Goal: Task Accomplishment & Management: Use online tool/utility

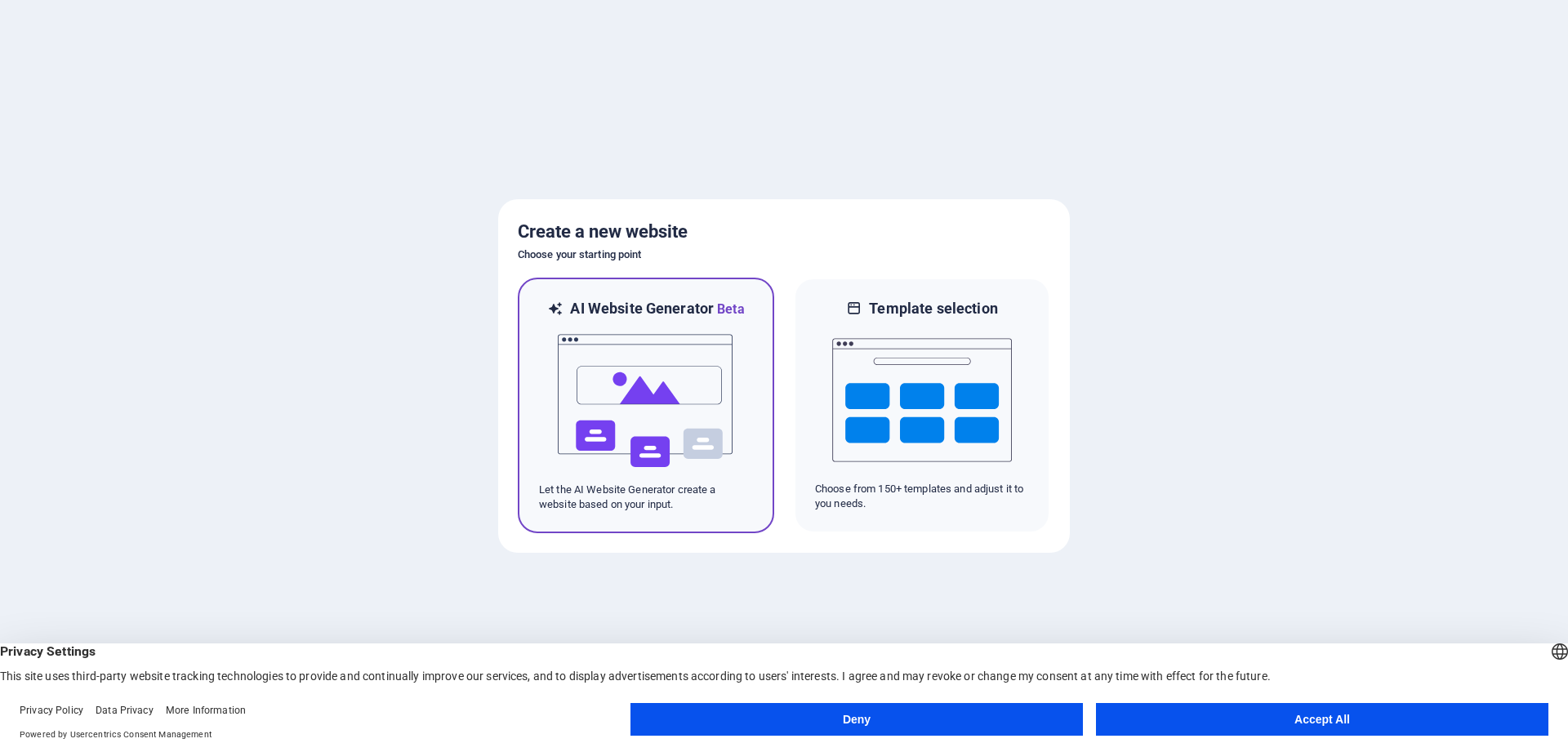
click at [689, 422] on img at bounding box center [646, 400] width 180 height 164
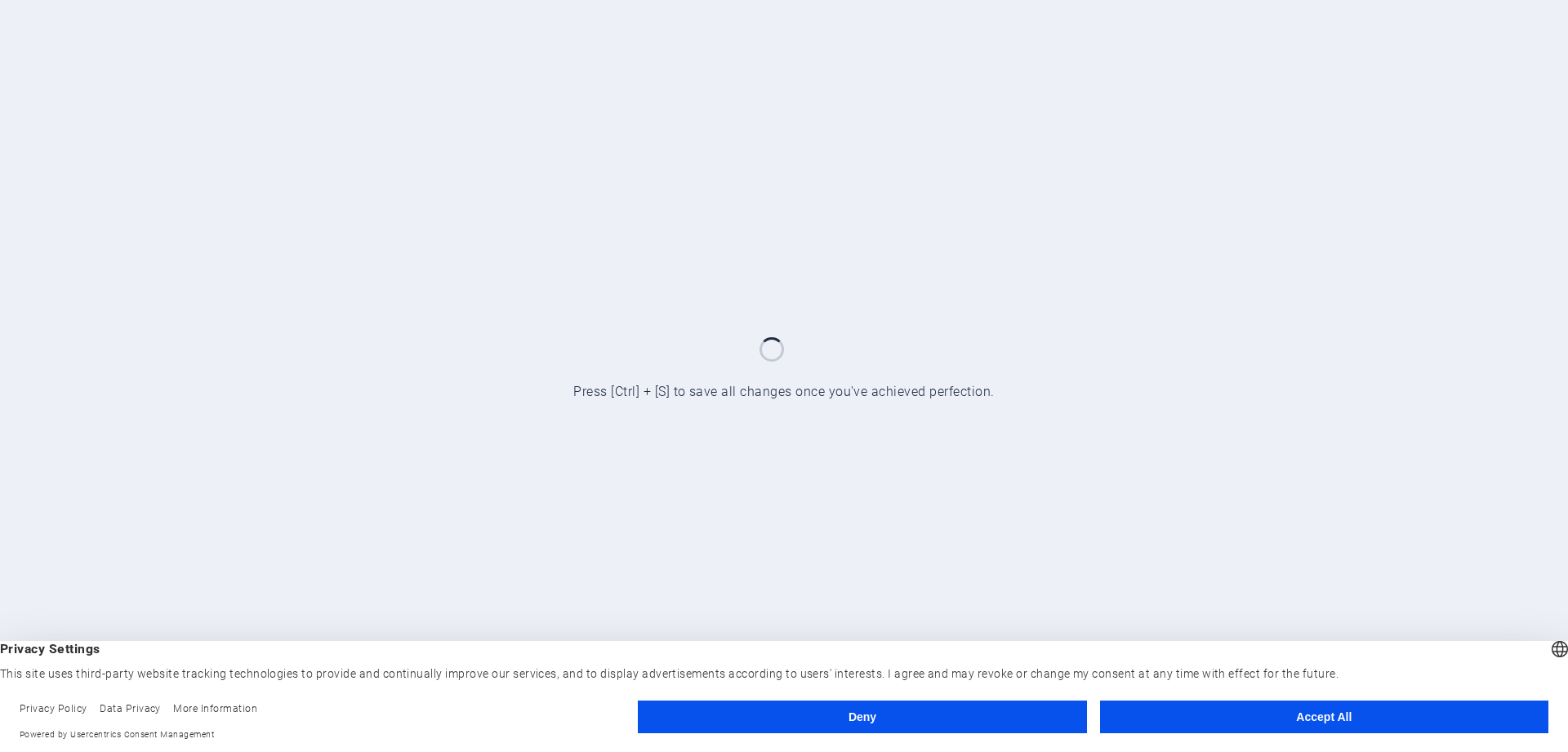
click at [1430, 719] on button "Accept All" at bounding box center [1324, 717] width 449 height 33
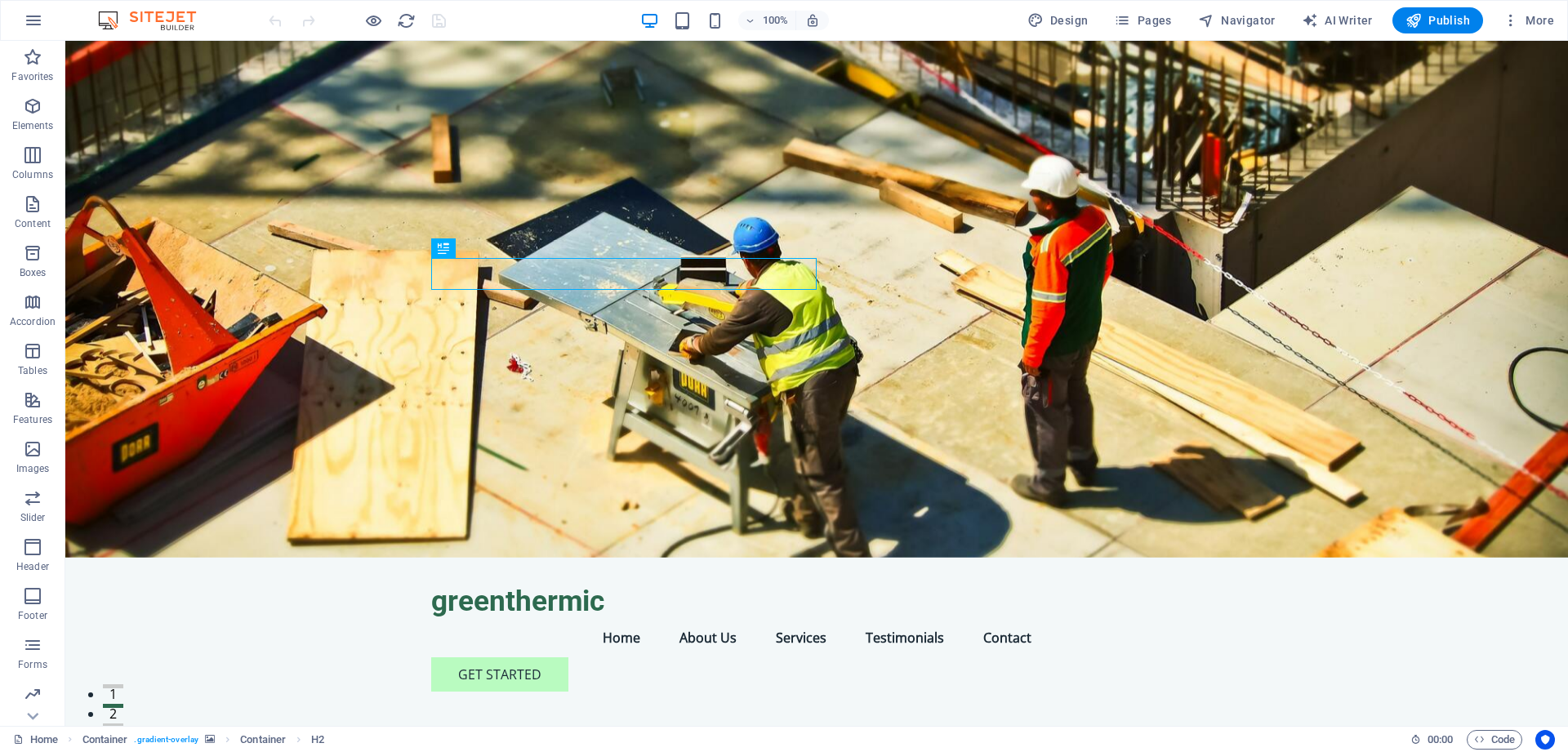
click at [1448, 373] on figure at bounding box center [817, 300] width 1503 height 517
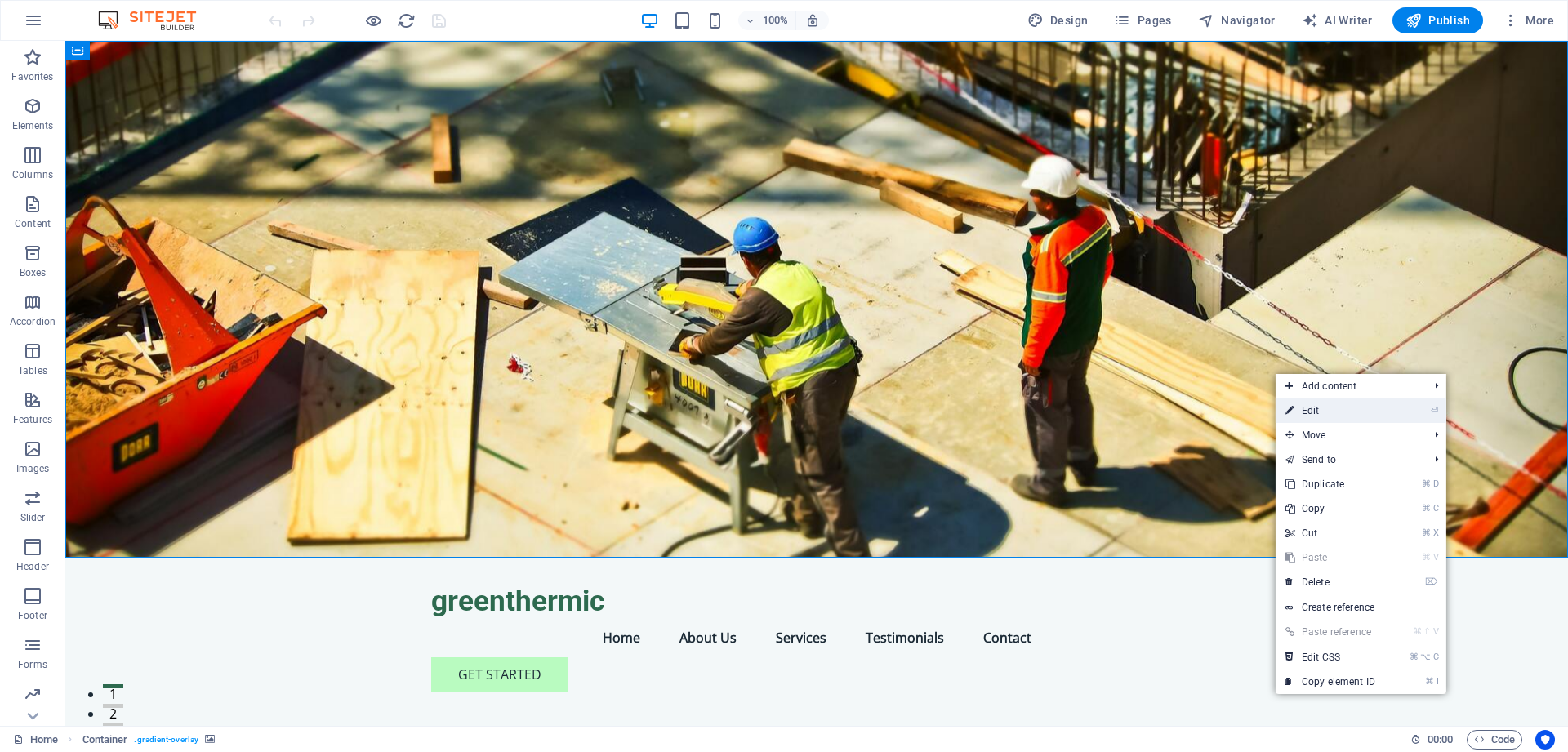
click at [1373, 414] on link "⏎ Edit" at bounding box center [1330, 410] width 110 height 25
select select "header"
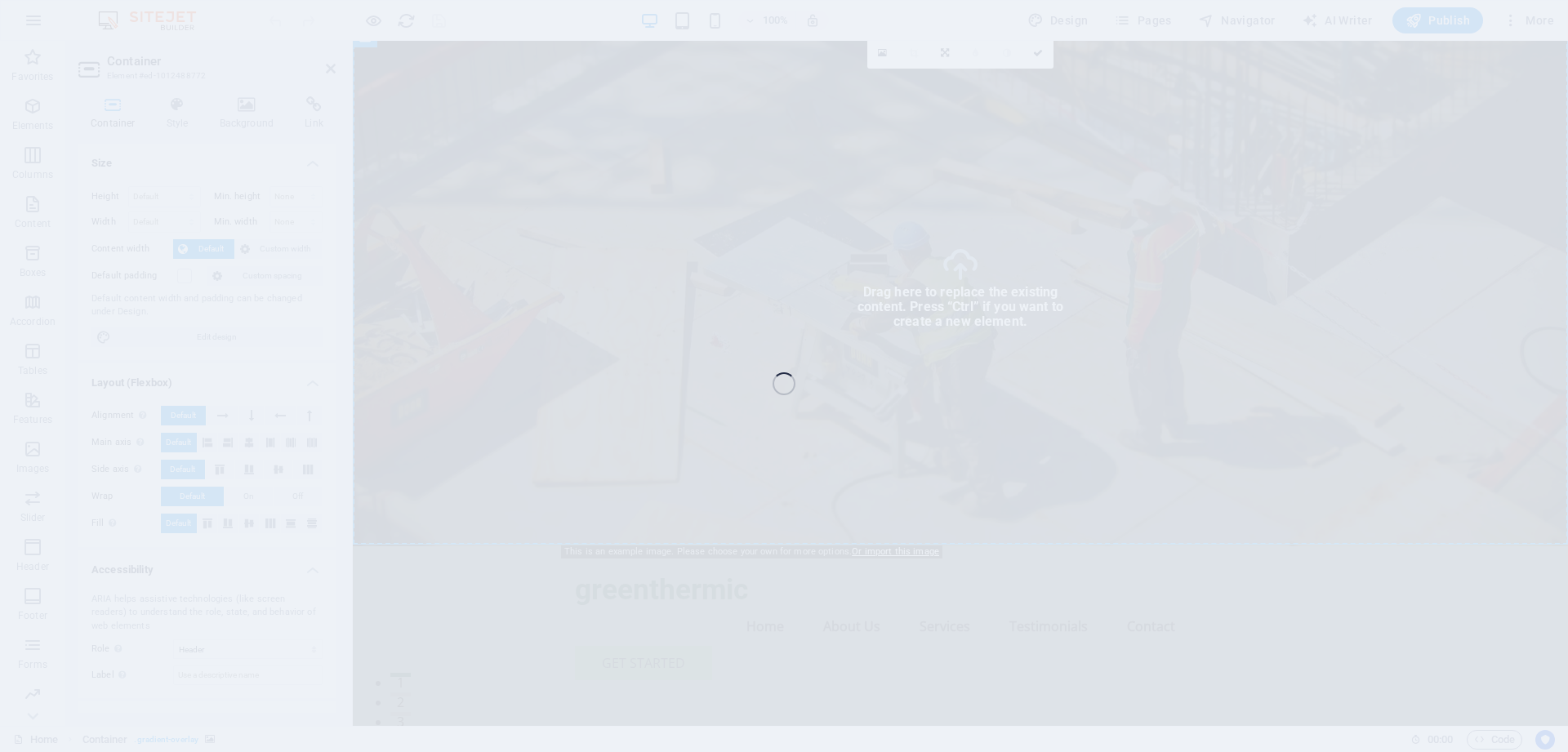
scroll to position [13, 0]
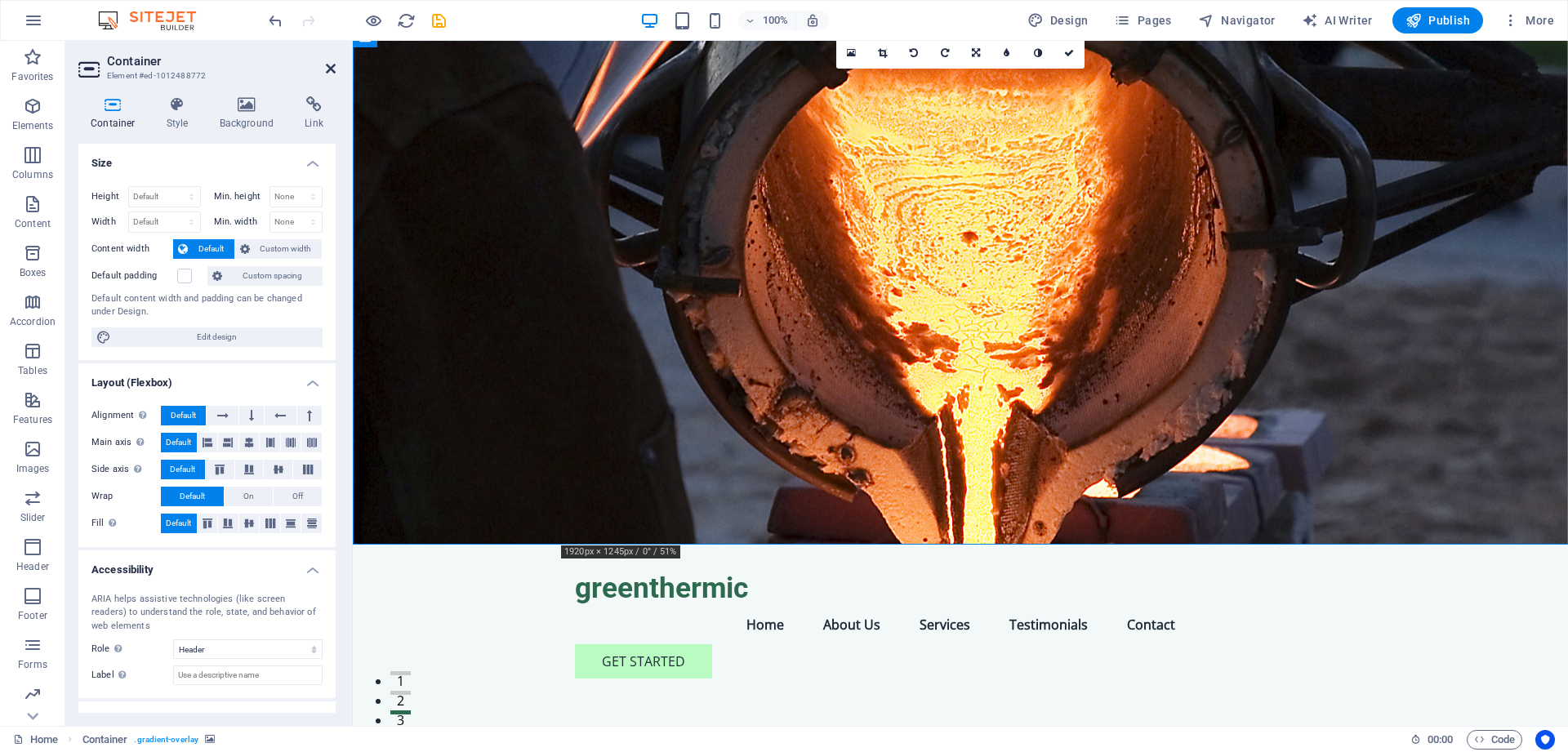
click at [328, 73] on icon at bounding box center [331, 69] width 10 height 13
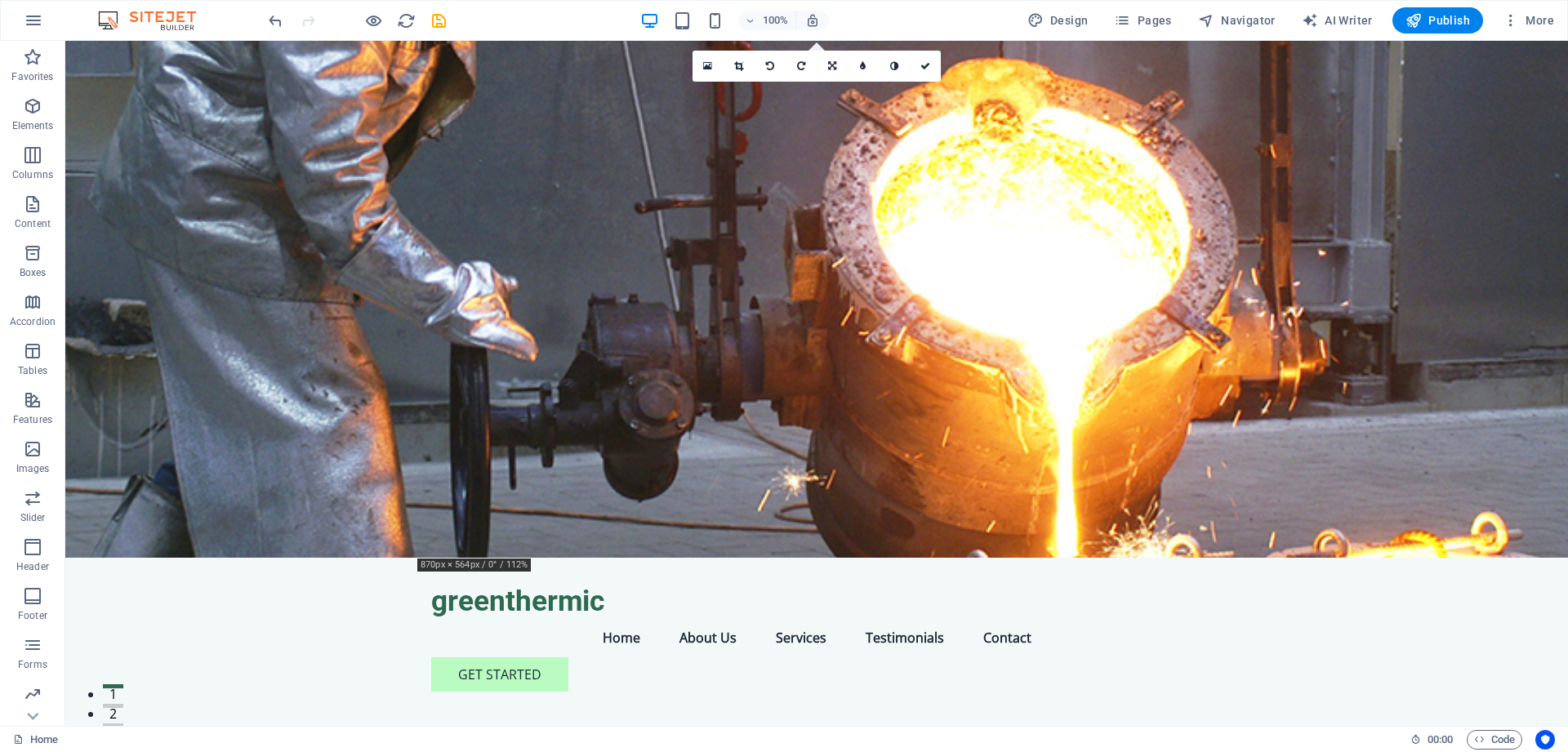
scroll to position [0, 0]
click at [552, 658] on div "Get Started" at bounding box center [817, 675] width 771 height 35
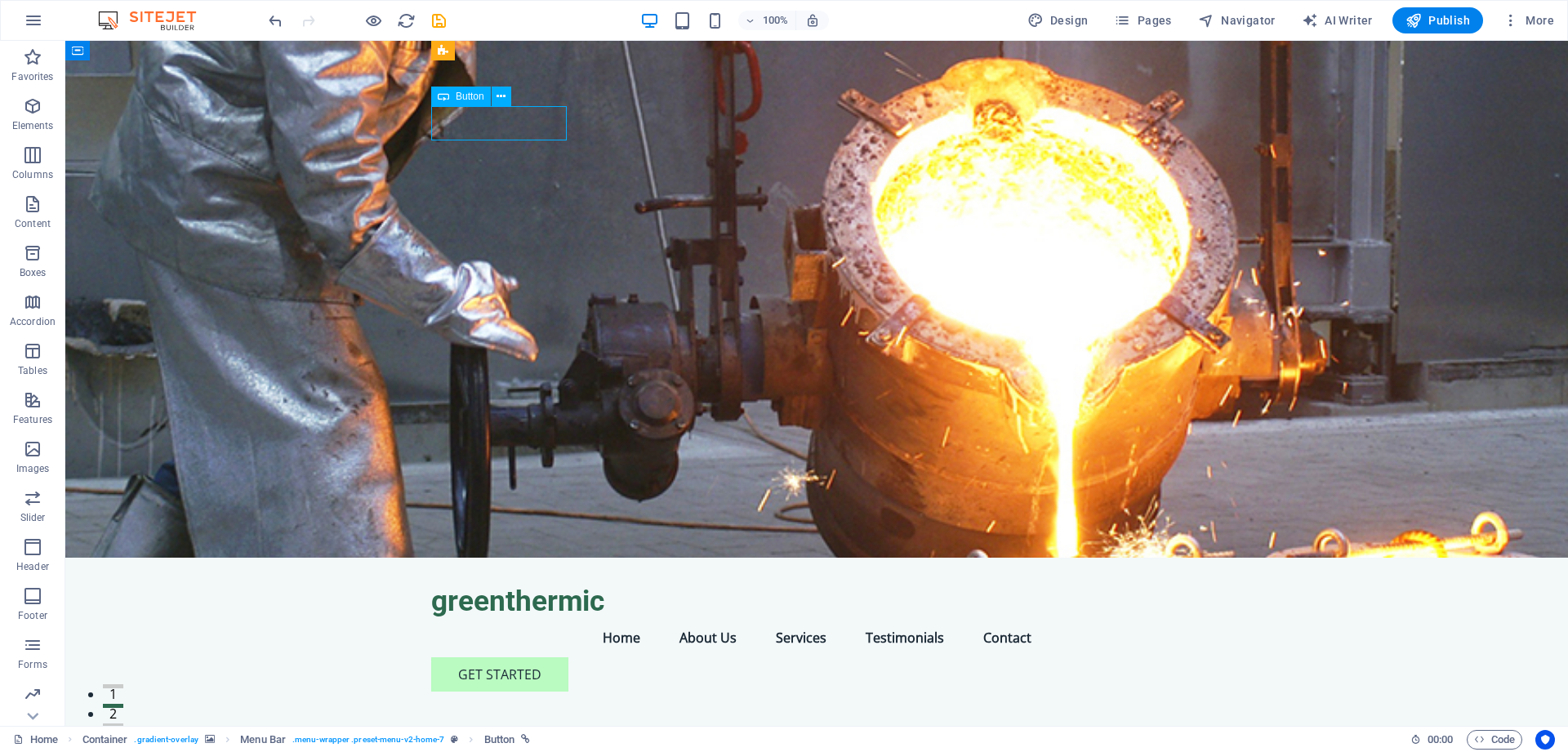
click at [552, 658] on div "Get Started" at bounding box center [817, 675] width 771 height 35
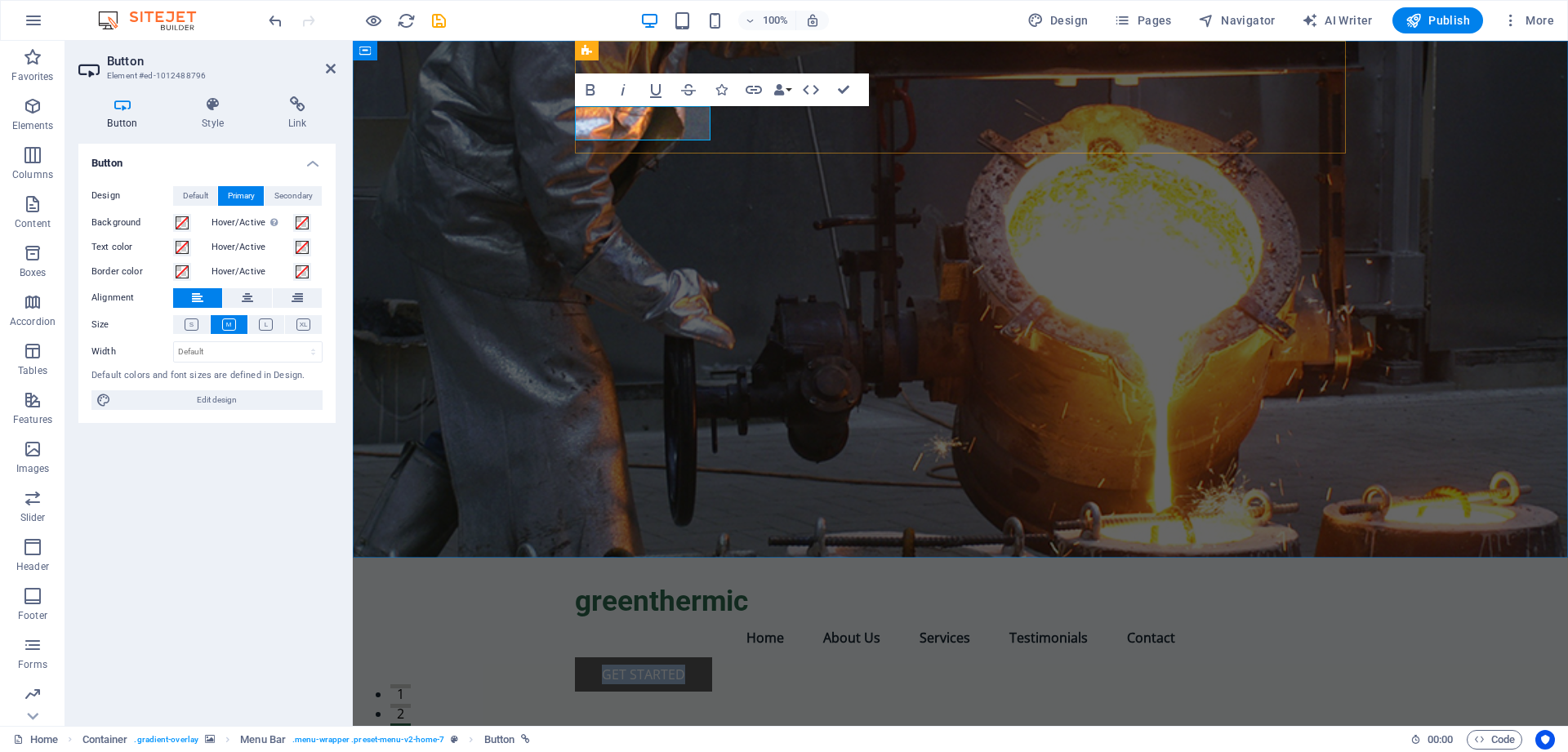
click at [580, 658] on link "Get Started" at bounding box center [643, 675] width 137 height 35
click at [1061, 26] on span "Design" at bounding box center [1057, 20] width 61 height 16
select select "px"
select select "200"
select select "px"
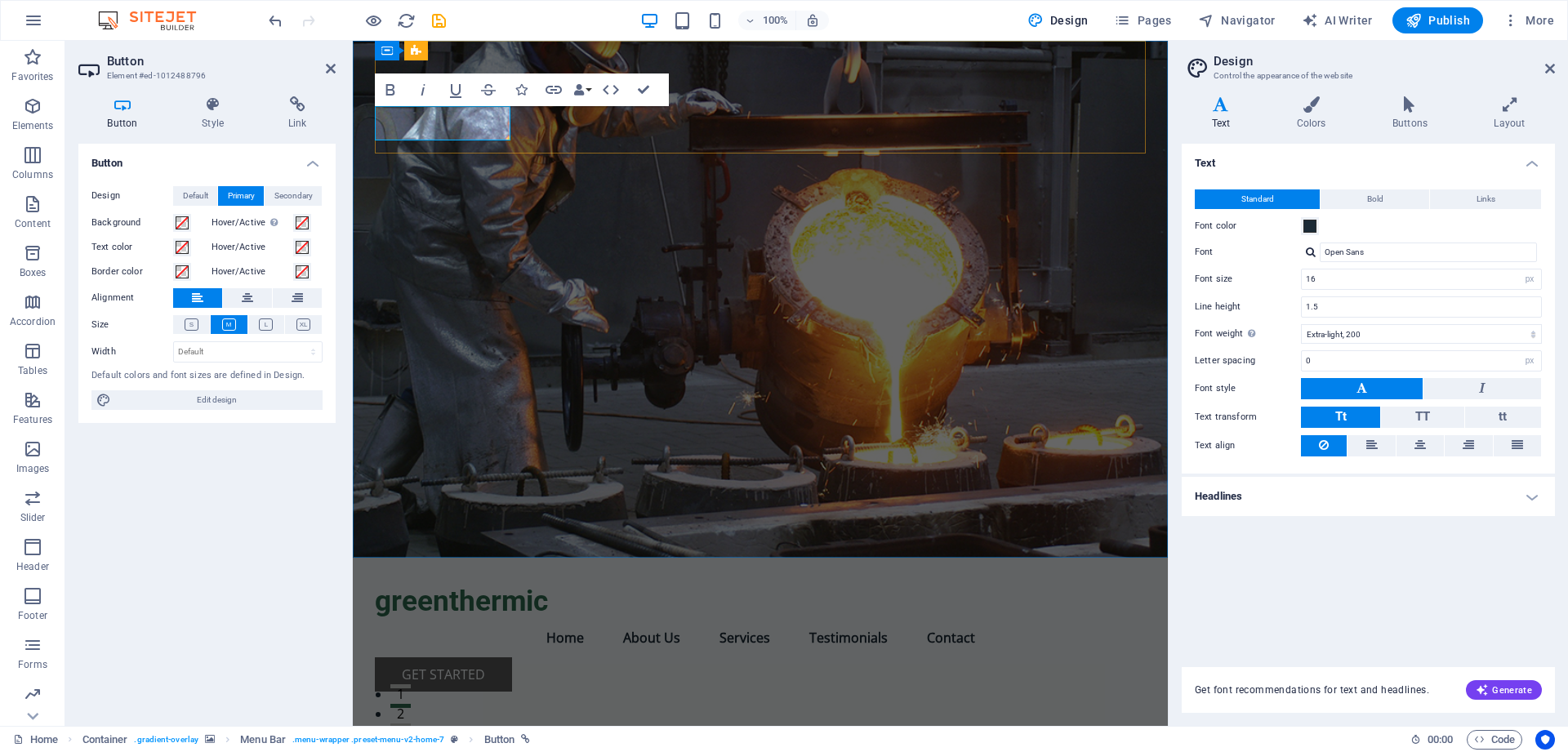
click at [504, 658] on link "Get Started" at bounding box center [443, 675] width 137 height 35
click at [510, 658] on link "Get Started" at bounding box center [443, 675] width 137 height 35
click at [1327, 113] on h4 "Colors" at bounding box center [1314, 113] width 96 height 35
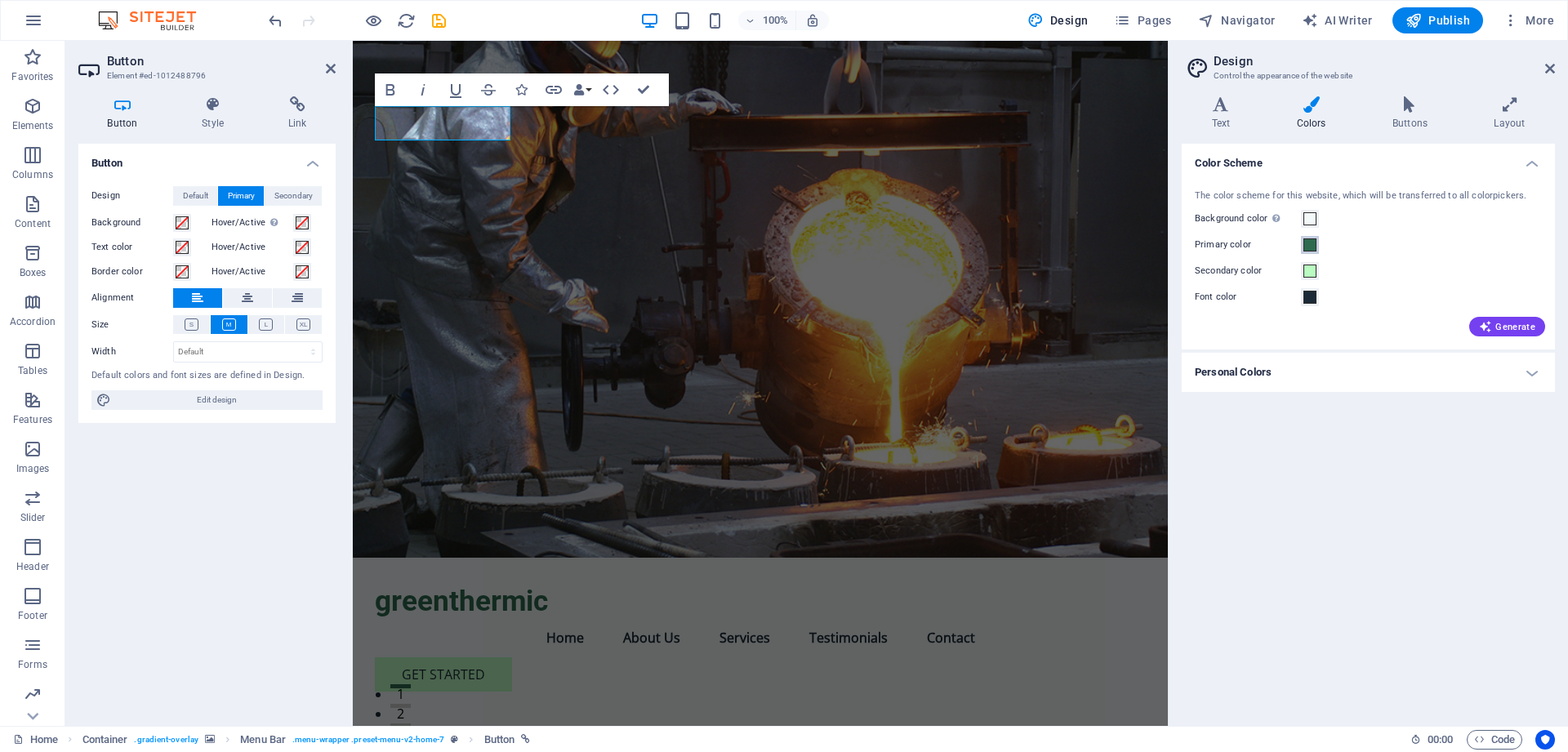
click at [1310, 244] on span at bounding box center [1310, 245] width 13 height 13
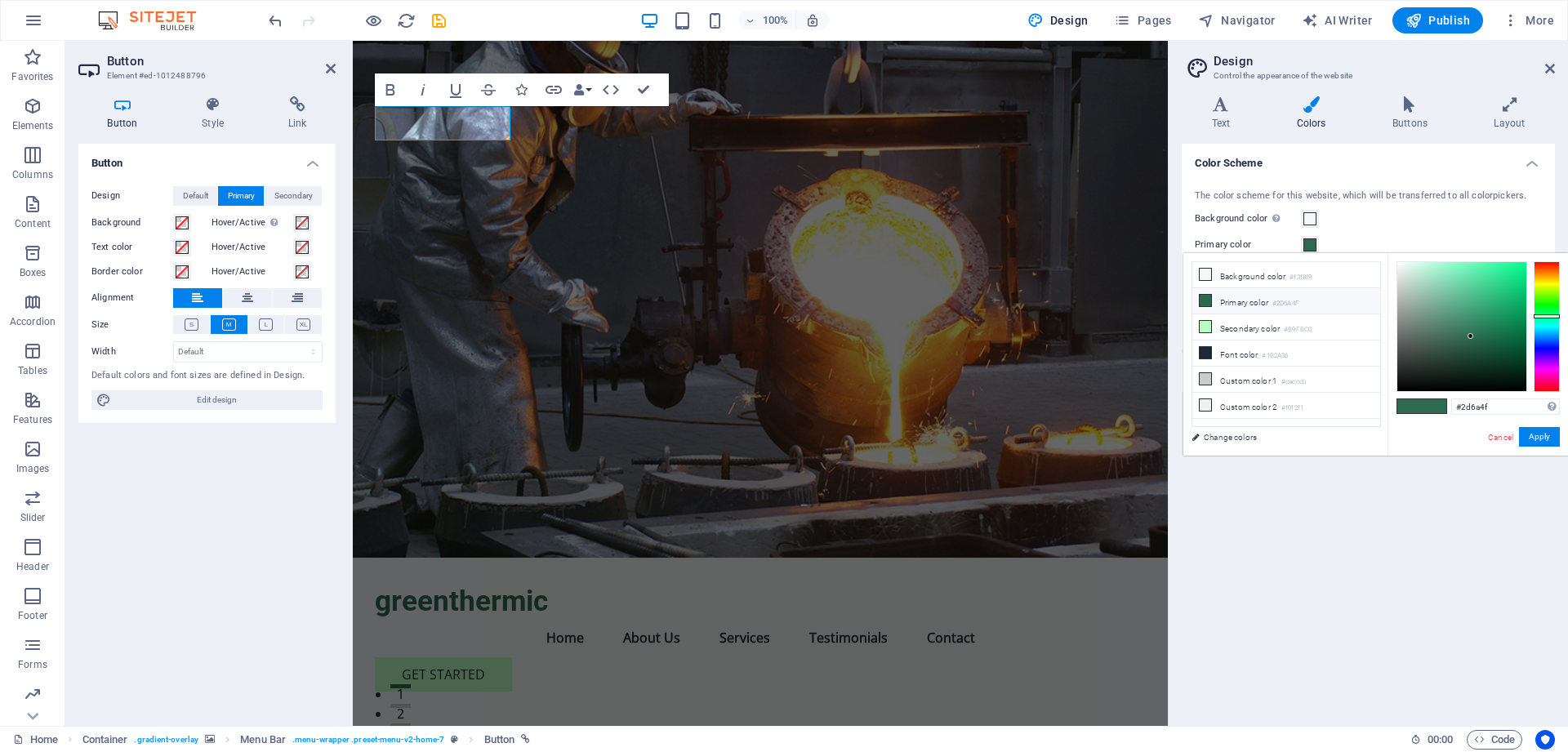
click at [1229, 304] on li "Primary color #2D6A4F" at bounding box center [1287, 302] width 188 height 26
click at [1202, 303] on icon at bounding box center [1205, 301] width 12 height 12
click at [1550, 70] on icon at bounding box center [1550, 69] width 10 height 13
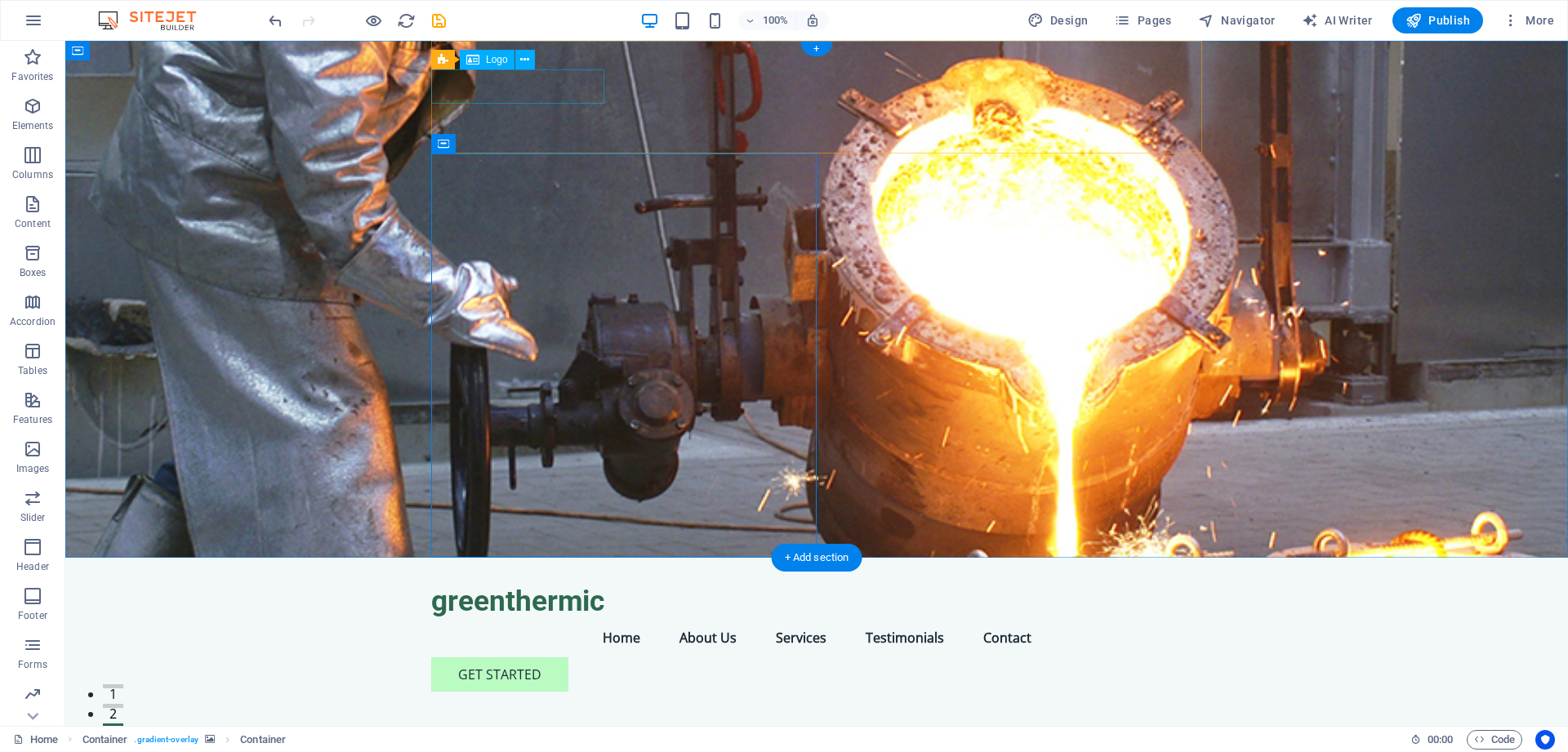
click at [573, 584] on div "greenthermic" at bounding box center [817, 601] width 771 height 35
click at [477, 64] on icon at bounding box center [472, 59] width 13 height 19
click at [471, 57] on icon at bounding box center [472, 59] width 13 height 19
click at [528, 58] on icon at bounding box center [524, 59] width 9 height 17
click at [368, 235] on figure at bounding box center [817, 300] width 1503 height 517
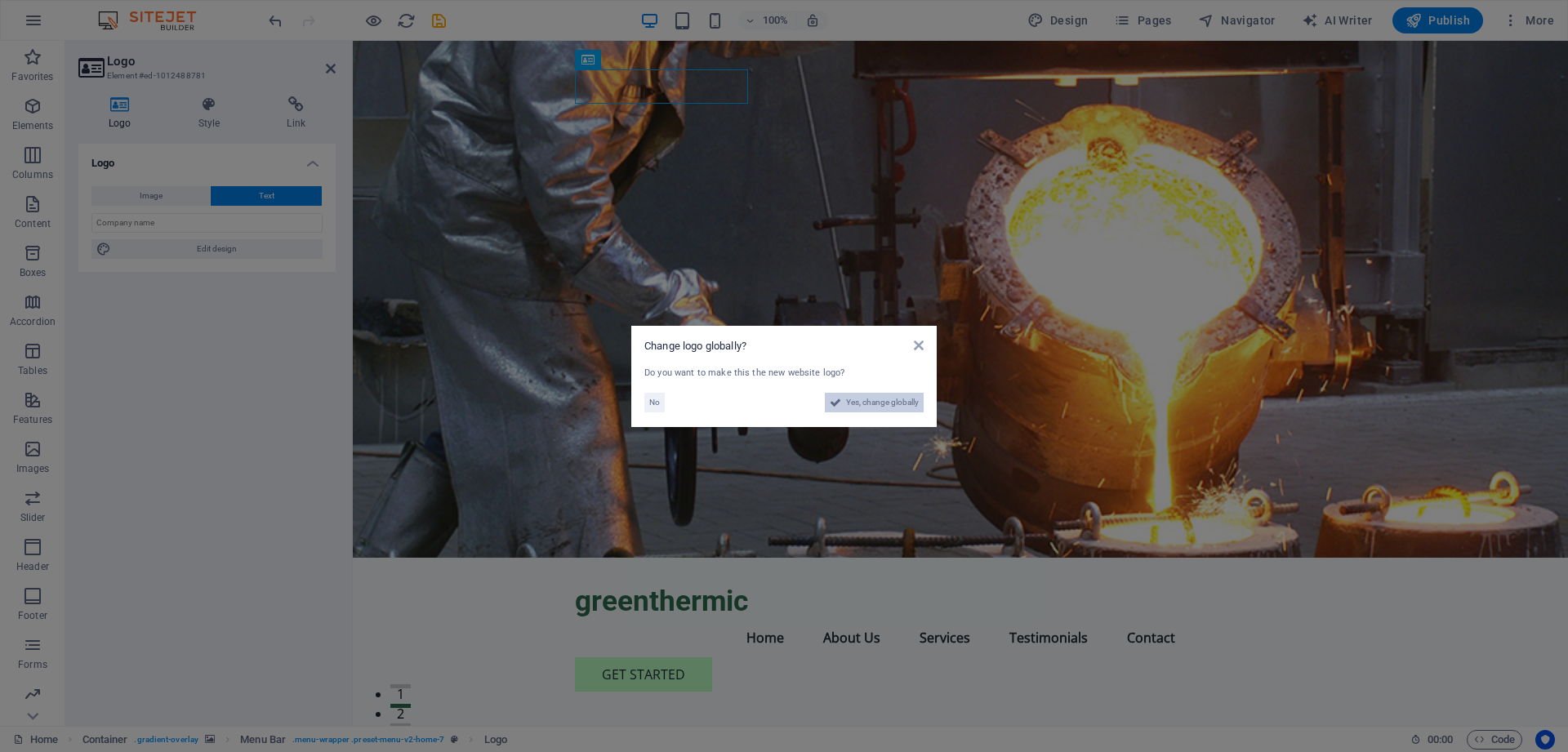
click at [876, 406] on span "Yes, change globally" at bounding box center [883, 402] width 73 height 19
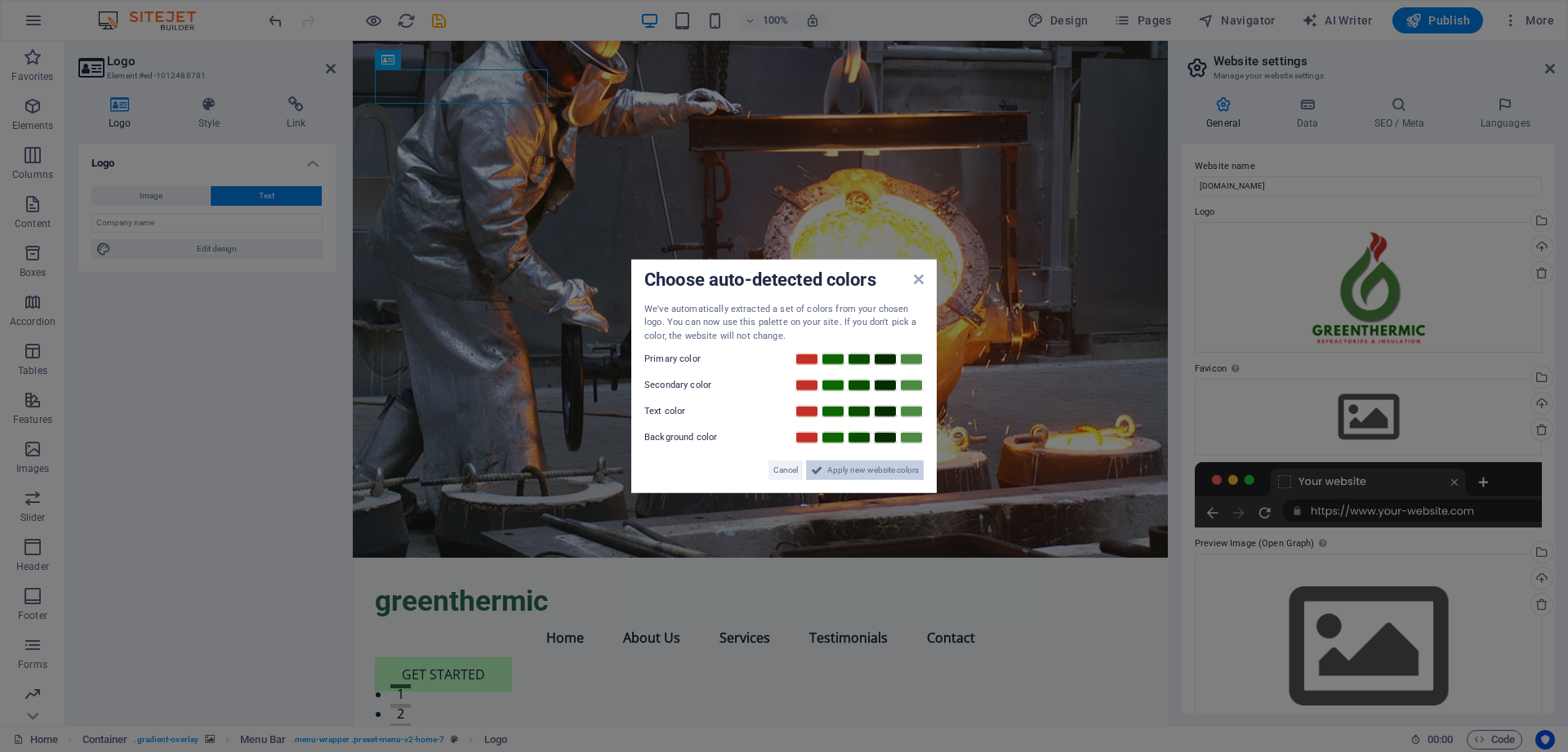
click at [866, 476] on span "Apply new website colors" at bounding box center [873, 470] width 91 height 19
click at [889, 471] on span "Apply new website colors" at bounding box center [873, 470] width 91 height 19
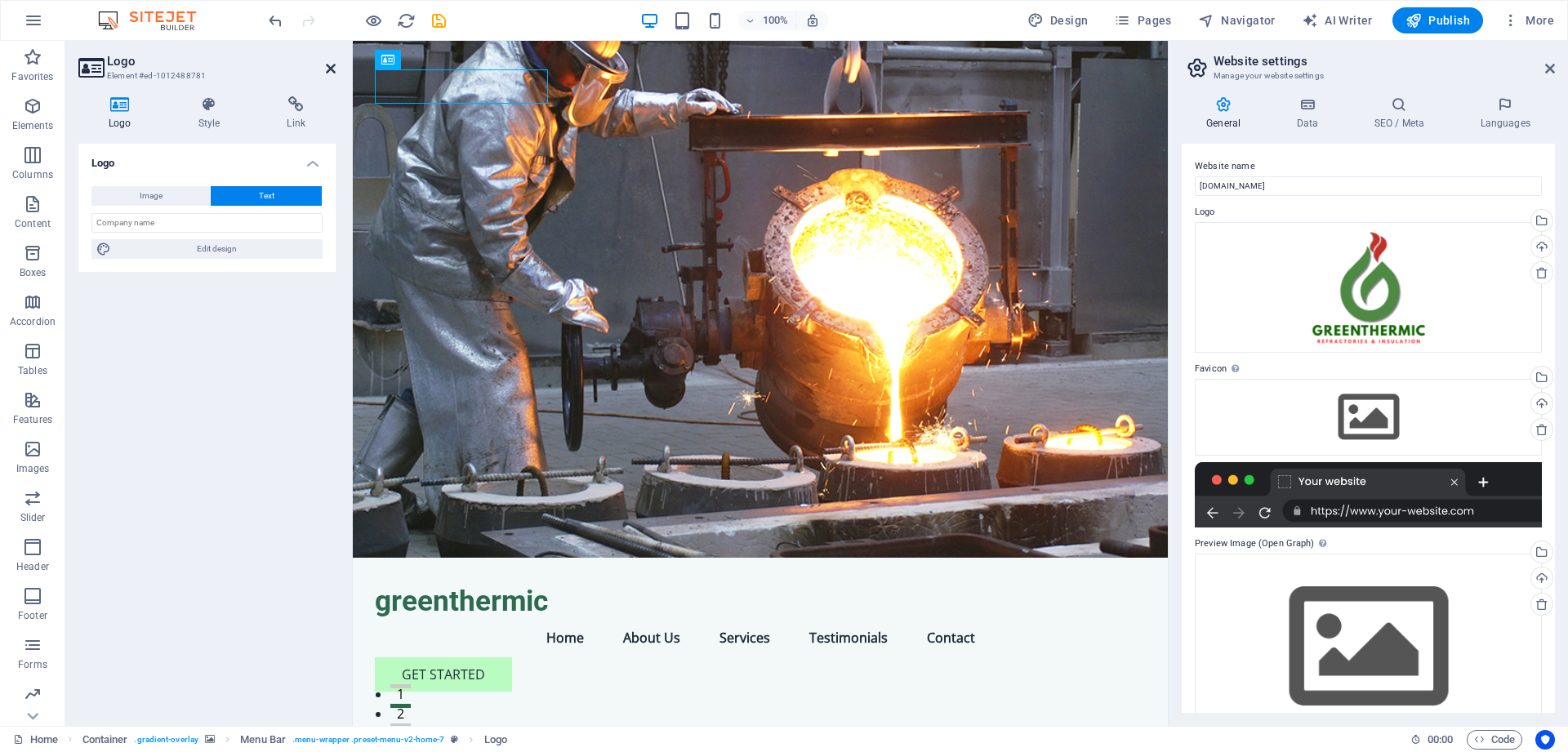
click at [334, 68] on icon at bounding box center [331, 69] width 10 height 13
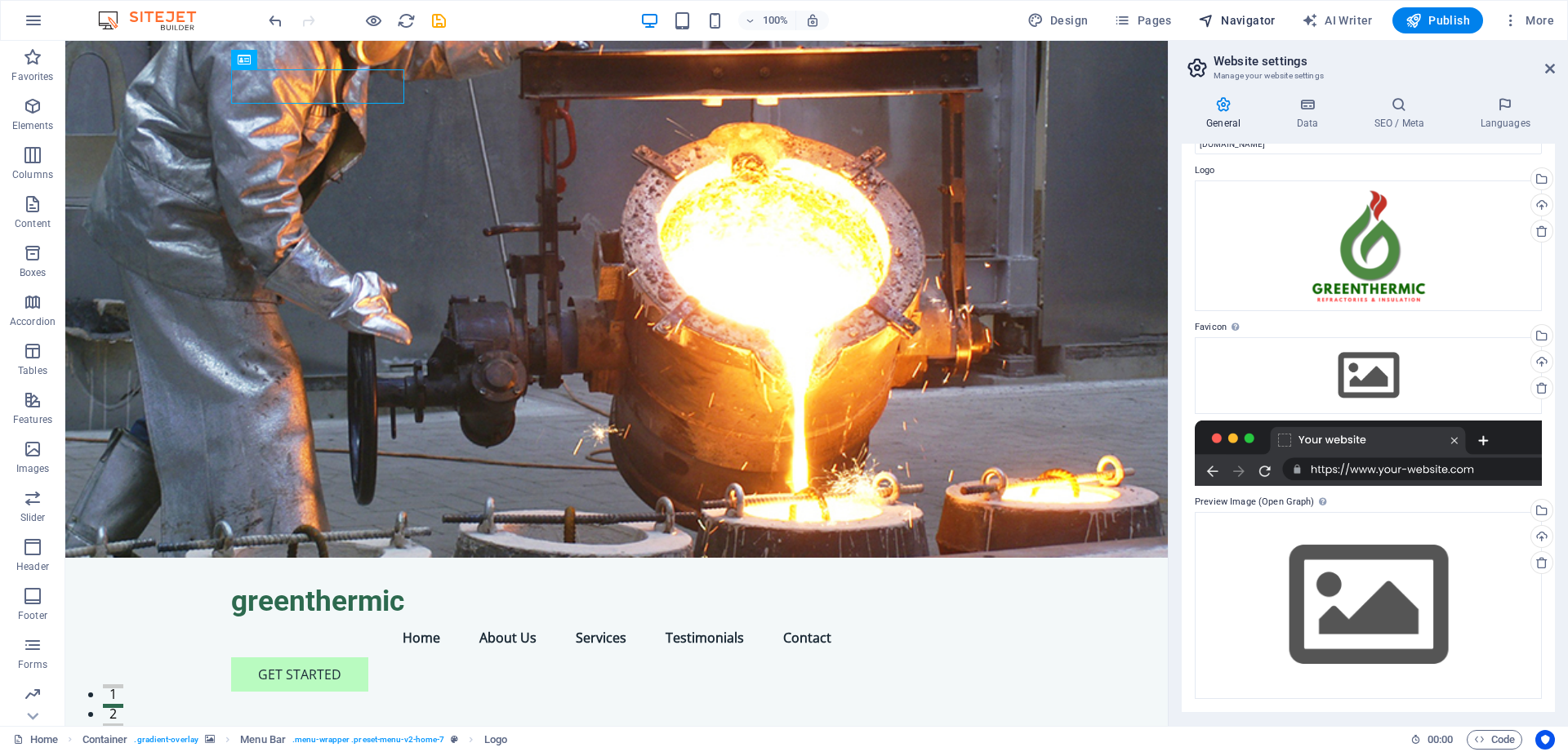
scroll to position [41, 0]
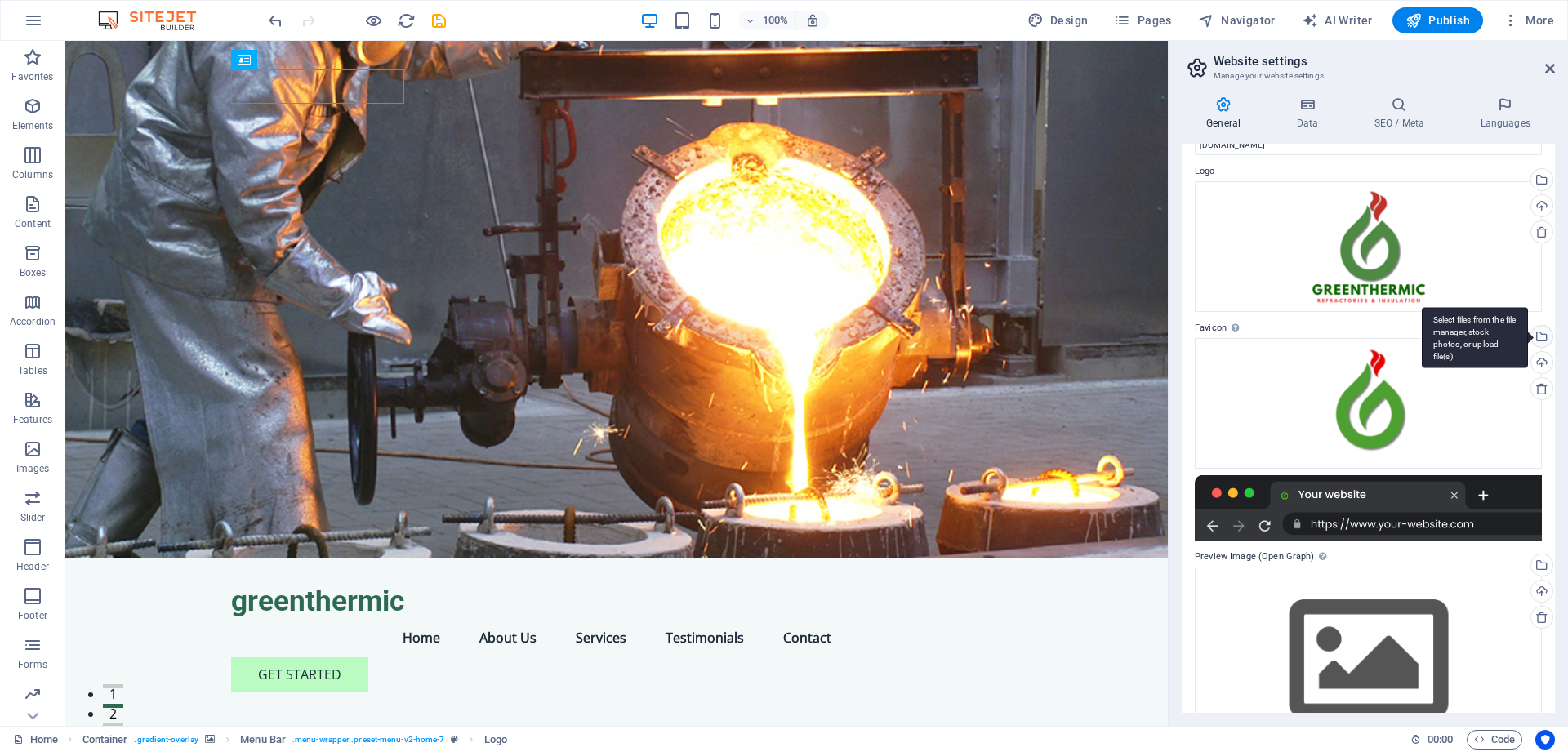
click at [1541, 338] on div "Select files from the file manager, stock photos, or upload file(s)" at bounding box center [1540, 338] width 25 height 25
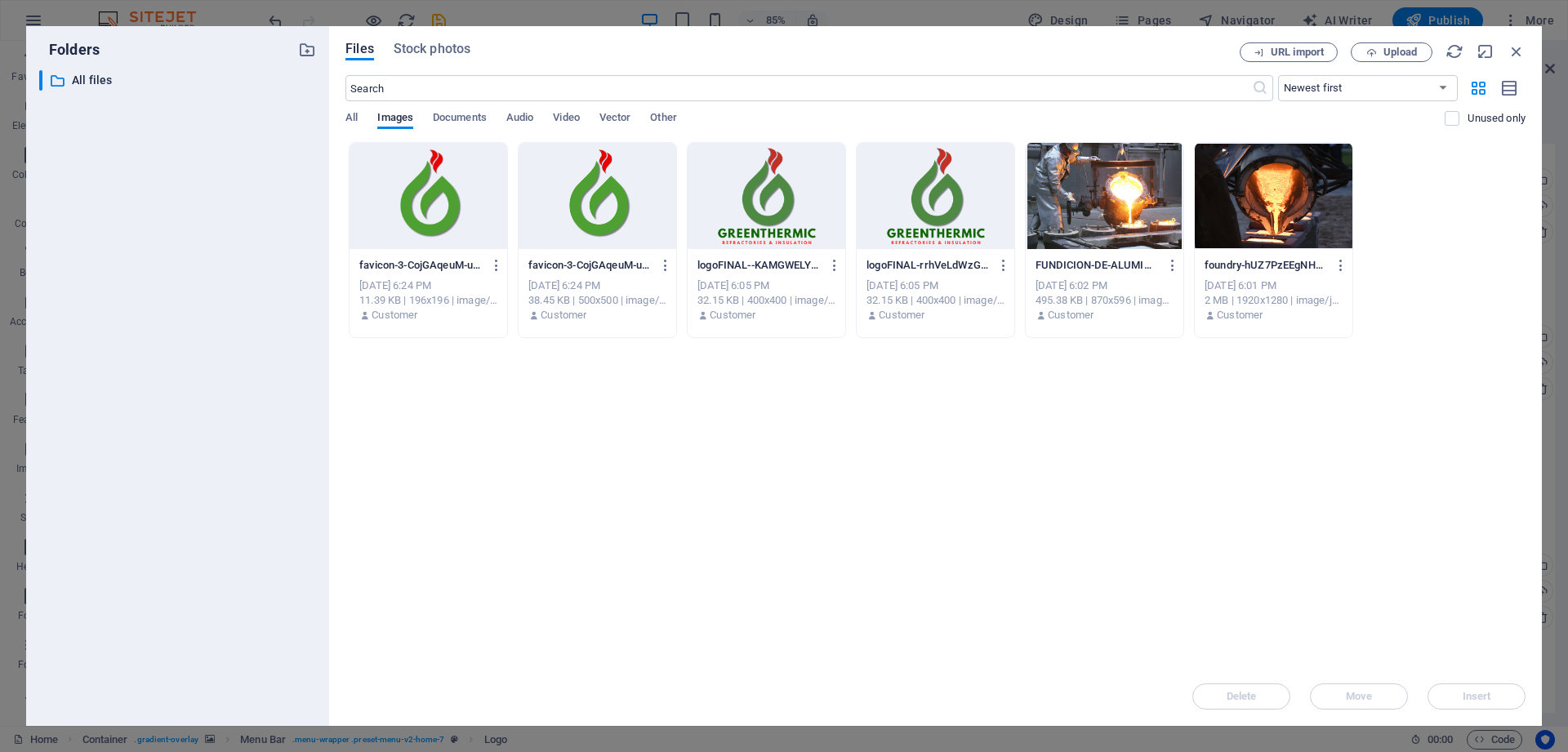
click at [444, 204] on div at bounding box center [429, 196] width 158 height 106
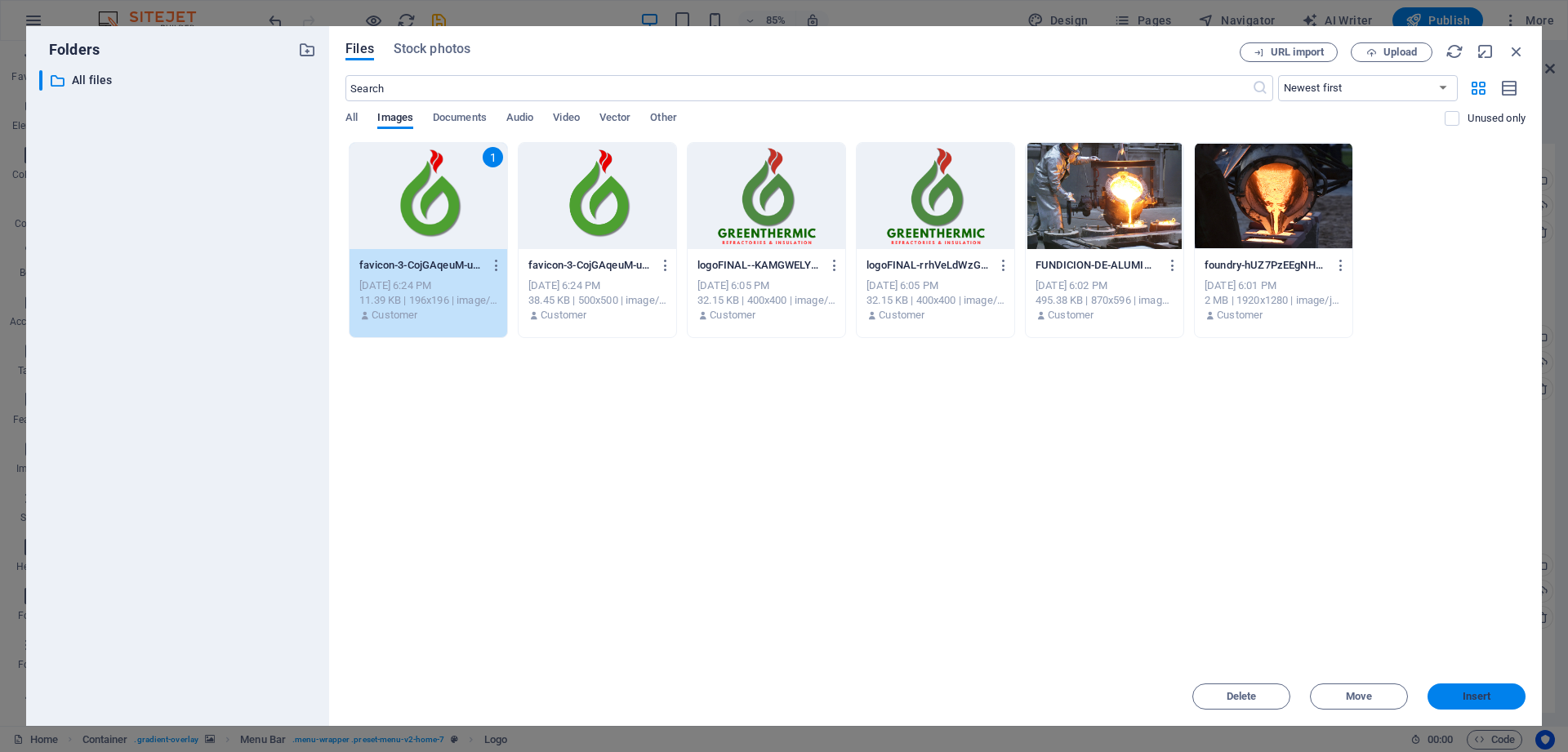
click at [1482, 704] on button "Insert" at bounding box center [1476, 696] width 98 height 26
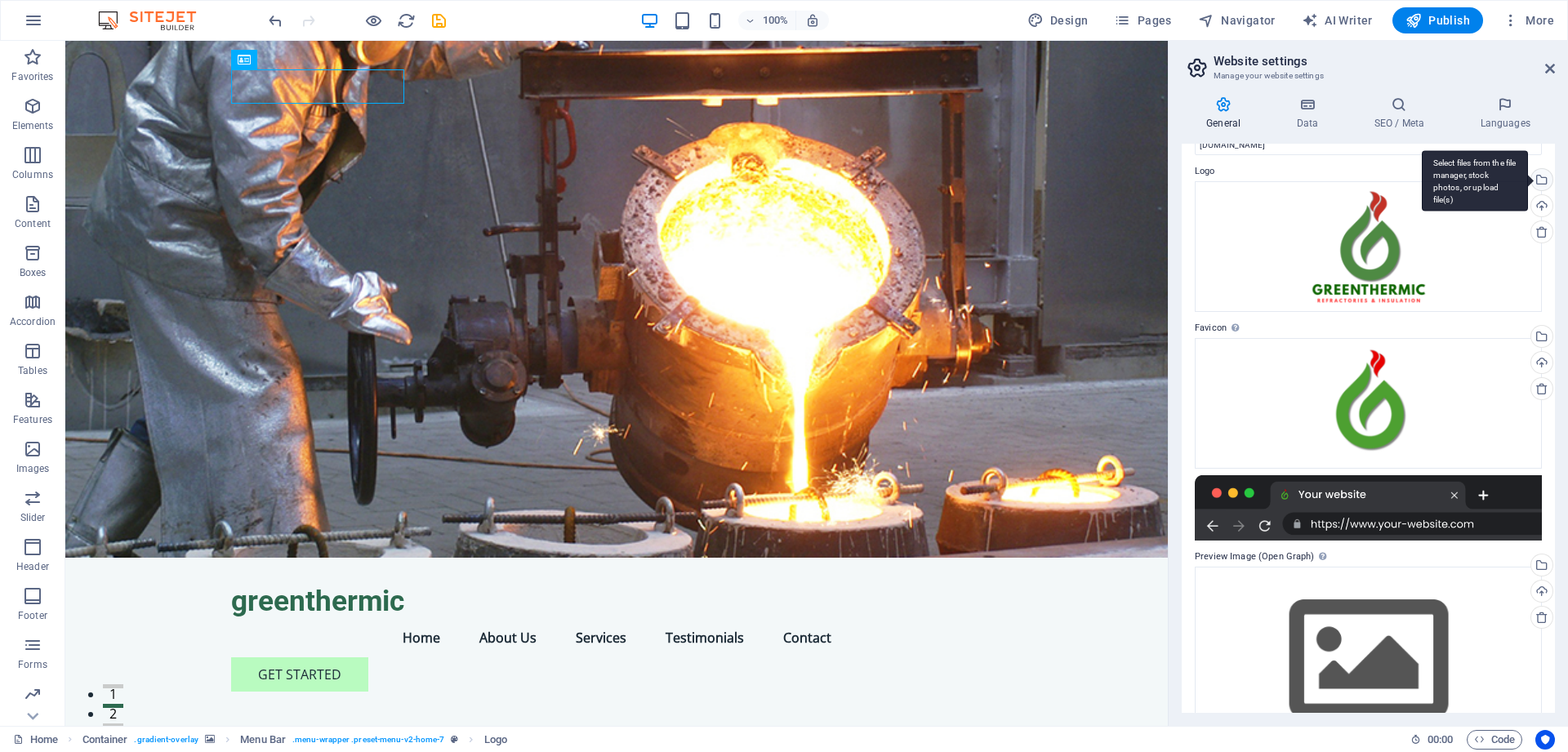
click at [1541, 181] on div "Select files from the file manager, stock photos, or upload file(s)" at bounding box center [1540, 181] width 25 height 25
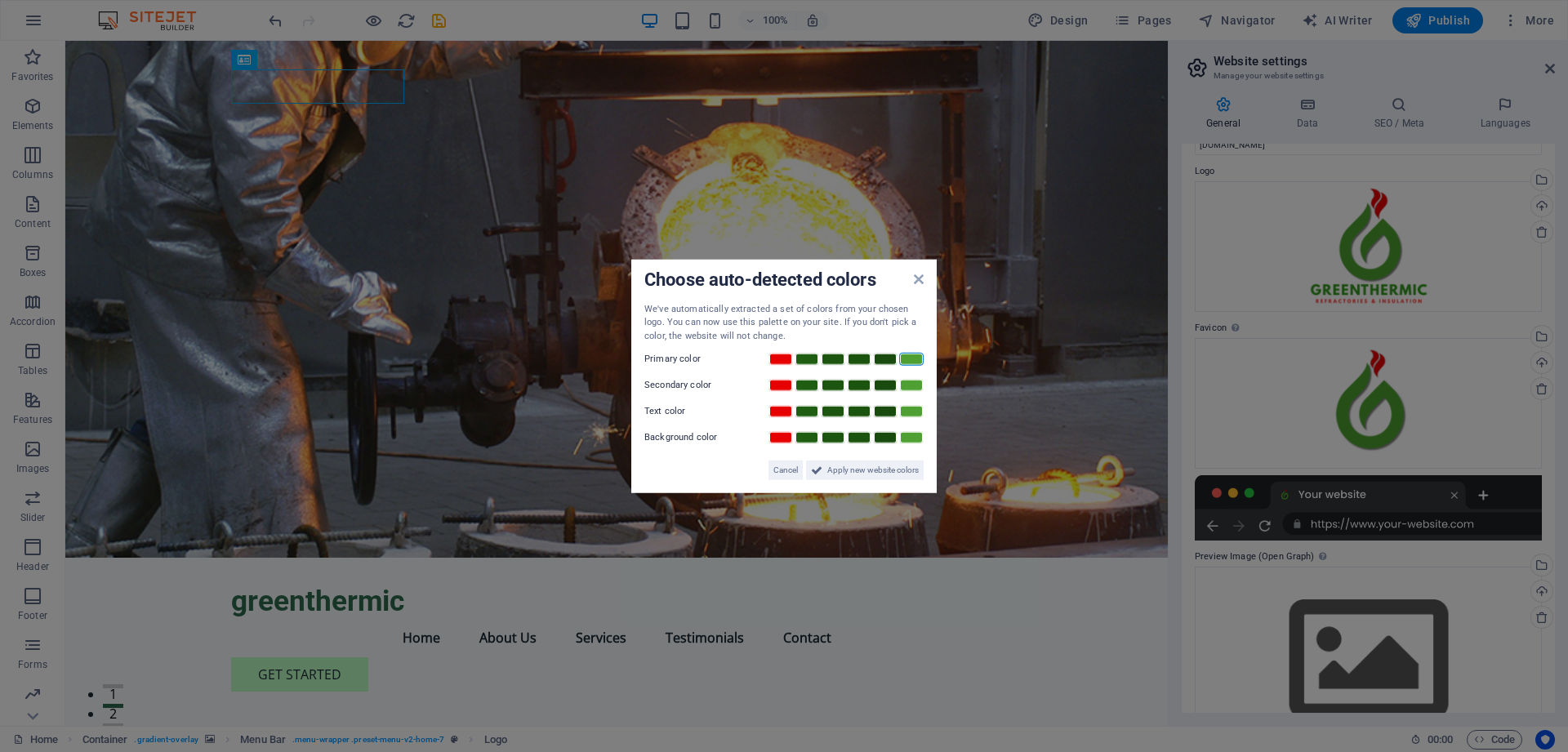
click at [912, 362] on link at bounding box center [911, 359] width 25 height 13
click at [874, 470] on span "Apply new website colors" at bounding box center [873, 470] width 91 height 19
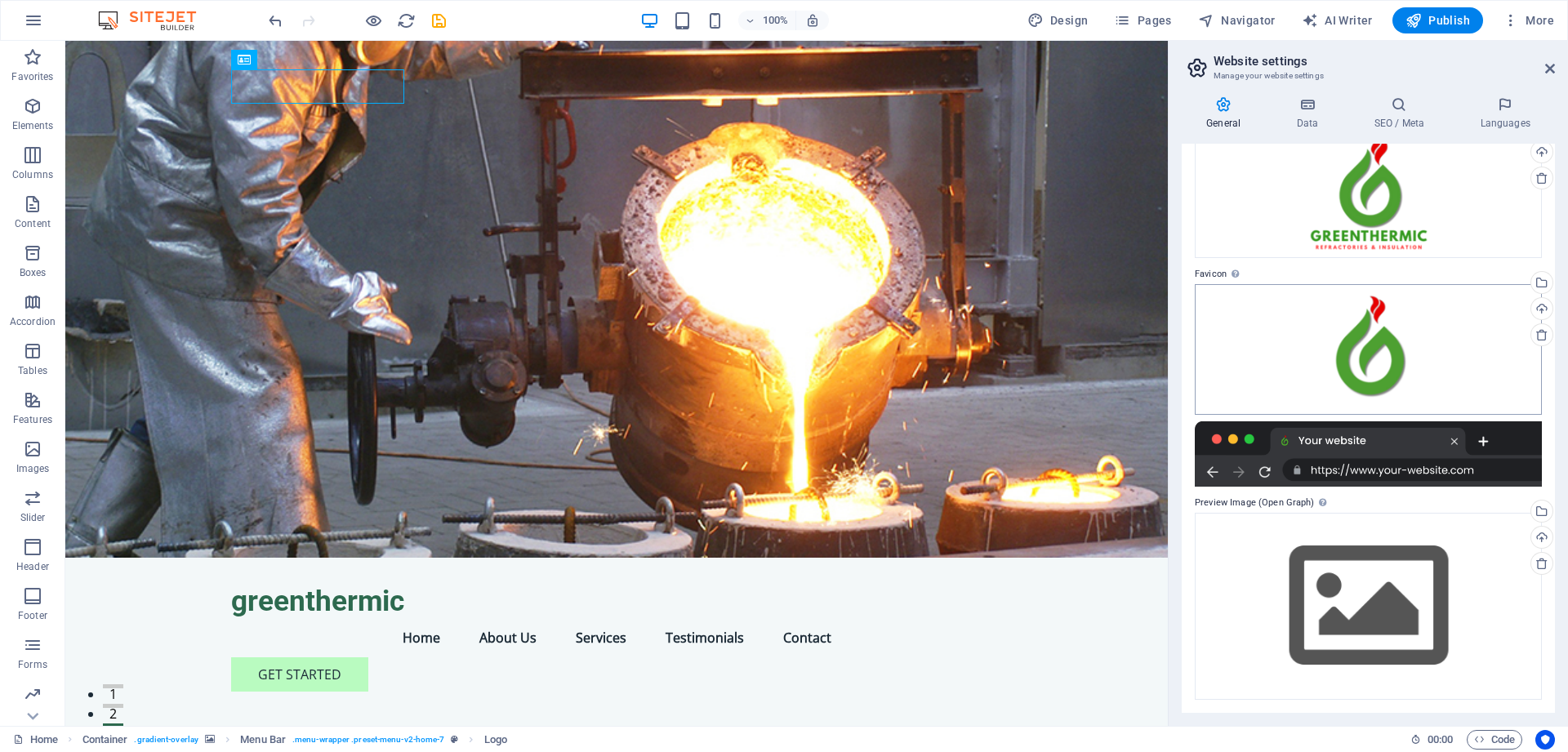
scroll to position [94, 0]
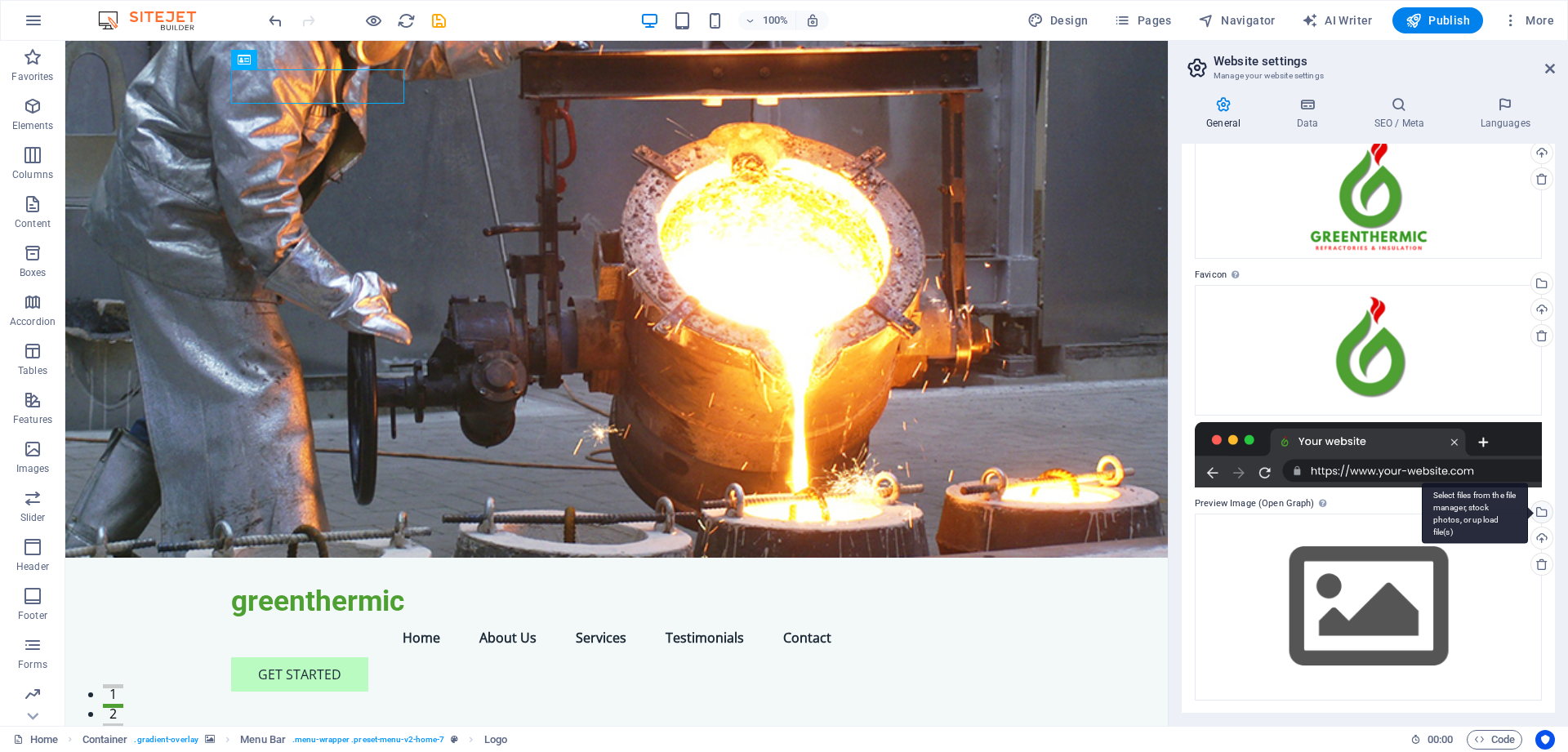
click at [1537, 510] on div "Select files from the file manager, stock photos, or upload file(s)" at bounding box center [1540, 514] width 25 height 25
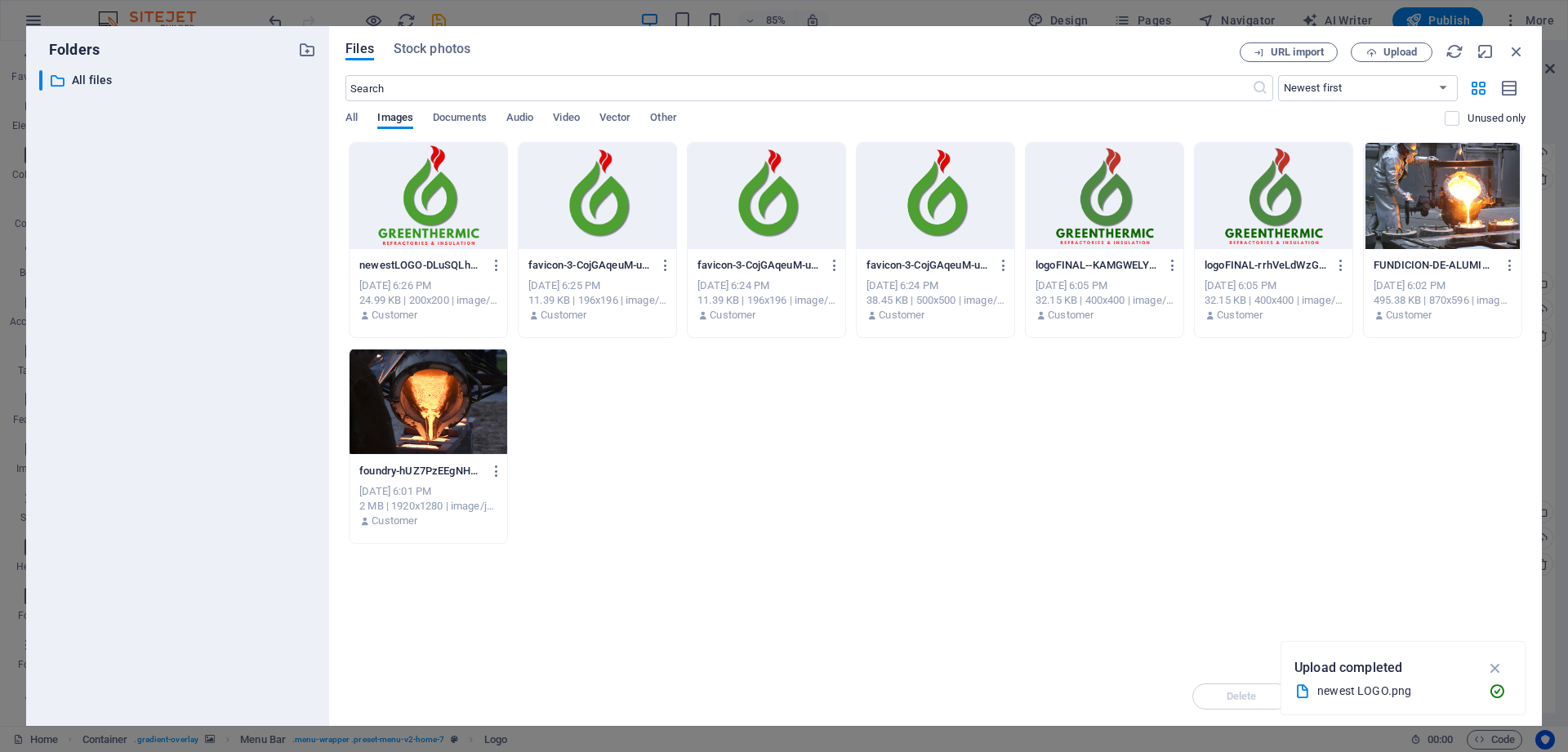
click at [935, 204] on div at bounding box center [936, 196] width 158 height 106
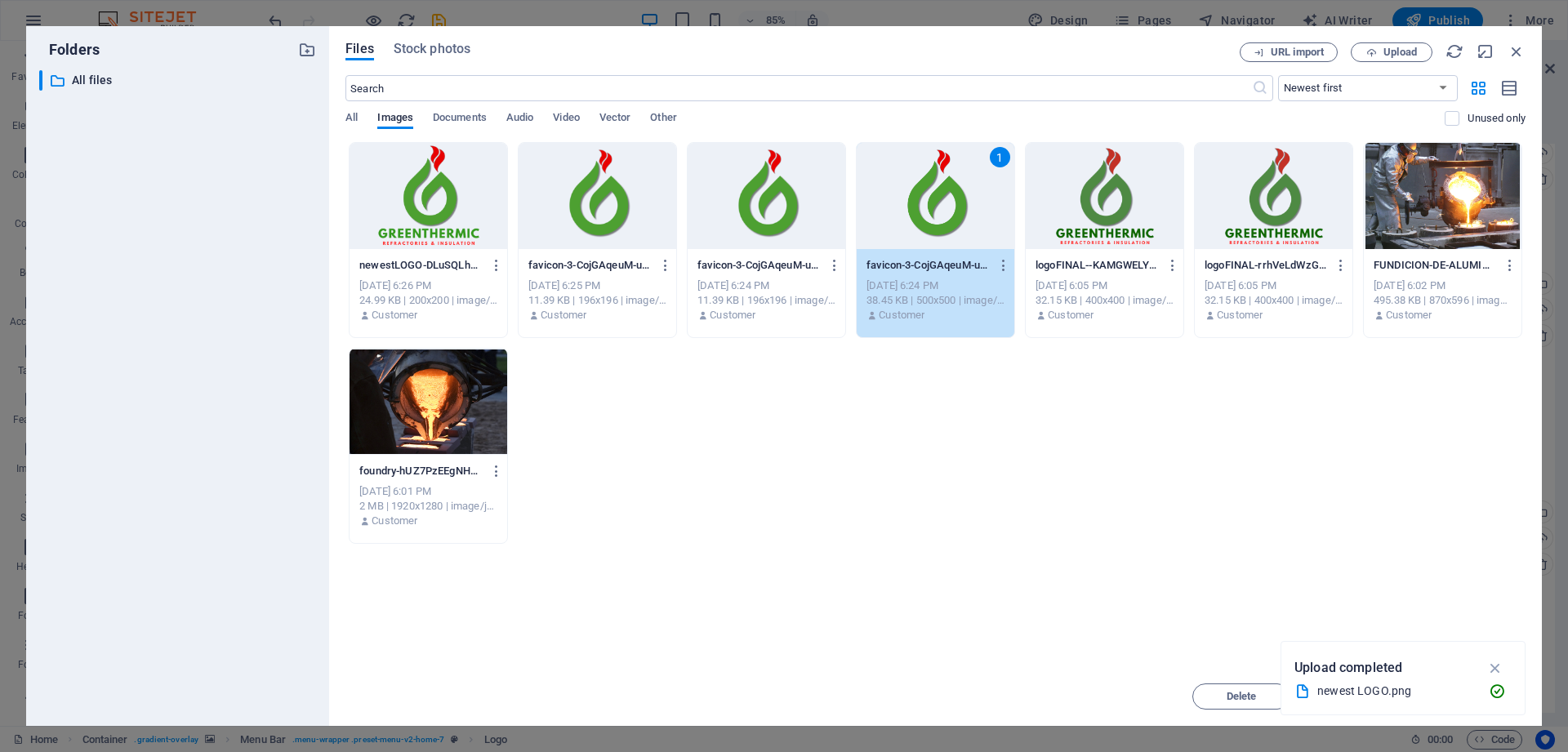
click at [936, 214] on div "1" at bounding box center [936, 196] width 158 height 106
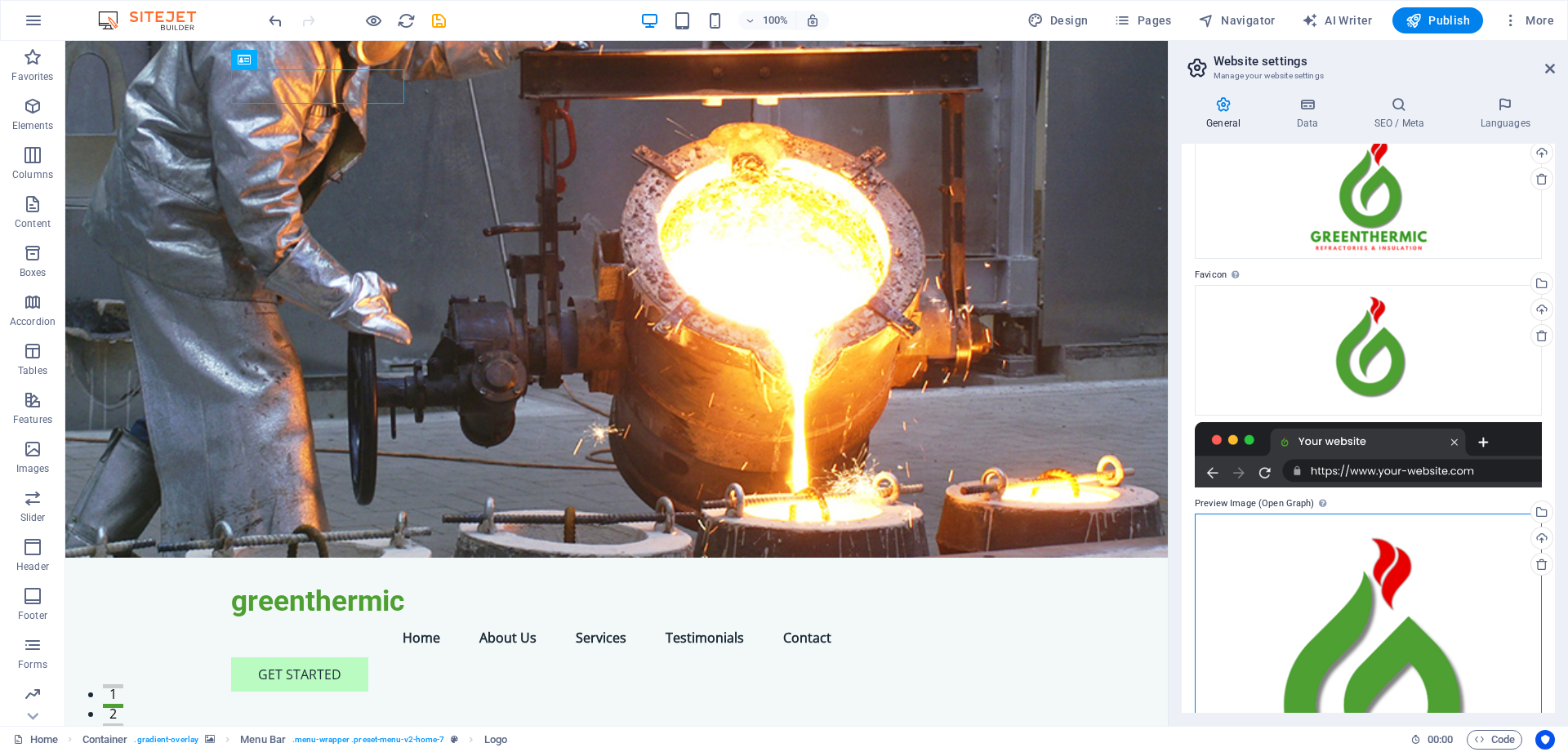
click at [1381, 584] on div "Drag files here, click to choose files or select files from Files or our free s…" at bounding box center [1369, 677] width 347 height 327
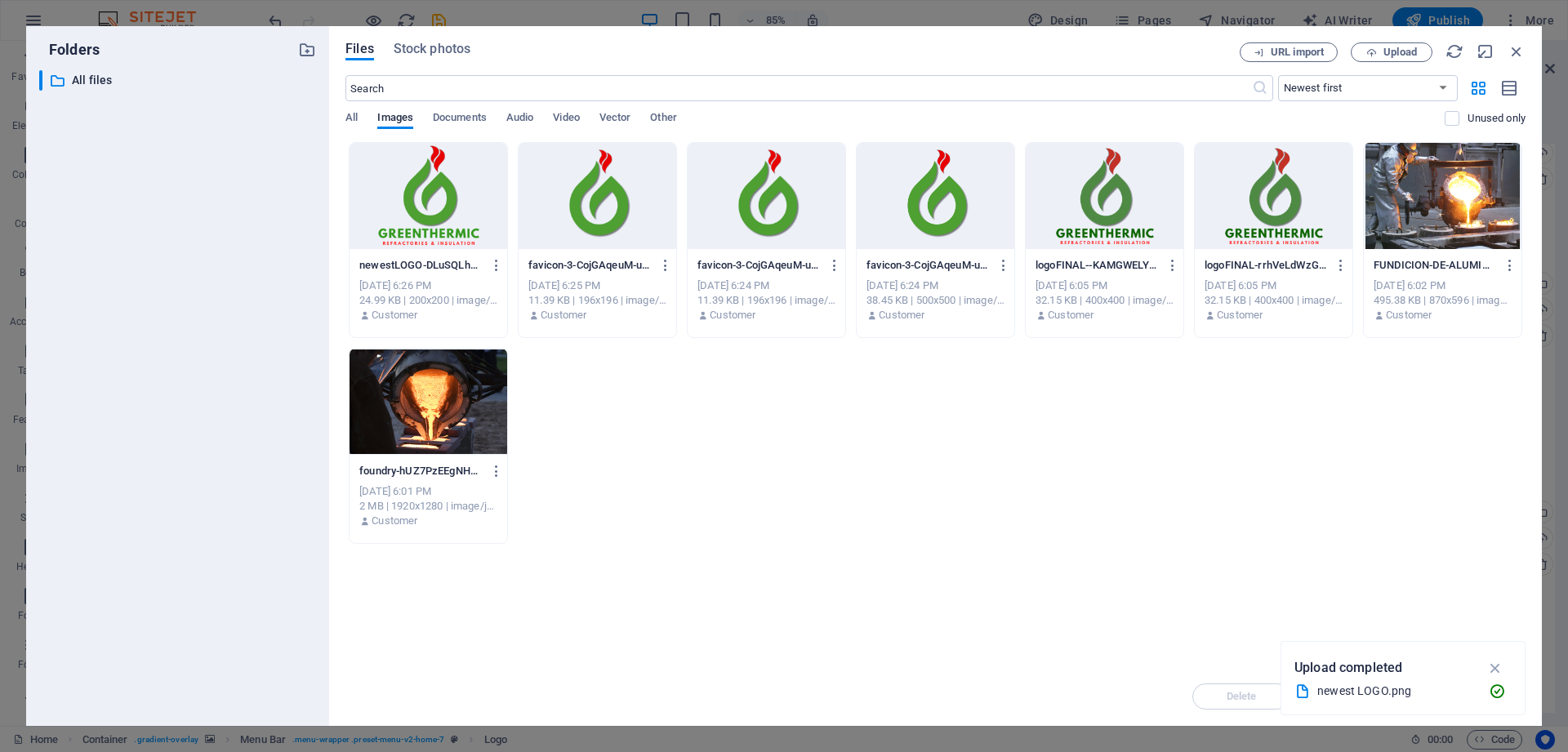
click at [927, 204] on div at bounding box center [936, 196] width 158 height 106
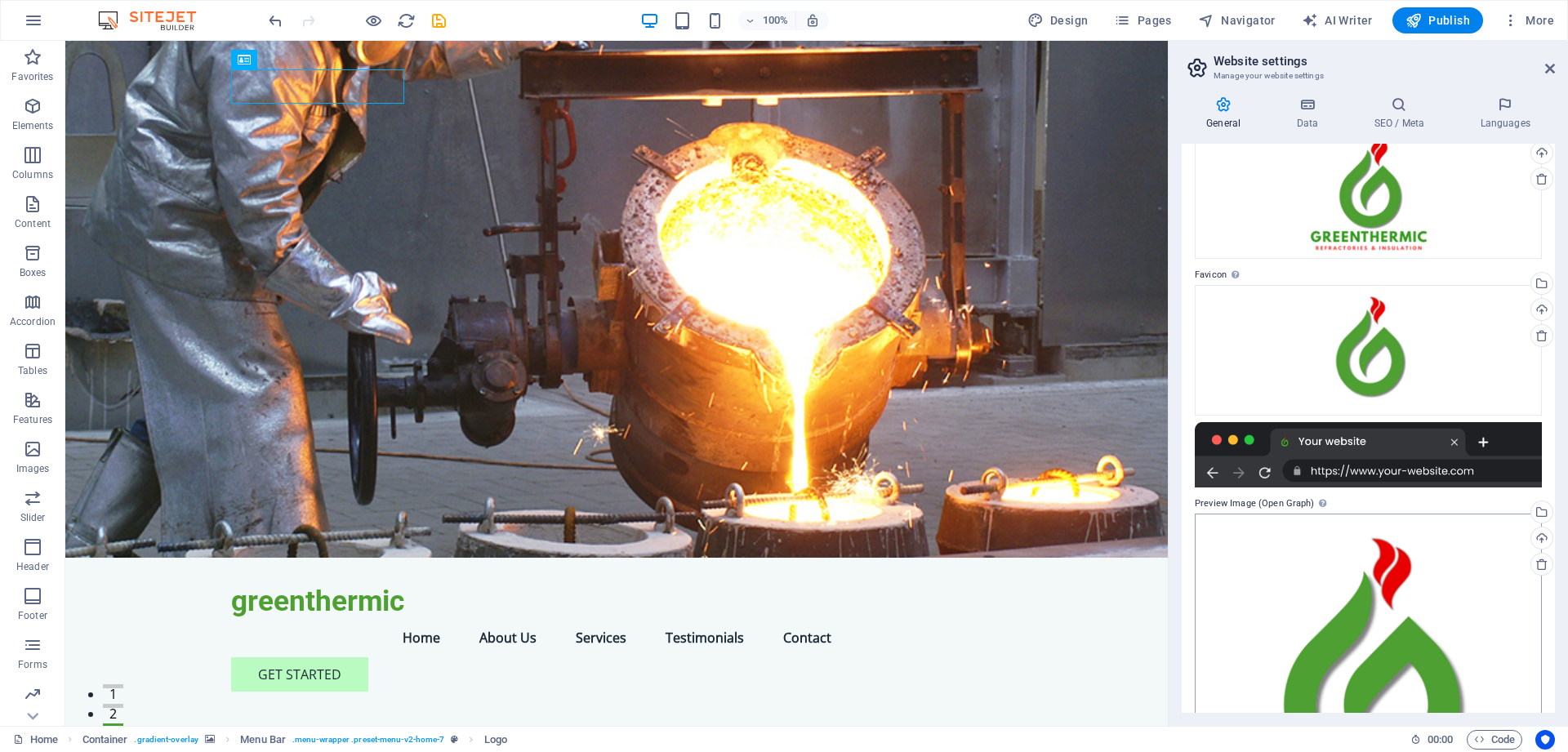
scroll to position [92, 0]
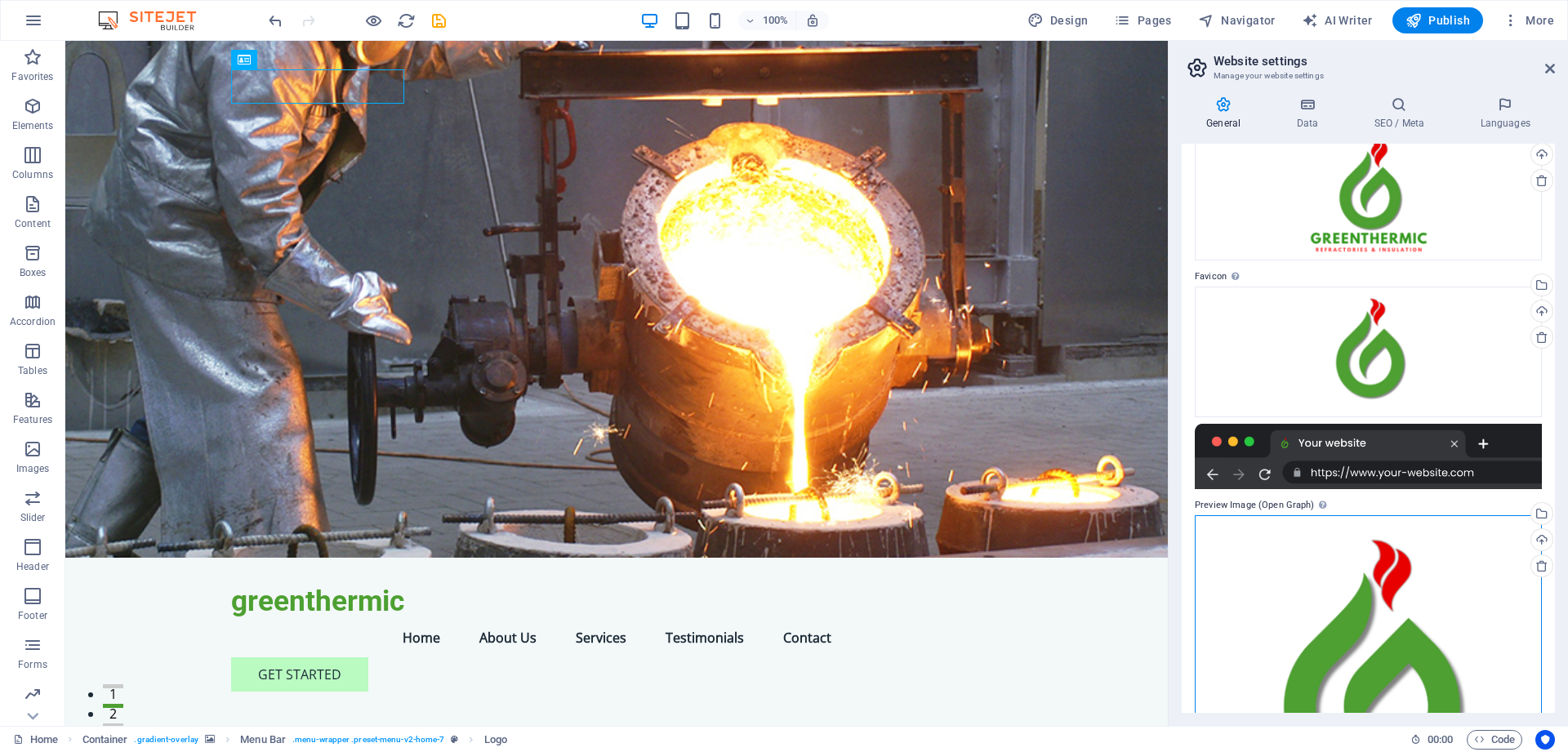
click at [1465, 625] on div "Drag files here, click to choose files or select files from Files or our free s…" at bounding box center [1369, 679] width 347 height 327
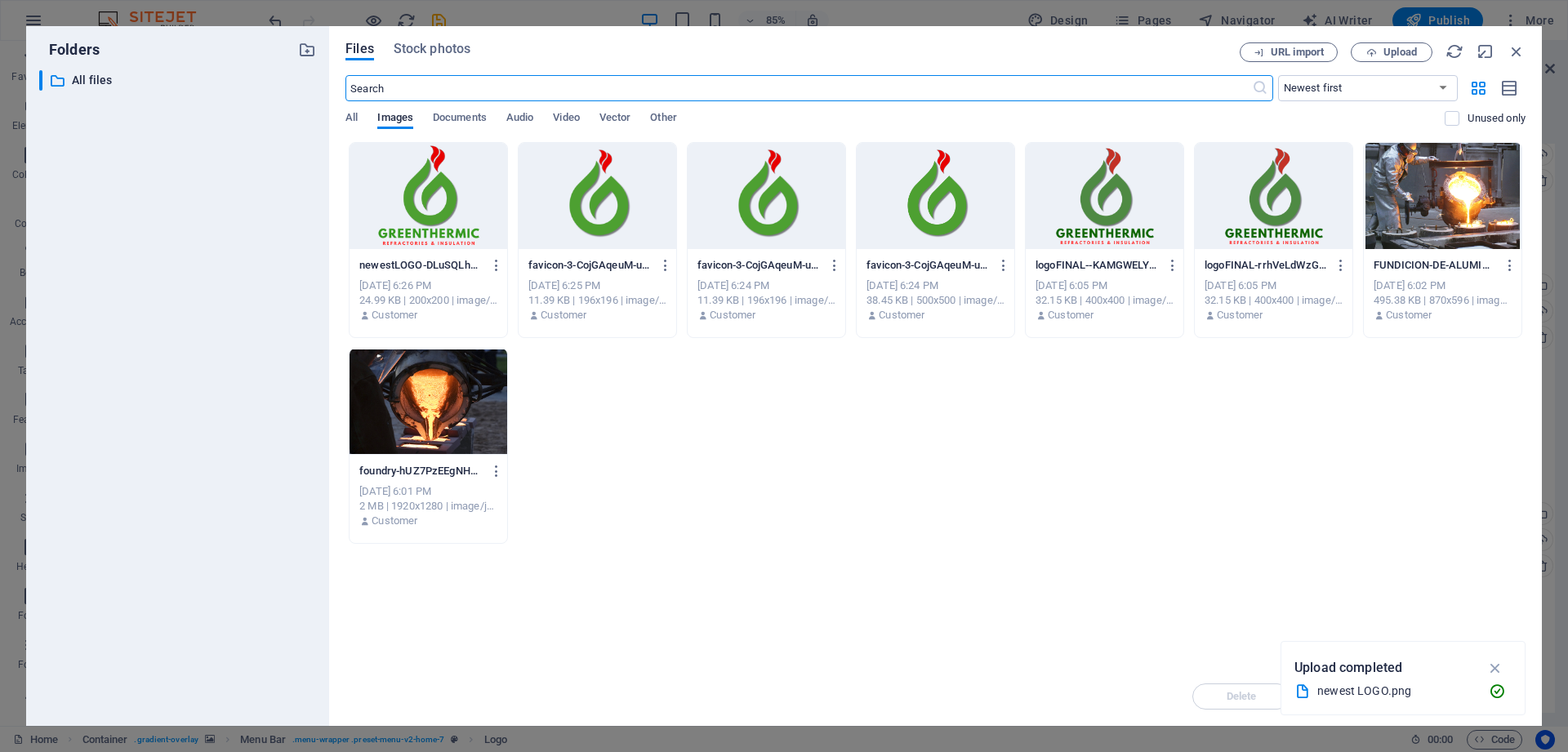
click at [948, 223] on div at bounding box center [936, 196] width 158 height 106
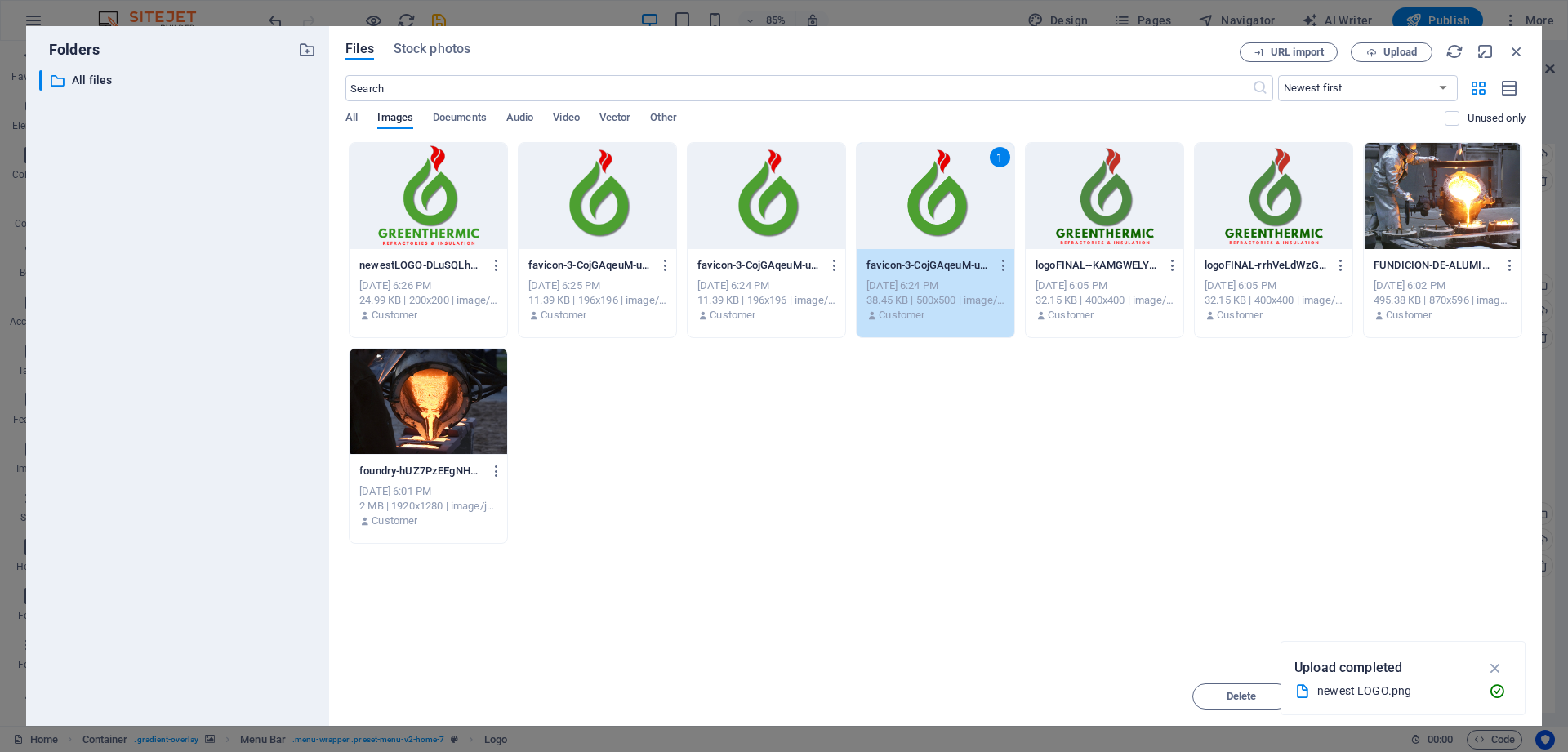
click at [948, 223] on div "1" at bounding box center [936, 196] width 158 height 106
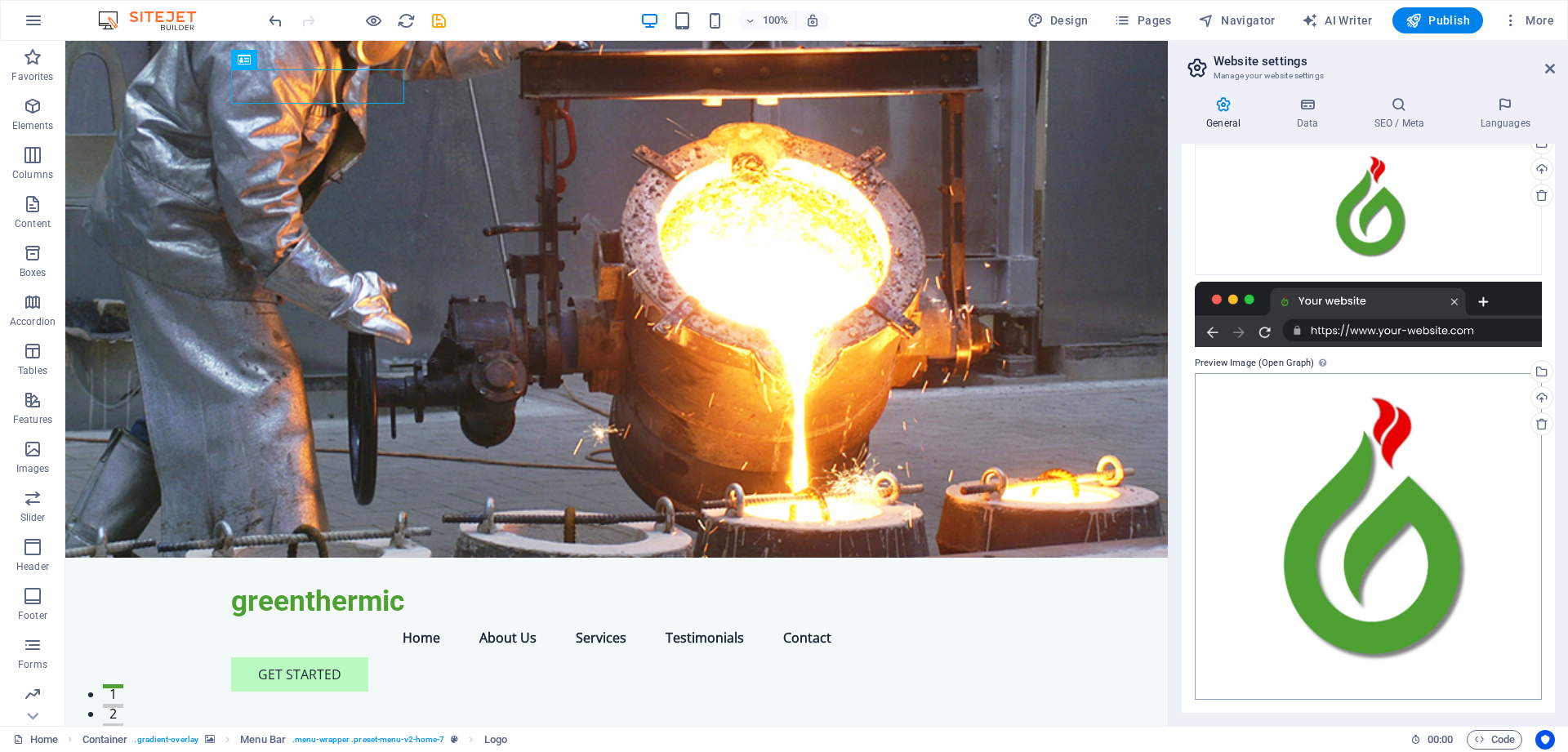
scroll to position [234, 0]
drag, startPoint x: 1552, startPoint y: 69, endPoint x: 1488, endPoint y: 27, distance: 76.6
click at [1552, 69] on icon at bounding box center [1550, 69] width 10 height 13
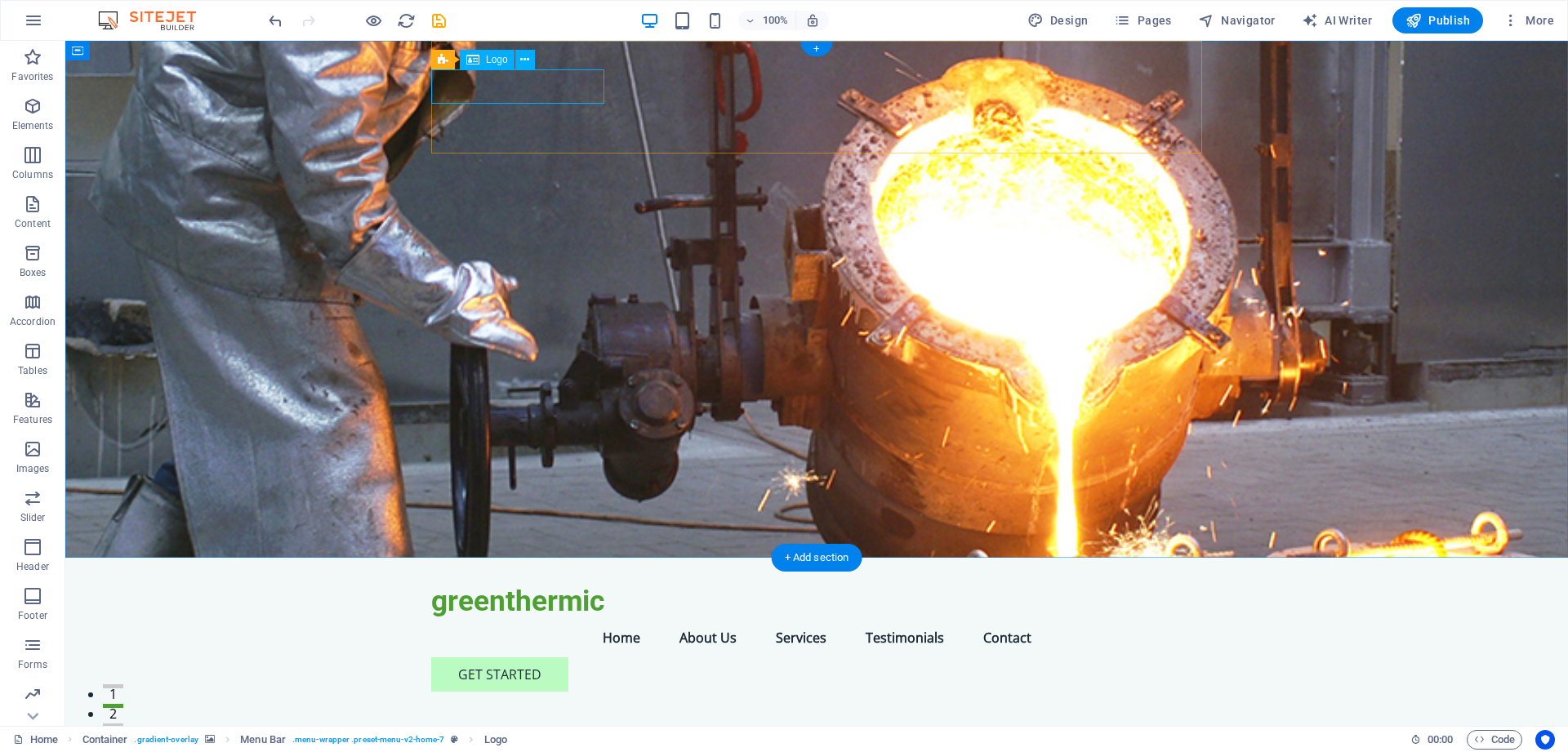
click at [535, 584] on div "greenthermic" at bounding box center [817, 601] width 771 height 35
click at [489, 59] on span "Logo" at bounding box center [497, 59] width 22 height 10
click at [550, 658] on div "Get Started" at bounding box center [817, 675] width 771 height 35
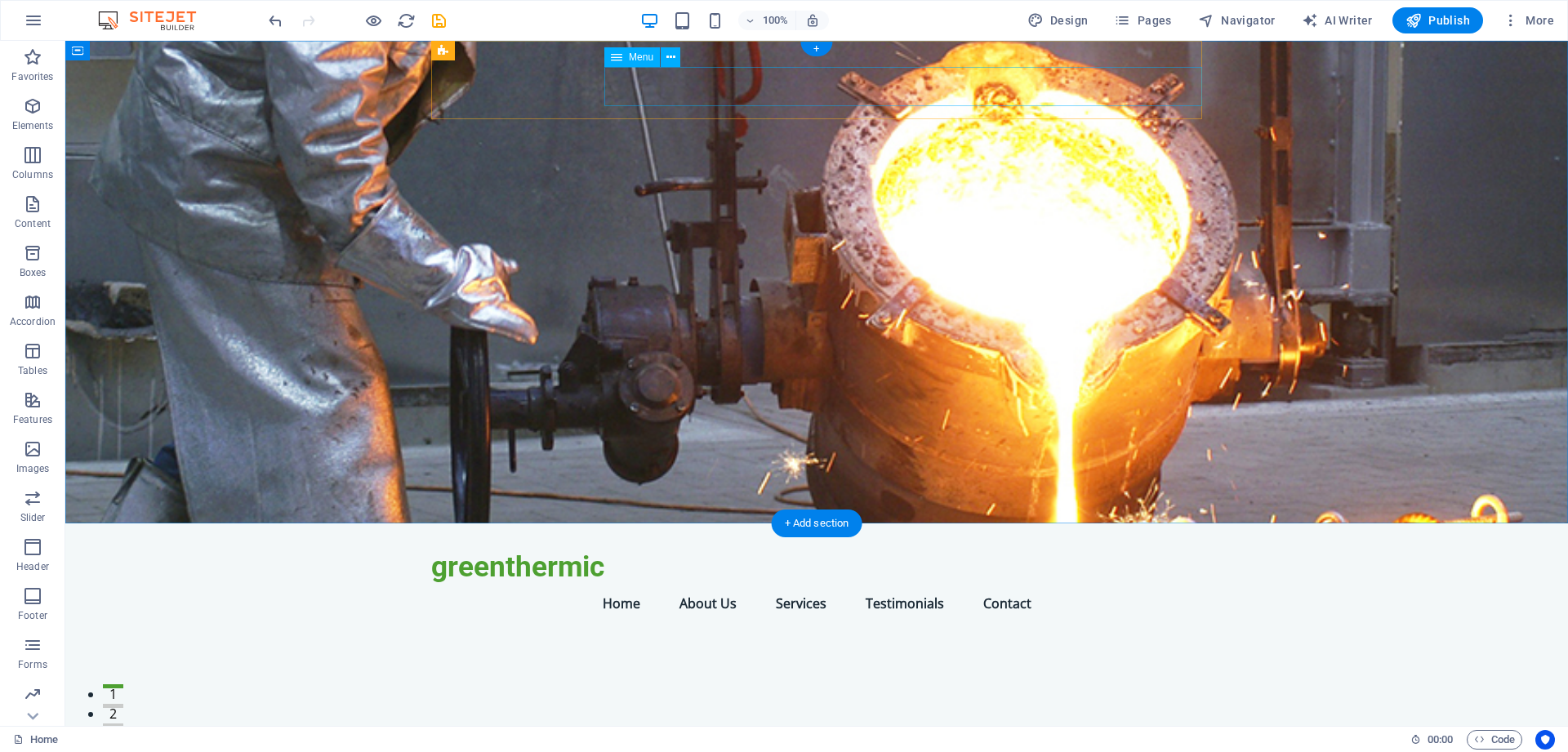
click at [715, 584] on nav "Home About Us Services Testimonials Contact" at bounding box center [817, 603] width 771 height 39
click at [671, 59] on icon at bounding box center [671, 58] width 9 height 17
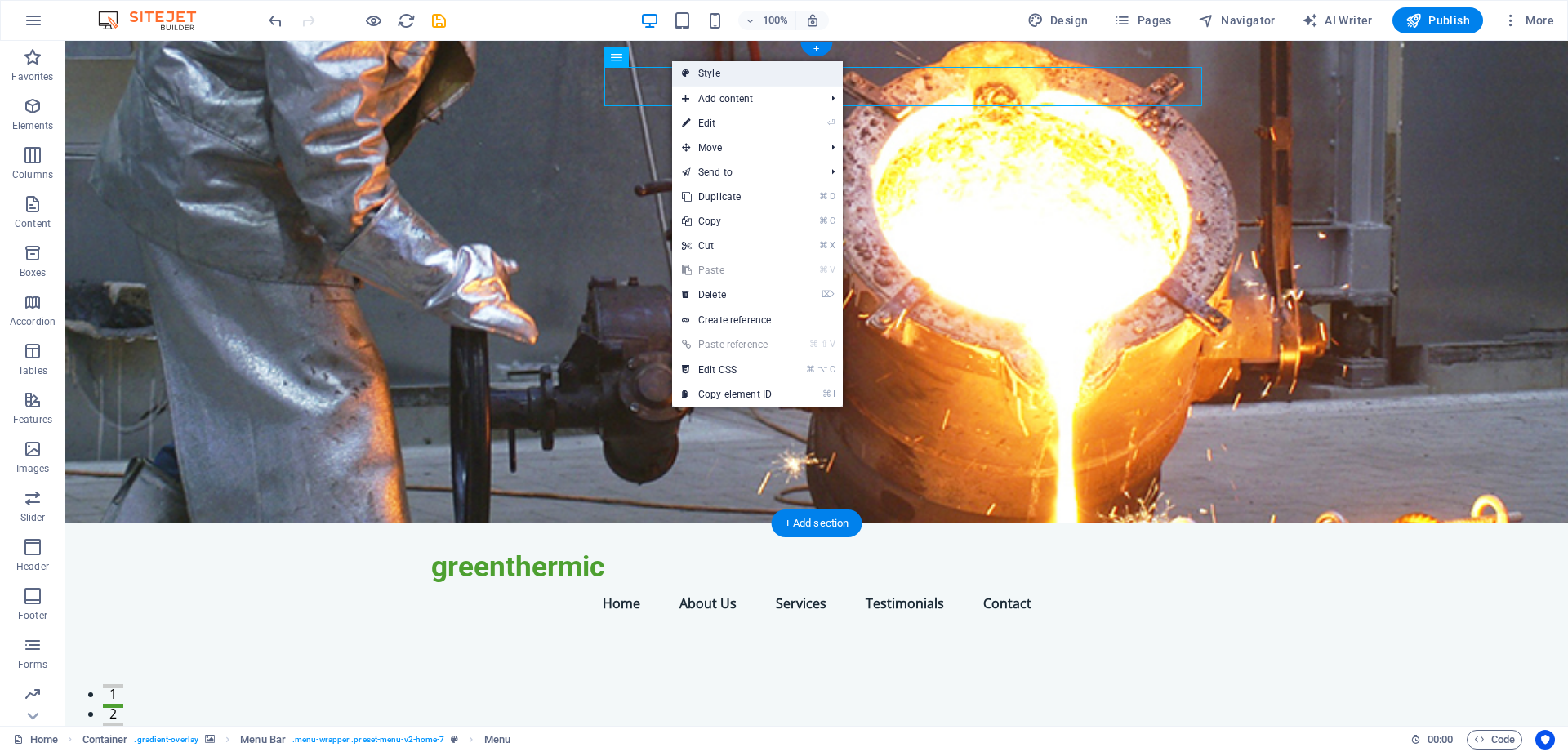
click at [701, 71] on link "Style" at bounding box center [758, 73] width 171 height 25
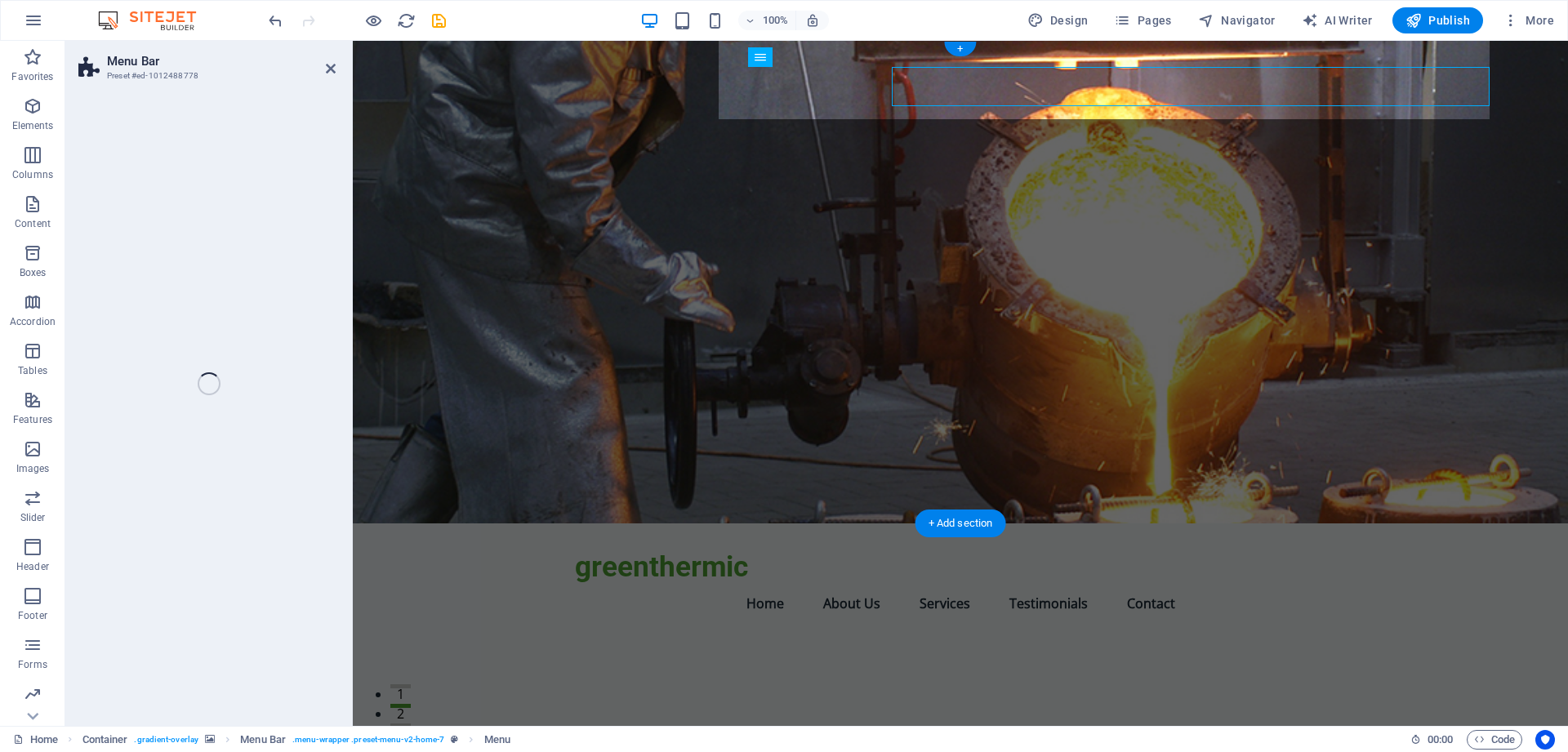
select select "rem"
select select "preset-menu-v2-home-7"
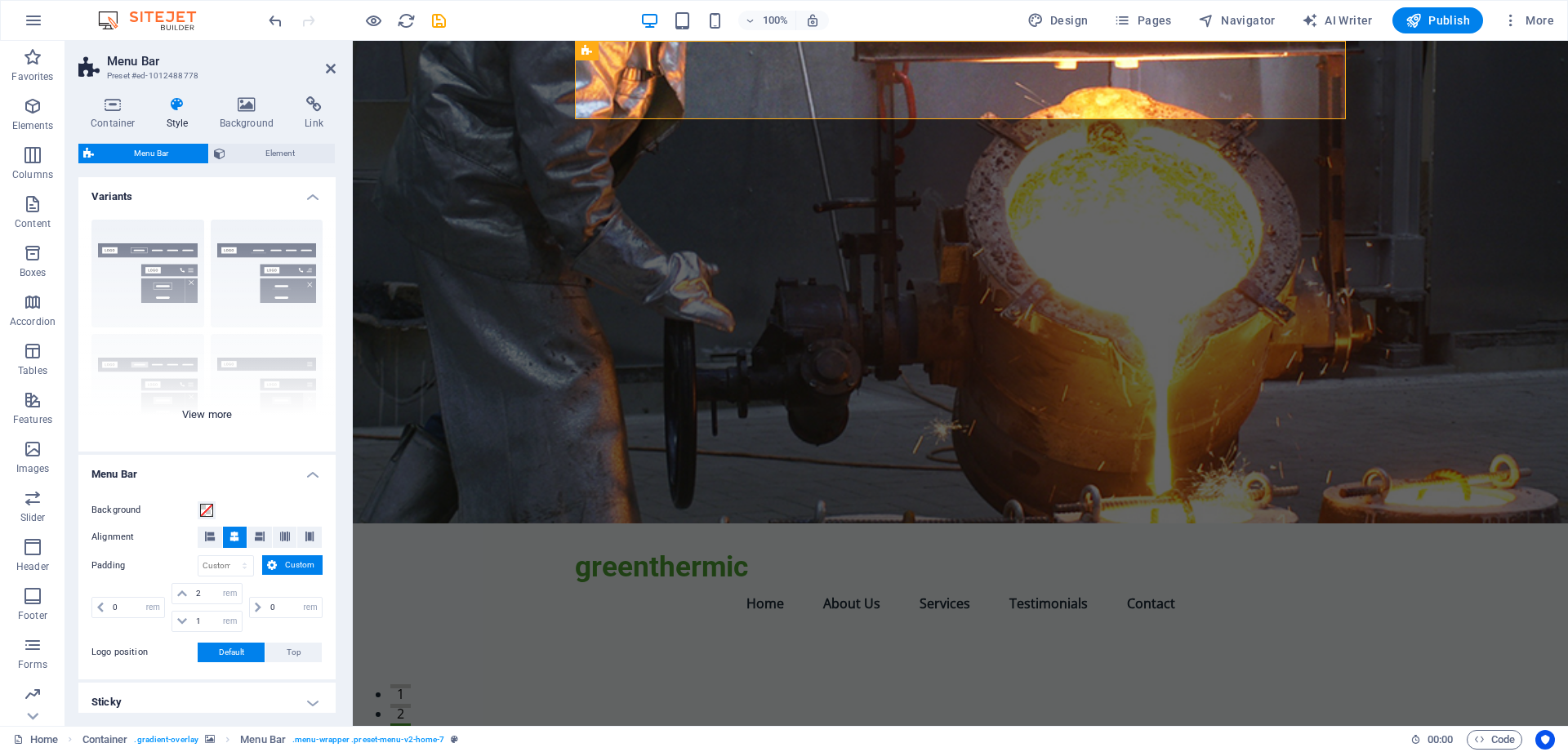
click at [198, 417] on div "Border Centered Default Fixed Loki Trigger Wide XXL" at bounding box center [207, 329] width 258 height 245
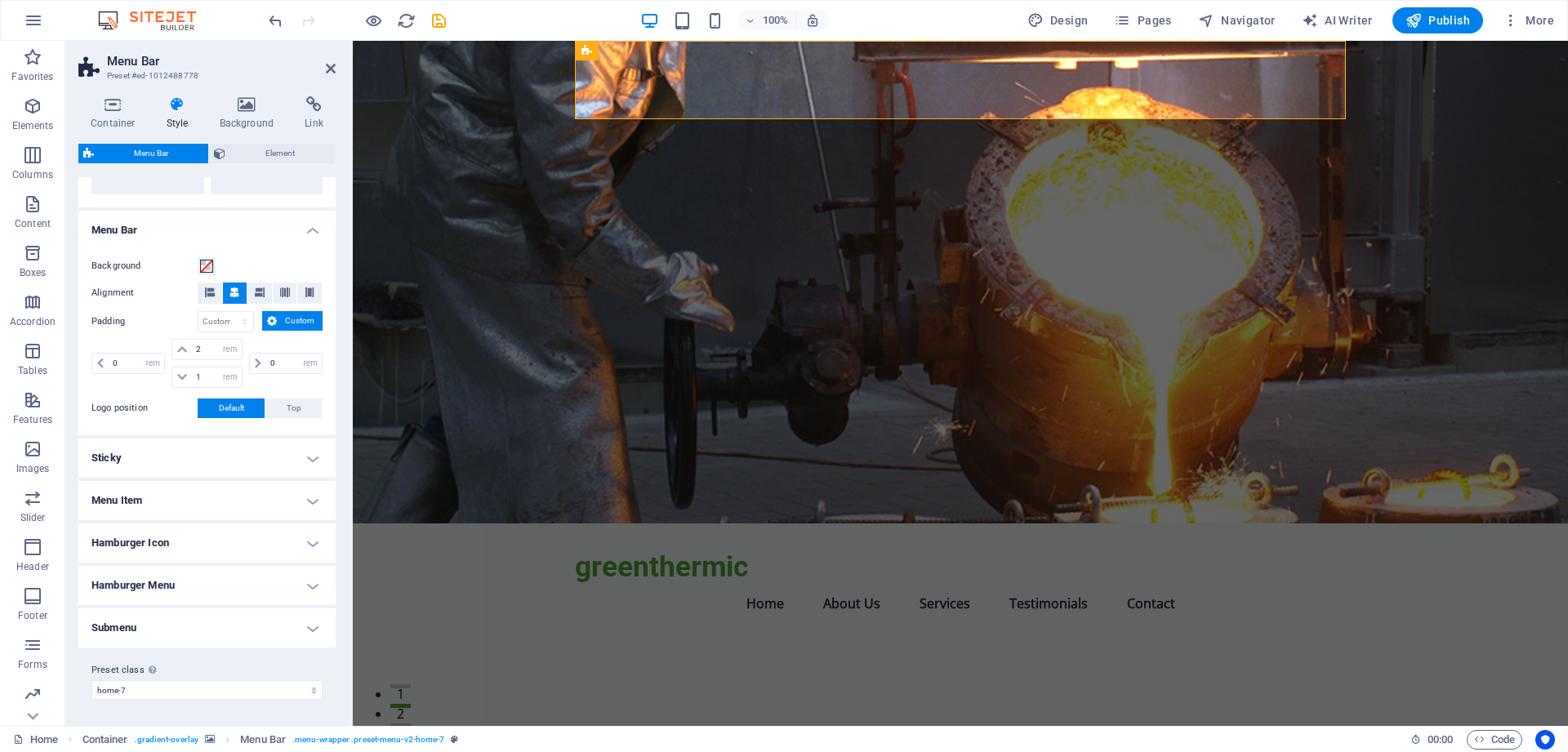
scroll to position [475, 0]
click at [476, 390] on figure at bounding box center [960, 282] width 1215 height 482
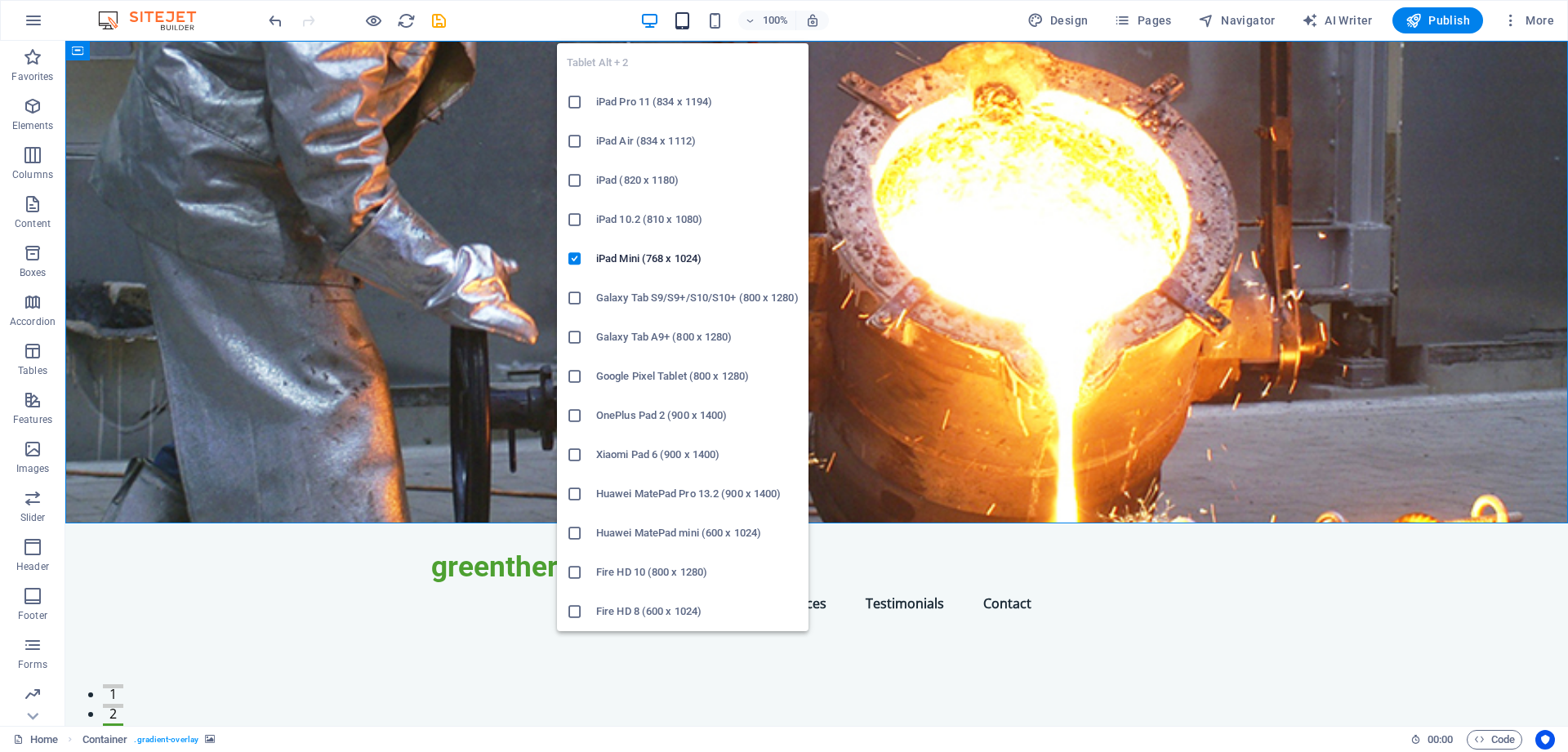
click at [686, 18] on icon "button" at bounding box center [683, 21] width 19 height 19
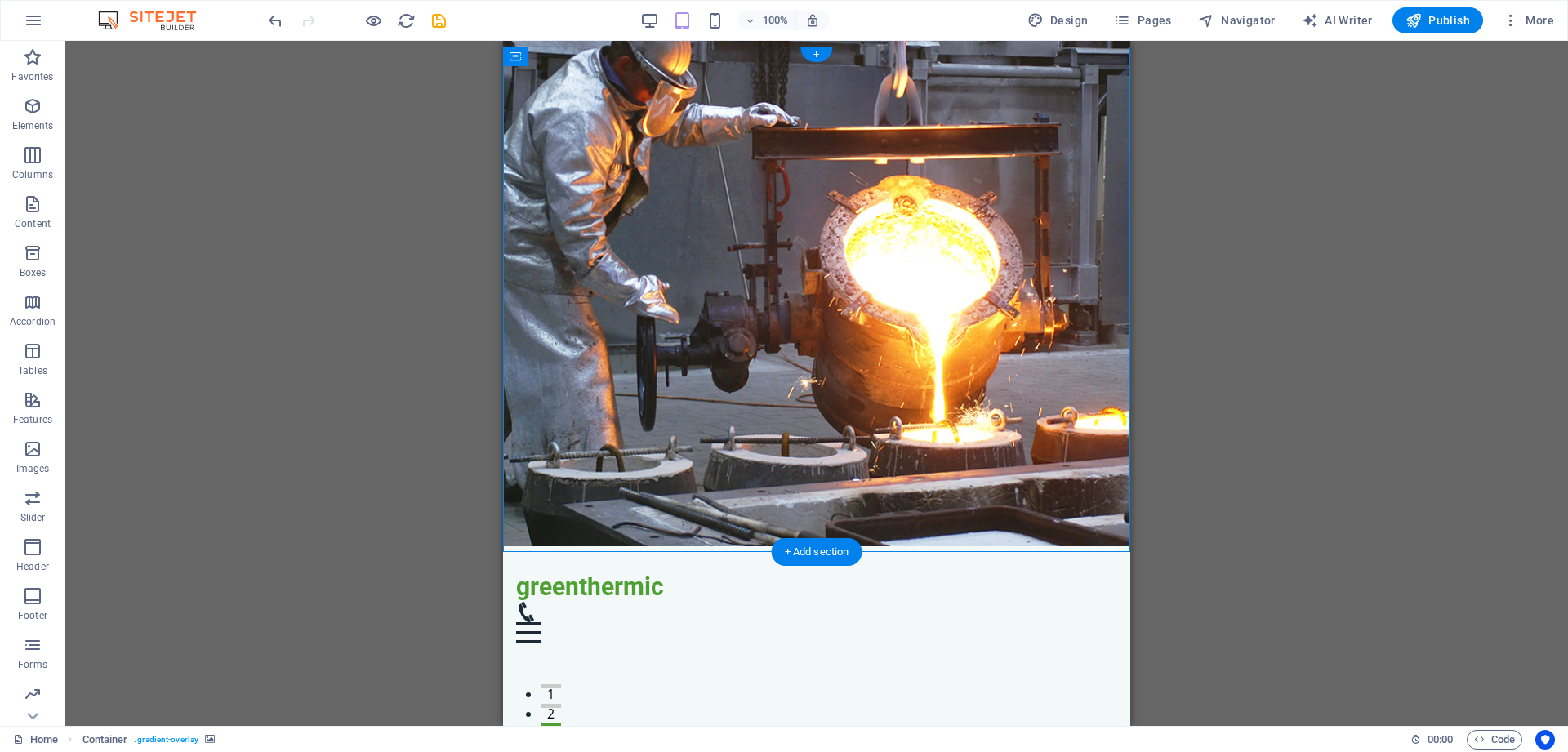
scroll to position [0, 0]
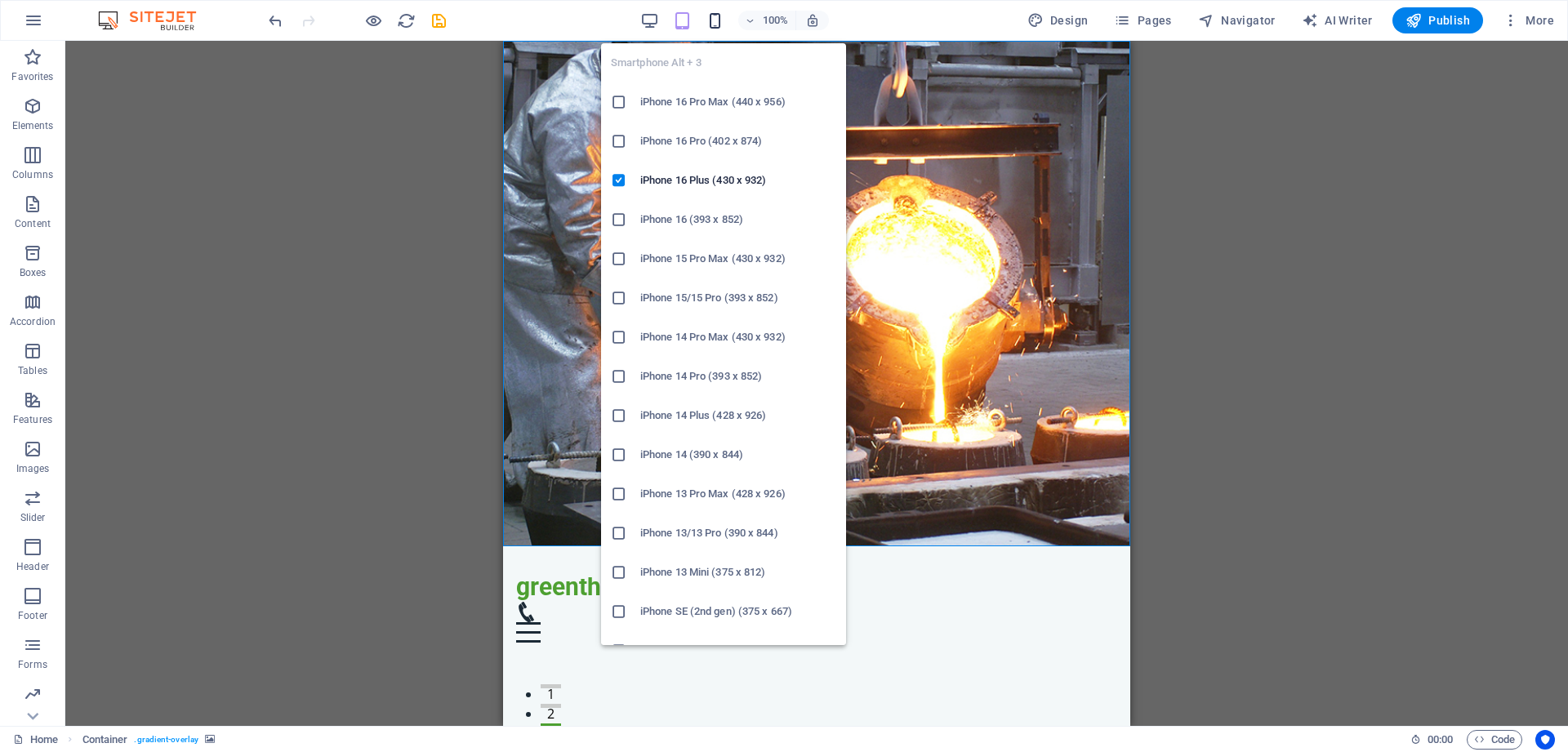
click at [712, 21] on icon "button" at bounding box center [715, 21] width 19 height 19
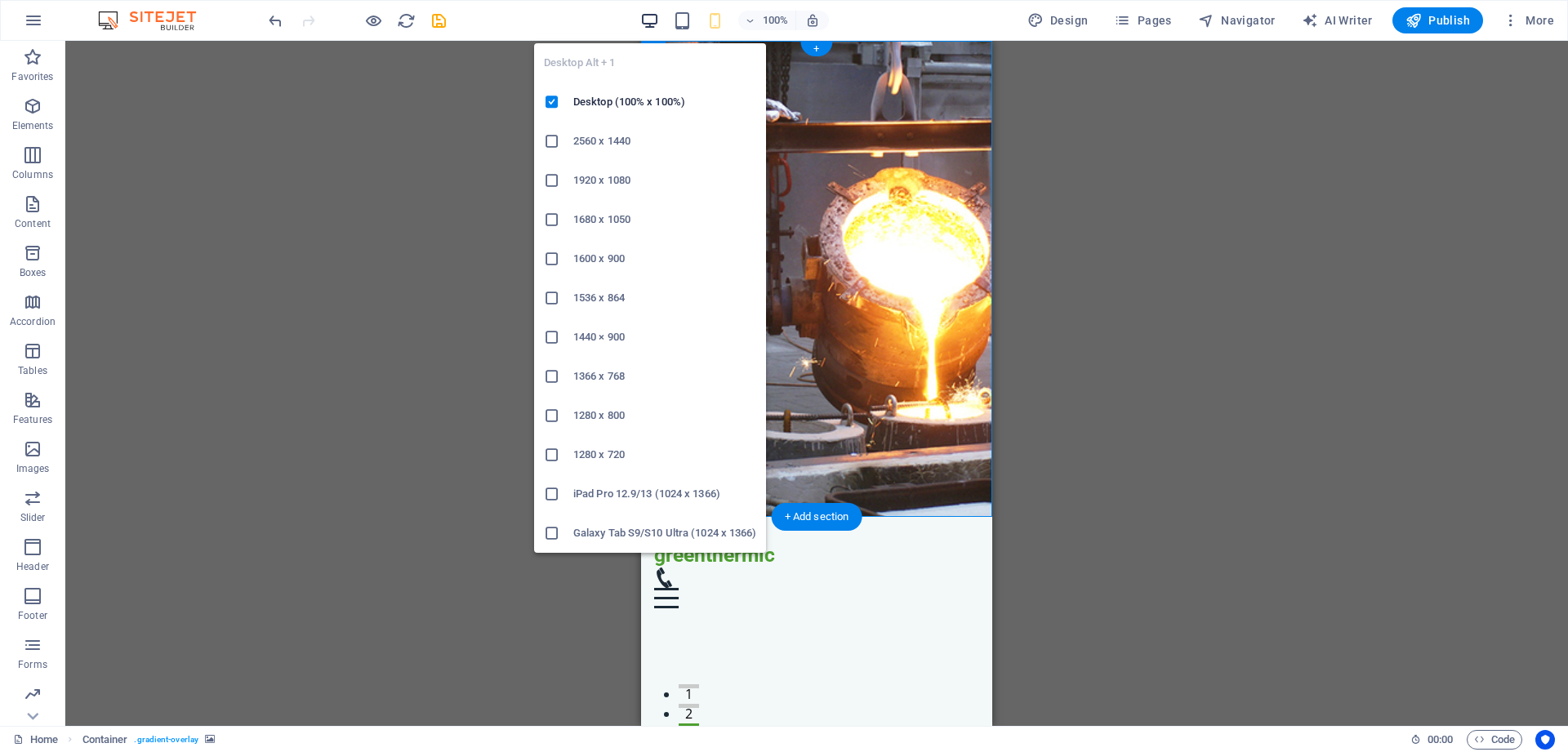
click at [655, 16] on icon "button" at bounding box center [650, 21] width 19 height 19
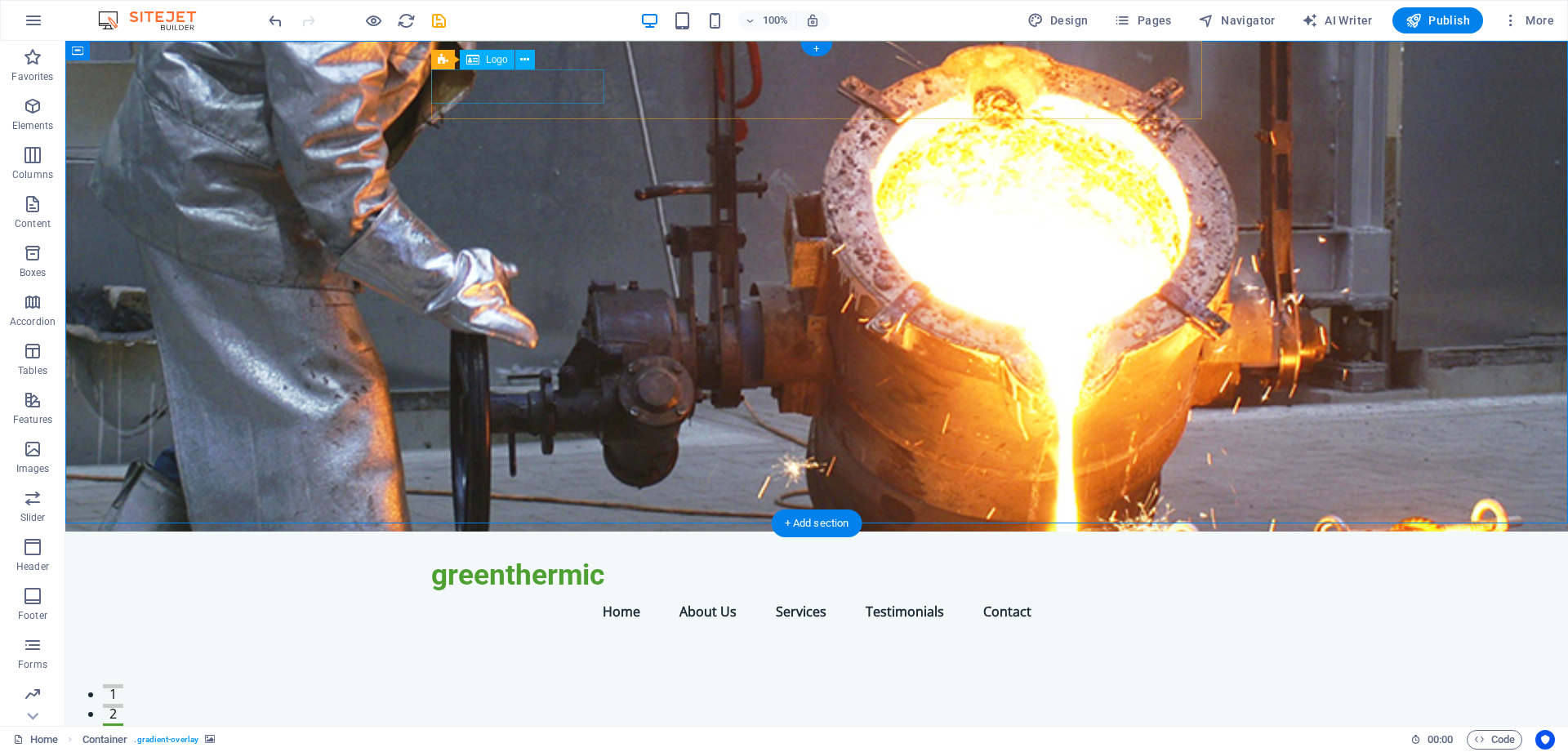
click at [566, 557] on div "greenthermic" at bounding box center [817, 575] width 771 height 35
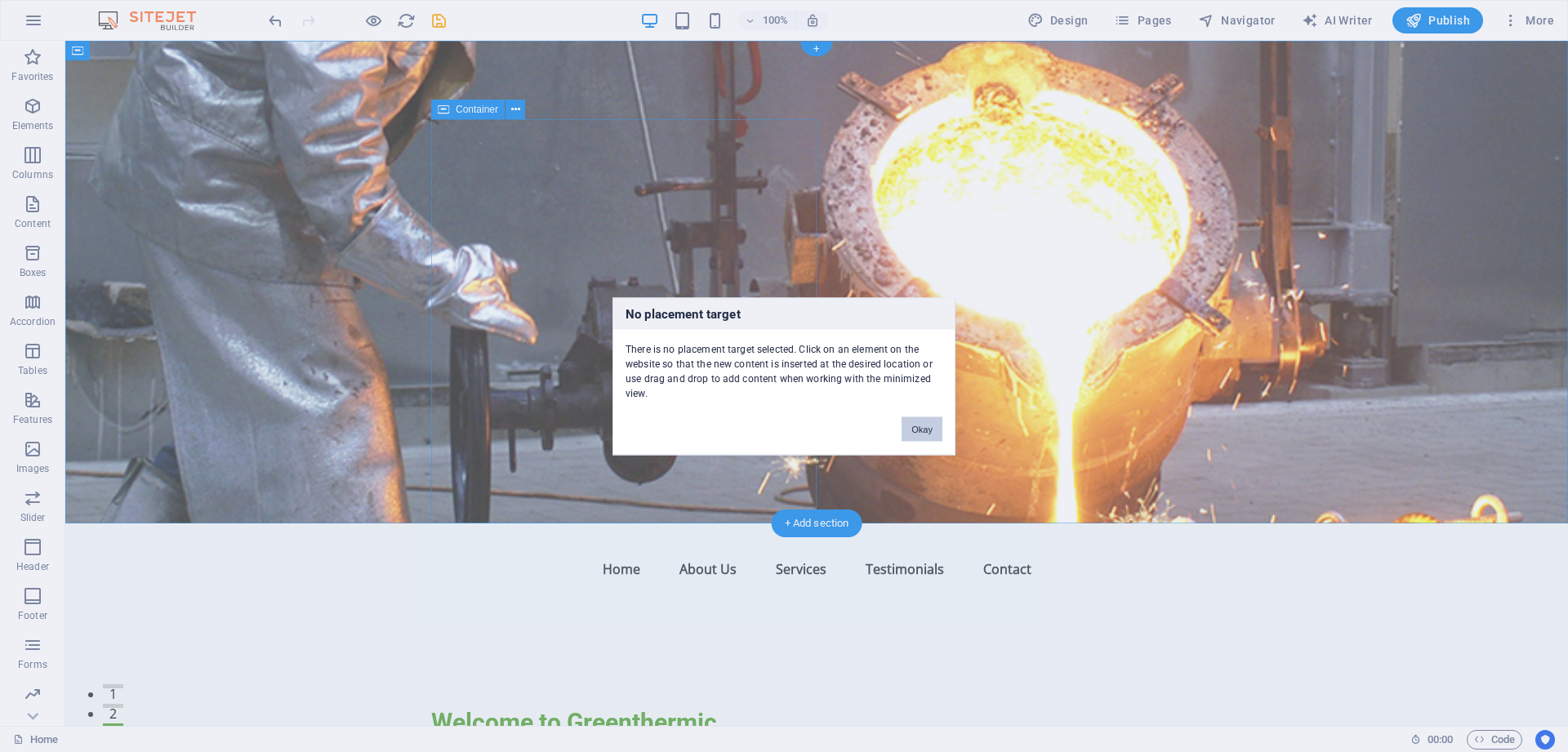
click at [938, 433] on button "Okay" at bounding box center [922, 429] width 41 height 25
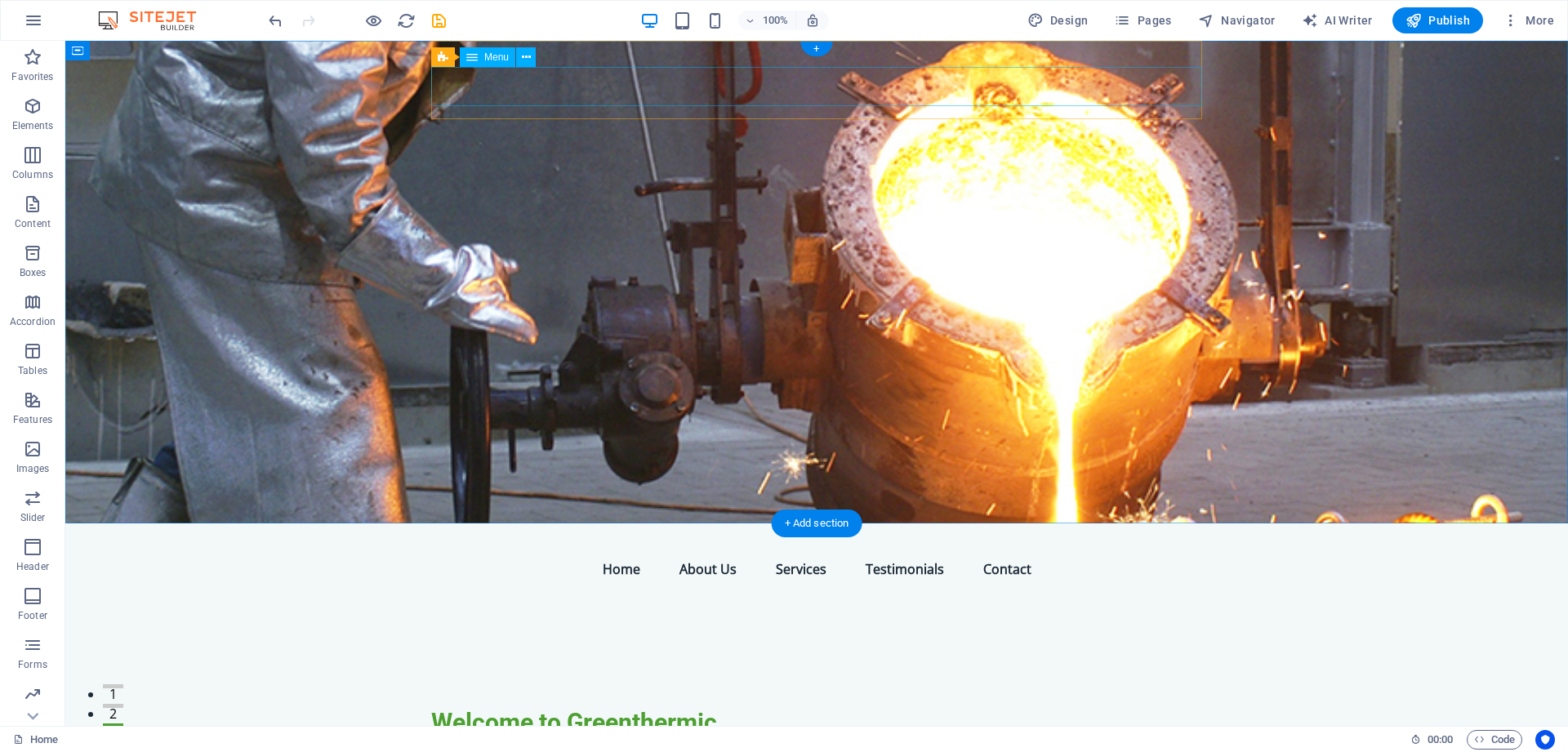
click at [535, 550] on nav "Home About Us Services Testimonials Contact" at bounding box center [817, 569] width 771 height 39
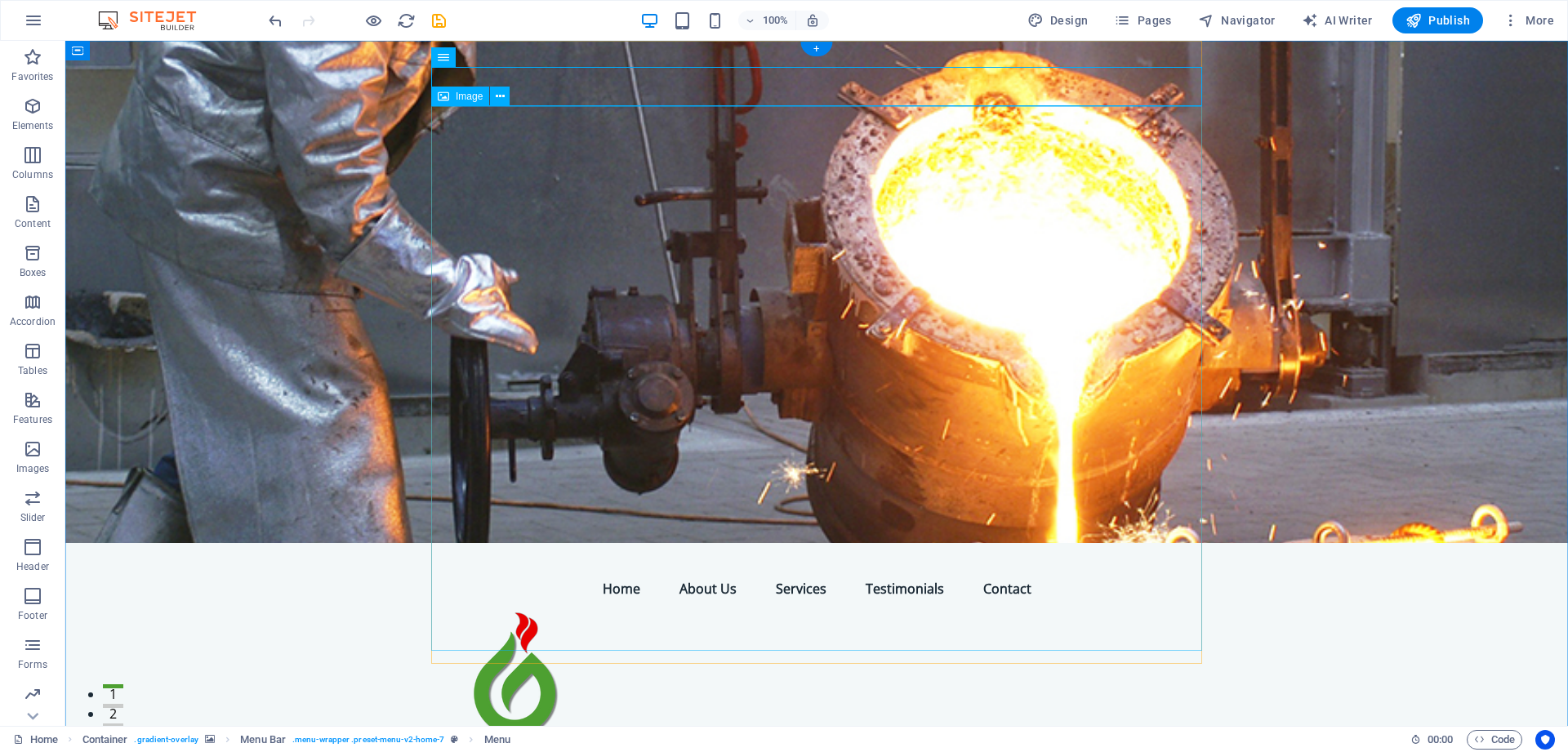
click at [814, 609] on figure at bounding box center [817, 690] width 771 height 164
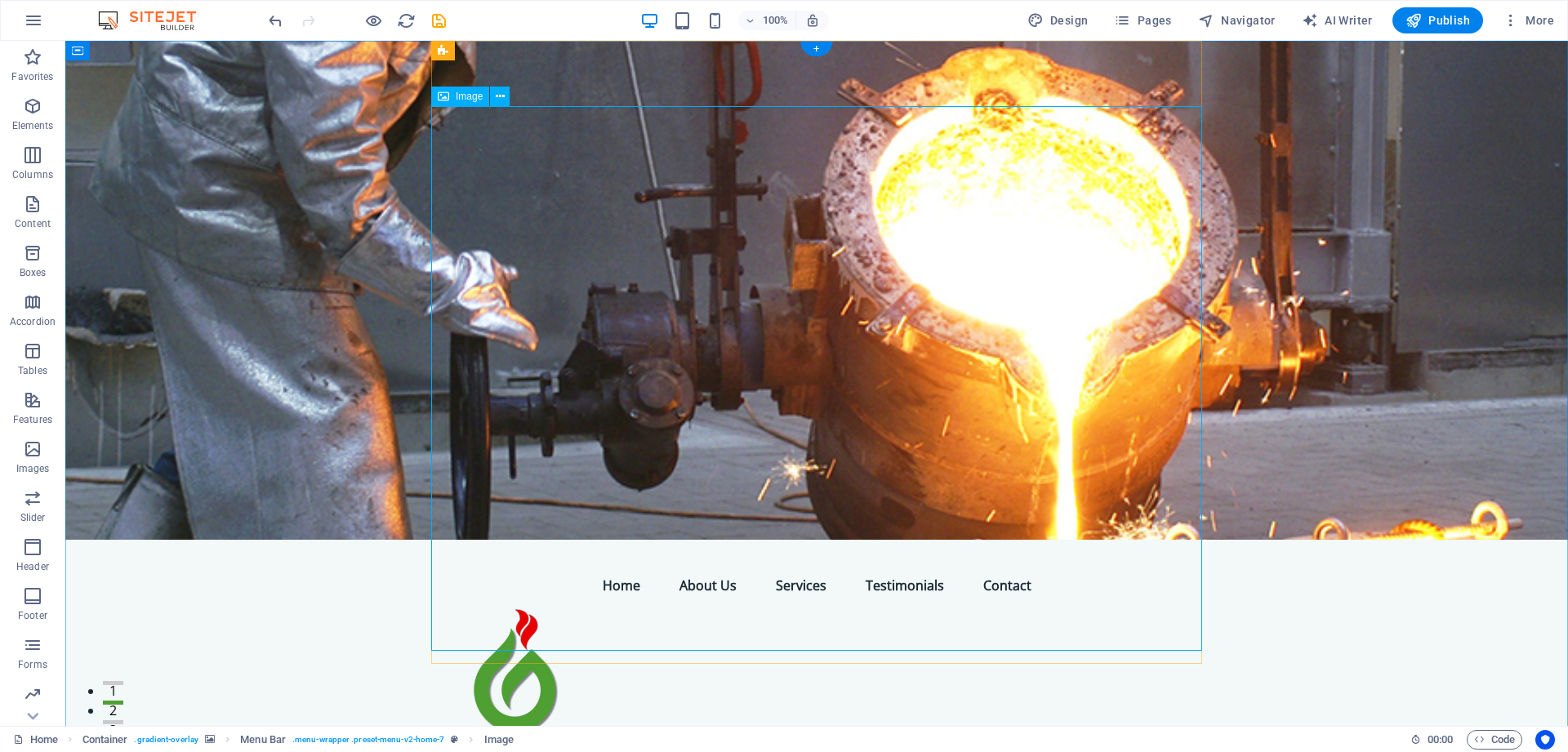
scroll to position [5, 0]
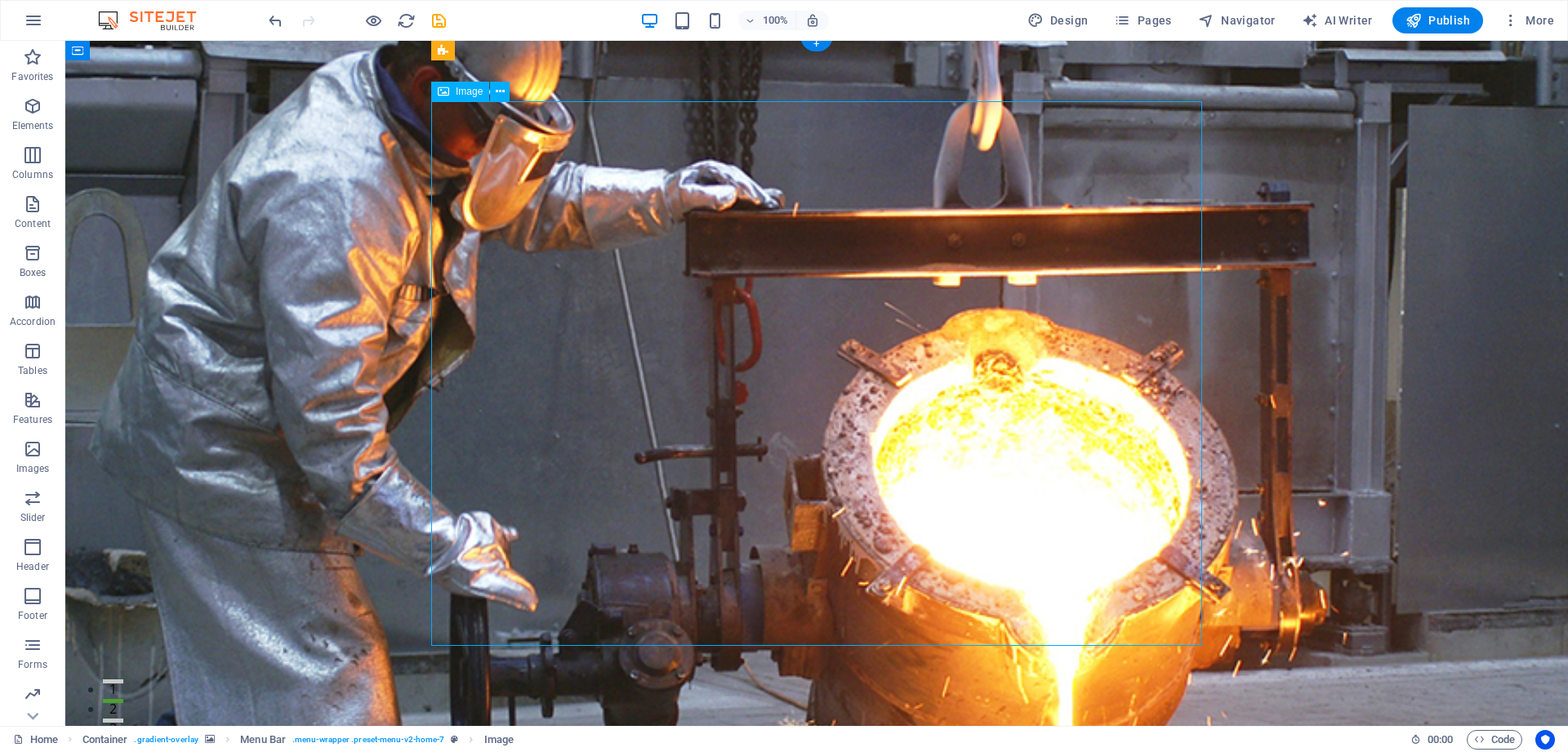
drag, startPoint x: 1201, startPoint y: 649, endPoint x: 963, endPoint y: 566, distance: 252.1
drag, startPoint x: 431, startPoint y: 644, endPoint x: 632, endPoint y: 473, distance: 263.9
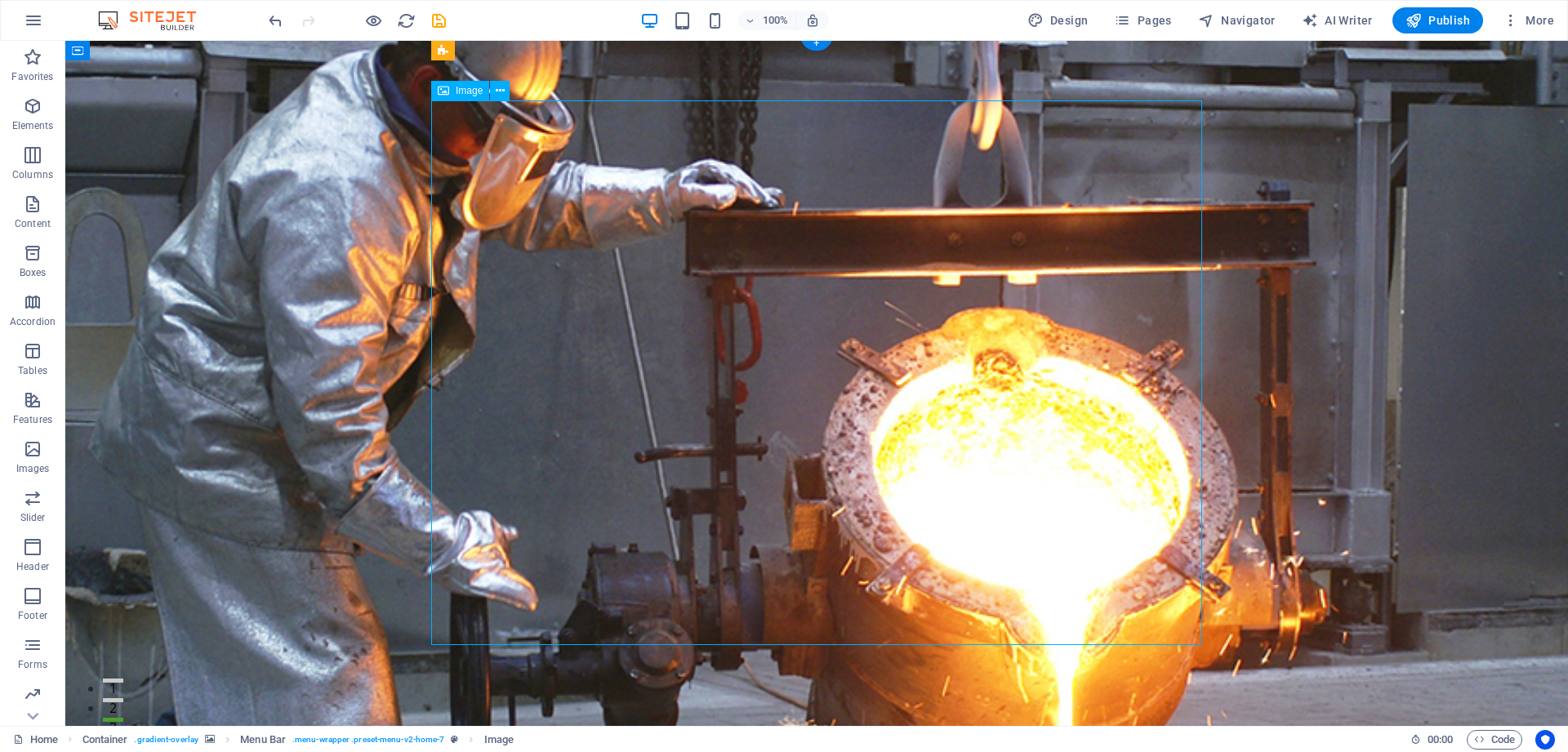
click at [503, 96] on icon at bounding box center [501, 90] width 9 height 17
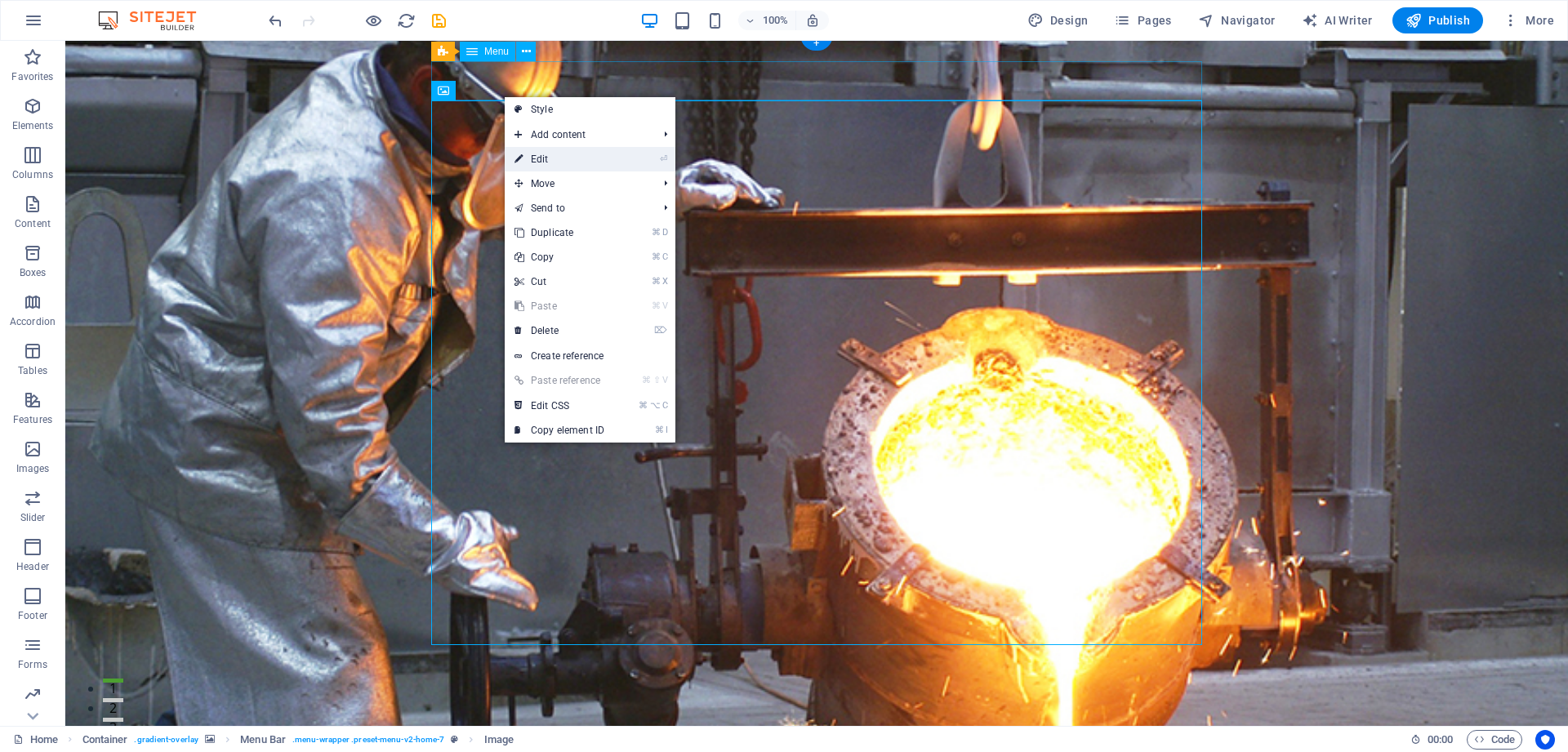
click at [546, 151] on link "⏎ Edit" at bounding box center [559, 159] width 110 height 25
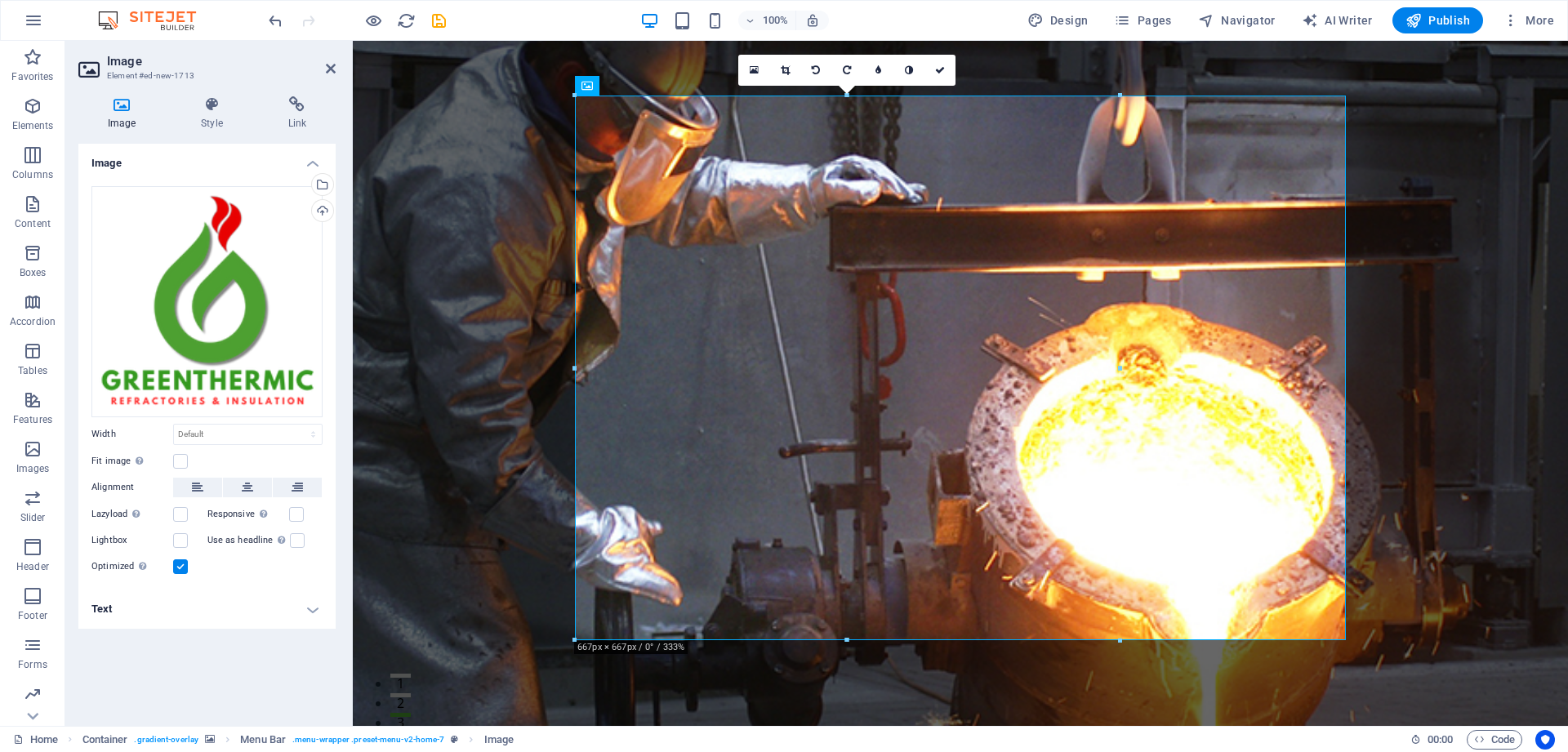
scroll to position [7, 0]
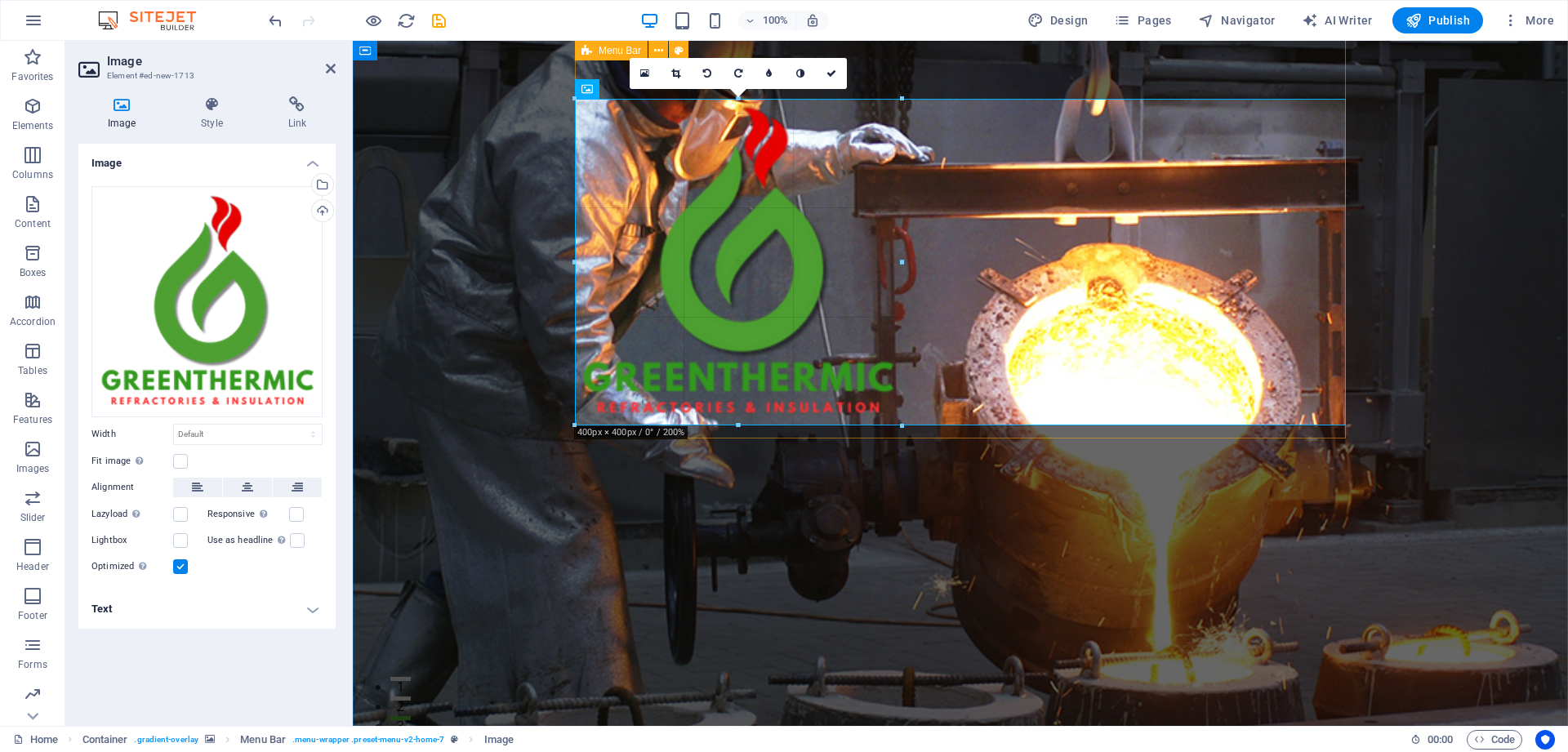
drag, startPoint x: 1119, startPoint y: 646, endPoint x: 1048, endPoint y: 350, distance: 304.4
type input "400"
select select "px"
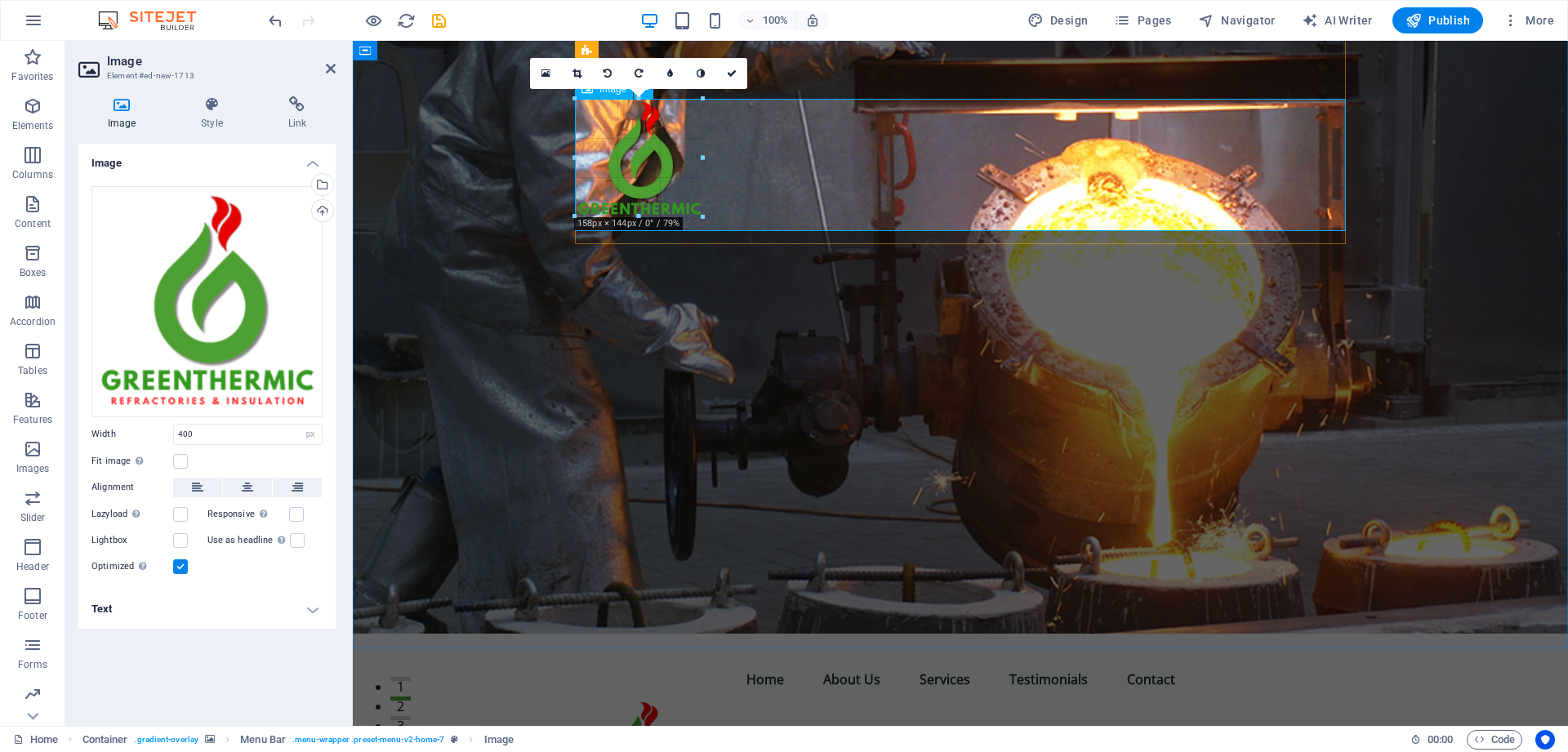
drag, startPoint x: 580, startPoint y: 104, endPoint x: 1200, endPoint y: 310, distance: 653.3
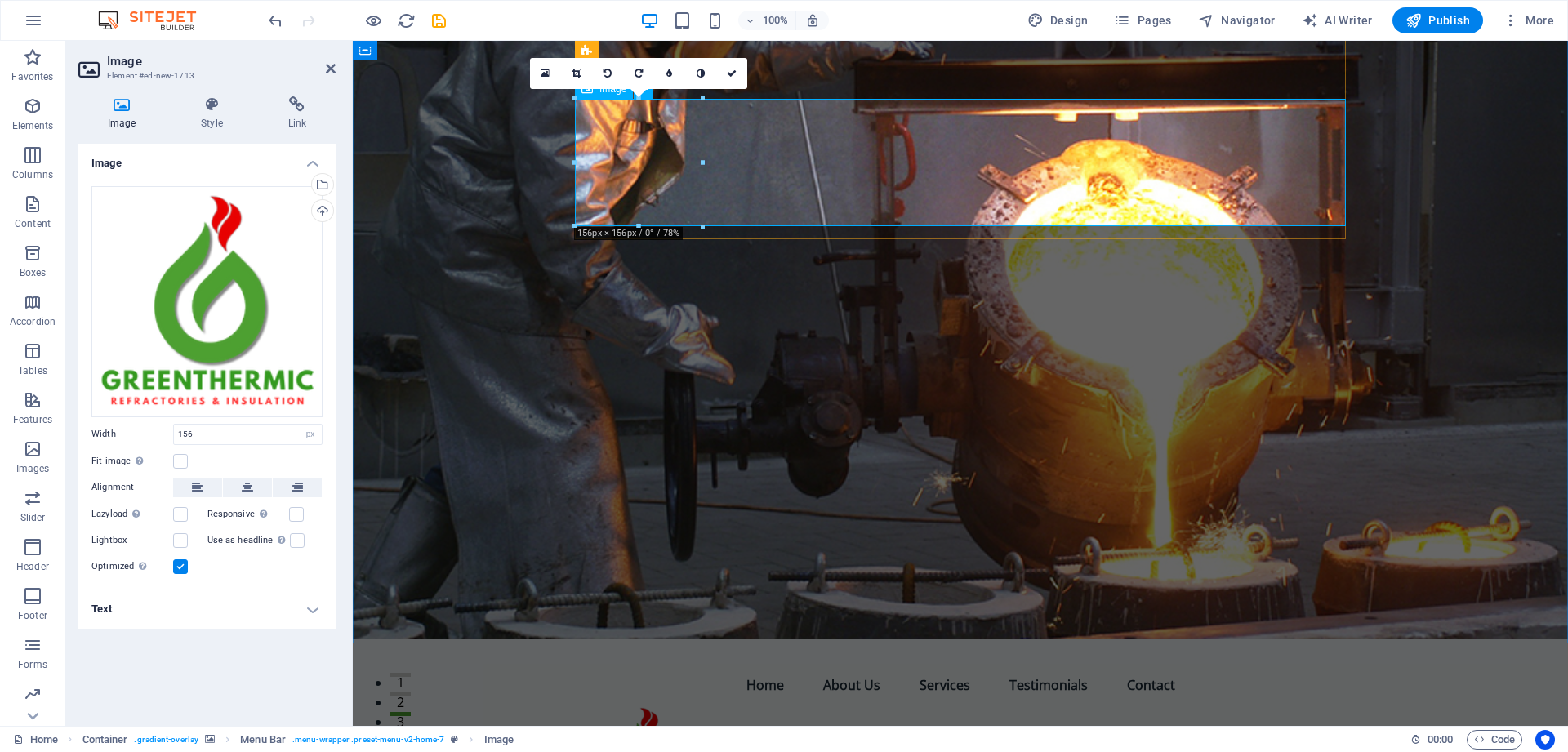
scroll to position [12, 0]
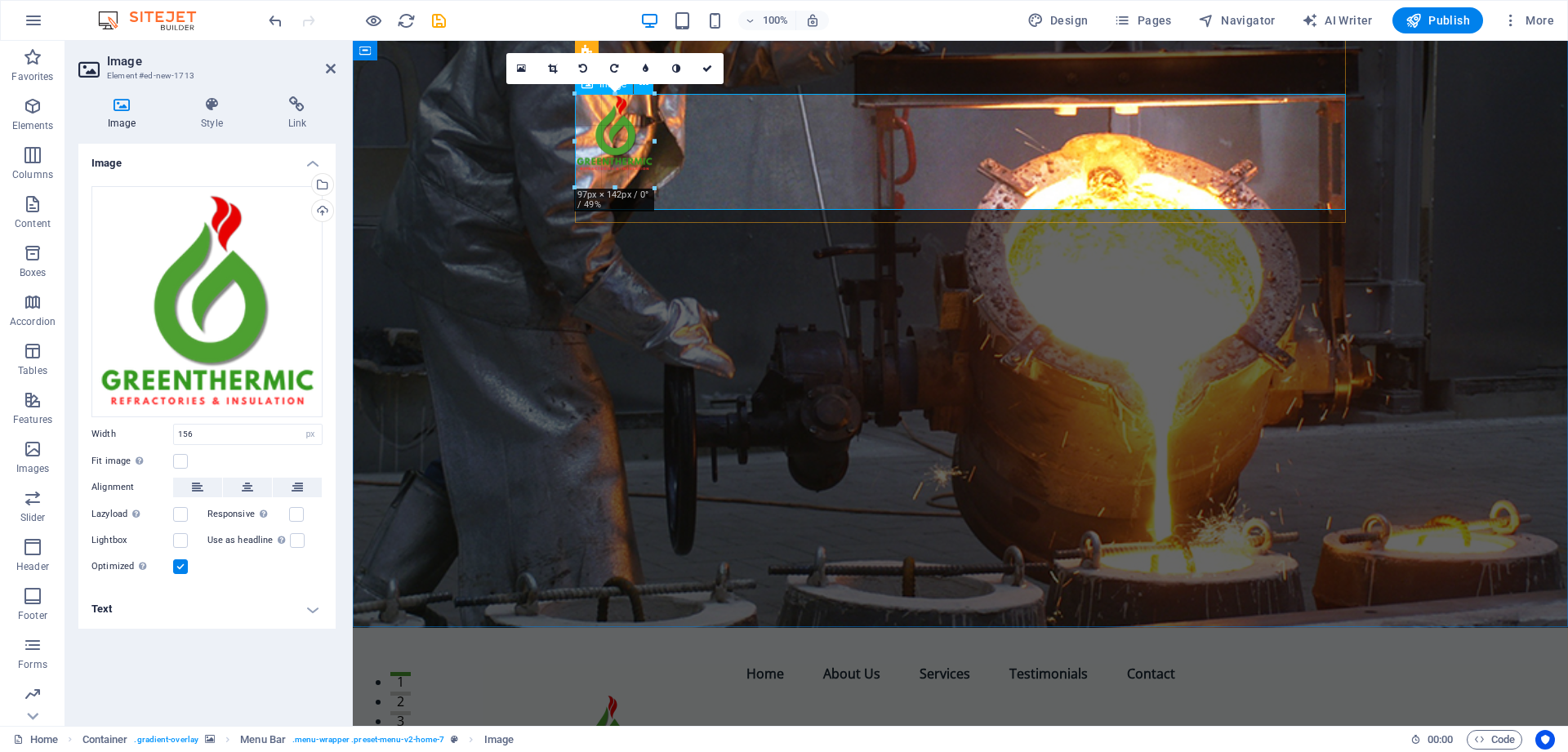
drag, startPoint x: 704, startPoint y: 222, endPoint x: 641, endPoint y: 148, distance: 97.2
type input "78"
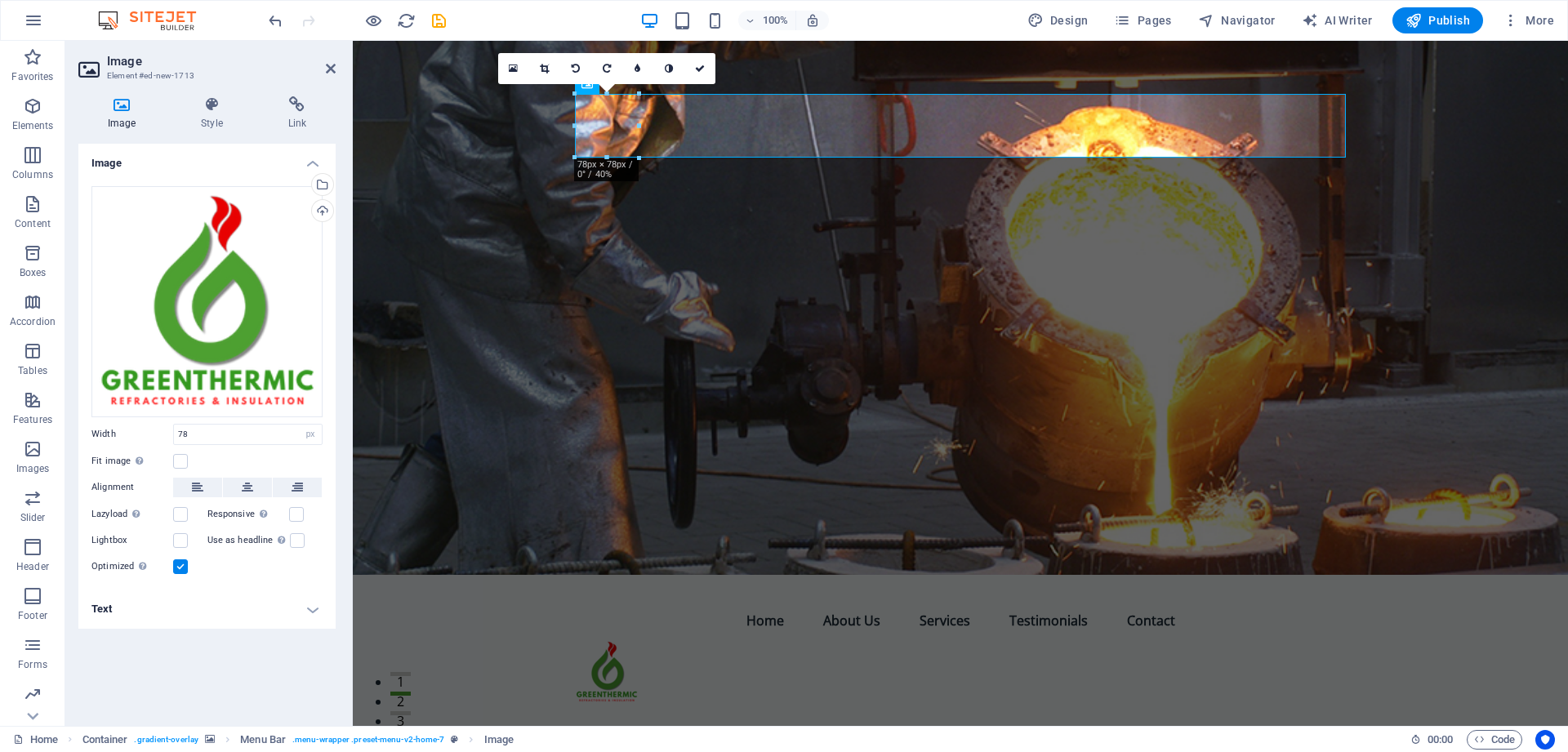
click at [531, 241] on figure at bounding box center [960, 302] width 1215 height 546
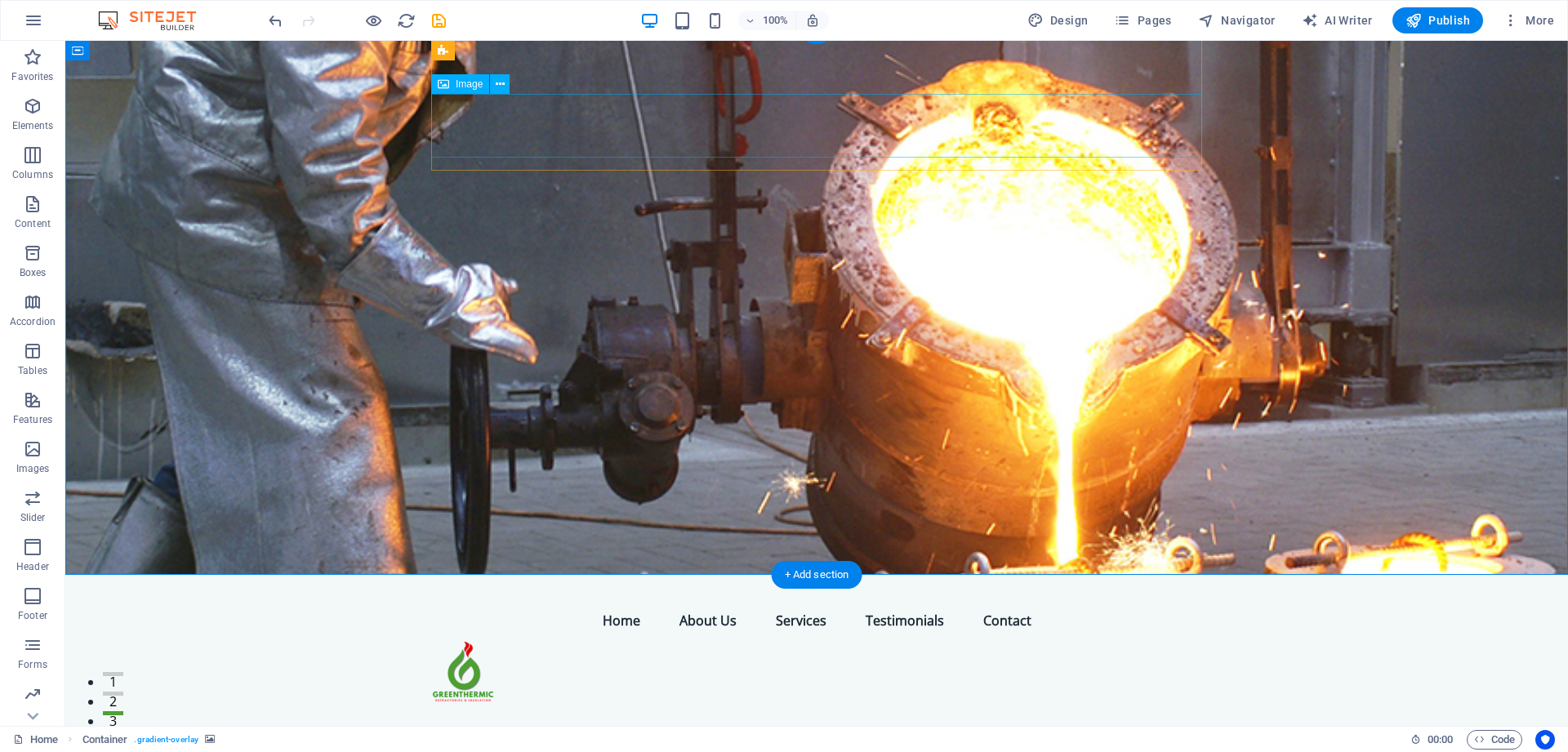
scroll to position [0, 0]
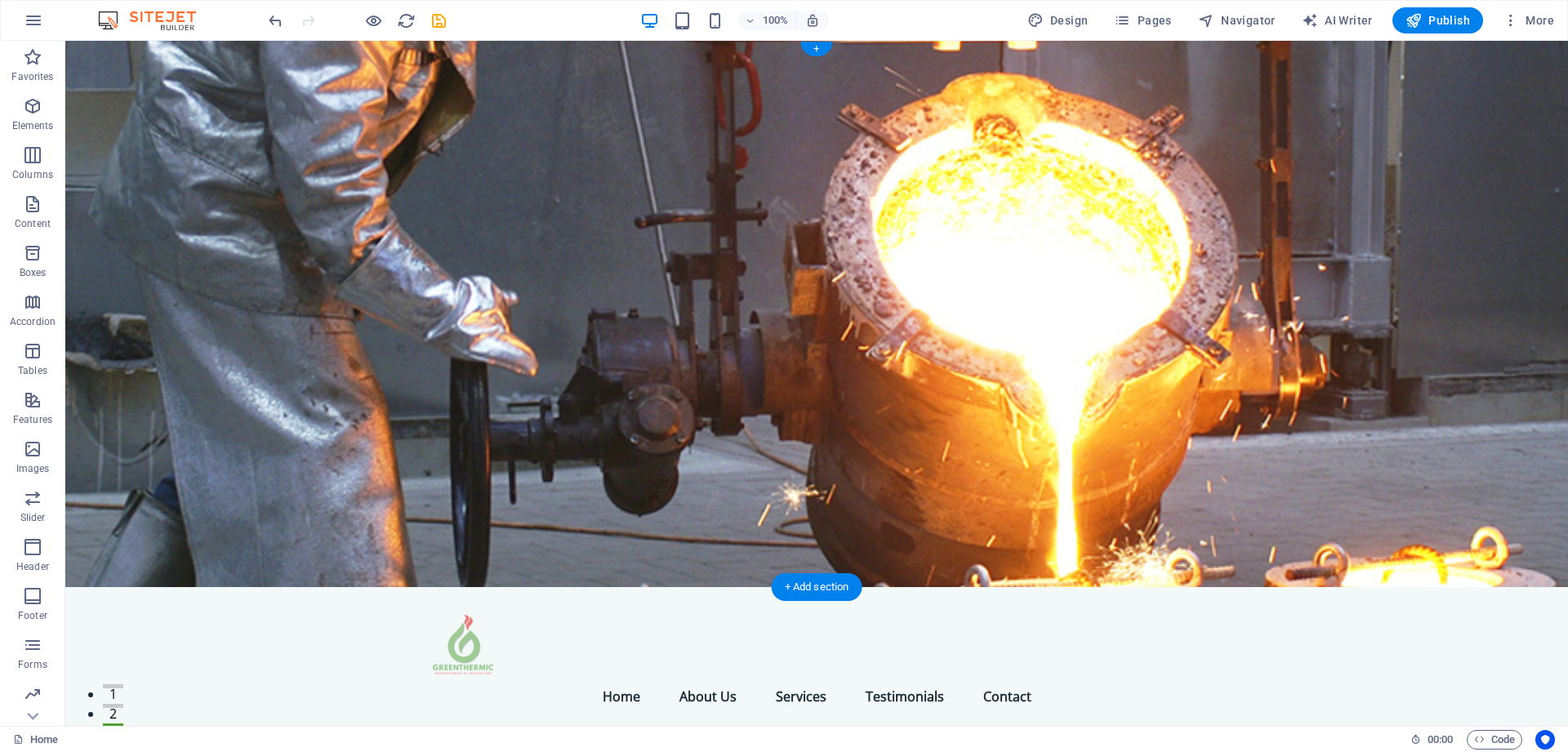
drag, startPoint x: 471, startPoint y: 127, endPoint x: 473, endPoint y: 76, distance: 51.0
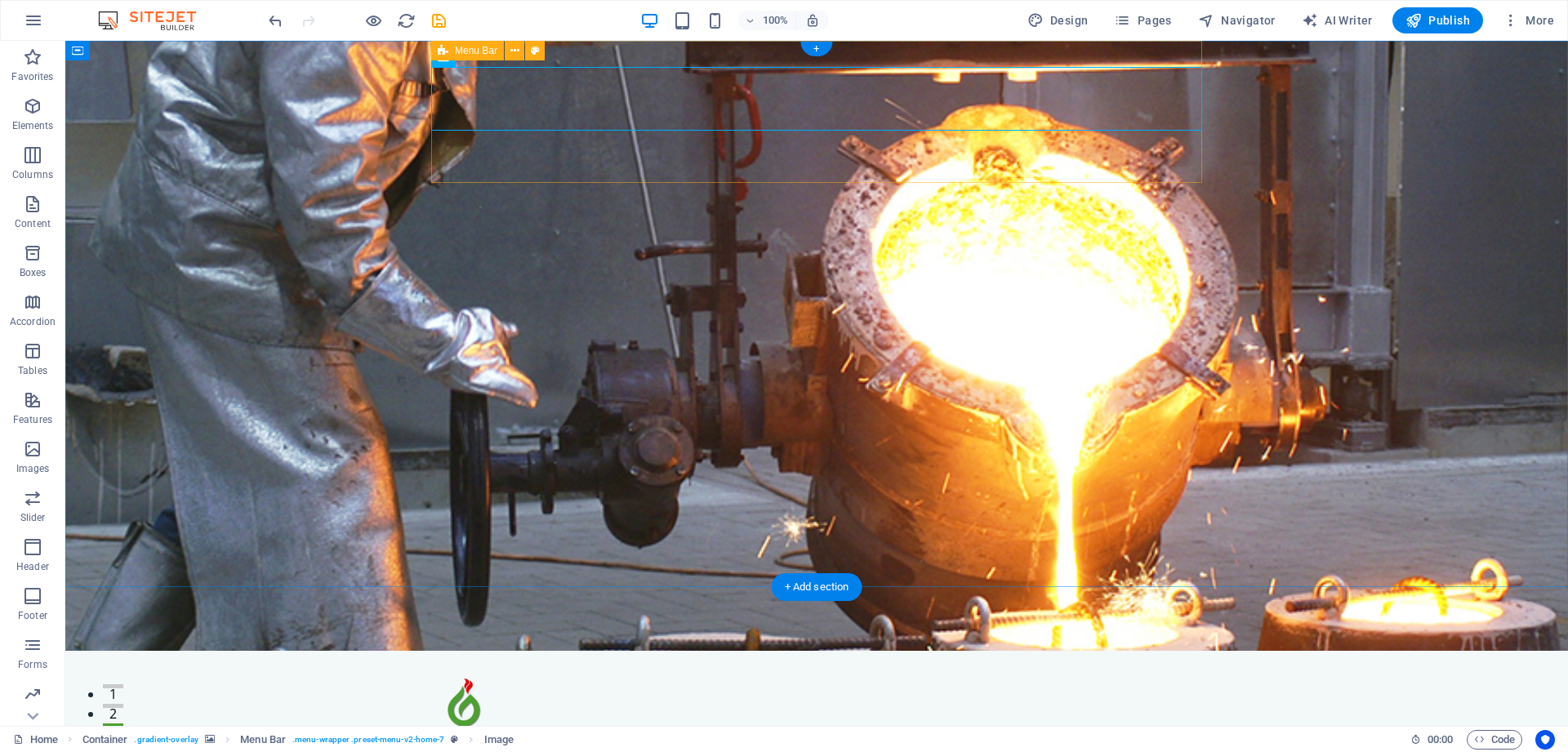
click at [646, 651] on div "Menu Home About Us Services Testimonials Contact" at bounding box center [817, 722] width 771 height 143
click at [646, 741] on nav "Home About Us Services Testimonials Contact" at bounding box center [817, 760] width 771 height 39
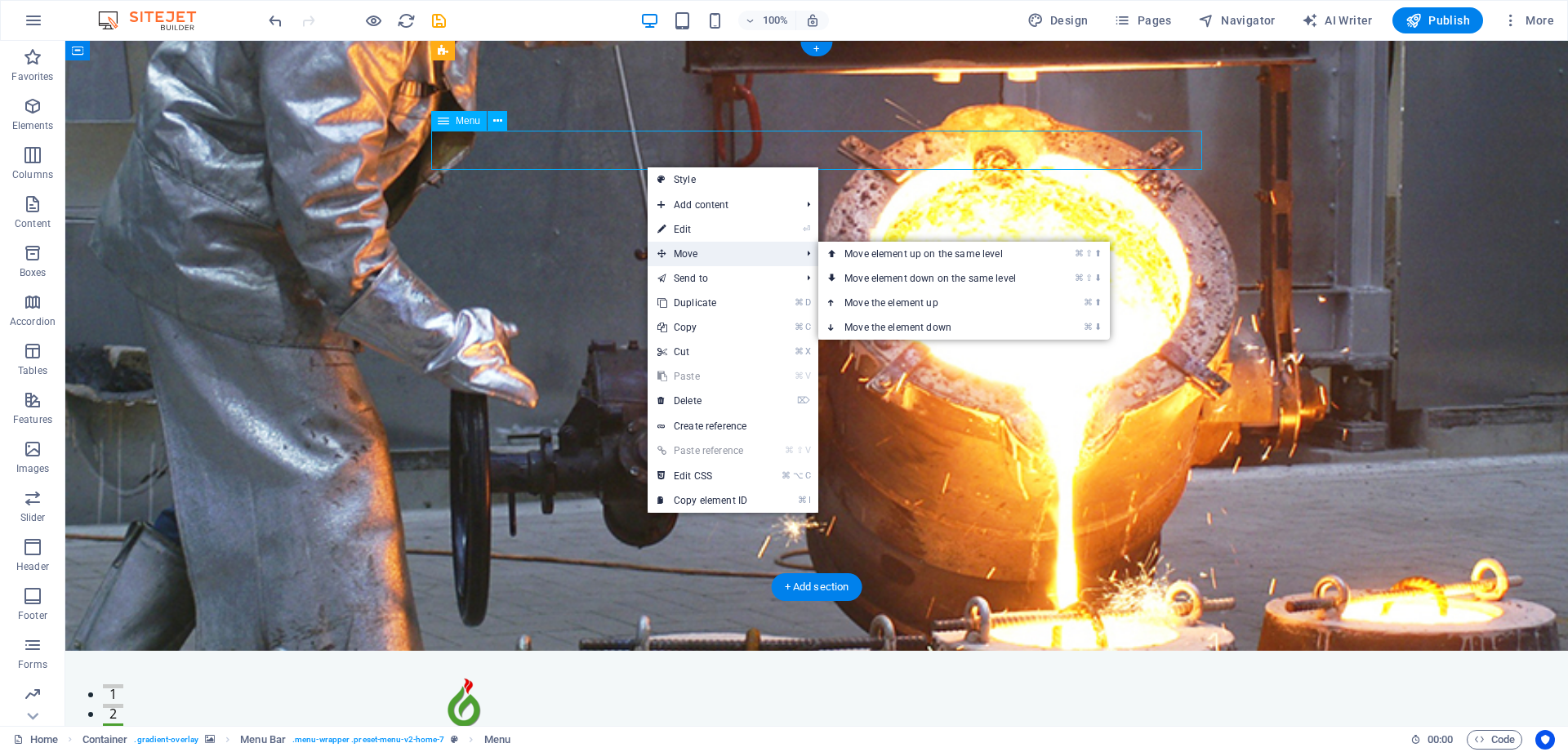
click at [684, 260] on span "Move" at bounding box center [721, 254] width 146 height 25
click at [946, 257] on link "⌘ ⇧ ⬆ Move element up on the same level" at bounding box center [934, 254] width 230 height 25
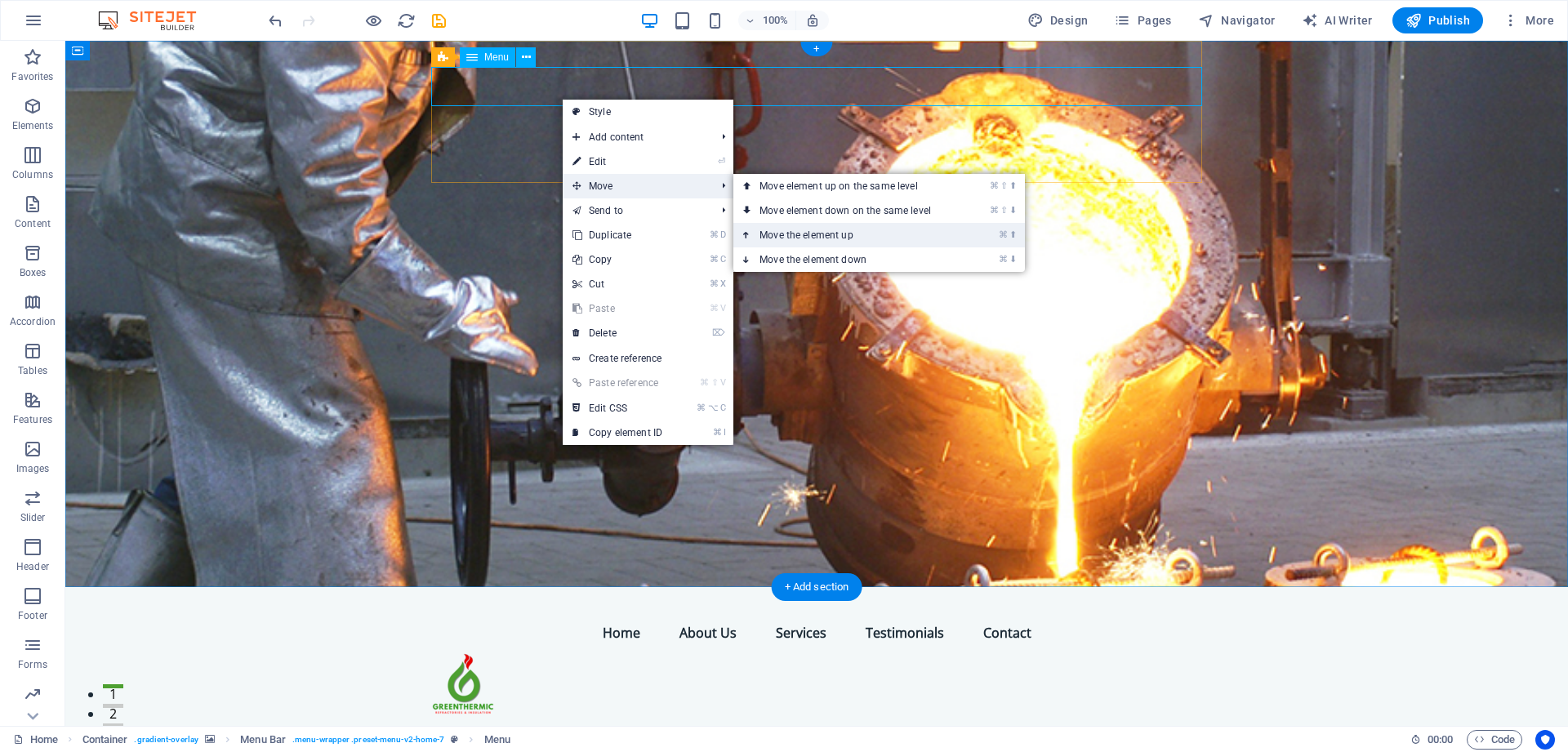
click at [824, 234] on link "⌘ ⬆ Move the element up" at bounding box center [849, 235] width 230 height 25
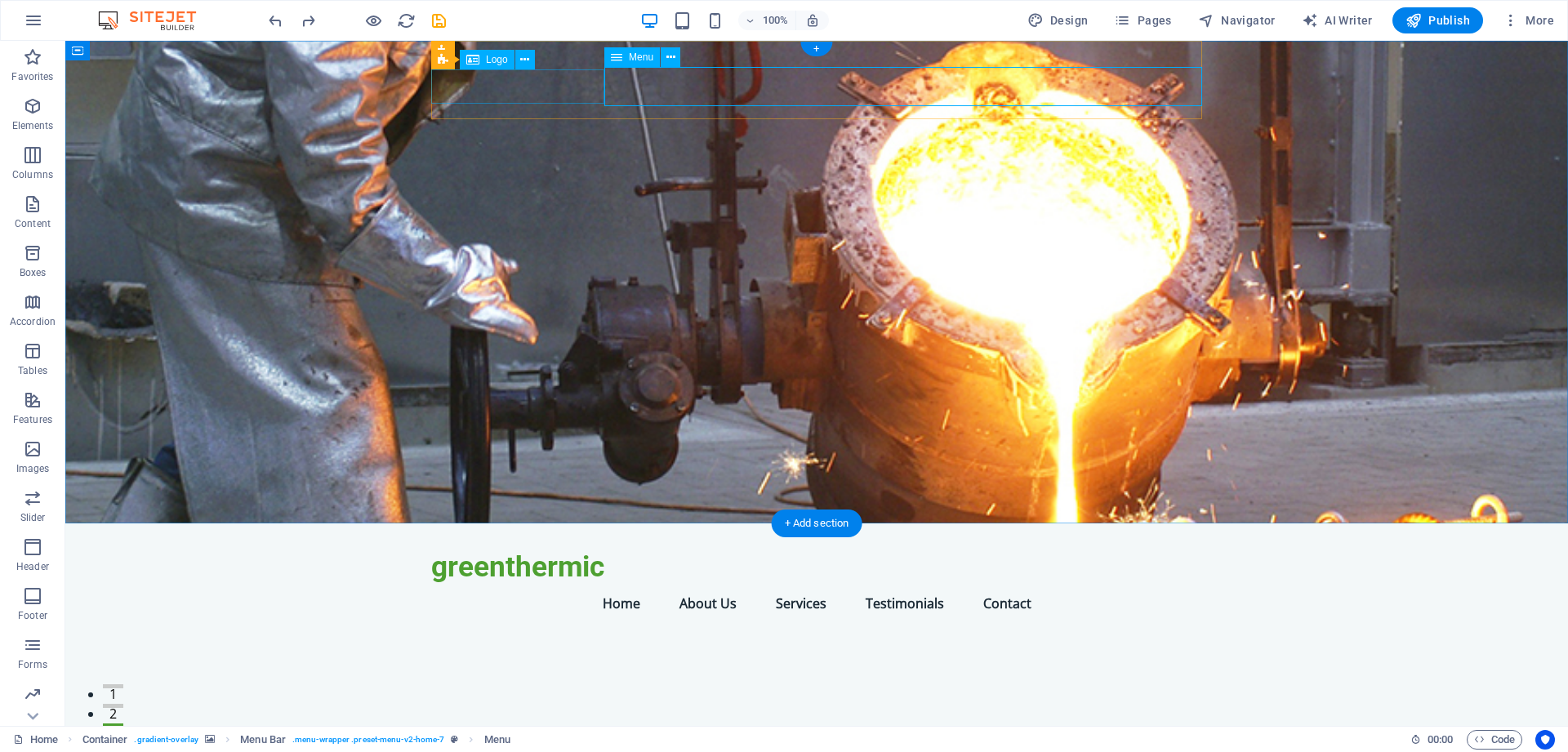
click at [509, 550] on div "greenthermic" at bounding box center [817, 567] width 771 height 35
click at [562, 550] on div "greenthermic" at bounding box center [817, 567] width 771 height 35
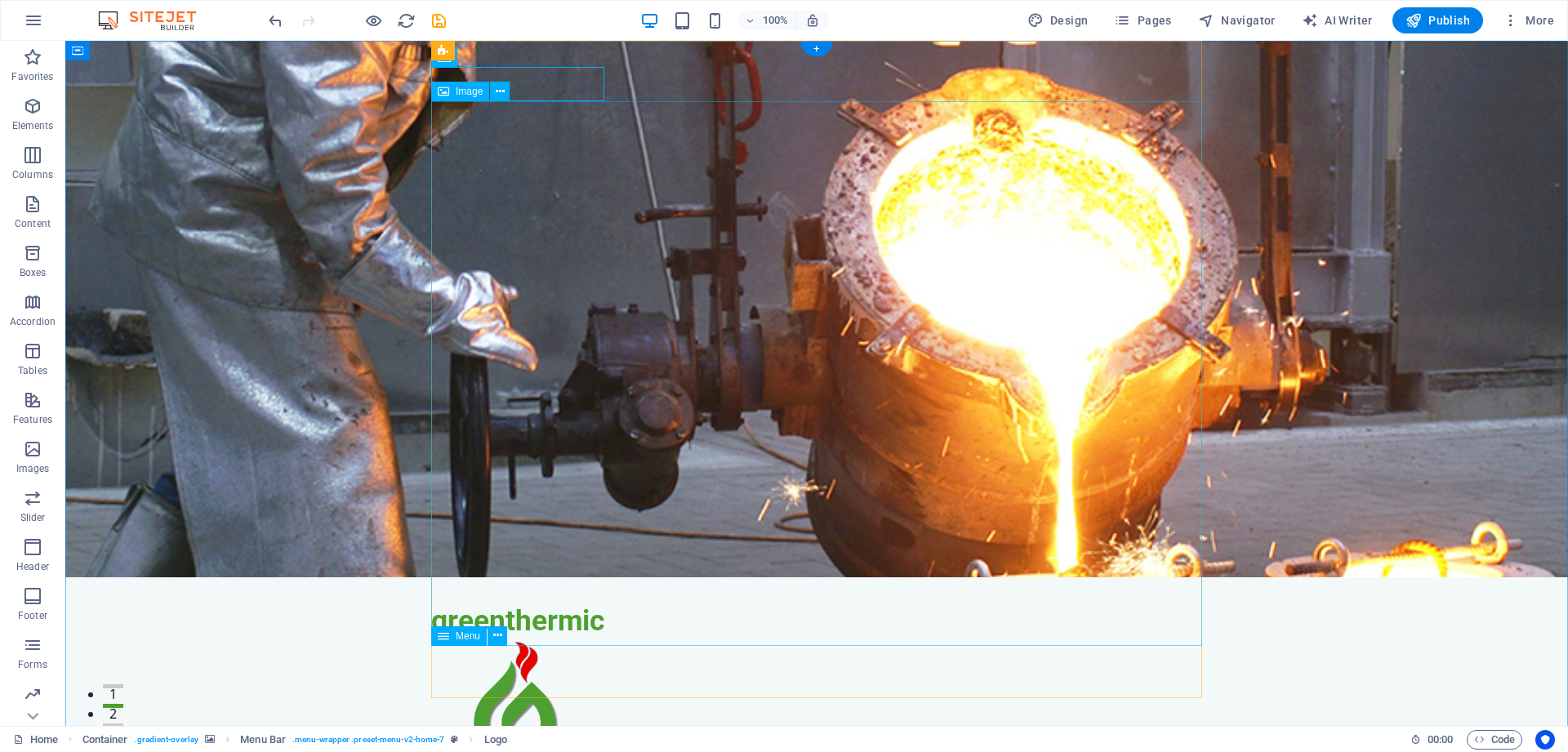
click at [1128, 638] on figure at bounding box center [817, 719] width 771 height 164
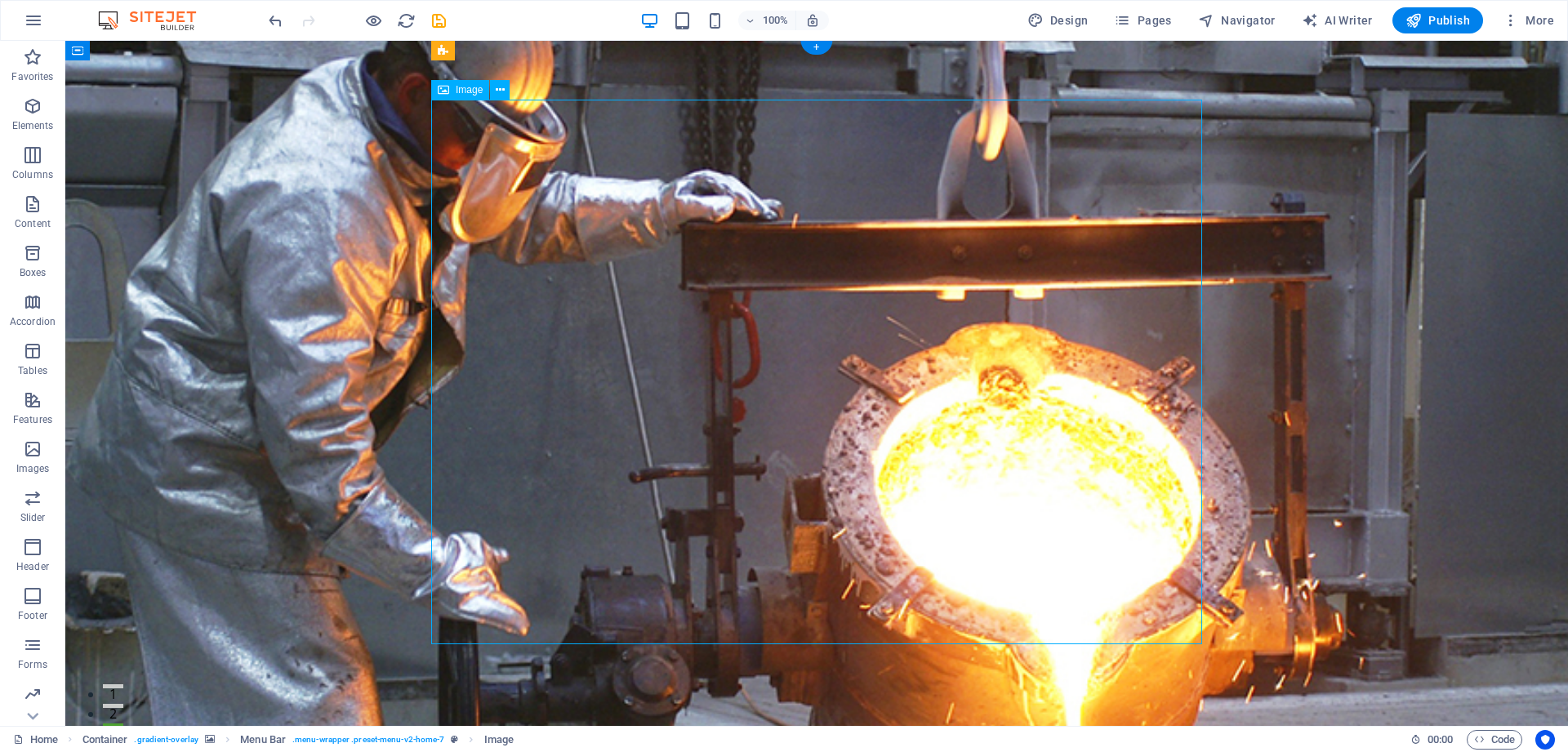
scroll to position [2, 0]
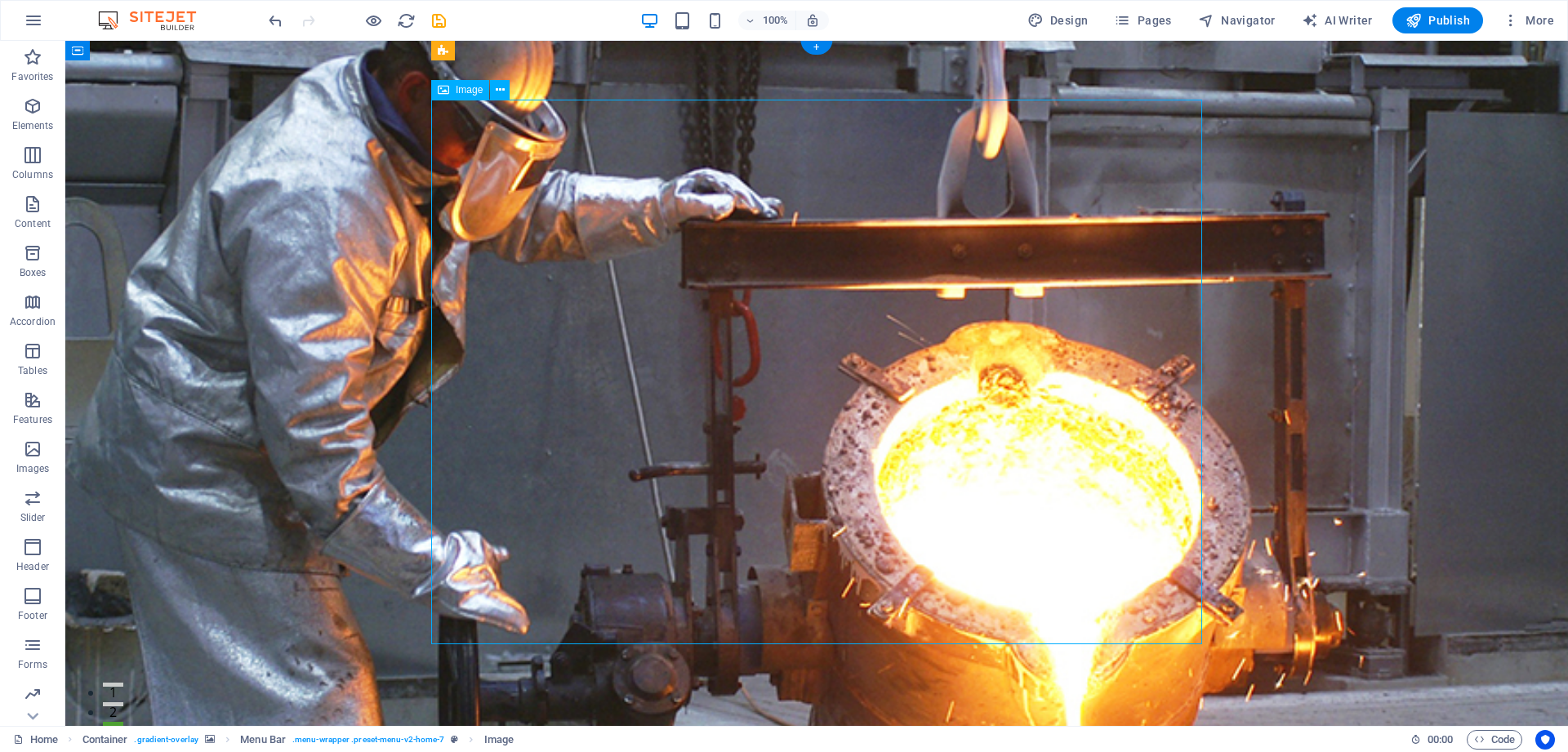
drag, startPoint x: 435, startPoint y: 643, endPoint x: 557, endPoint y: 484, distance: 200.4
drag, startPoint x: 1201, startPoint y: 642, endPoint x: 1001, endPoint y: 387, distance: 324.1
drag, startPoint x: 1028, startPoint y: 617, endPoint x: 991, endPoint y: 397, distance: 223.1
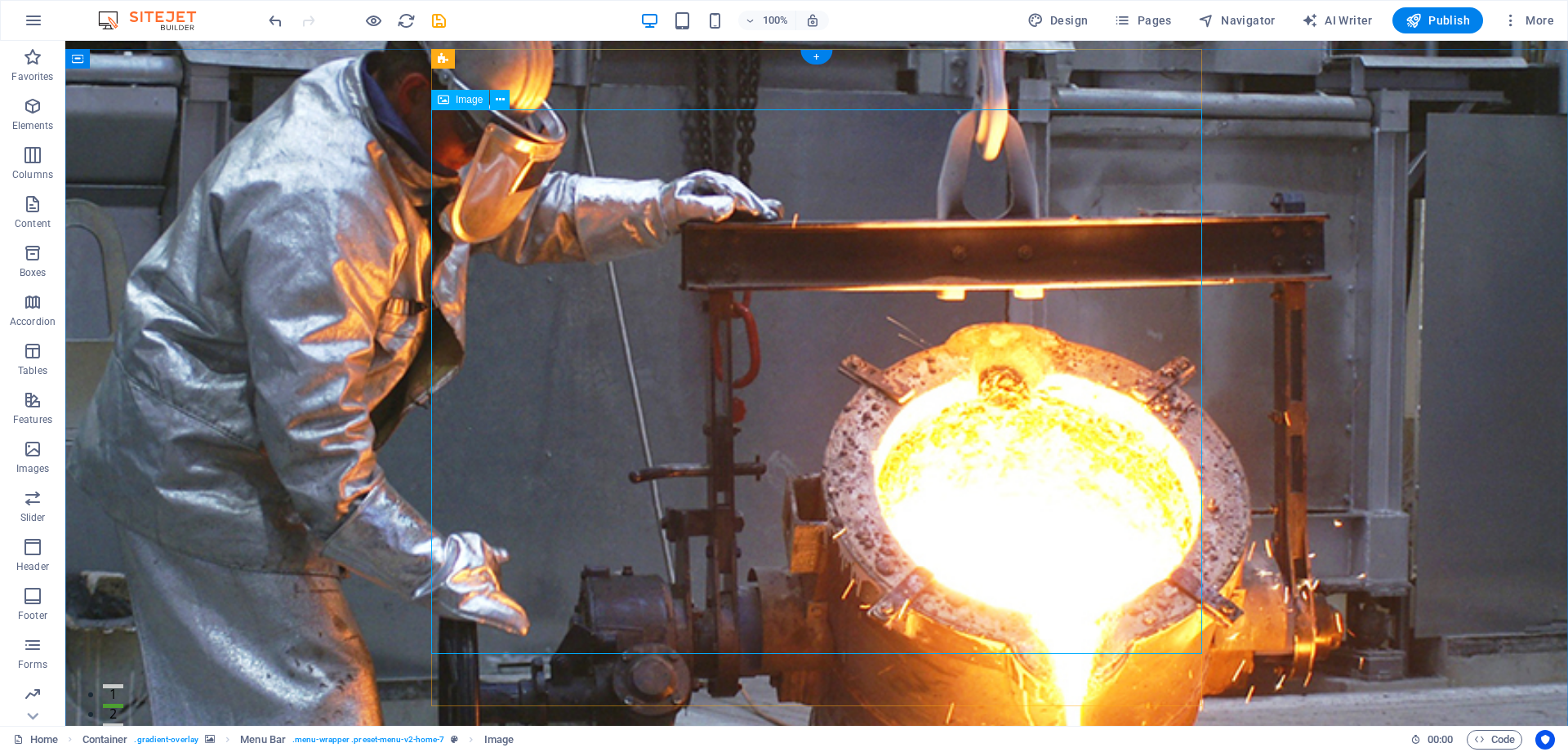
scroll to position [1, 0]
click at [496, 90] on icon at bounding box center [501, 90] width 9 height 17
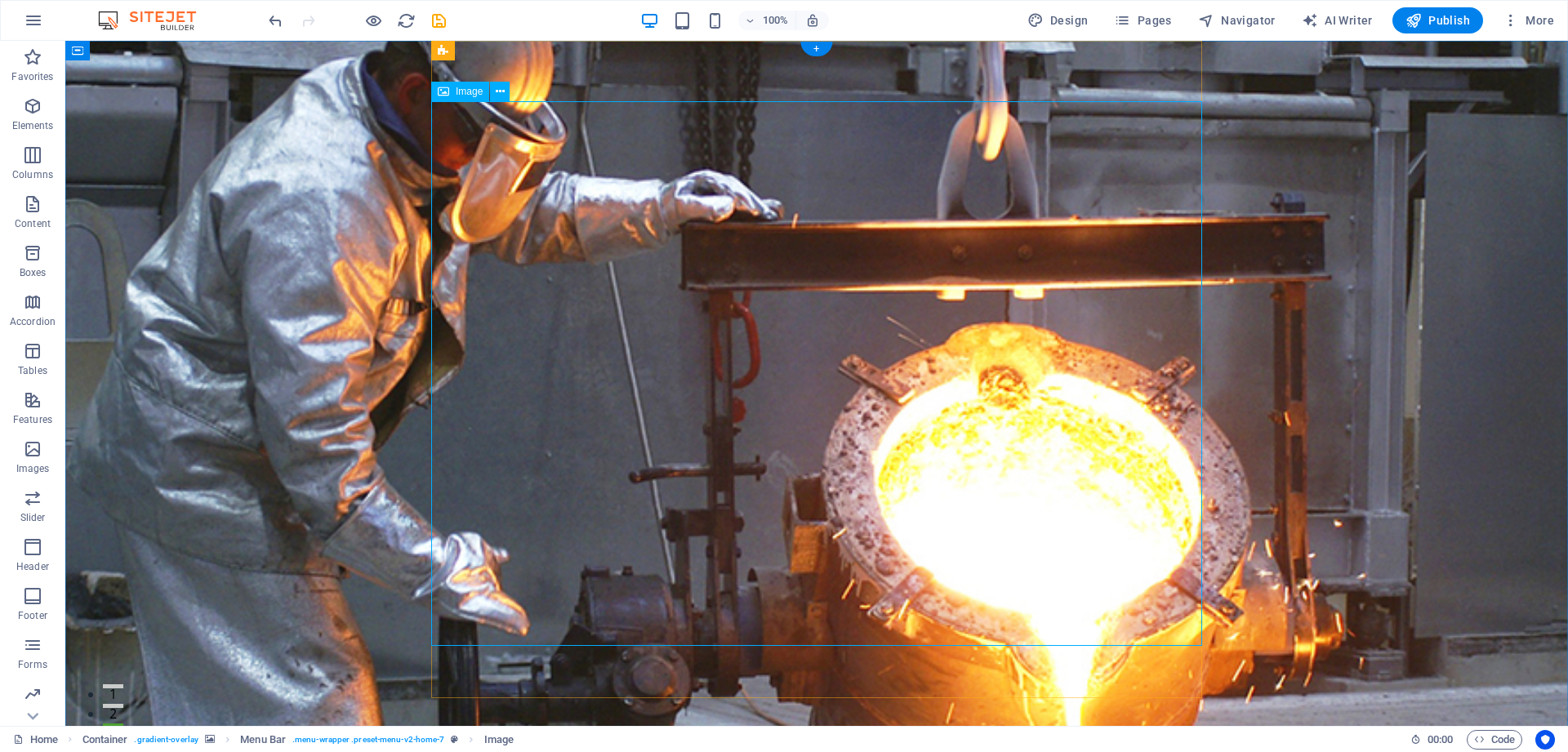
scroll to position [0, 0]
drag, startPoint x: 1201, startPoint y: 635, endPoint x: 1131, endPoint y: 566, distance: 98.3
drag, startPoint x: 1200, startPoint y: 366, endPoint x: 1033, endPoint y: 349, distance: 167.9
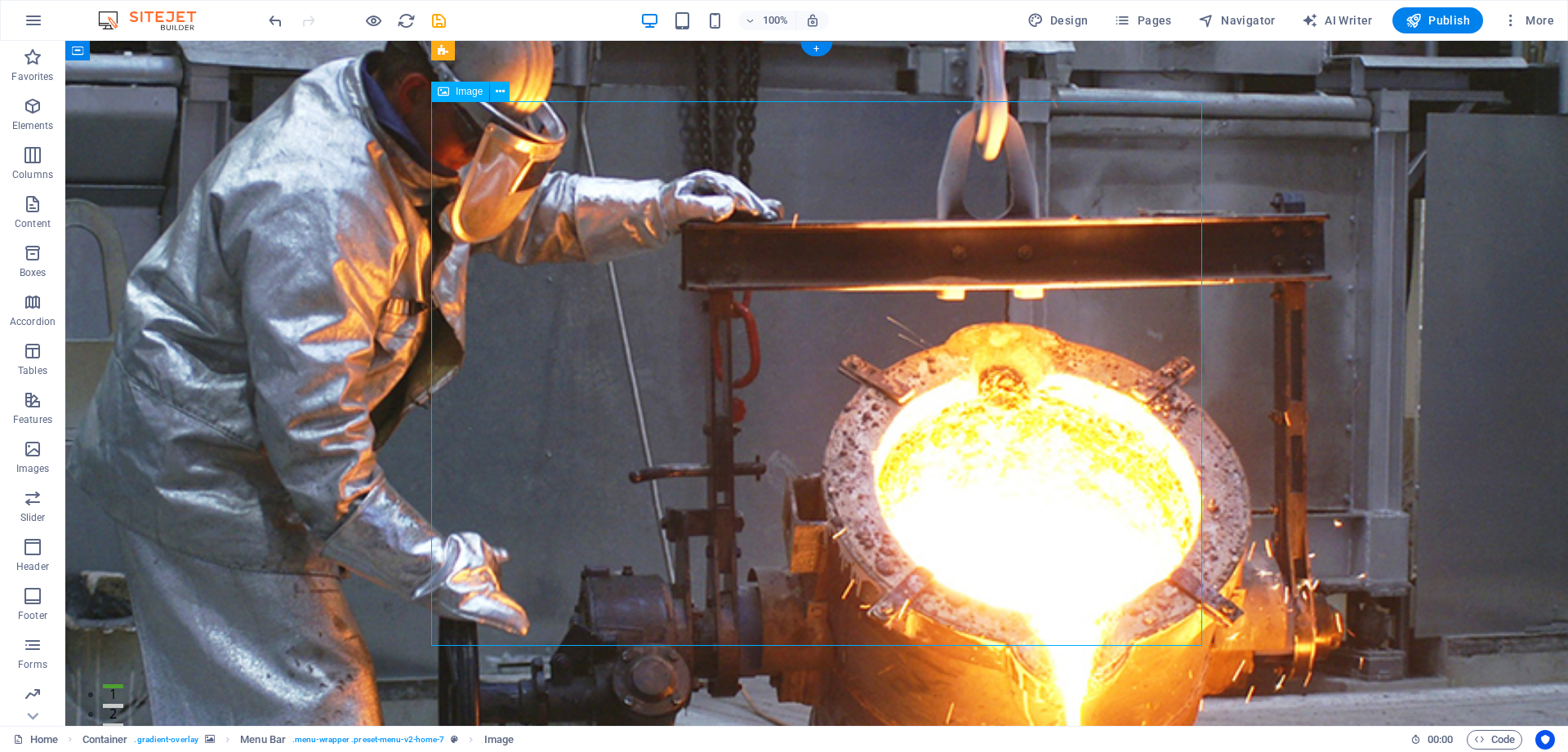
drag, startPoint x: 1200, startPoint y: 104, endPoint x: 1056, endPoint y: 183, distance: 164.2
drag, startPoint x: 1202, startPoint y: 165, endPoint x: 973, endPoint y: 193, distance: 230.7
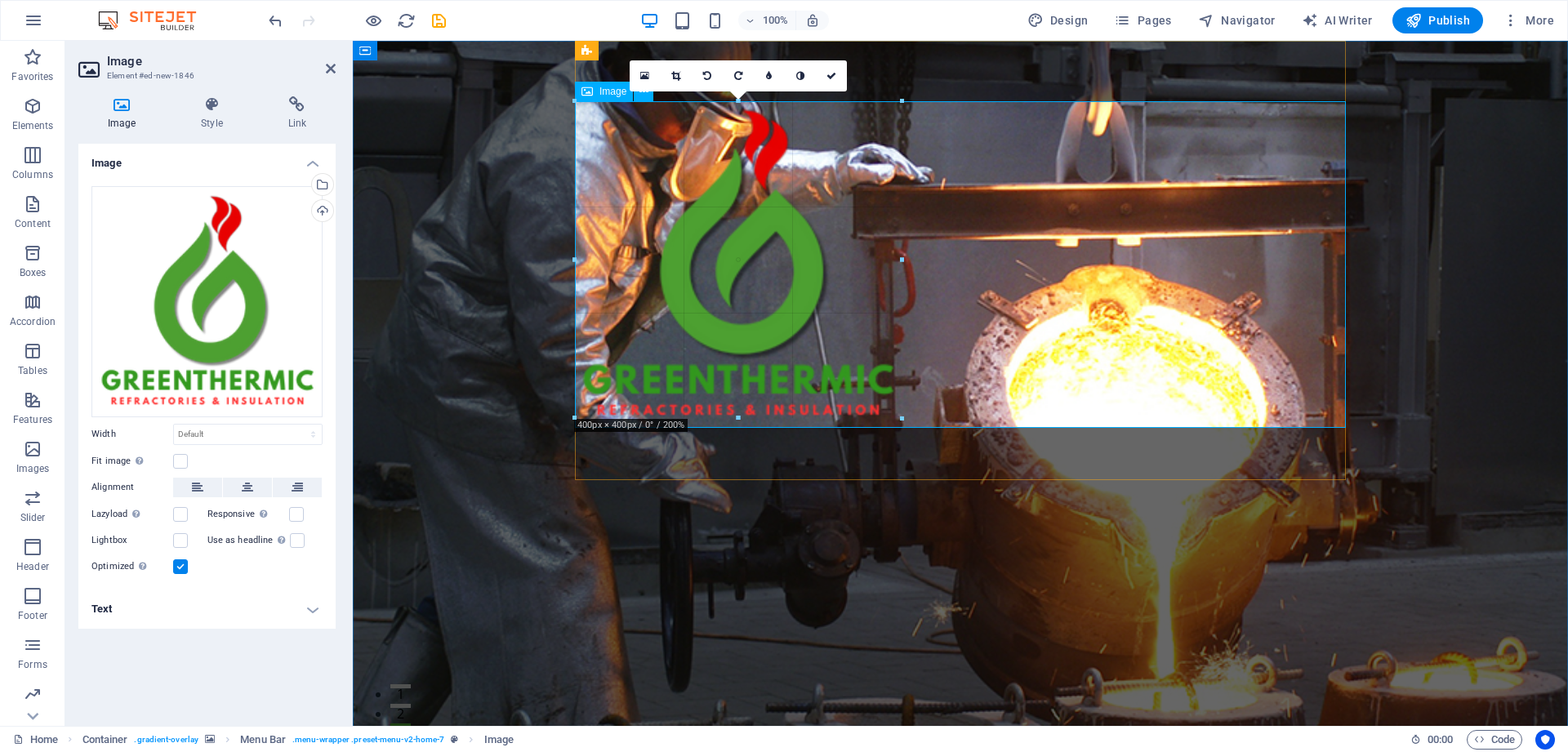
drag, startPoint x: 1118, startPoint y: 649, endPoint x: 890, endPoint y: 227, distance: 479.7
type input "392"
select select "px"
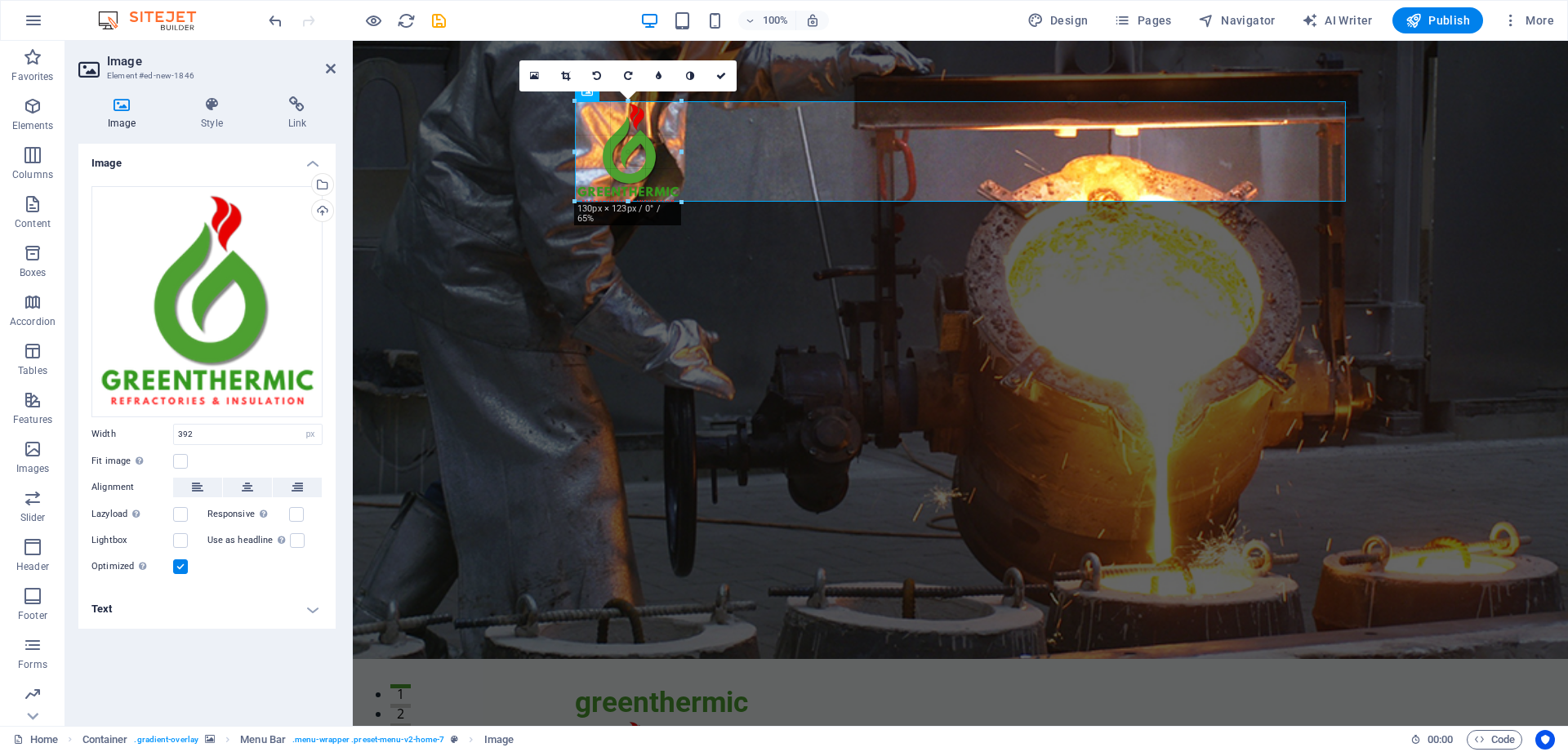
drag, startPoint x: 864, startPoint y: 351, endPoint x: 682, endPoint y: 173, distance: 254.6
type input "129"
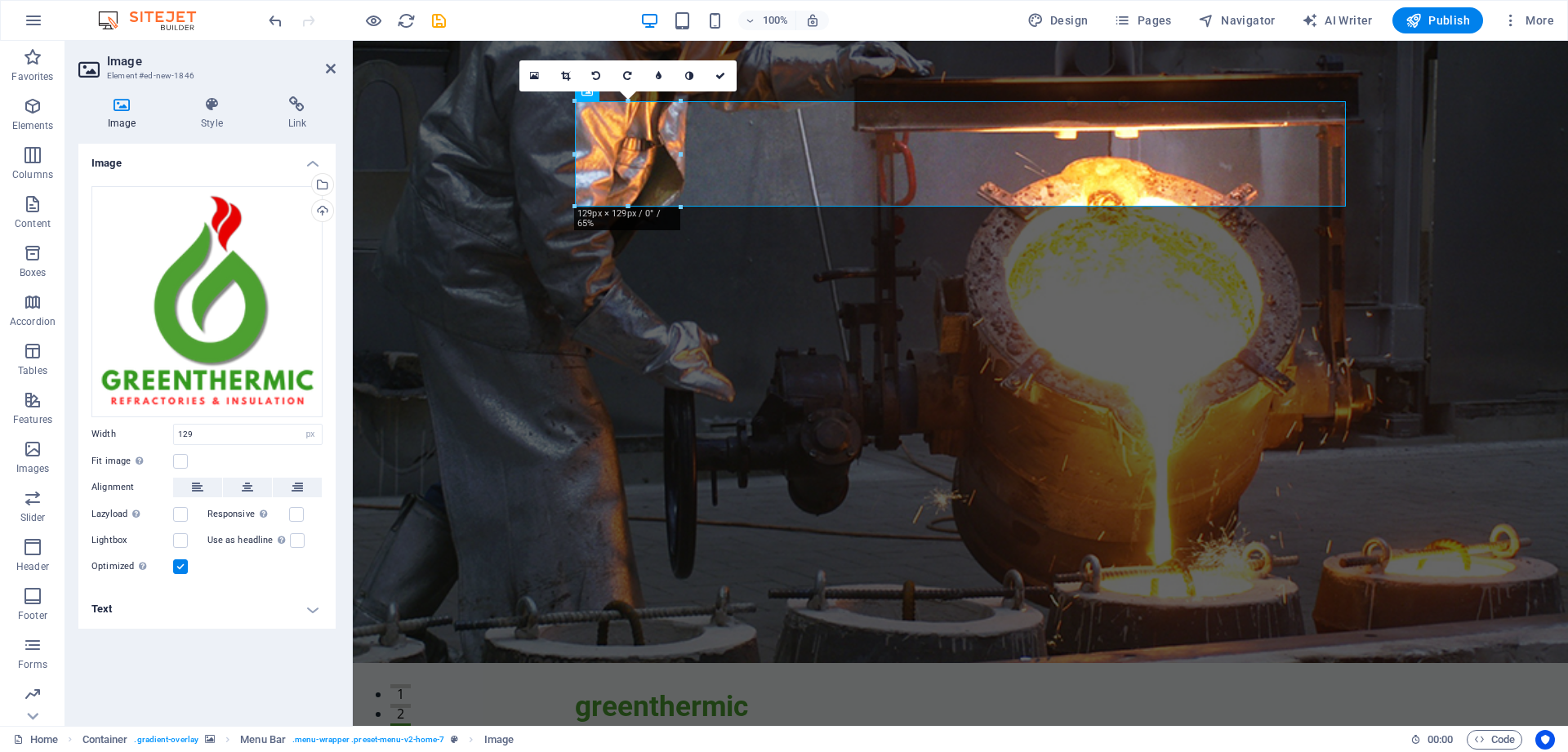
click at [1364, 255] on figure at bounding box center [960, 352] width 1215 height 622
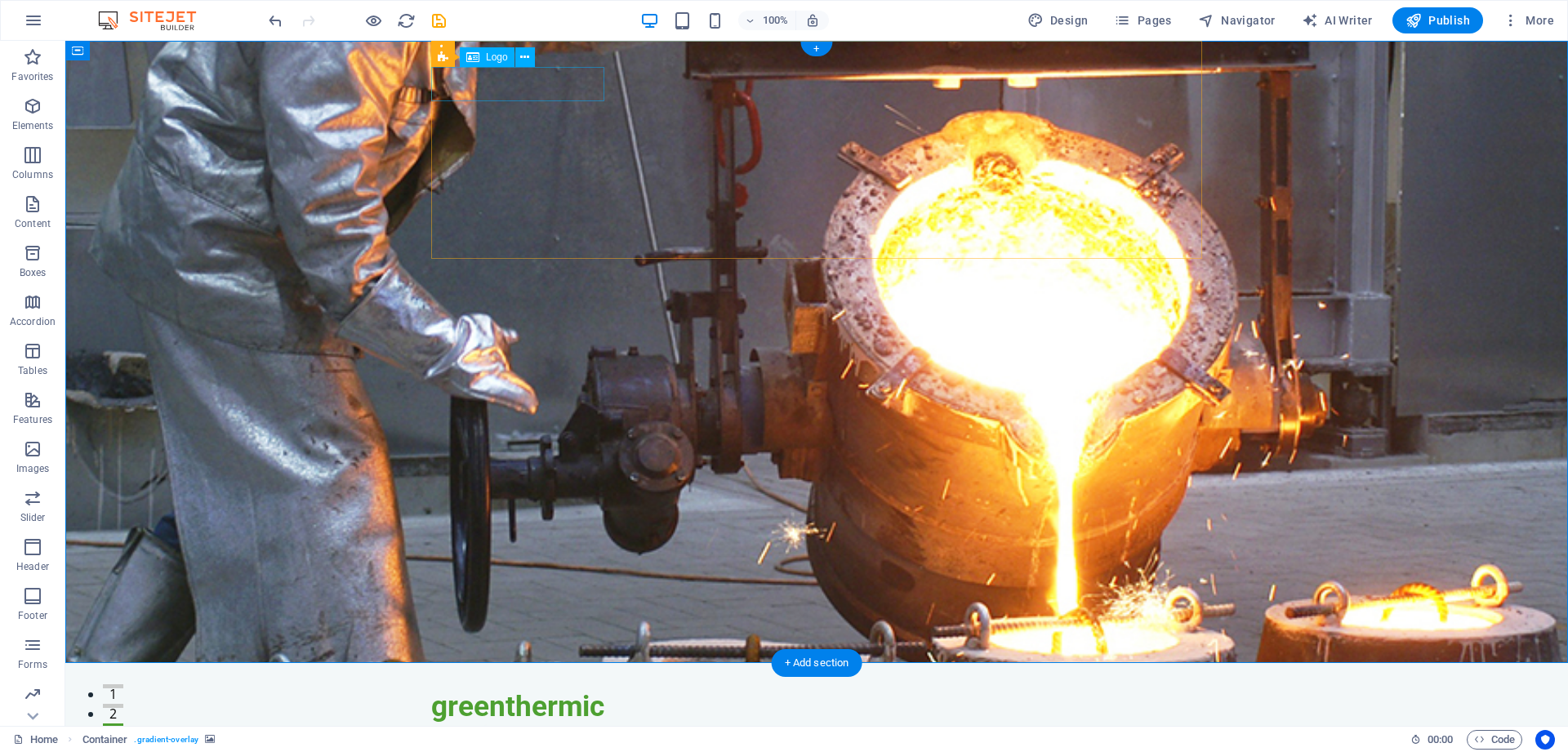
click at [538, 689] on div "greenthermic" at bounding box center [817, 706] width 771 height 35
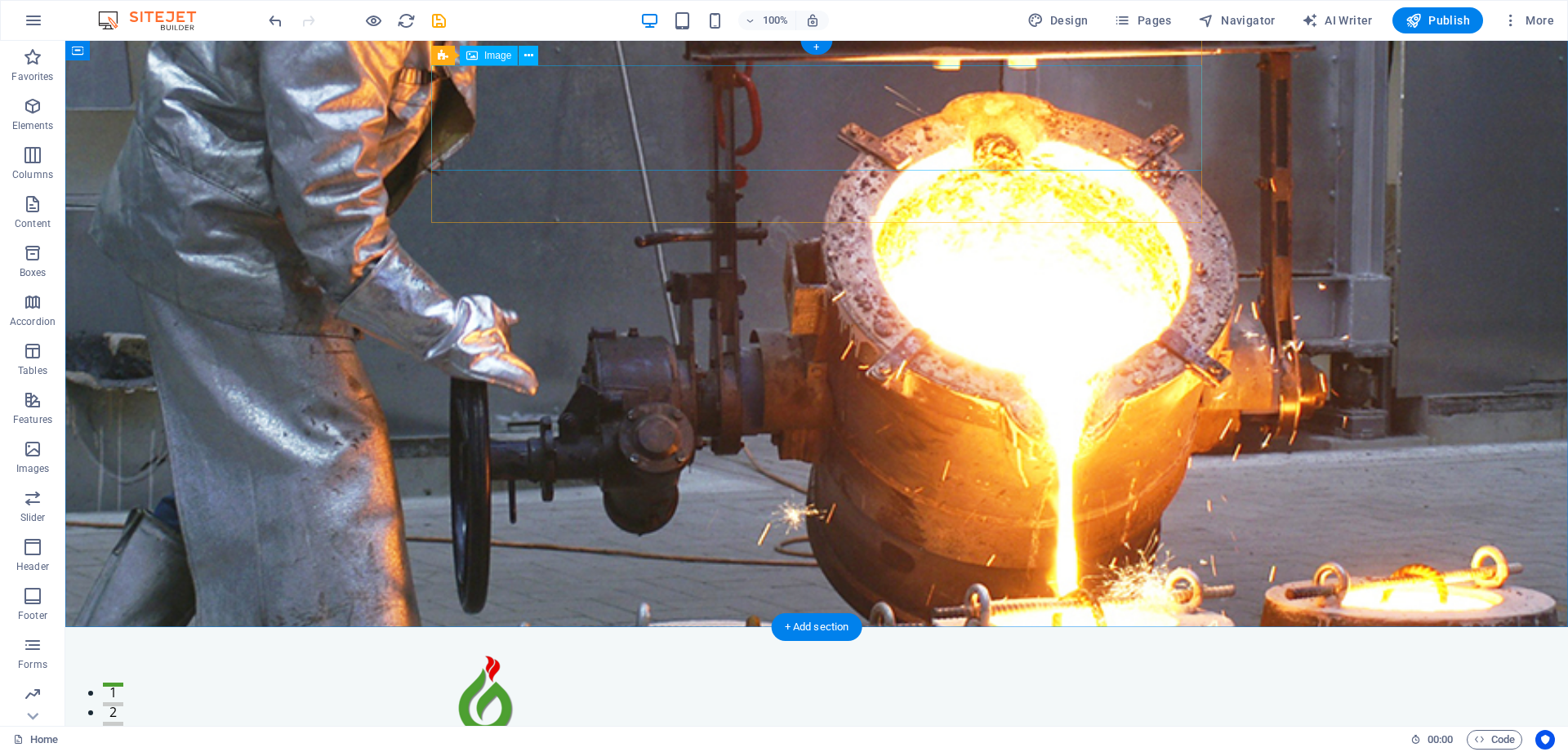
scroll to position [4, 0]
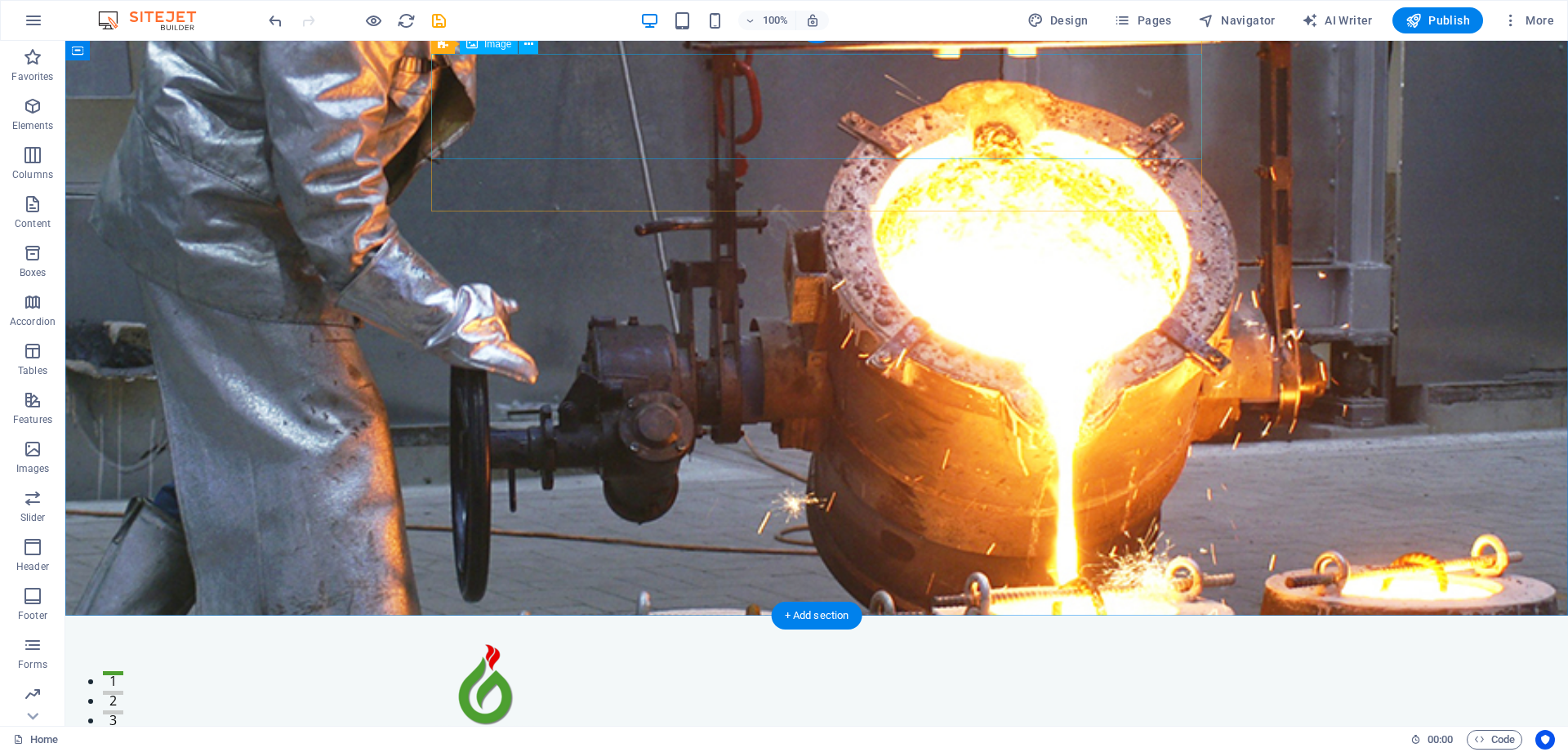
drag, startPoint x: 630, startPoint y: 206, endPoint x: 627, endPoint y: 111, distance: 95.0
click at [627, 616] on div "Menu Home About Us Services Testimonials Contact" at bounding box center [817, 707] width 771 height 184
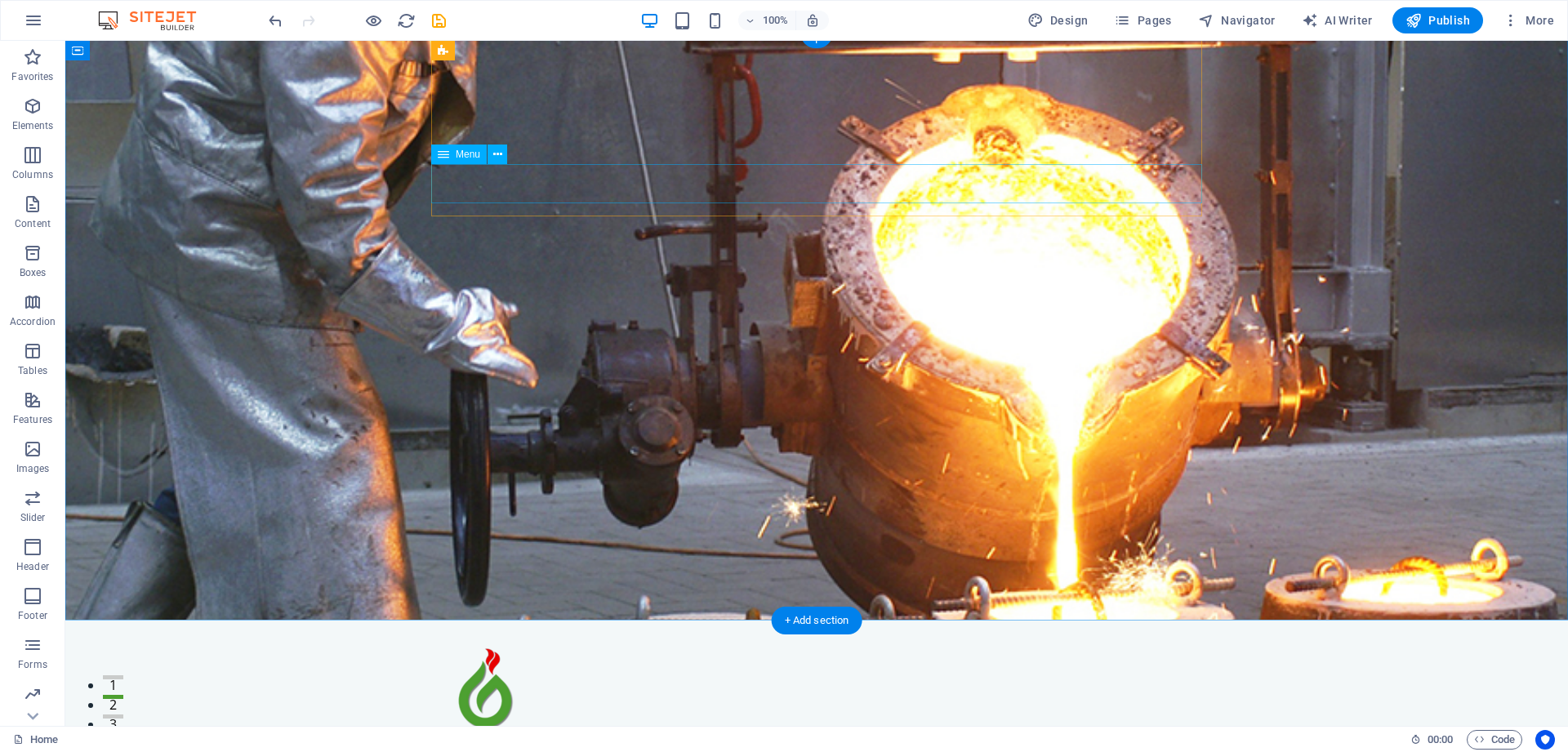
scroll to position [7, 0]
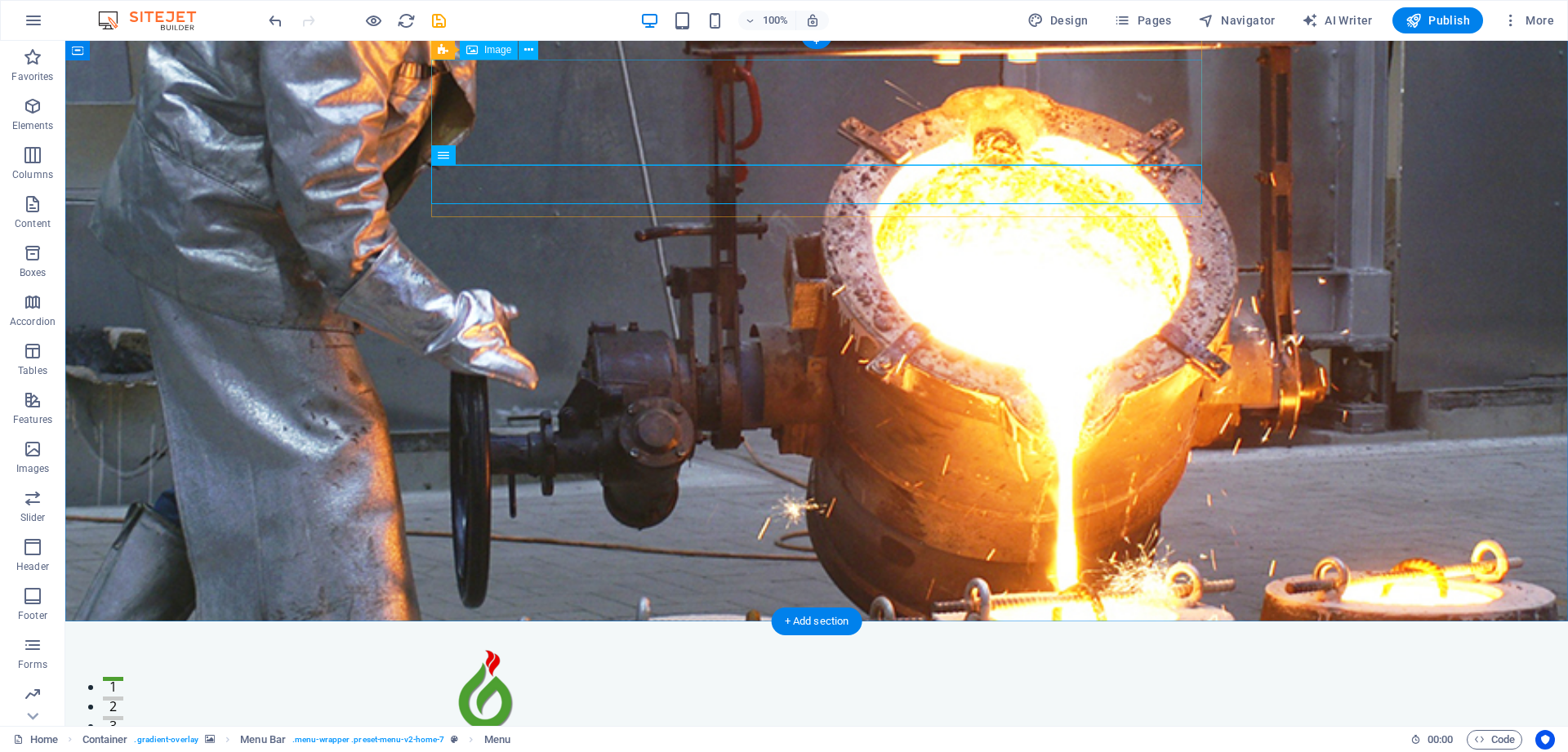
click at [514, 648] on figure at bounding box center [817, 700] width 771 height 105
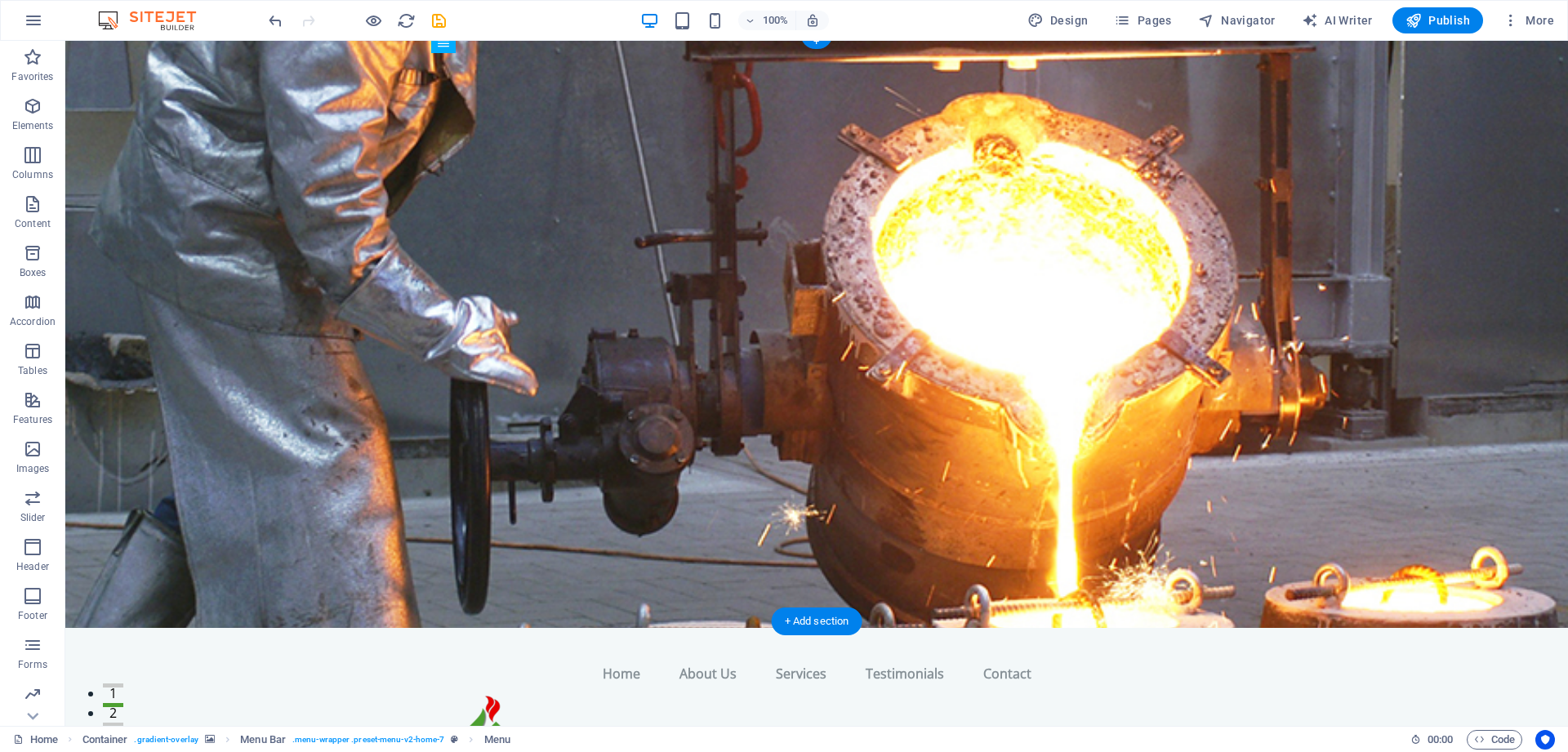
scroll to position [0, 0]
drag, startPoint x: 664, startPoint y: 181, endPoint x: 670, endPoint y: 127, distance: 54.3
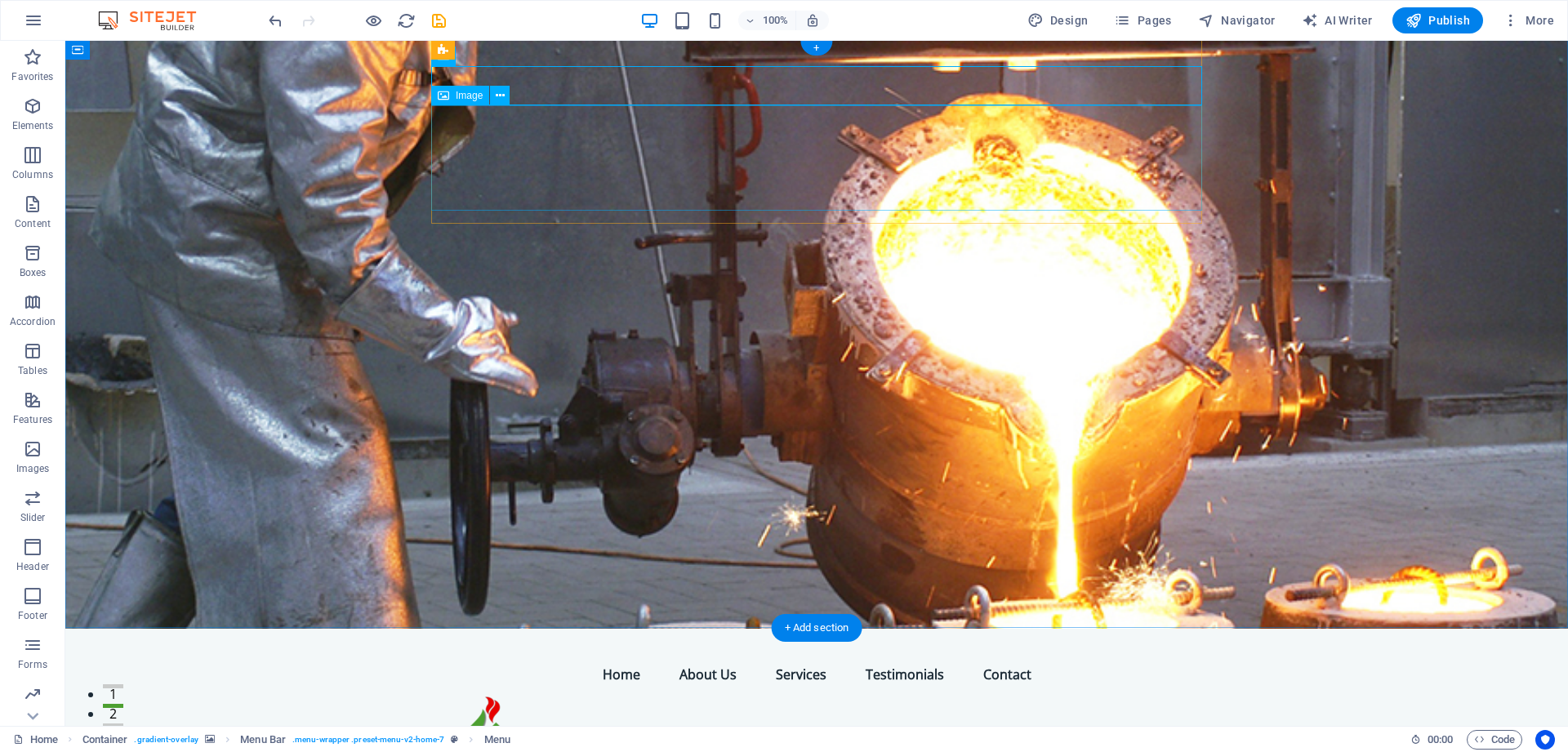
scroll to position [1, 0]
click at [495, 694] on figure at bounding box center [817, 746] width 771 height 105
drag, startPoint x: 496, startPoint y: 177, endPoint x: 423, endPoint y: 164, distance: 74.1
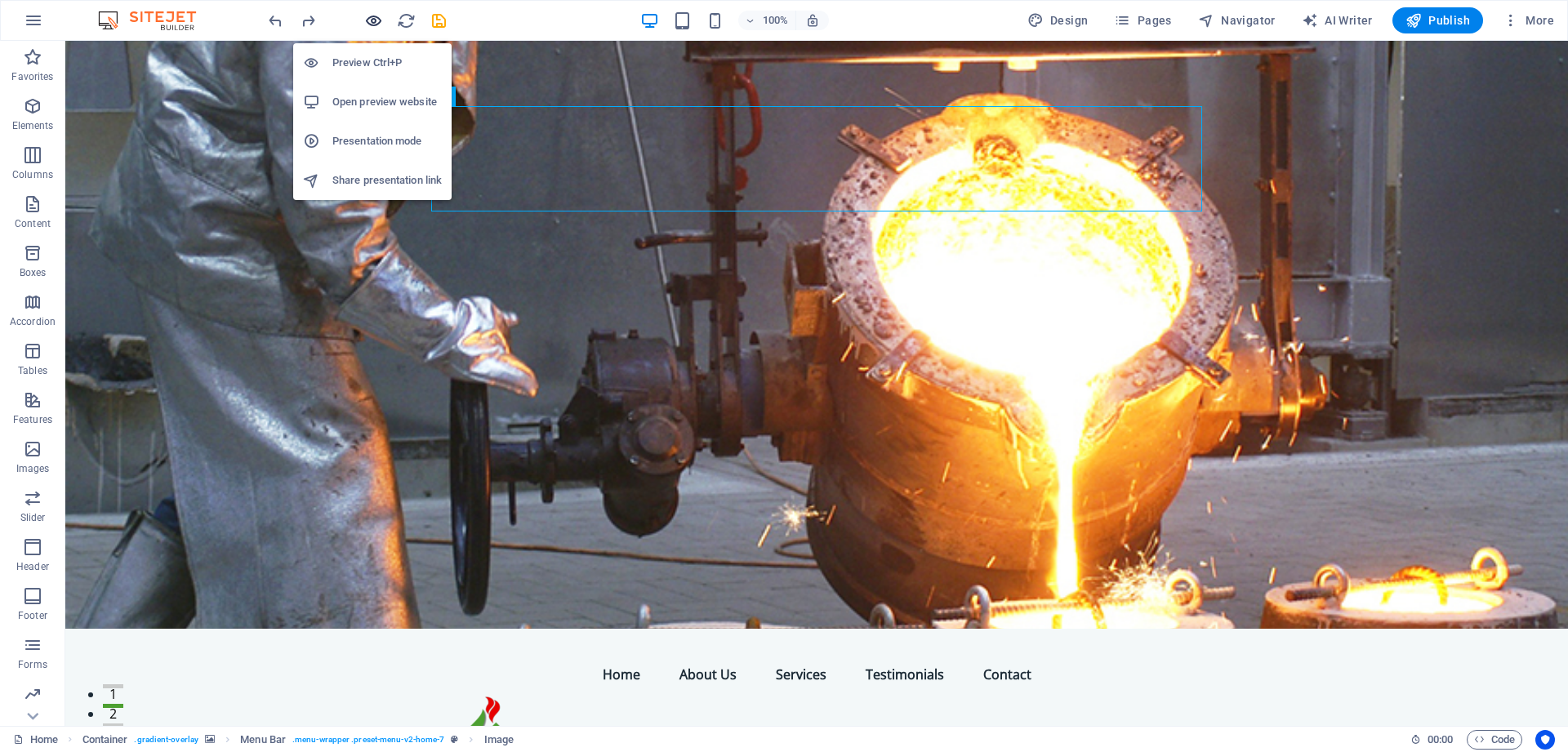
click at [378, 26] on icon "button" at bounding box center [374, 21] width 19 height 19
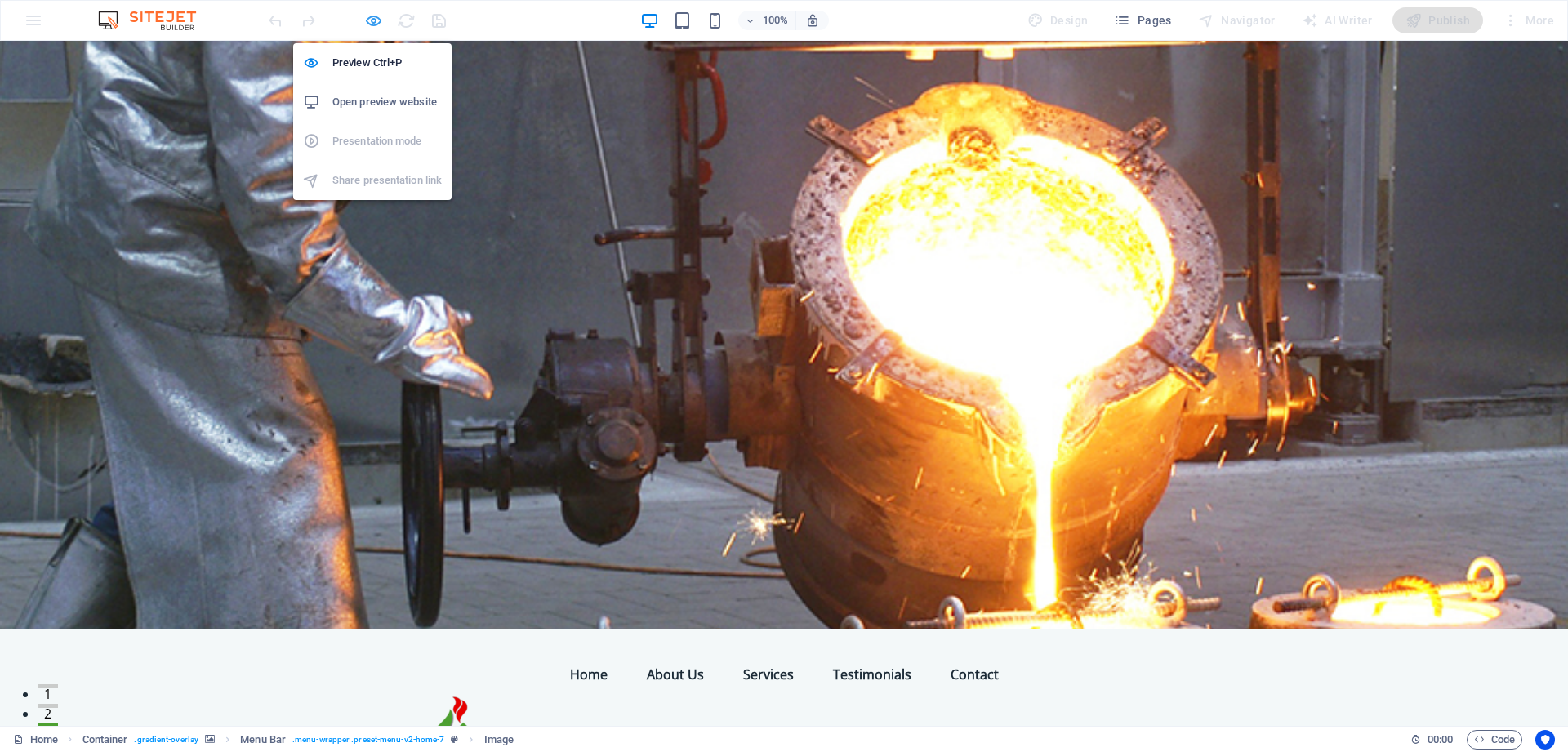
click at [368, 25] on icon "button" at bounding box center [374, 21] width 19 height 19
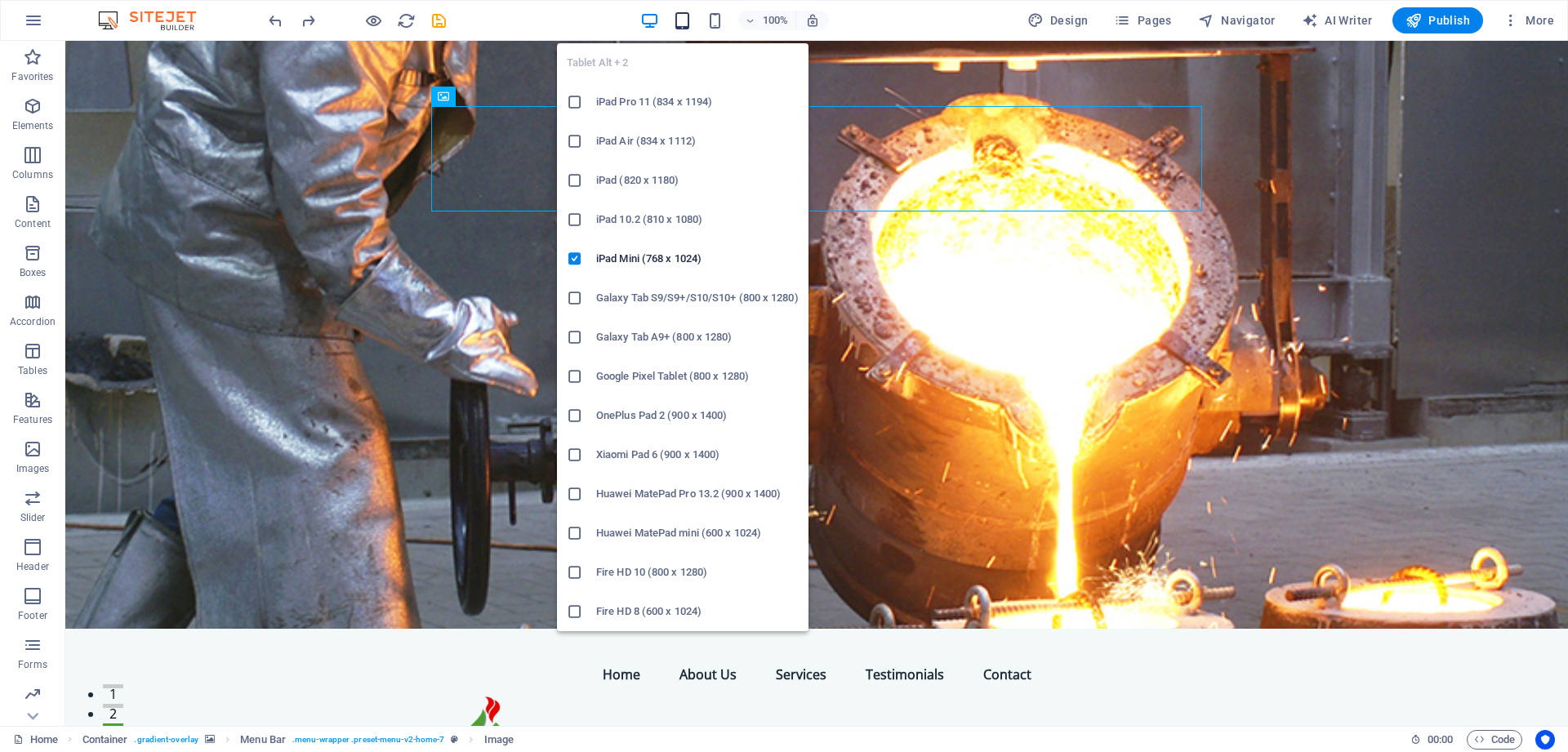
click at [687, 27] on icon "button" at bounding box center [683, 21] width 19 height 19
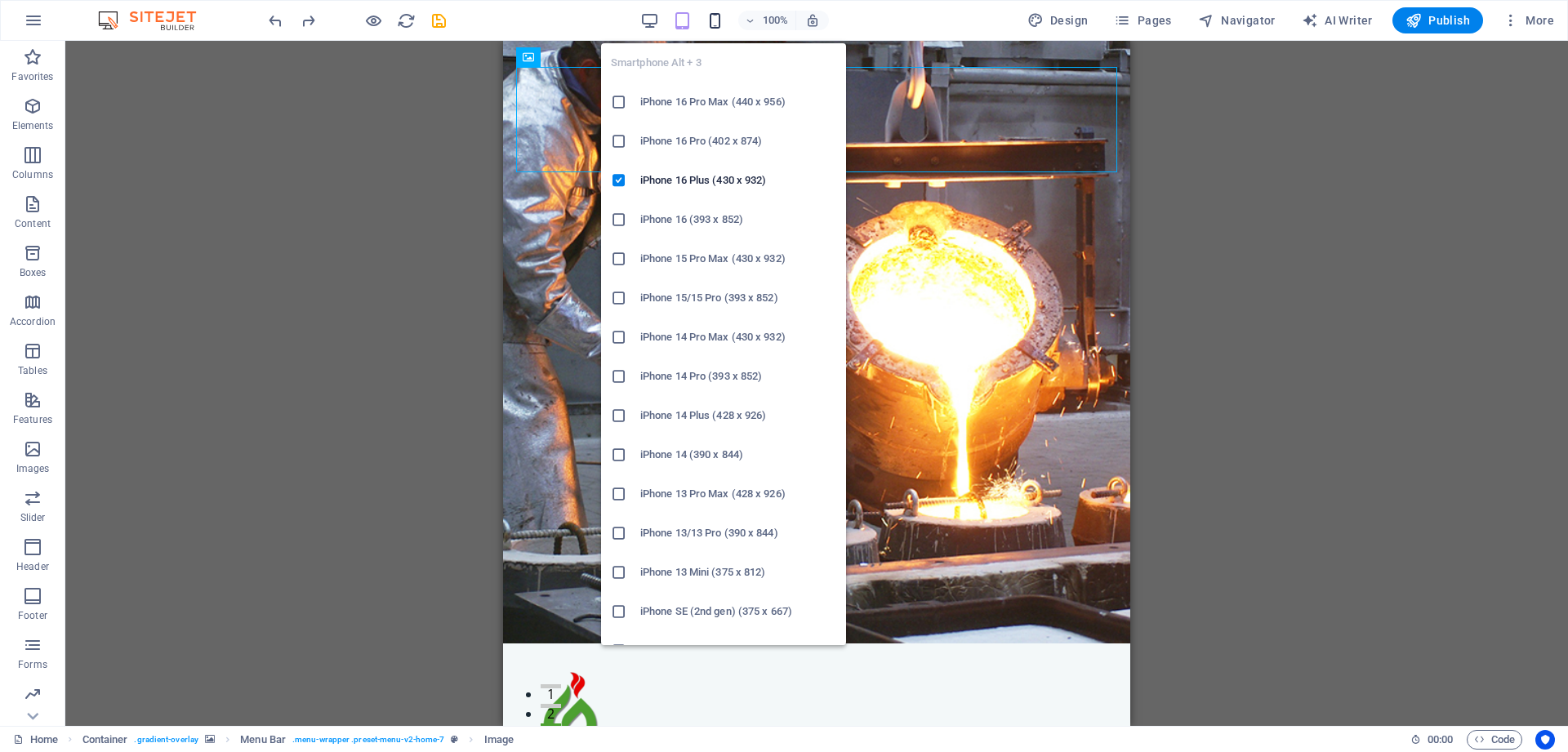
click at [721, 29] on icon "button" at bounding box center [715, 21] width 19 height 19
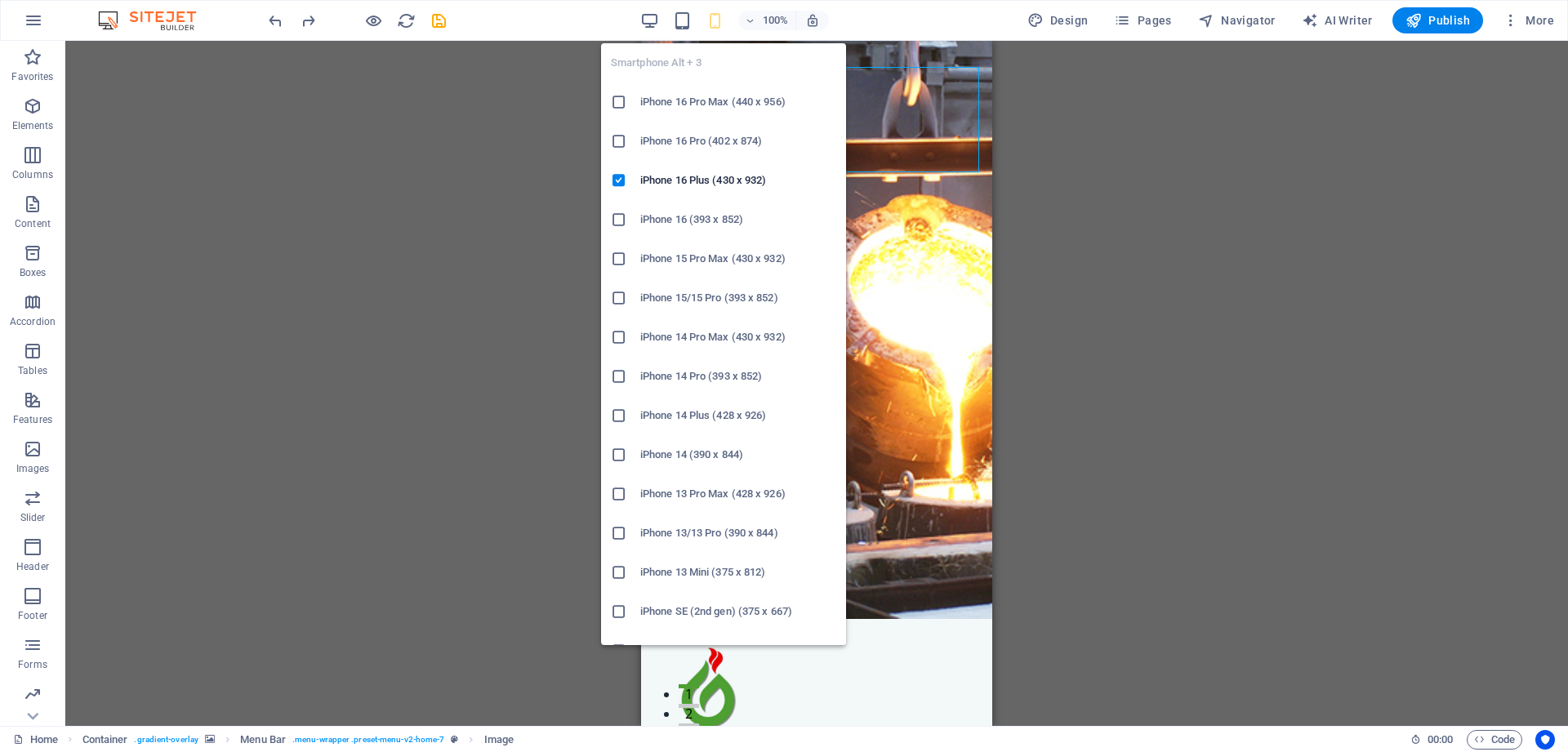
click at [719, 26] on icon "button" at bounding box center [715, 21] width 19 height 19
click at [723, 101] on h6 "iPhone 16 Pro Max (440 x 956)" at bounding box center [738, 101] width 196 height 19
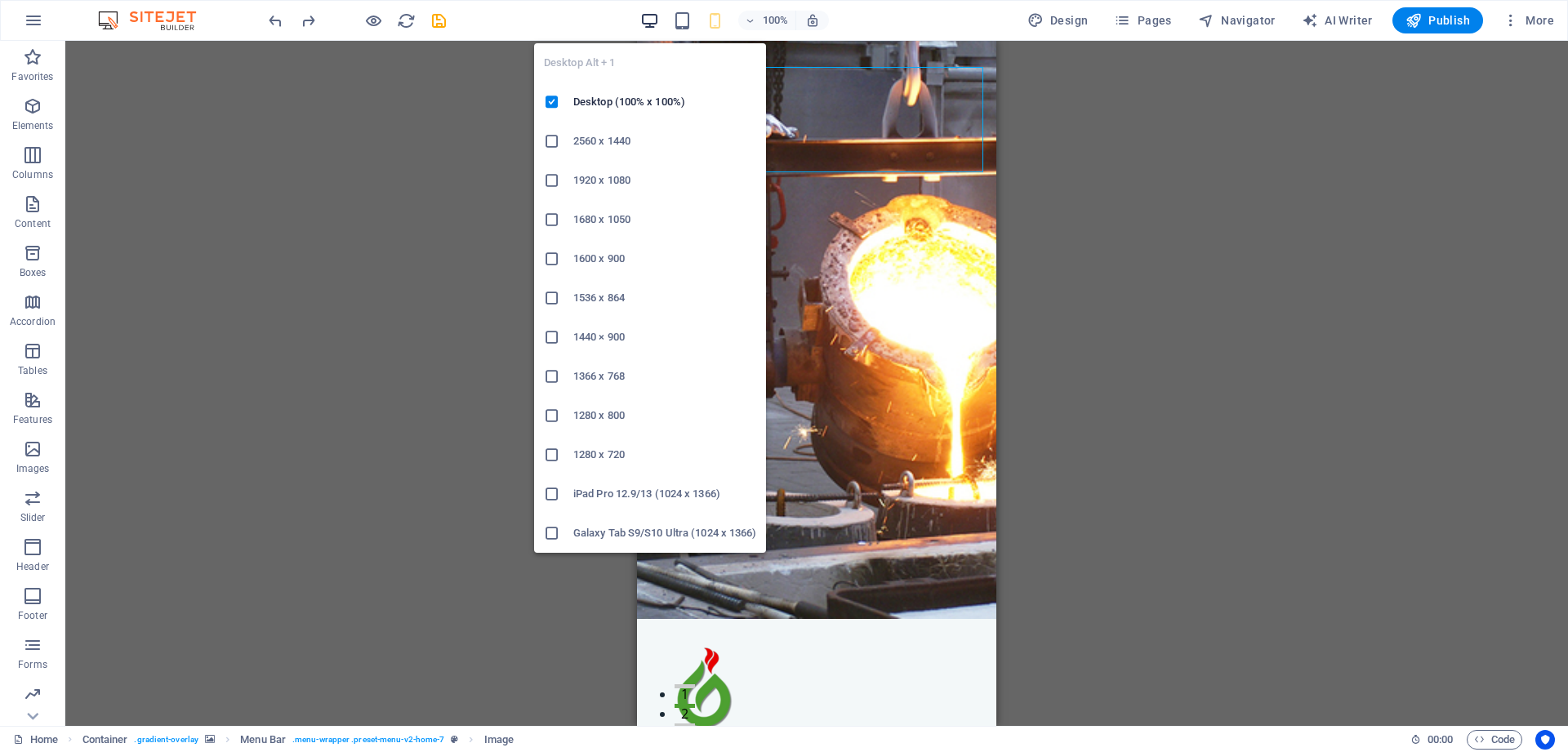
click at [658, 26] on icon "button" at bounding box center [650, 21] width 19 height 19
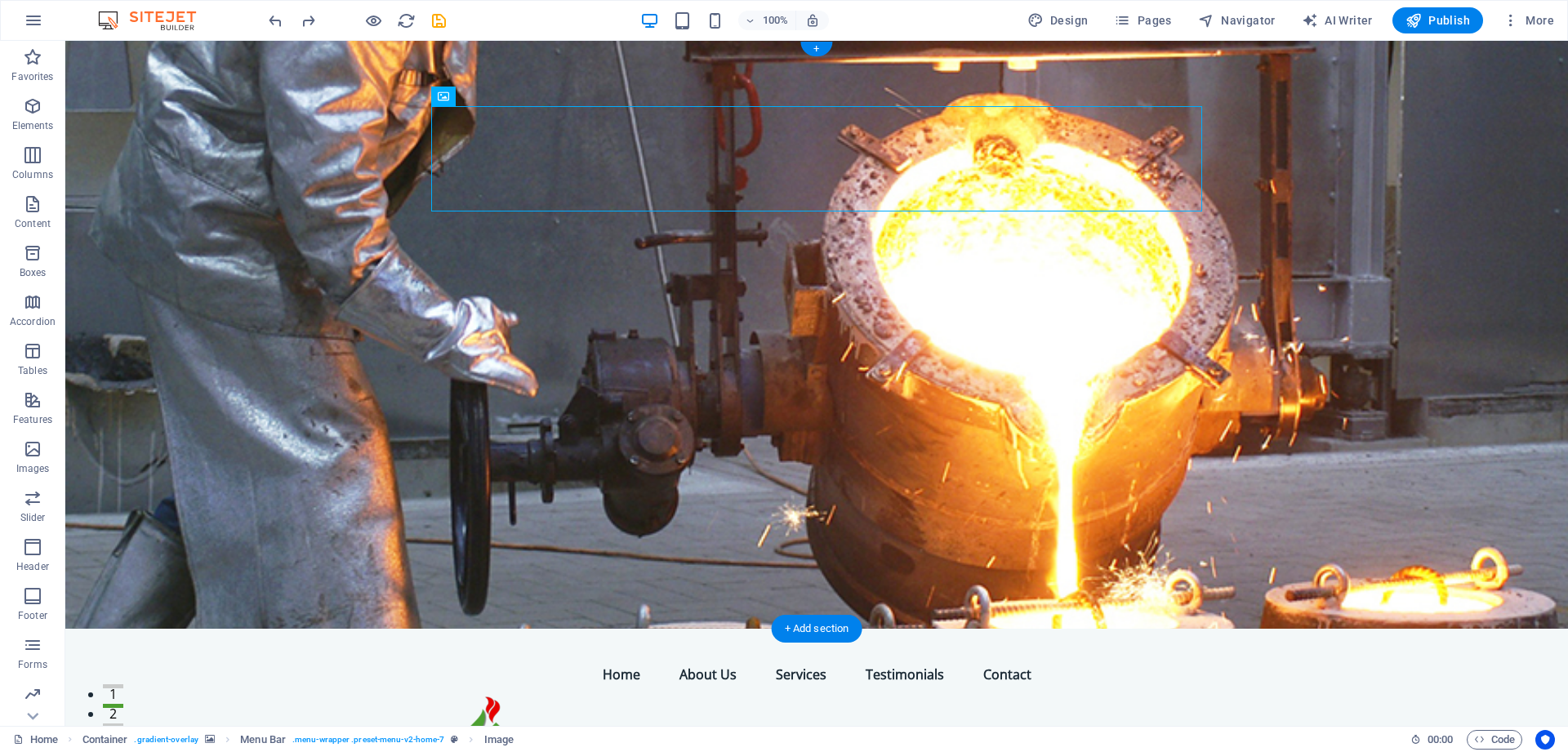
scroll to position [2, 0]
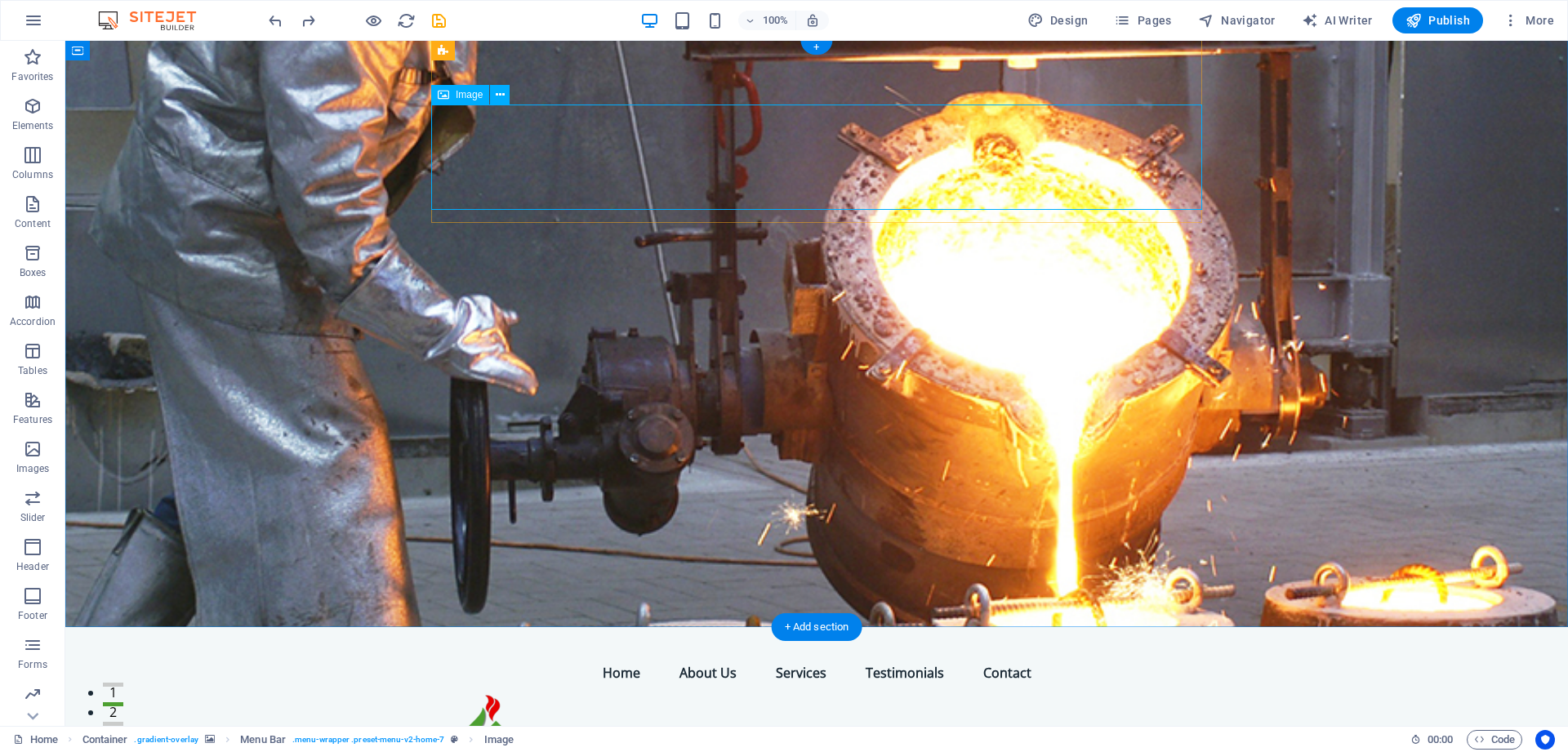
click at [543, 693] on figure at bounding box center [817, 745] width 771 height 105
click at [458, 95] on span "Image" at bounding box center [469, 94] width 26 height 10
click at [495, 50] on span "Menu" at bounding box center [496, 55] width 25 height 10
click at [480, 57] on div "Menu" at bounding box center [487, 55] width 56 height 19
click at [525, 56] on icon at bounding box center [526, 56] width 9 height 17
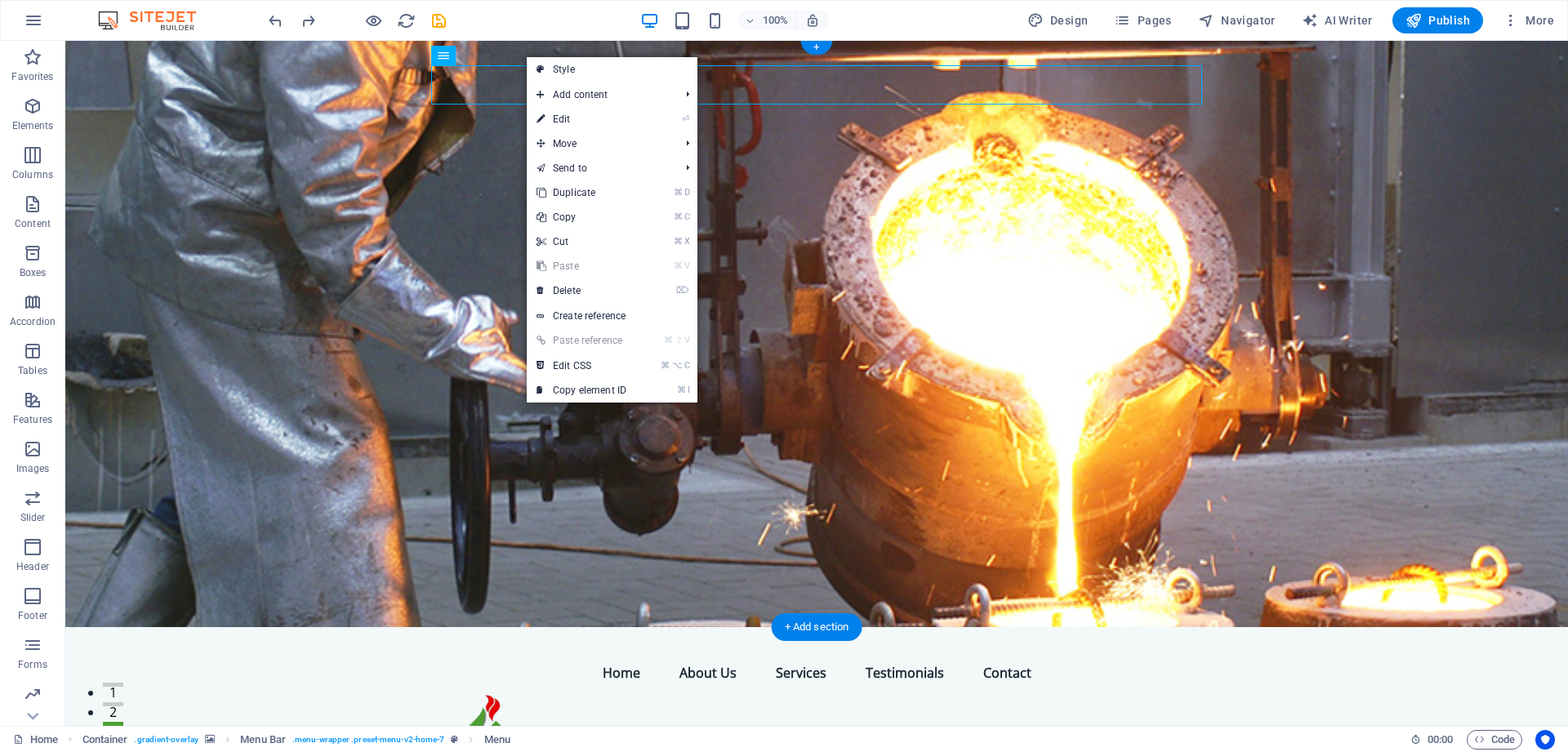
click at [411, 154] on figure at bounding box center [817, 334] width 1503 height 588
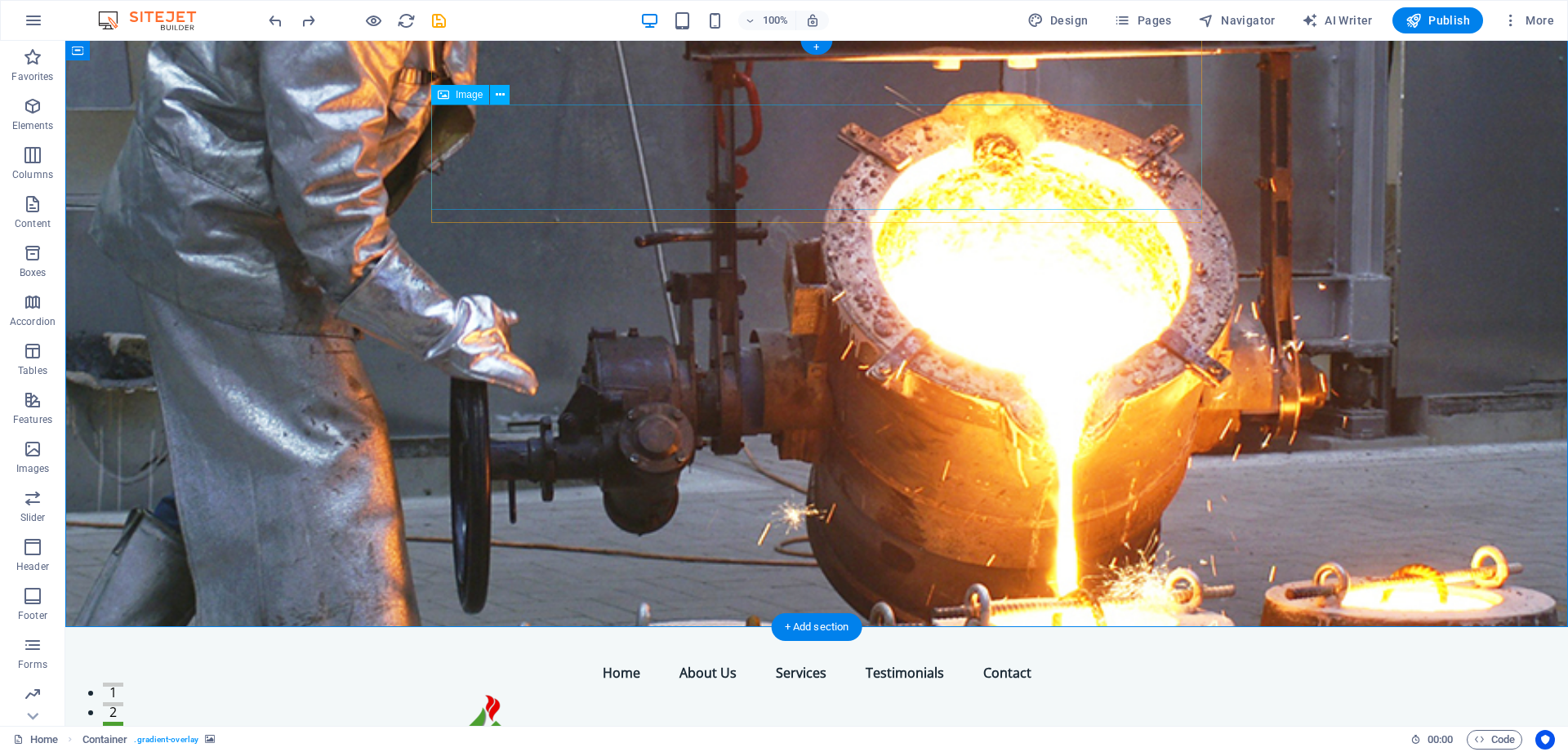
click at [482, 693] on figure at bounding box center [817, 745] width 771 height 105
select select "px"
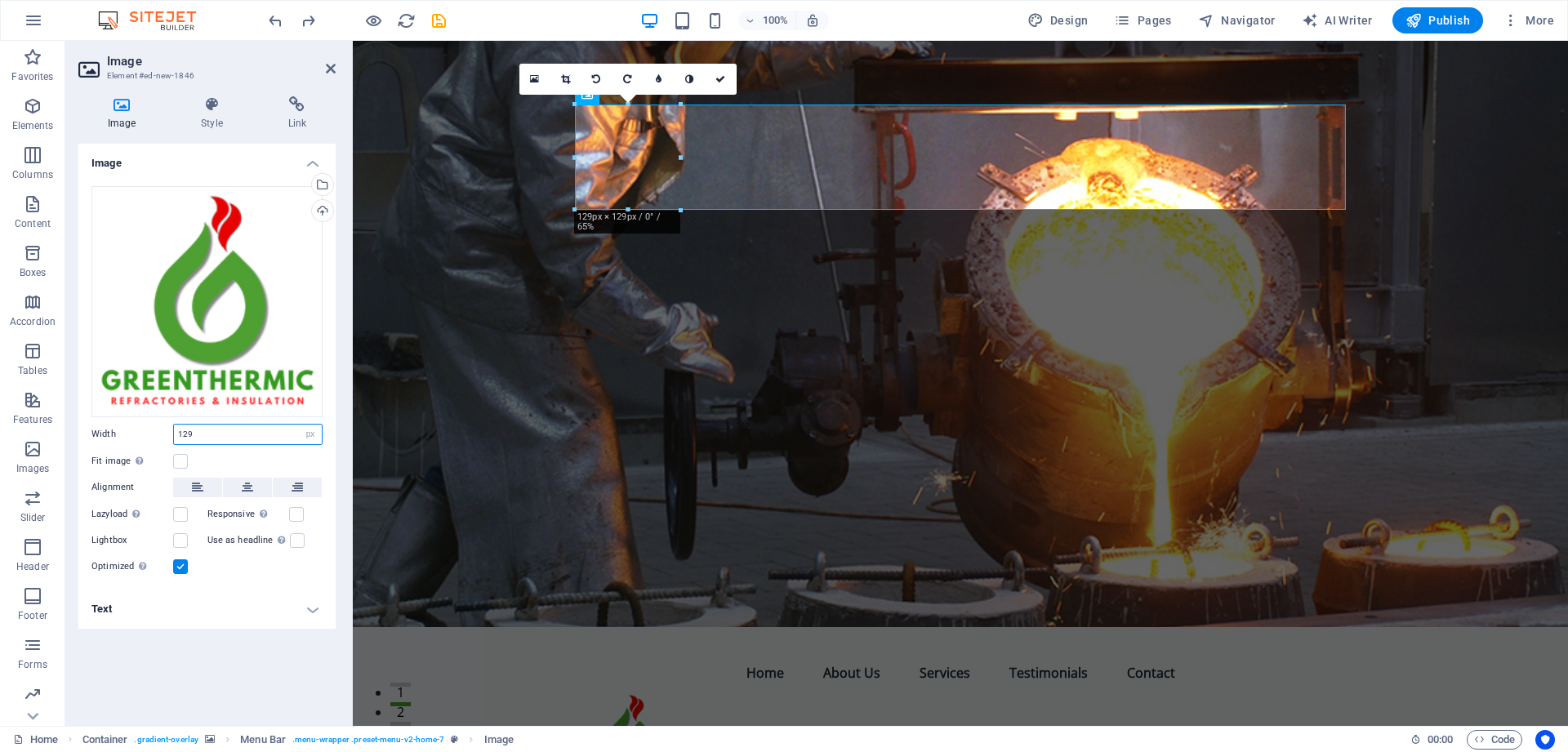
click at [210, 435] on input "129" at bounding box center [248, 434] width 148 height 19
type input "1"
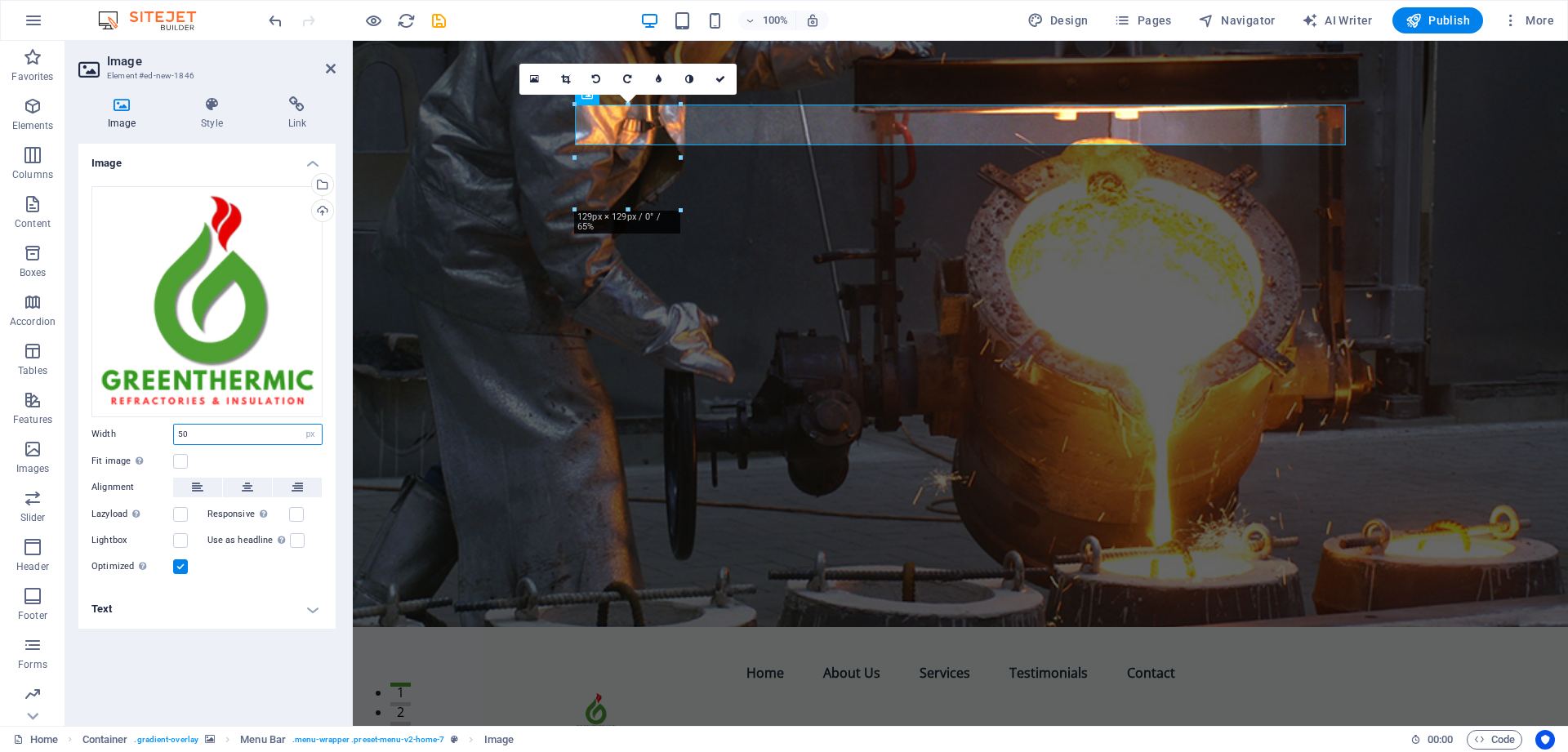
type input "5"
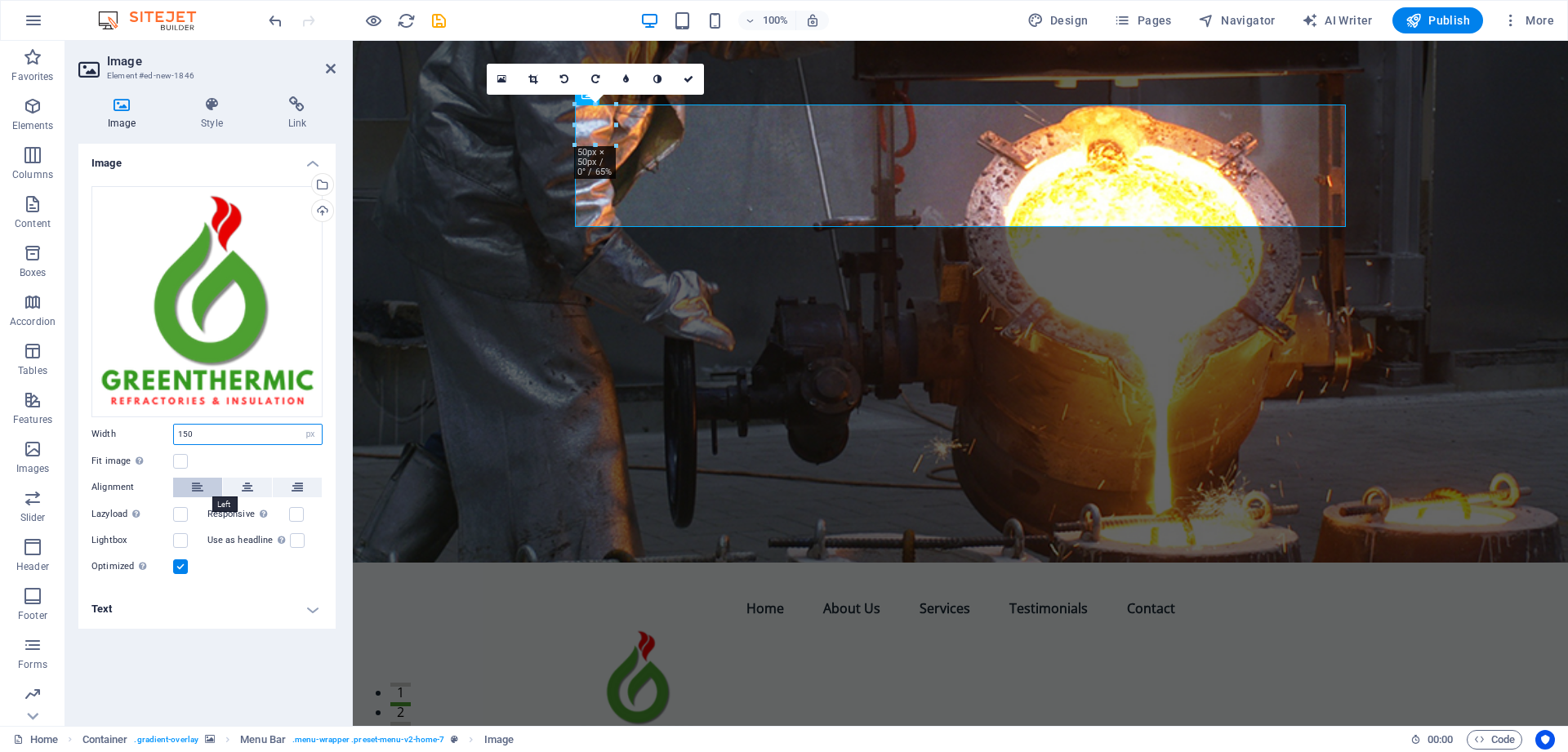
type input "150"
click at [207, 486] on button at bounding box center [197, 487] width 49 height 19
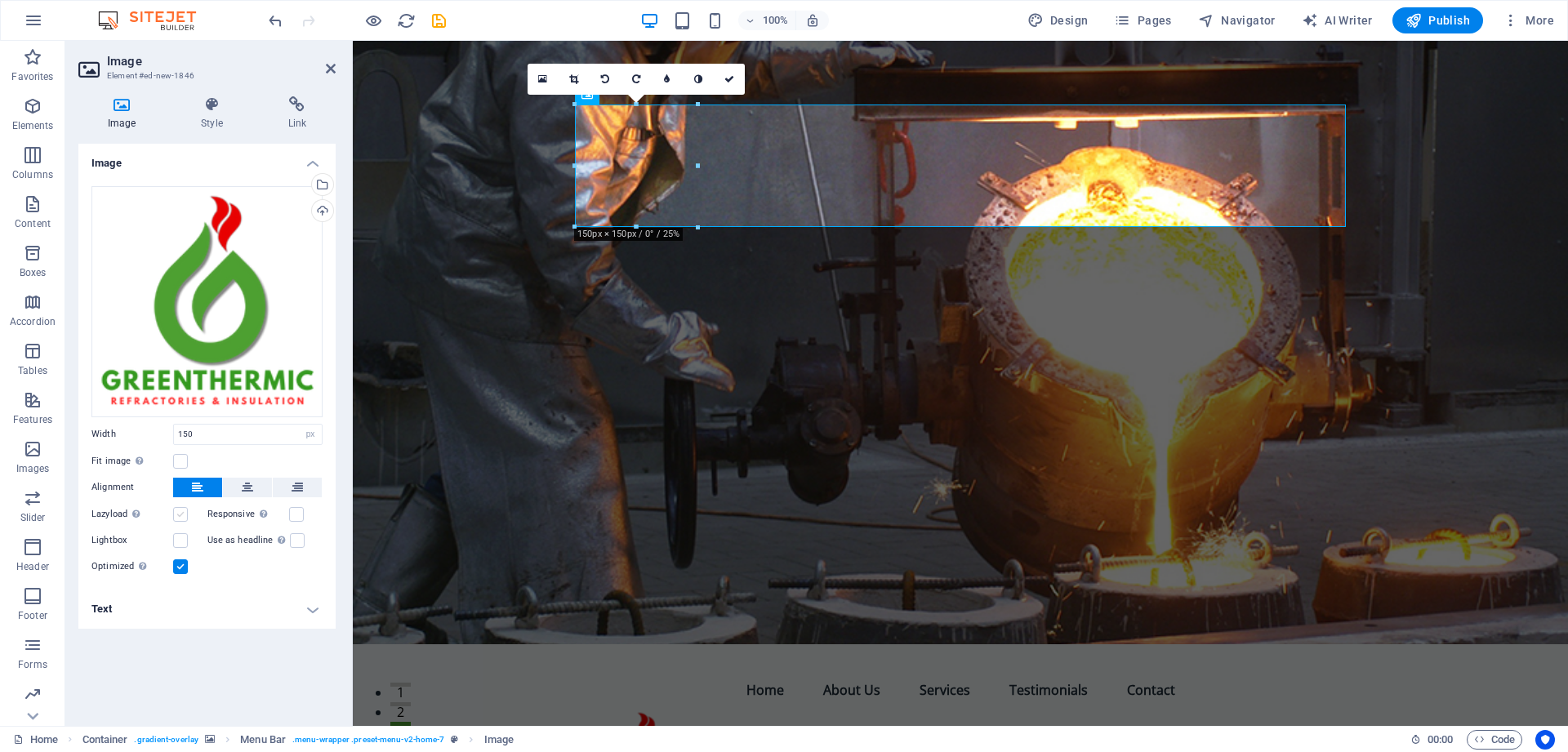
click at [182, 514] on label at bounding box center [180, 514] width 15 height 15
click at [0, 0] on input "Lazyload Loading images after the page loads improves page speed." at bounding box center [0, 0] width 0 height 0
click at [181, 536] on label at bounding box center [180, 541] width 15 height 15
click at [0, 0] on input "Lightbox" at bounding box center [0, 0] width 0 height 0
click at [301, 519] on label at bounding box center [296, 514] width 15 height 15
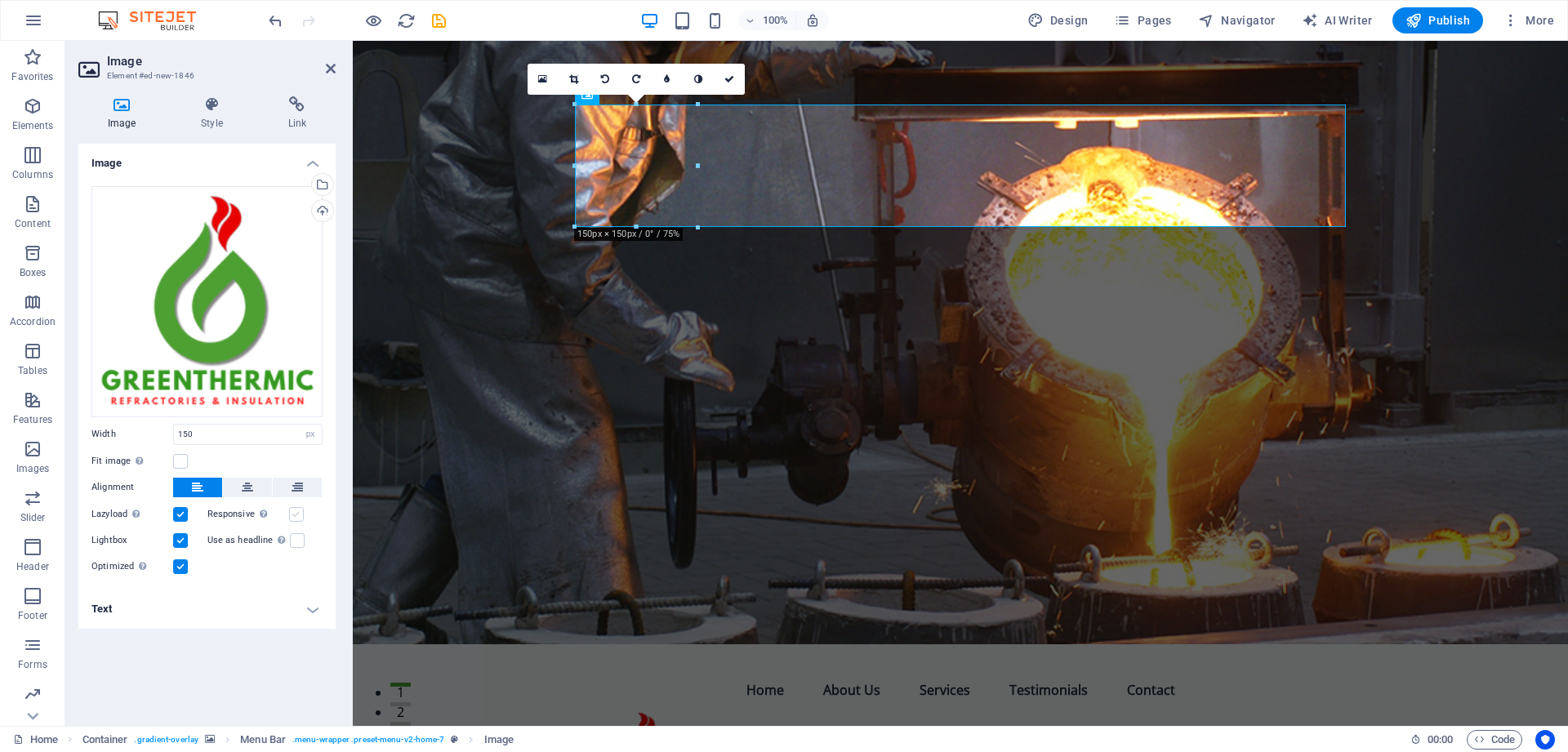
click at [0, 0] on input "Responsive Automatically load retina image and smartphone optimized sizes." at bounding box center [0, 0] width 0 height 0
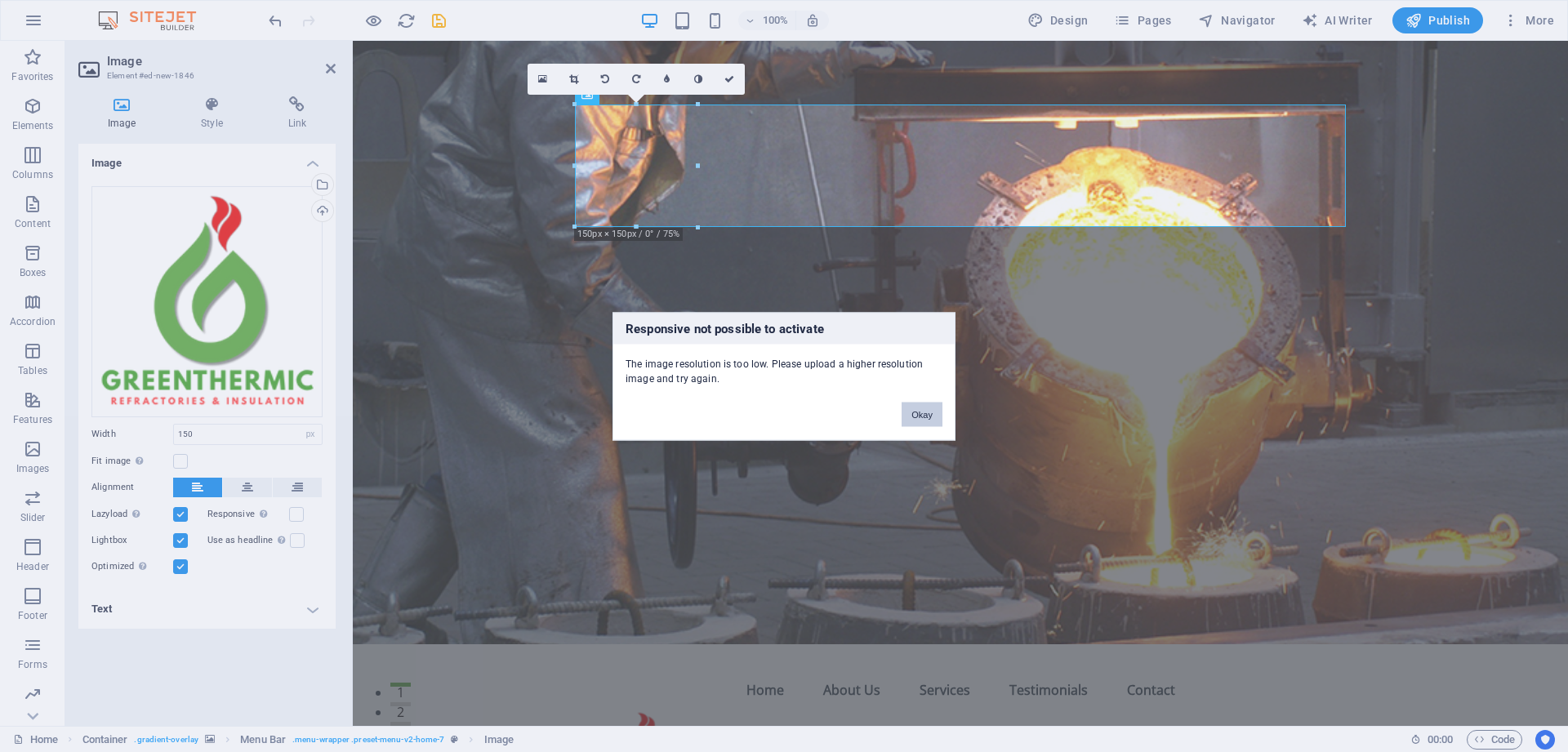
click at [927, 418] on button "Okay" at bounding box center [922, 414] width 41 height 25
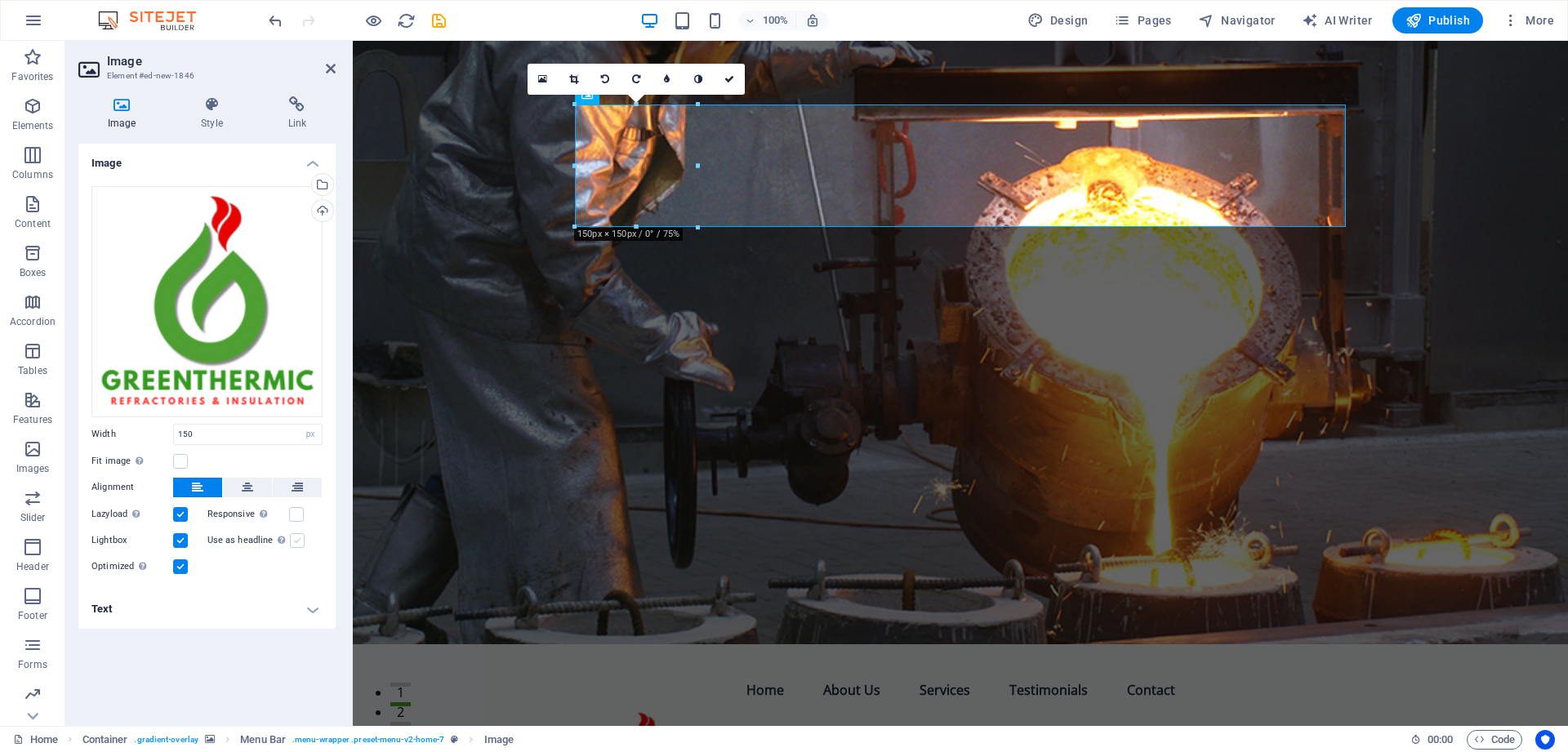
click at [298, 543] on label at bounding box center [297, 541] width 15 height 15
click at [0, 0] on input "Use as headline The image will be wrapped in an H1 headline tag. Useful for giv…" at bounding box center [0, 0] width 0 height 0
click at [298, 543] on label at bounding box center [297, 541] width 15 height 15
click at [0, 0] on input "Use as headline The image will be wrapped in an H1 headline tag. Useful for giv…" at bounding box center [0, 0] width 0 height 0
click at [187, 459] on label at bounding box center [180, 461] width 15 height 15
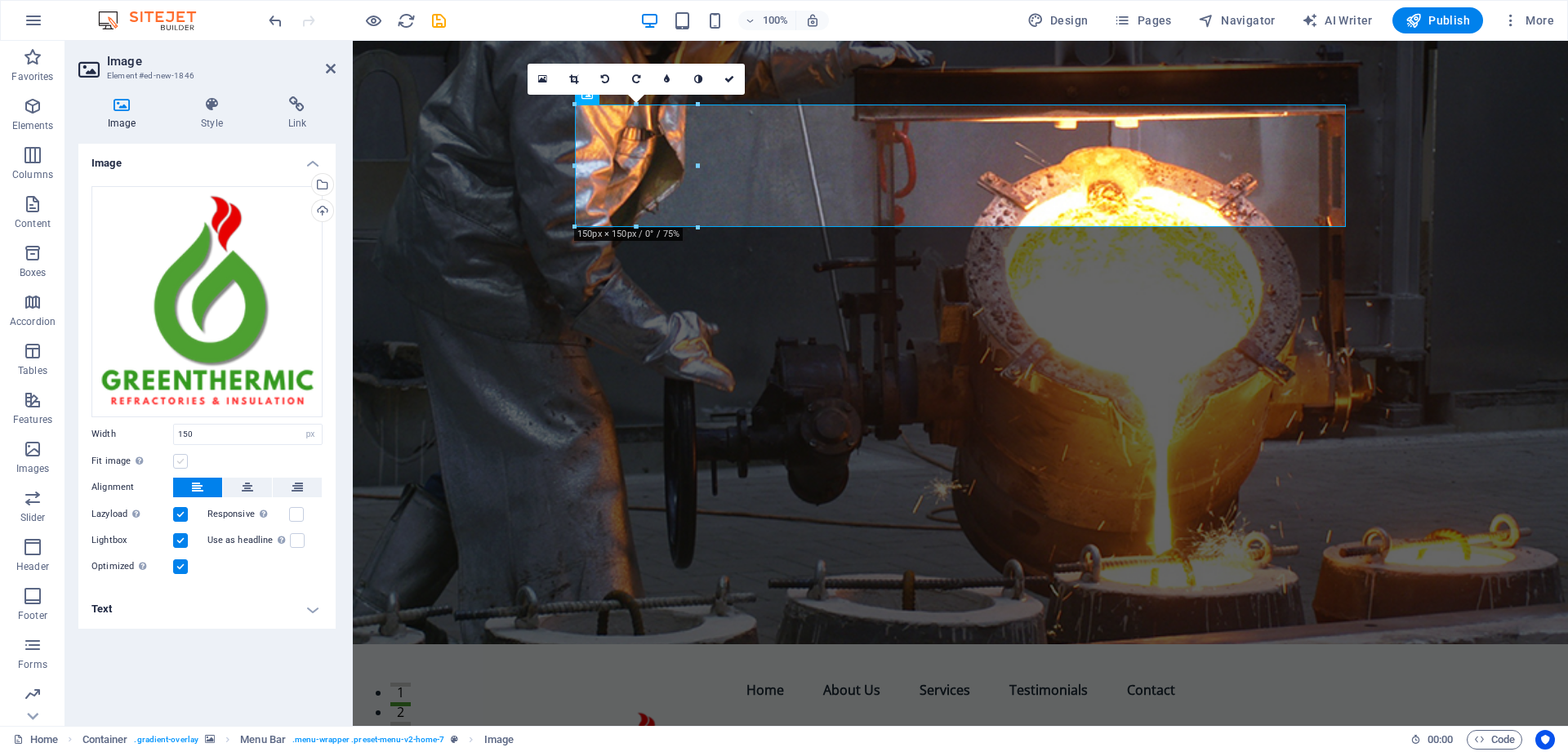
click at [0, 0] on input "Fit image Automatically fit image to a fixed width and height" at bounding box center [0, 0] width 0 height 0
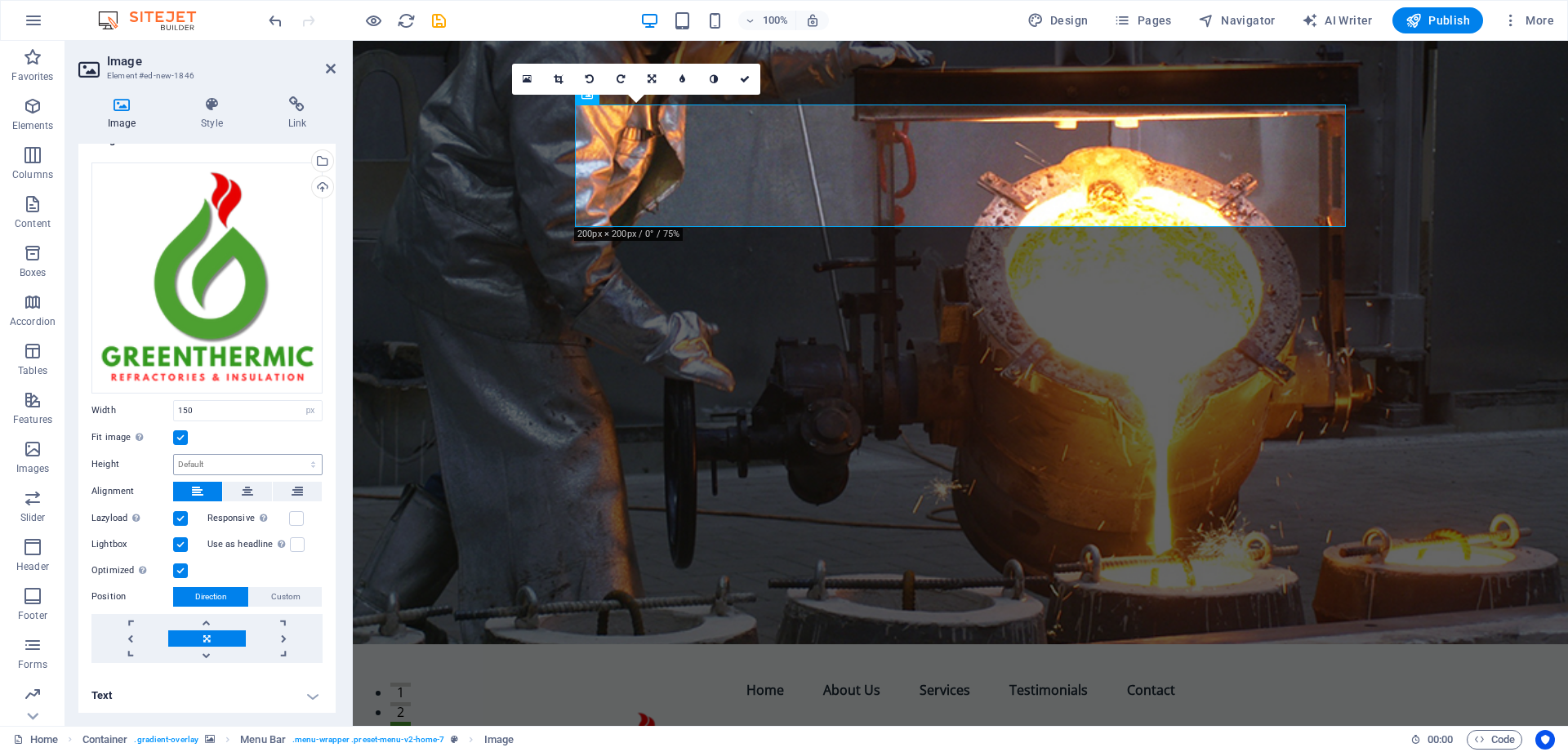
scroll to position [22, 0]
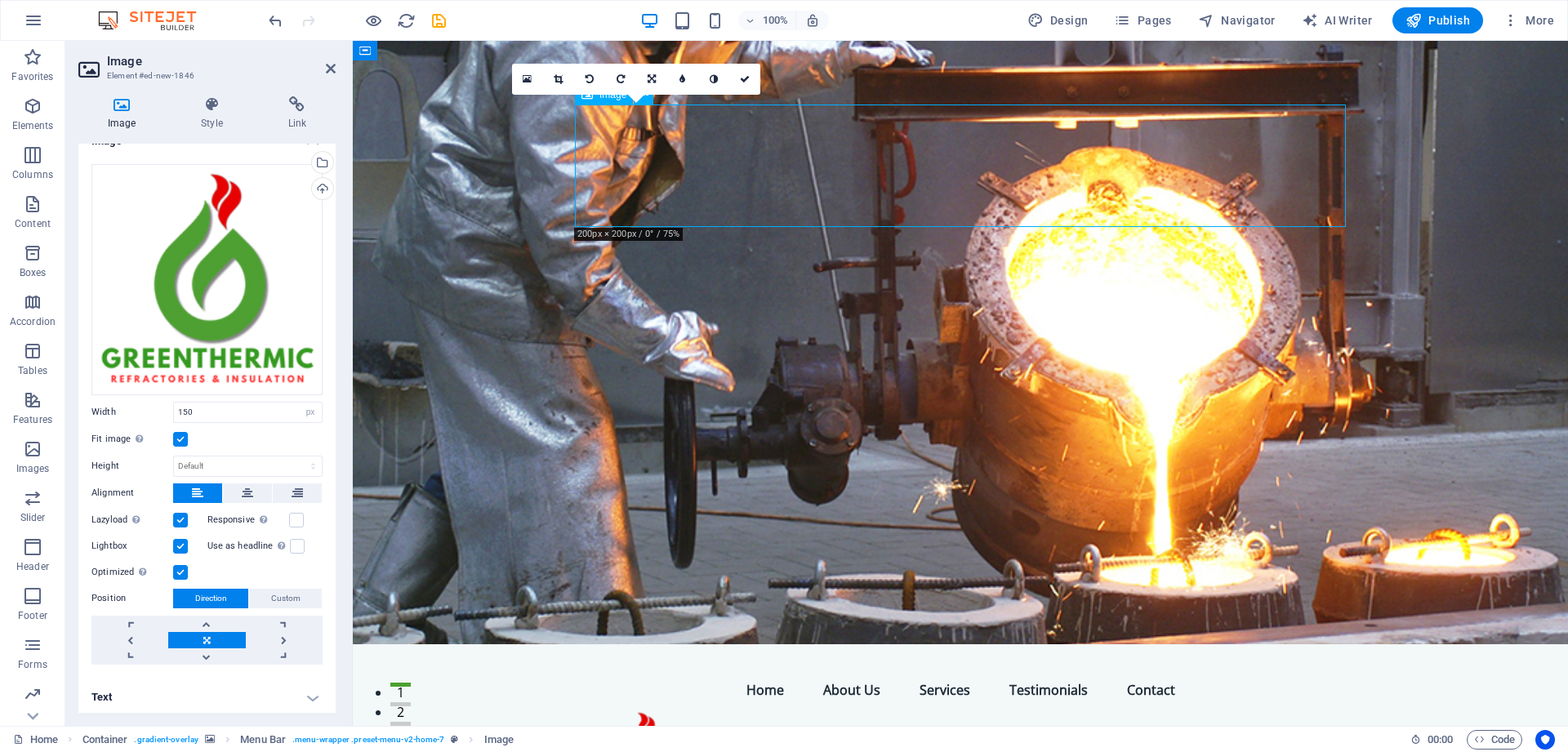
drag, startPoint x: 1345, startPoint y: 169, endPoint x: 1038, endPoint y: 177, distance: 307.1
click at [211, 111] on icon at bounding box center [212, 104] width 80 height 16
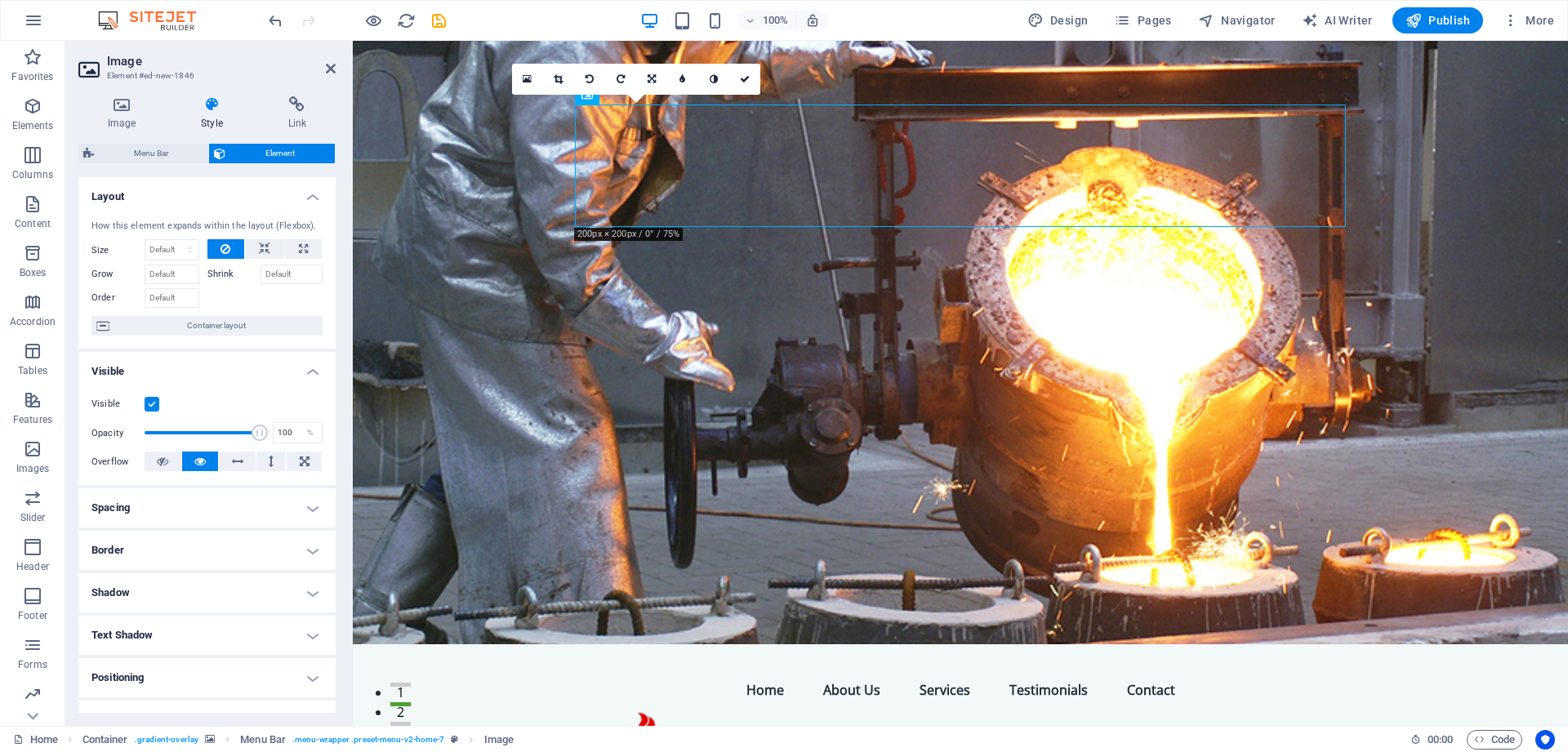
click at [1462, 339] on figure at bounding box center [960, 342] width 1215 height 605
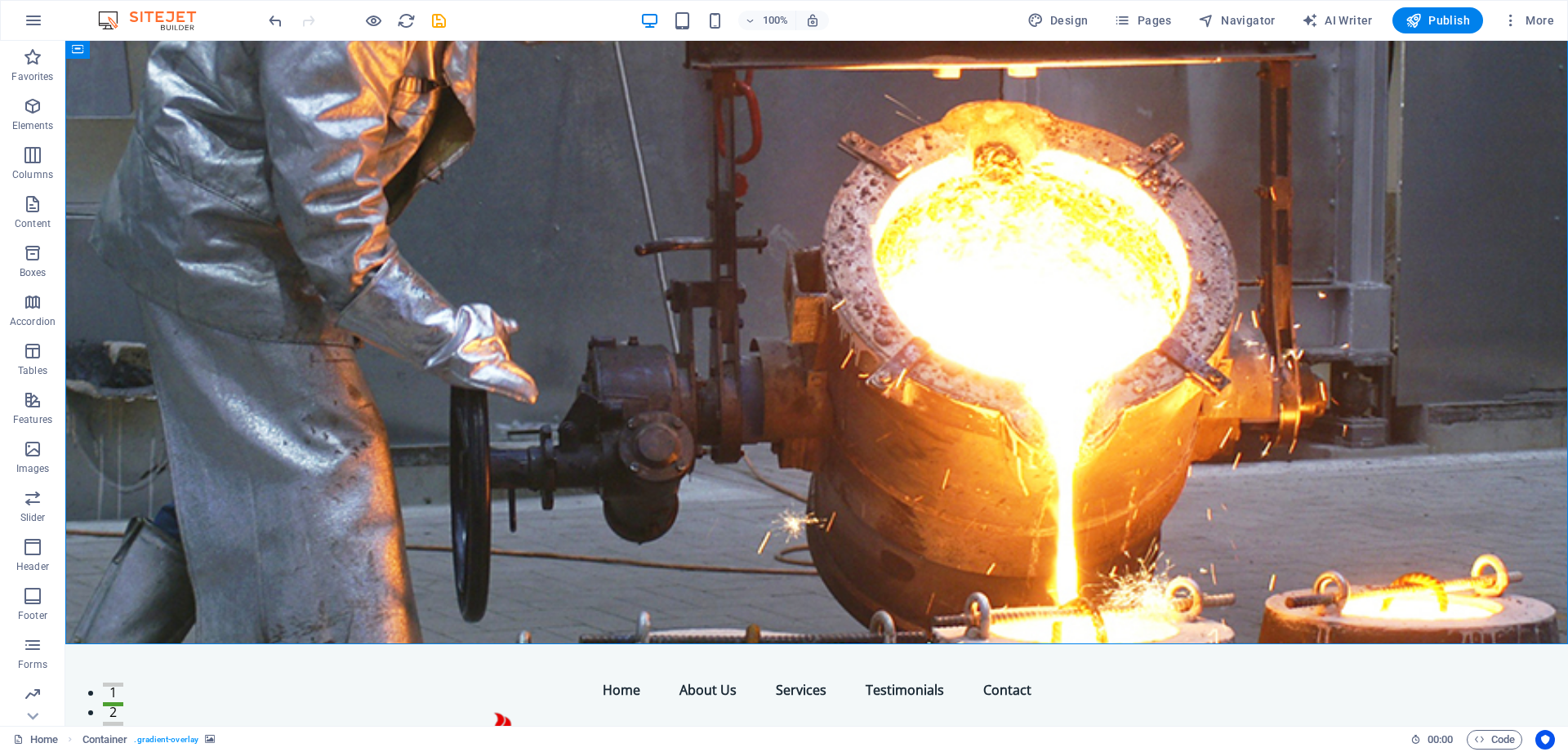
click at [1443, 344] on figure at bounding box center [817, 342] width 1503 height 605
click at [405, 289] on figure at bounding box center [817, 342] width 1503 height 605
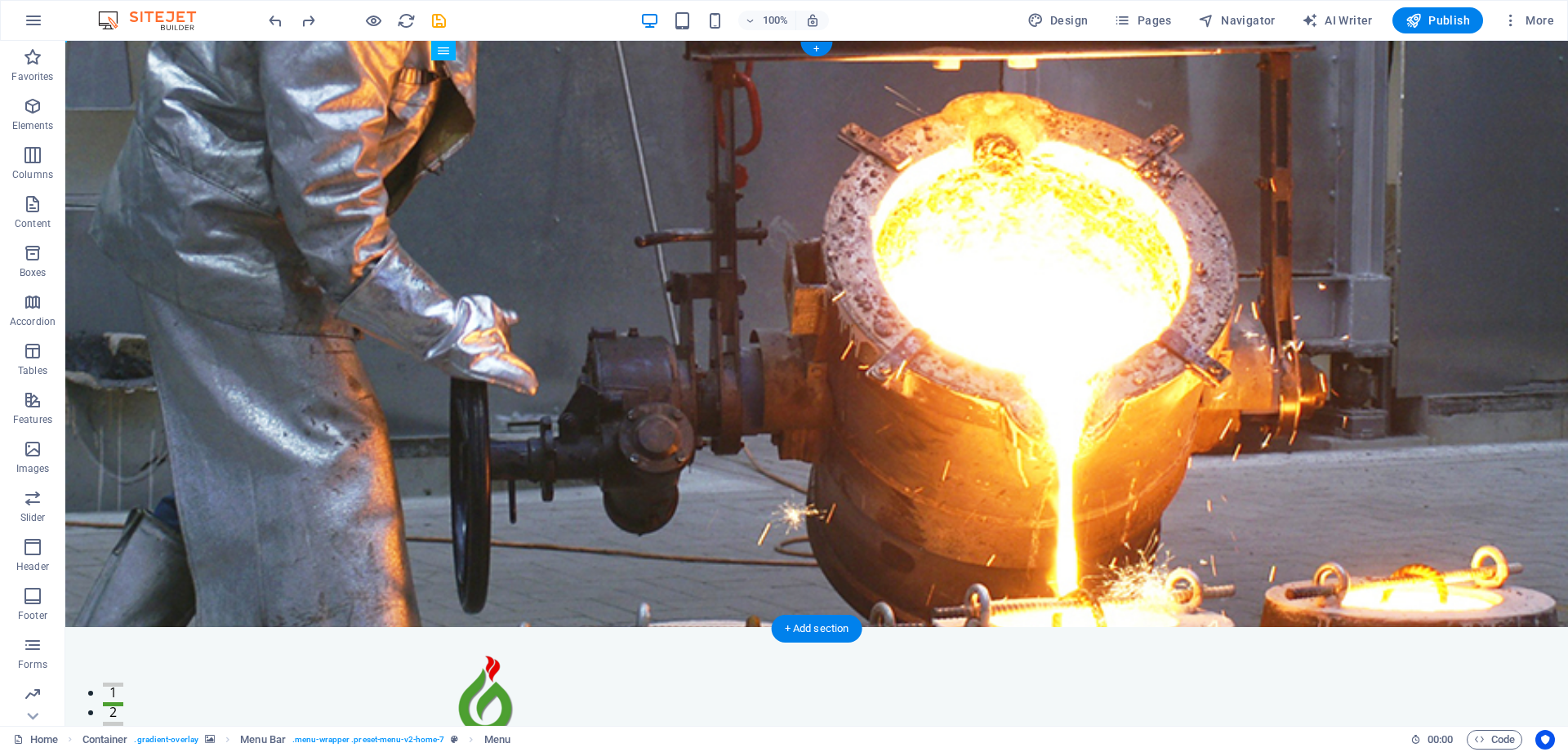
scroll to position [0, 0]
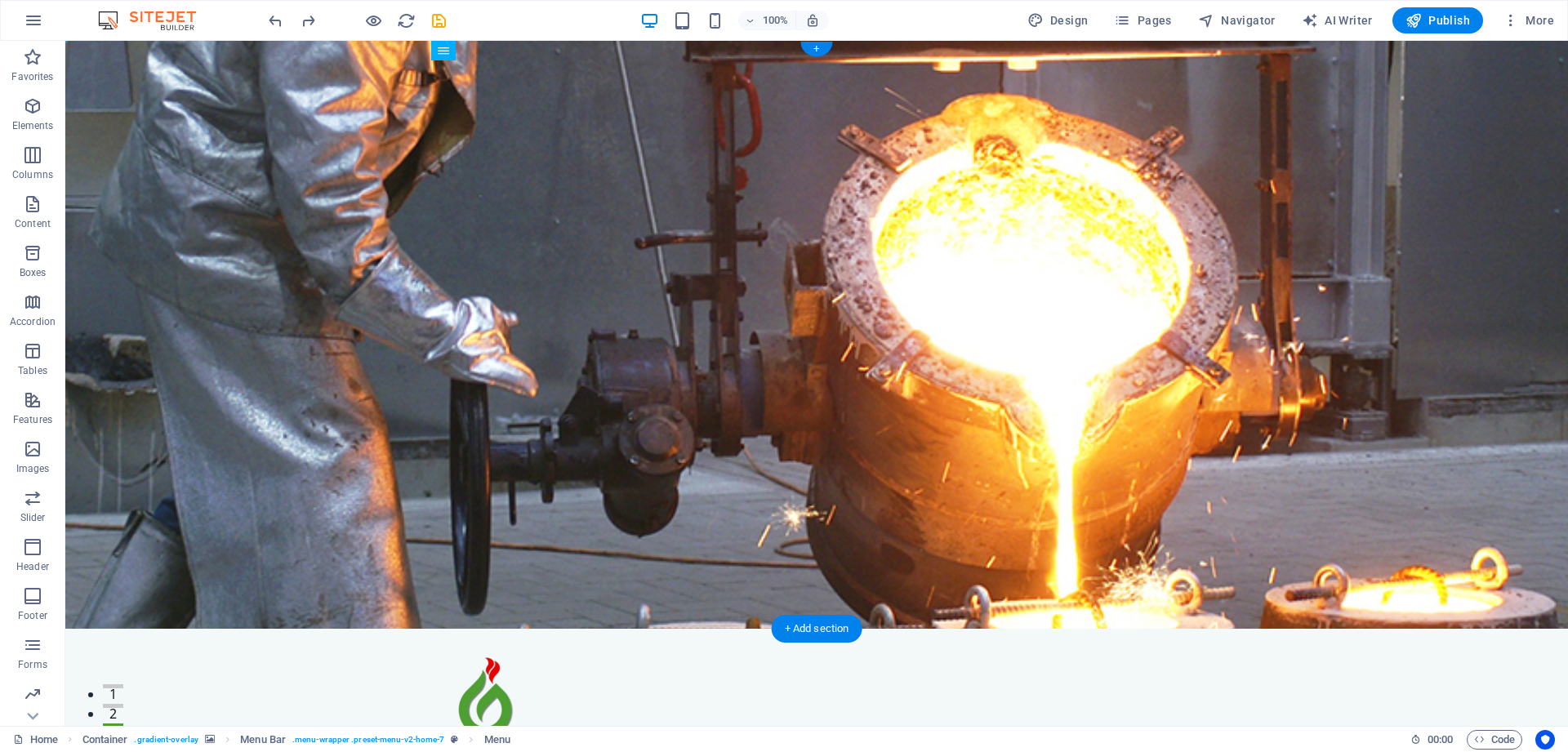
drag, startPoint x: 901, startPoint y: 90, endPoint x: 915, endPoint y: 142, distance: 53.9
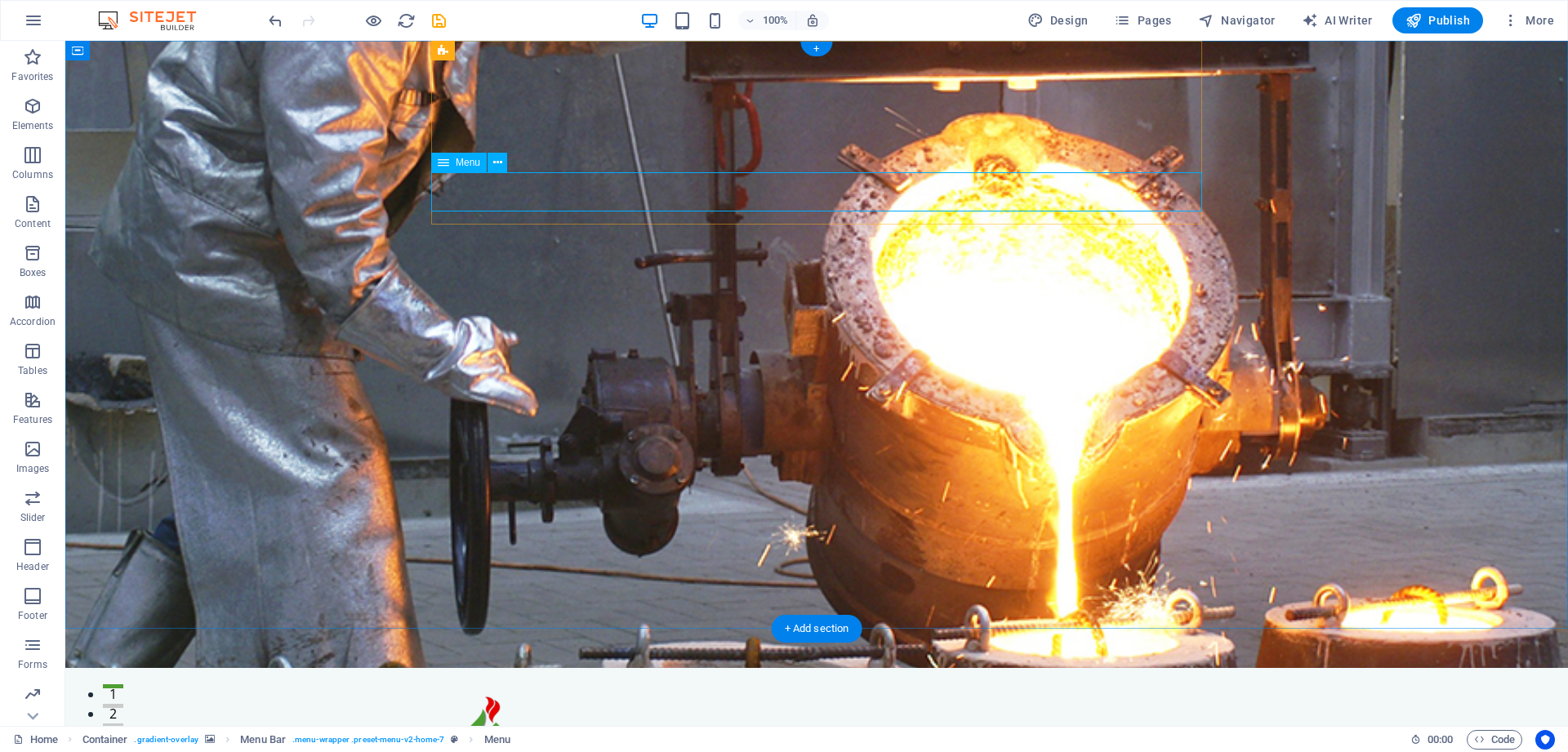
select select
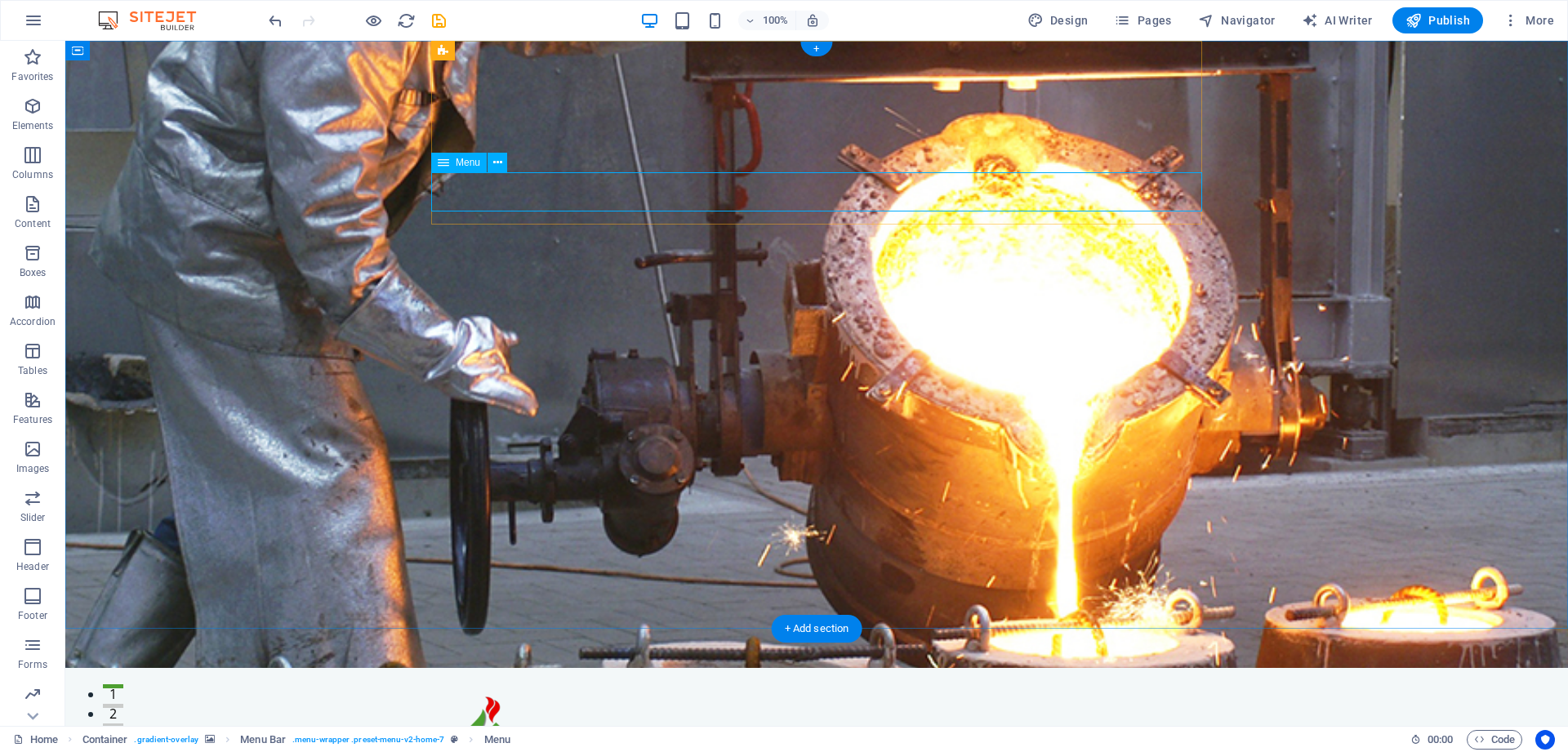
select select
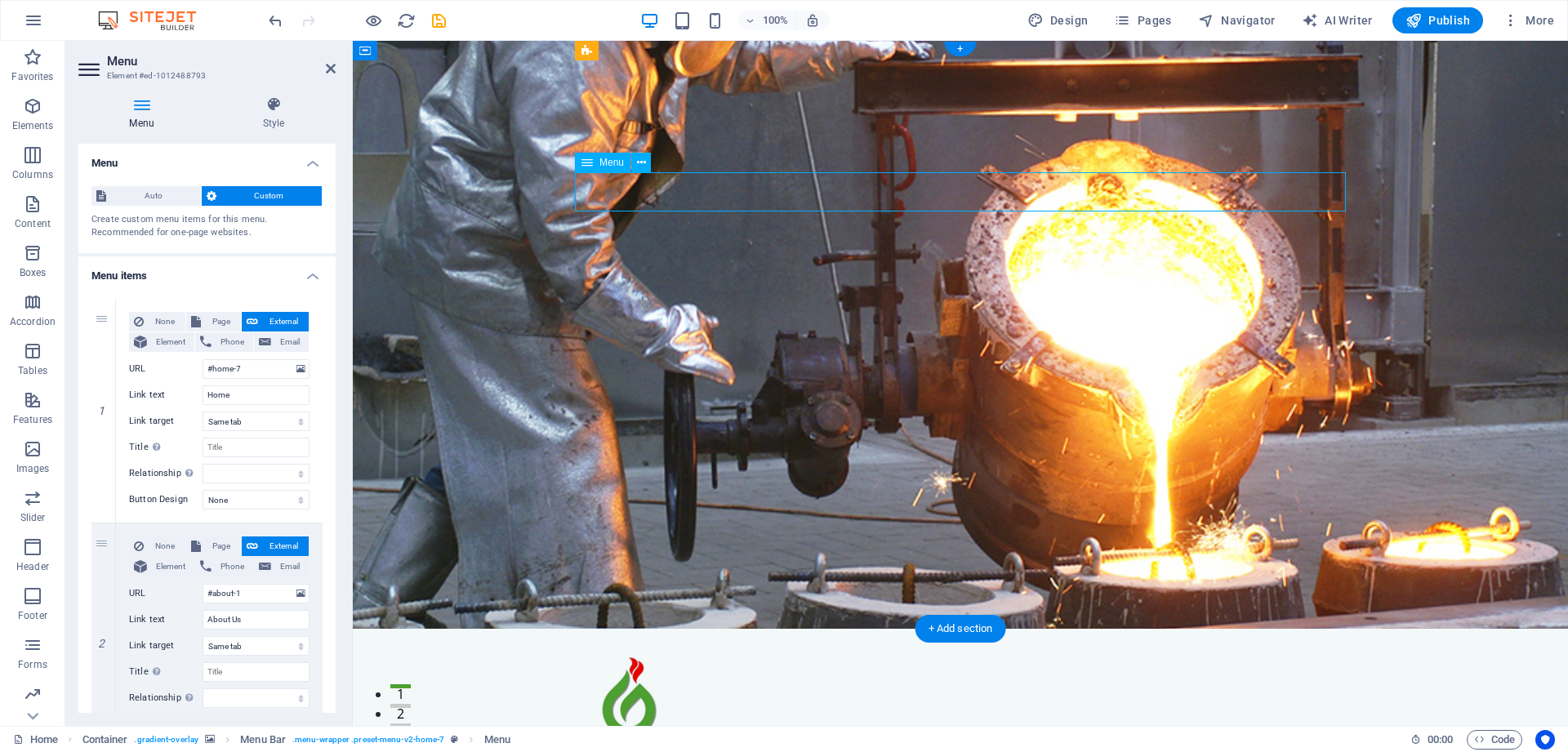
drag, startPoint x: 741, startPoint y: 190, endPoint x: 844, endPoint y: 196, distance: 103.2
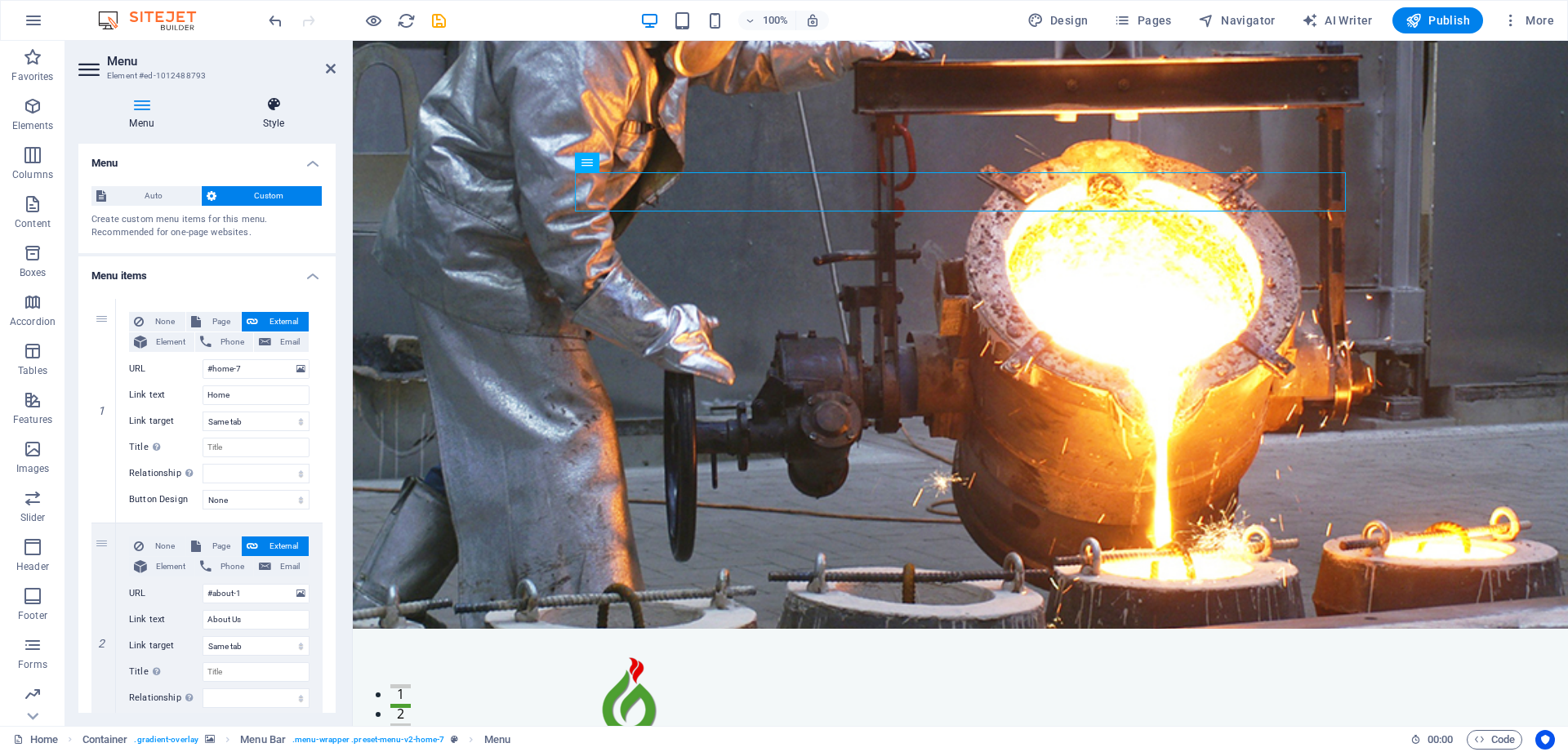
click at [266, 103] on icon at bounding box center [274, 104] width 124 height 16
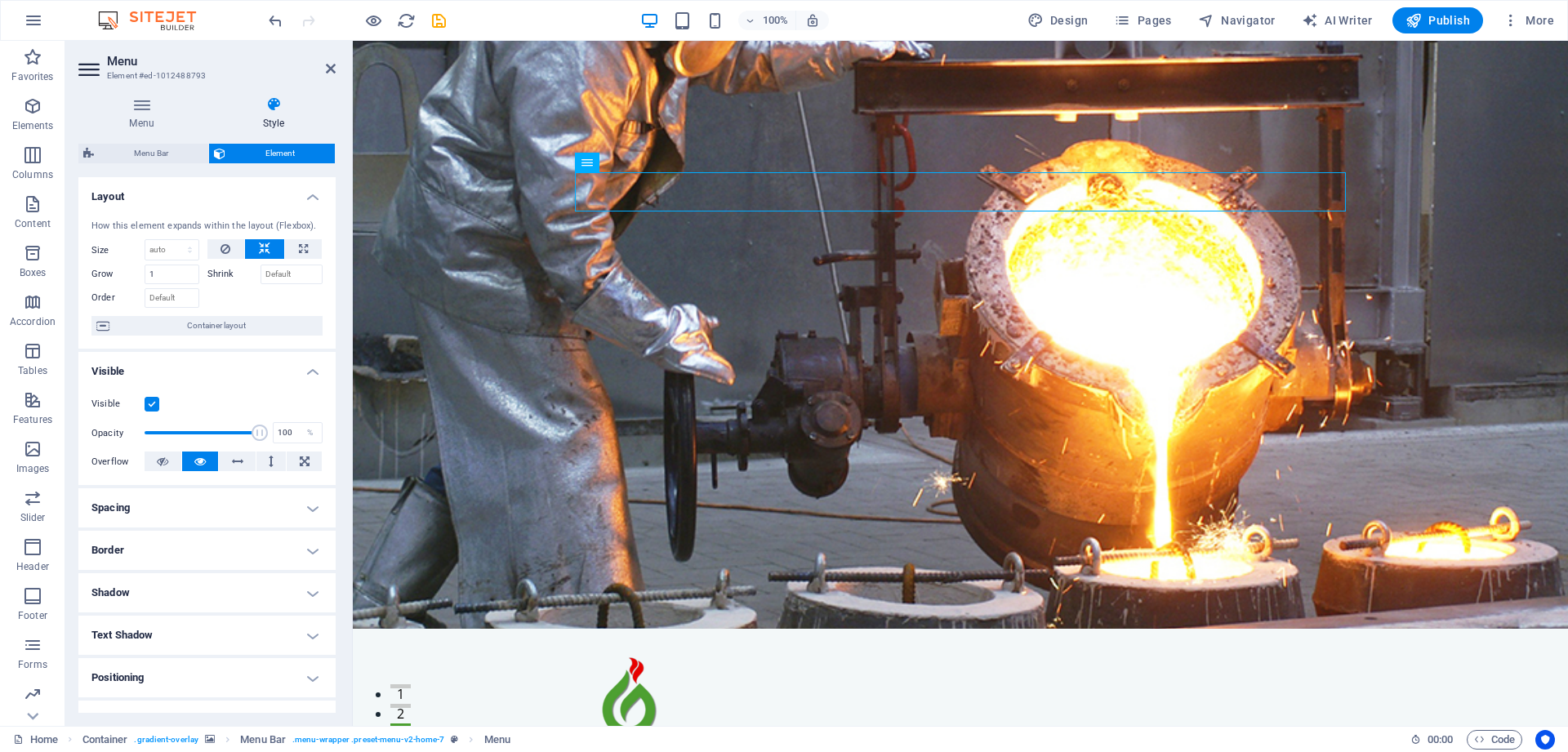
click at [247, 636] on h4 "Text Shadow" at bounding box center [207, 635] width 258 height 39
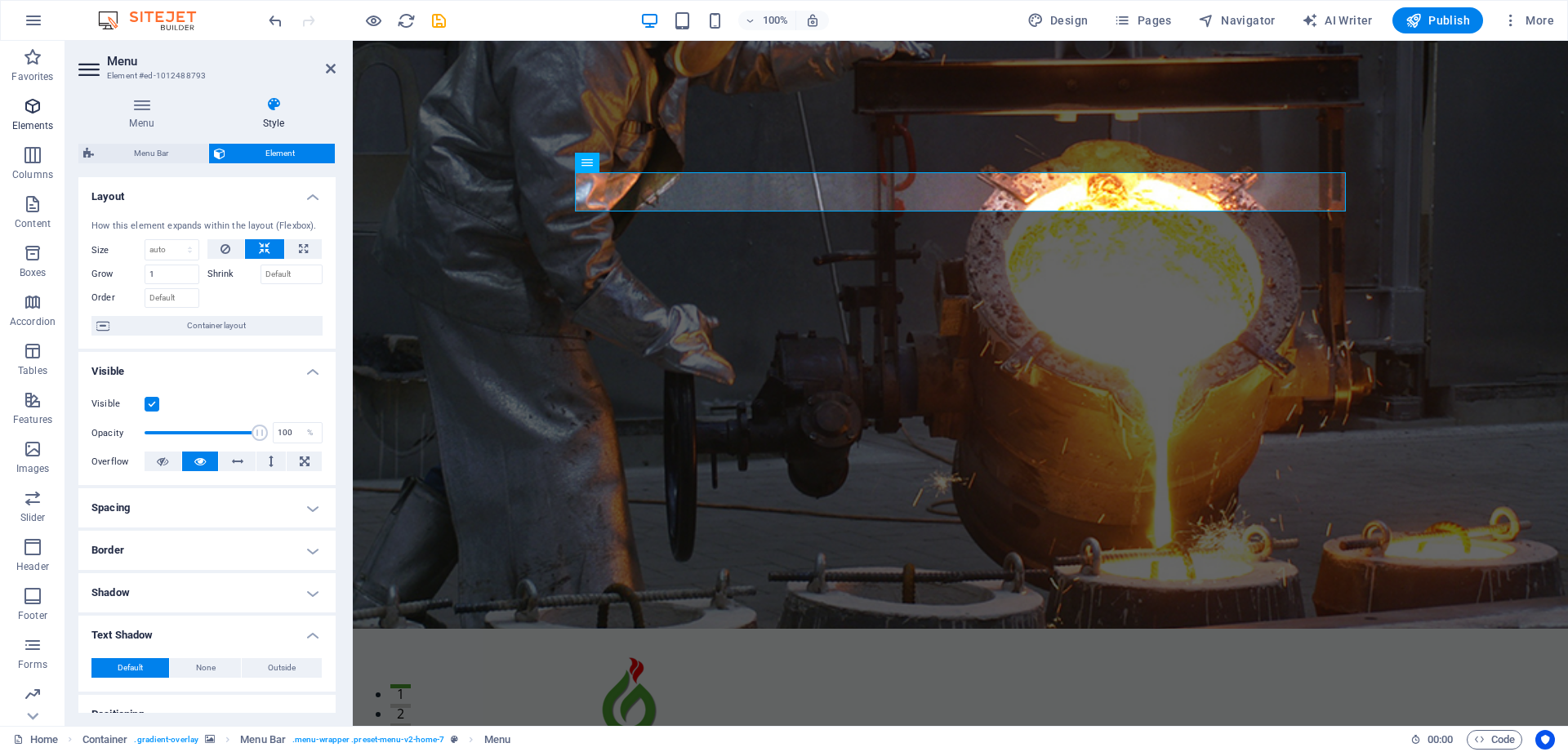
click at [35, 118] on span "Elements" at bounding box center [33, 115] width 66 height 39
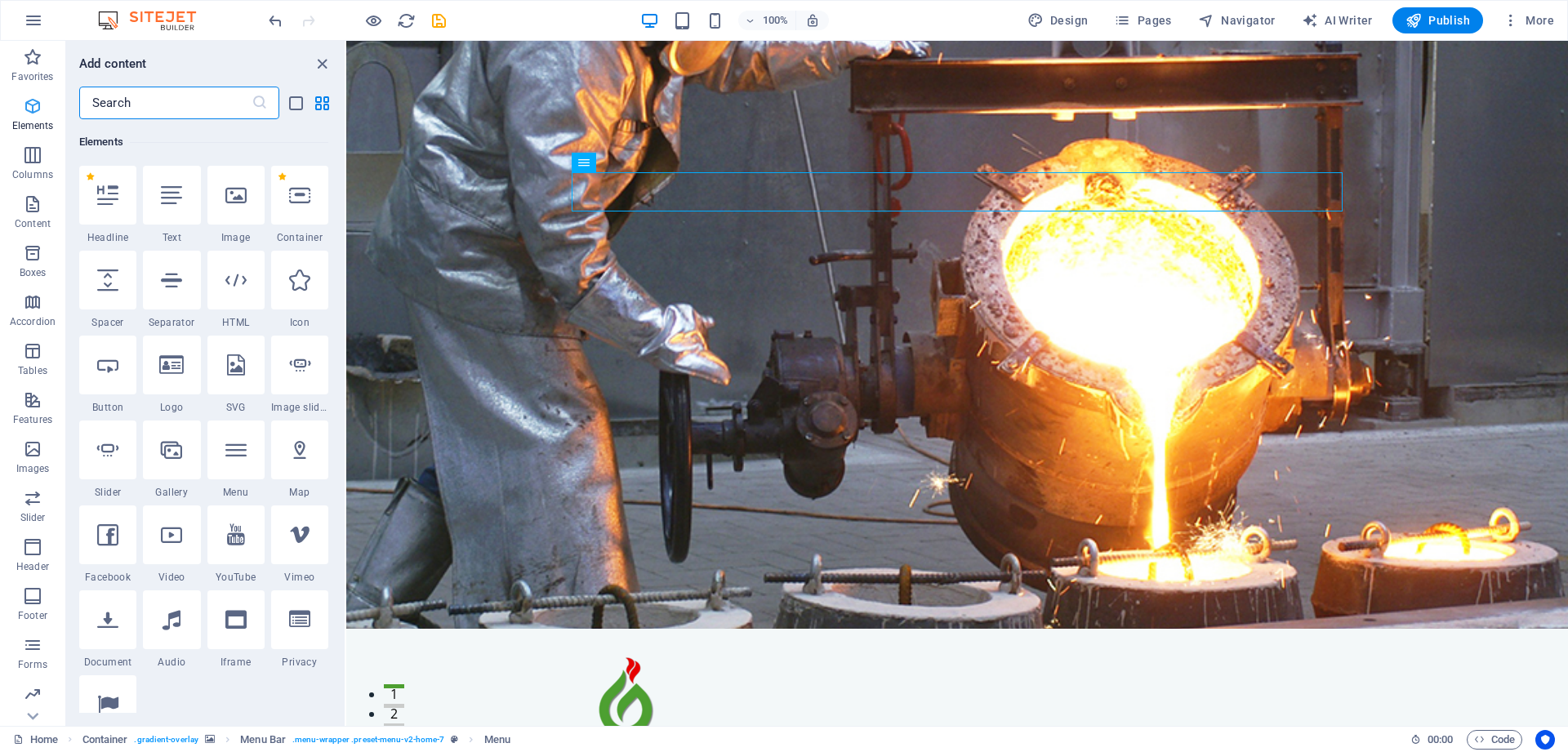
scroll to position [174, 0]
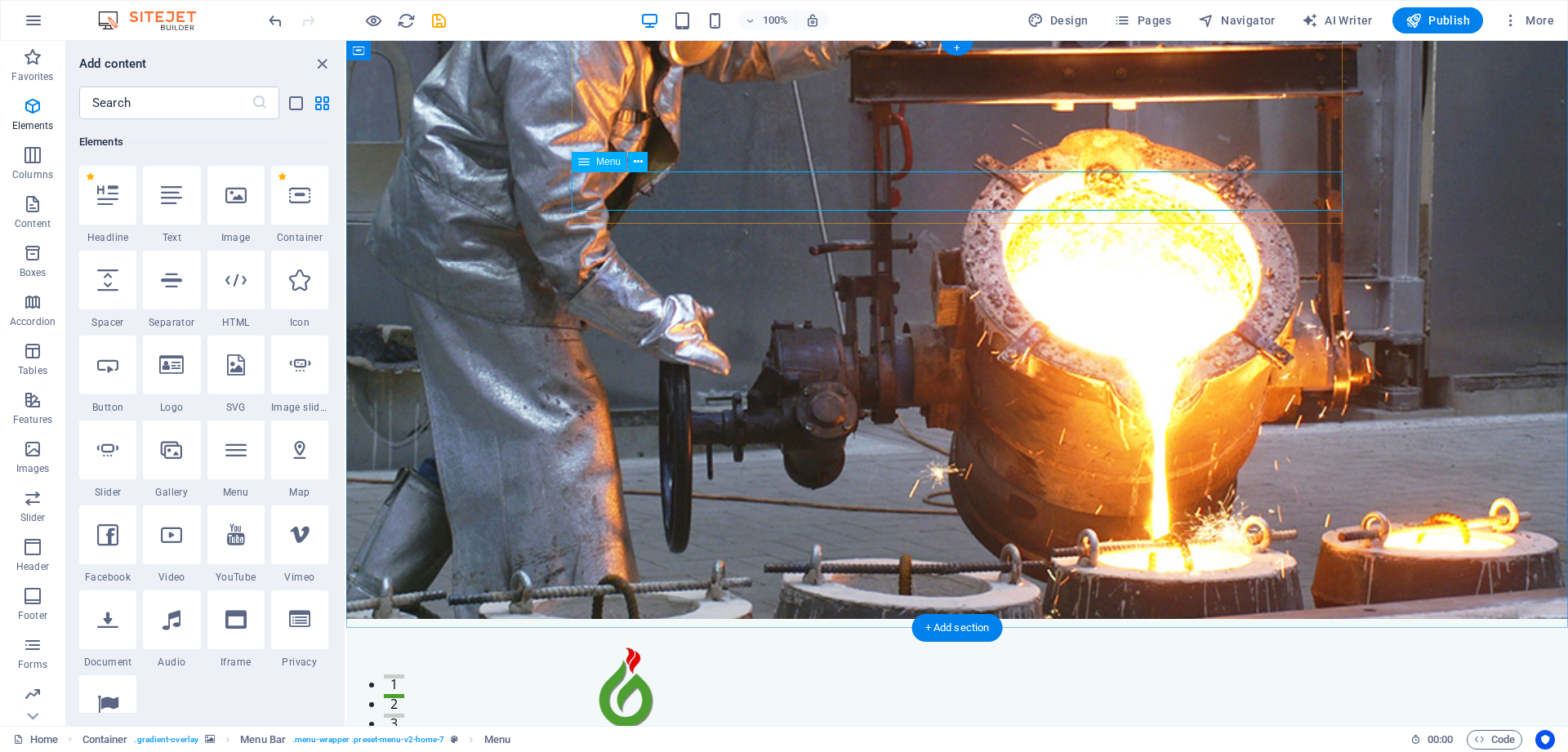
click at [666, 620] on div "Home About Us Services Testimonials Contact Menu" at bounding box center [958, 711] width 771 height 184
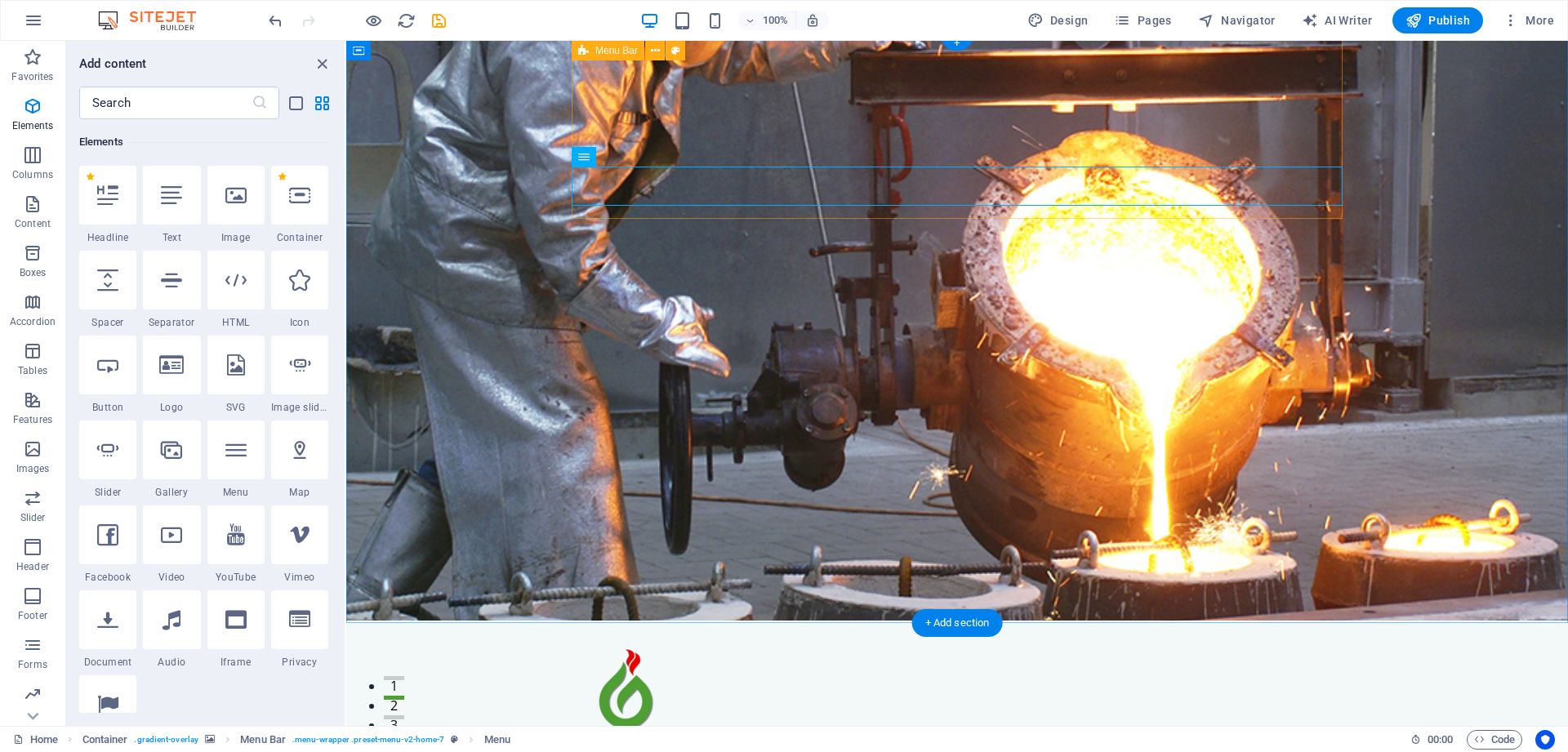
scroll to position [5, 0]
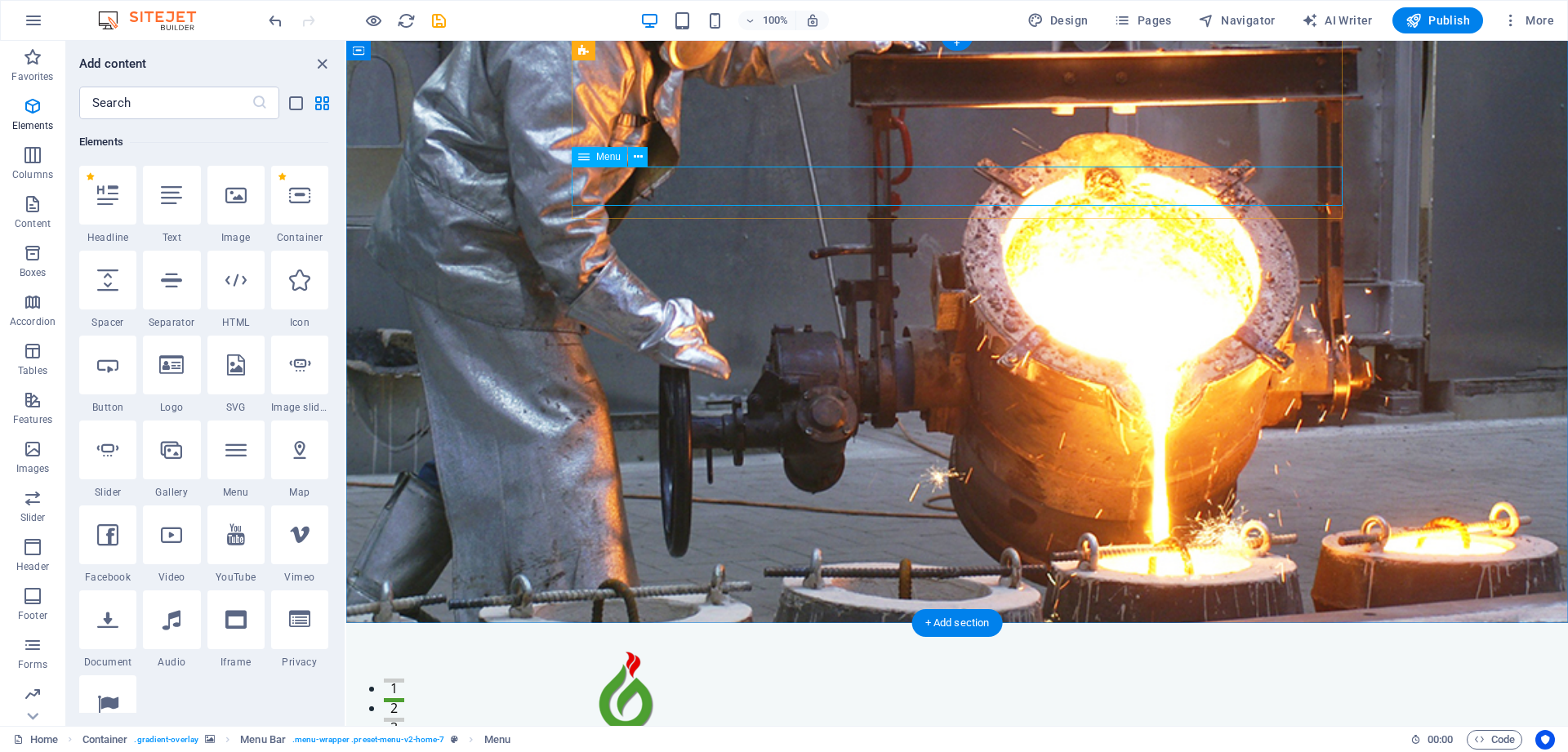
click at [585, 56] on icon at bounding box center [584, 50] width 11 height 19
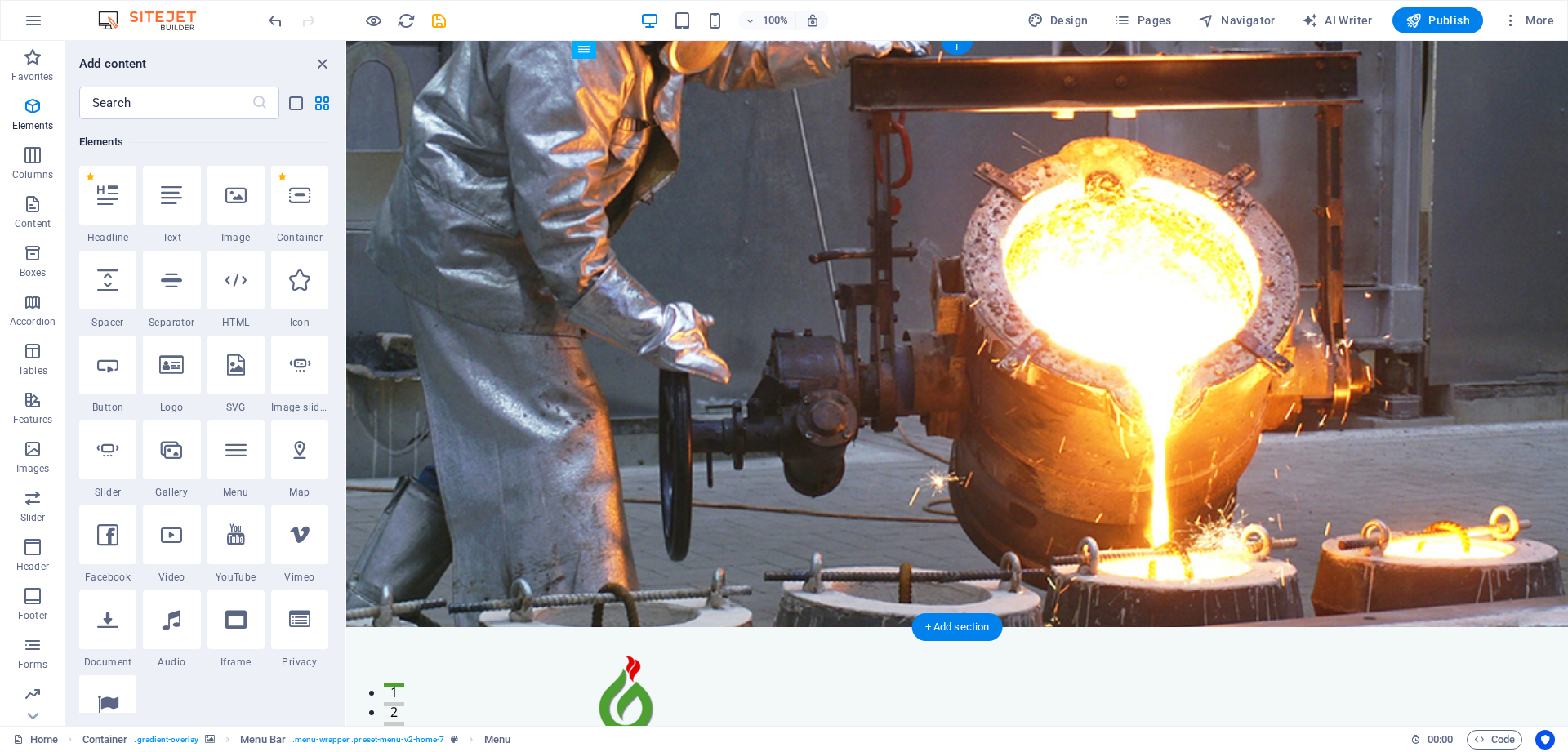
scroll to position [0, 0]
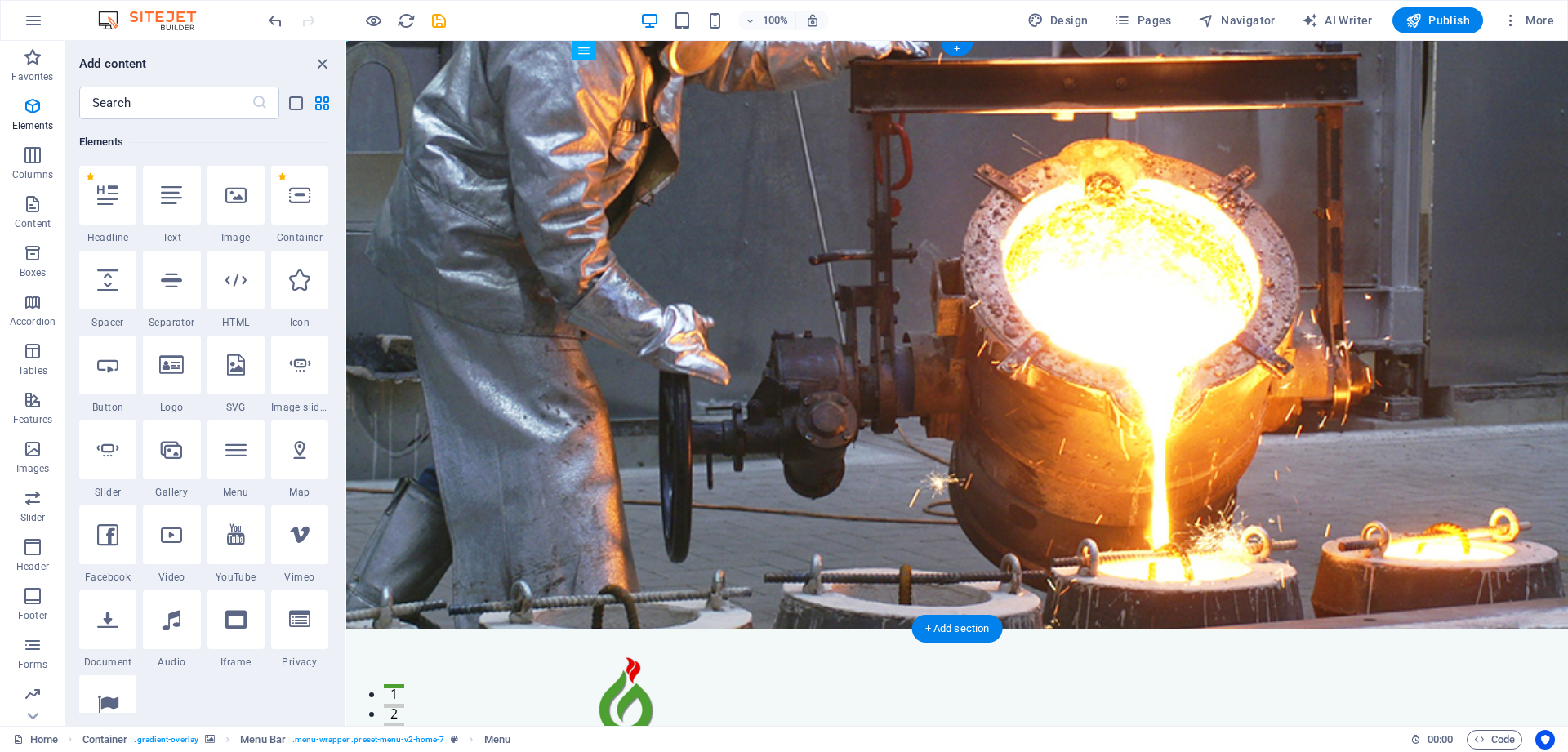
drag, startPoint x: 760, startPoint y: 195, endPoint x: 763, endPoint y: 171, distance: 24.2
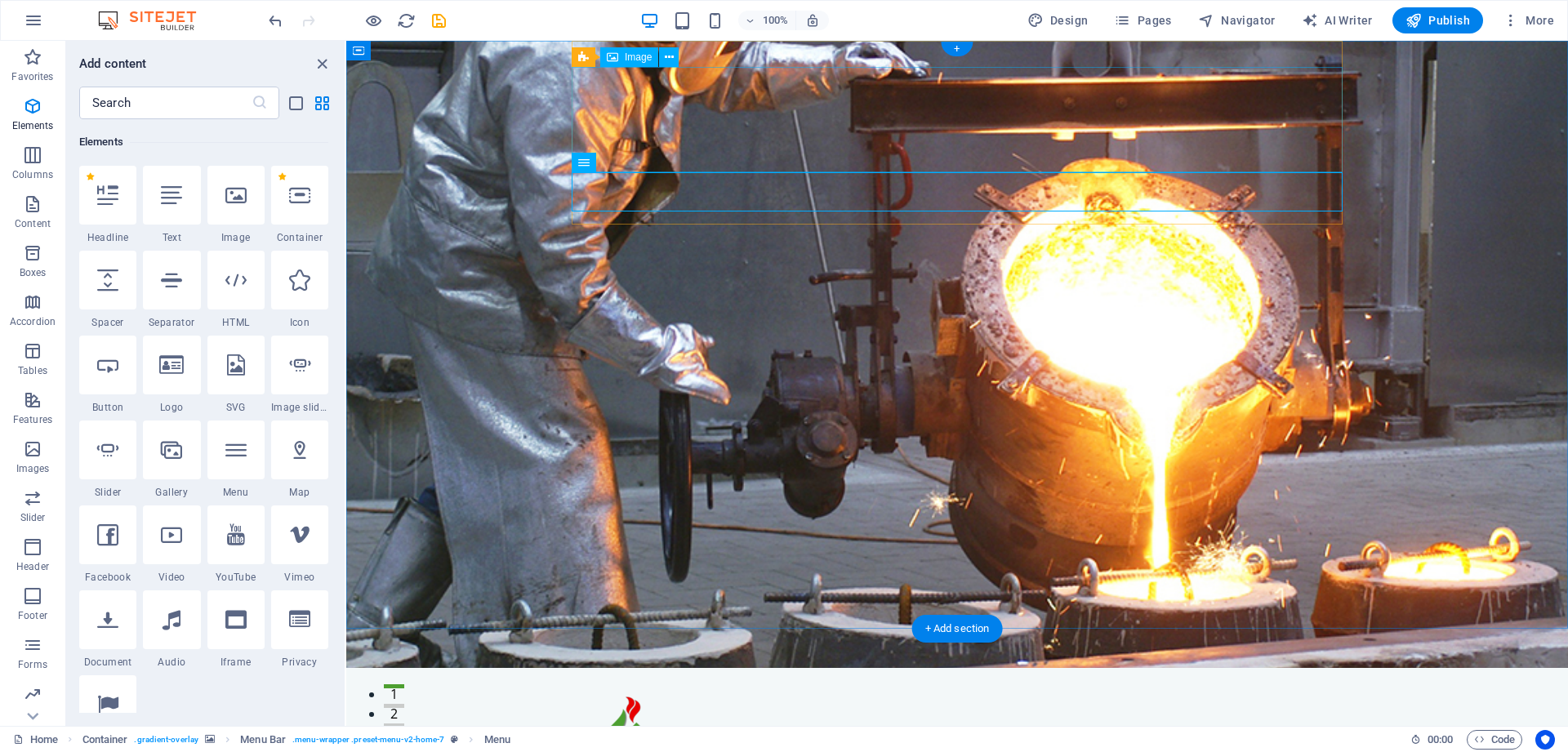
click at [684, 694] on figure at bounding box center [958, 747] width 771 height 105
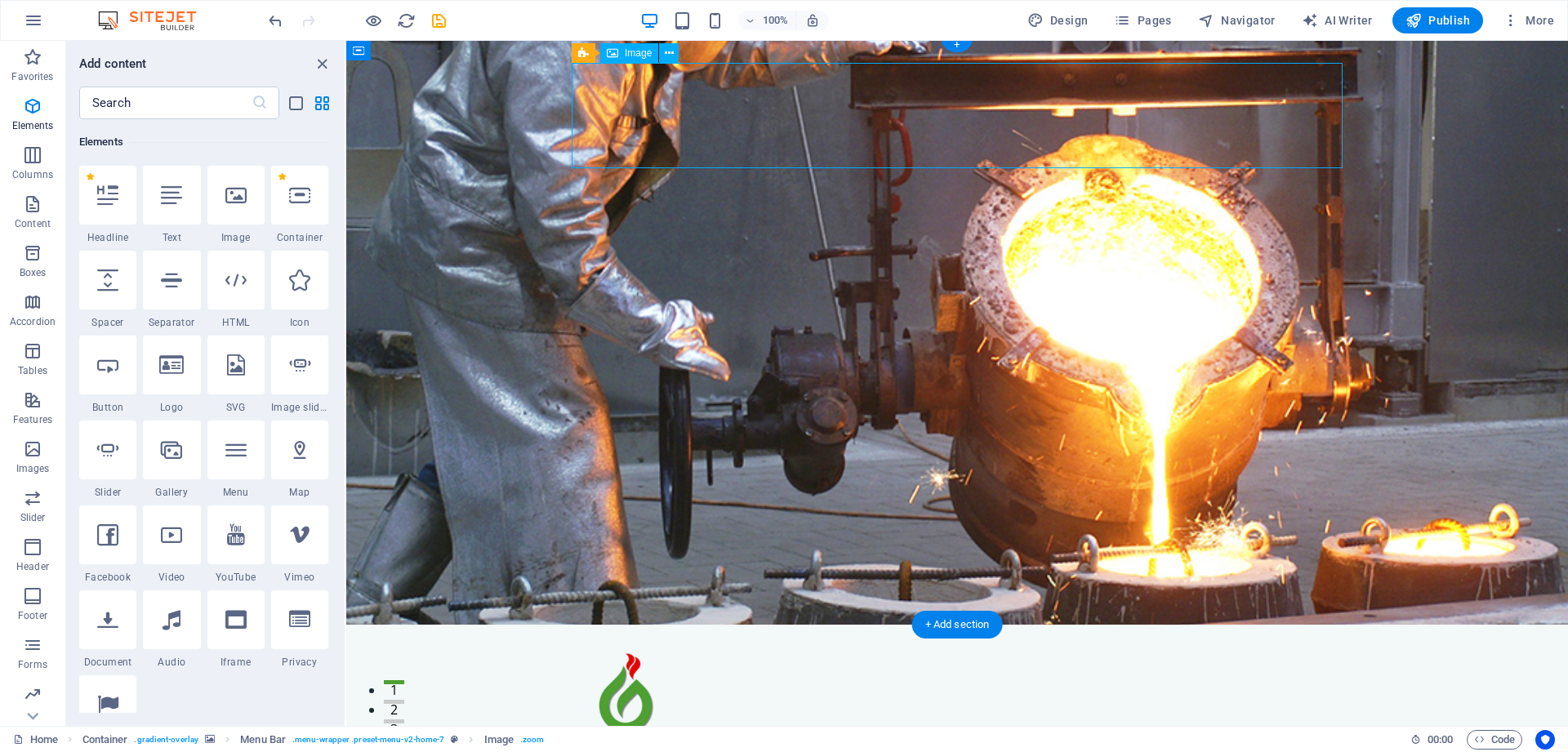
scroll to position [6, 0]
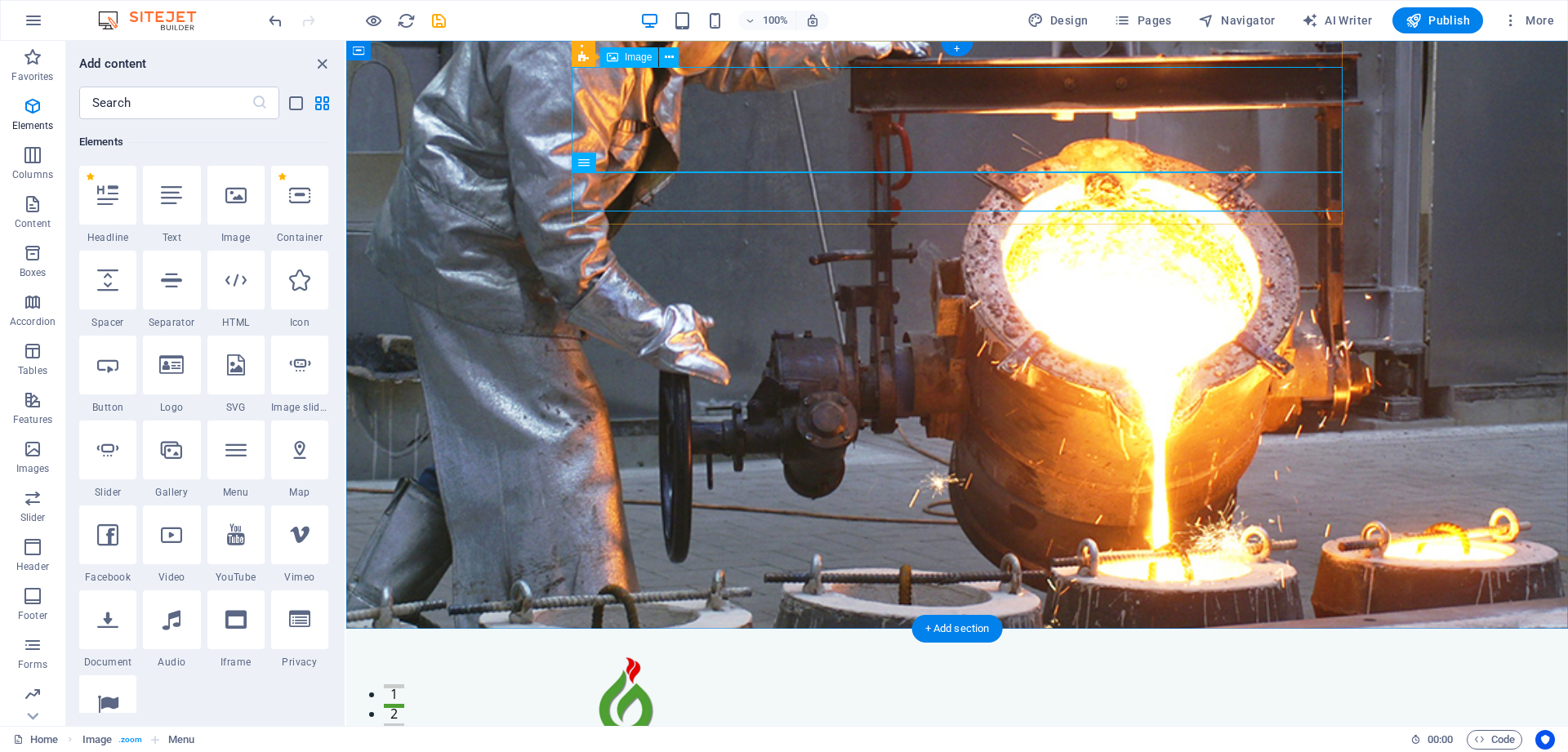
scroll to position [0, 0]
click at [651, 49] on icon at bounding box center [655, 50] width 9 height 17
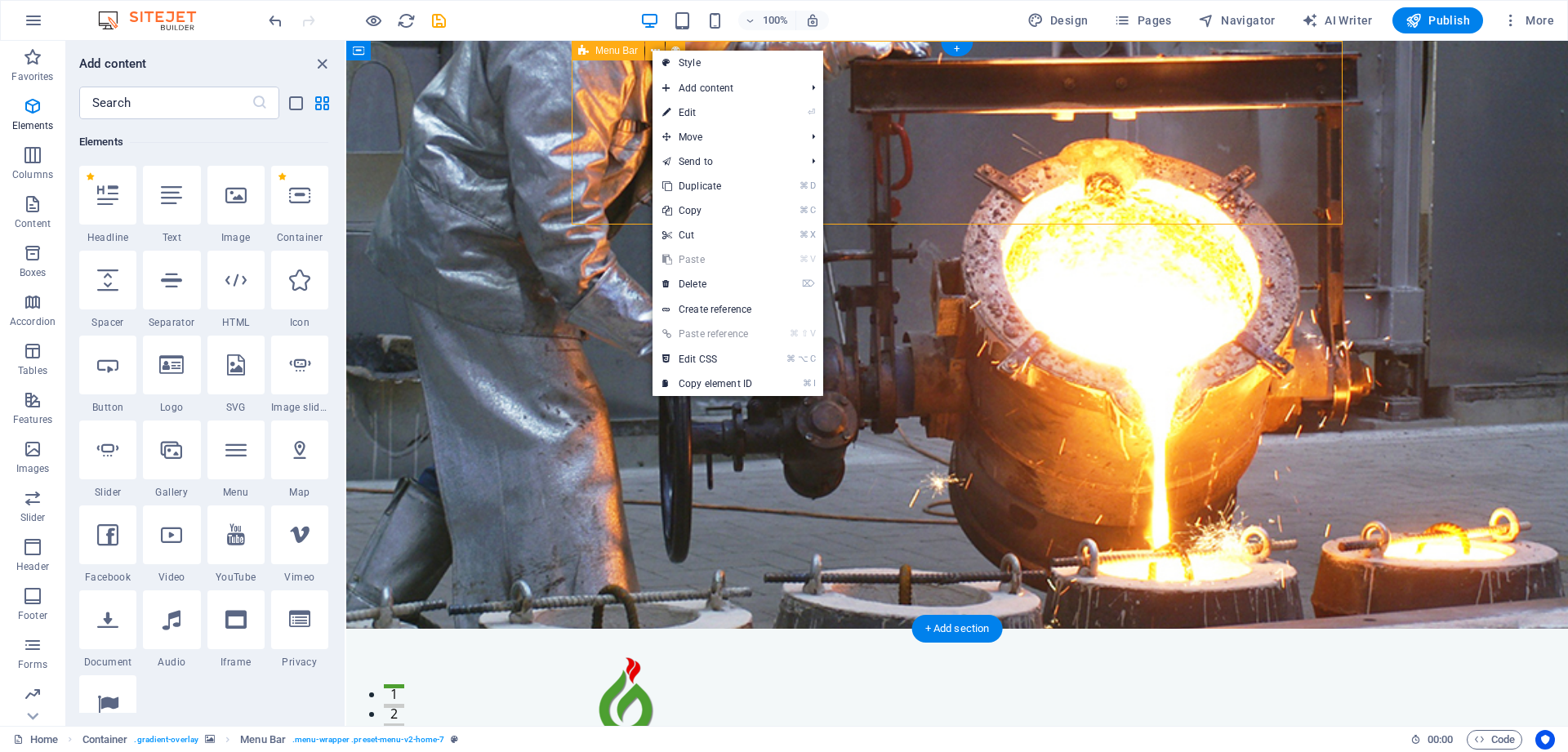
click at [614, 58] on div "Menu Bar" at bounding box center [609, 50] width 73 height 19
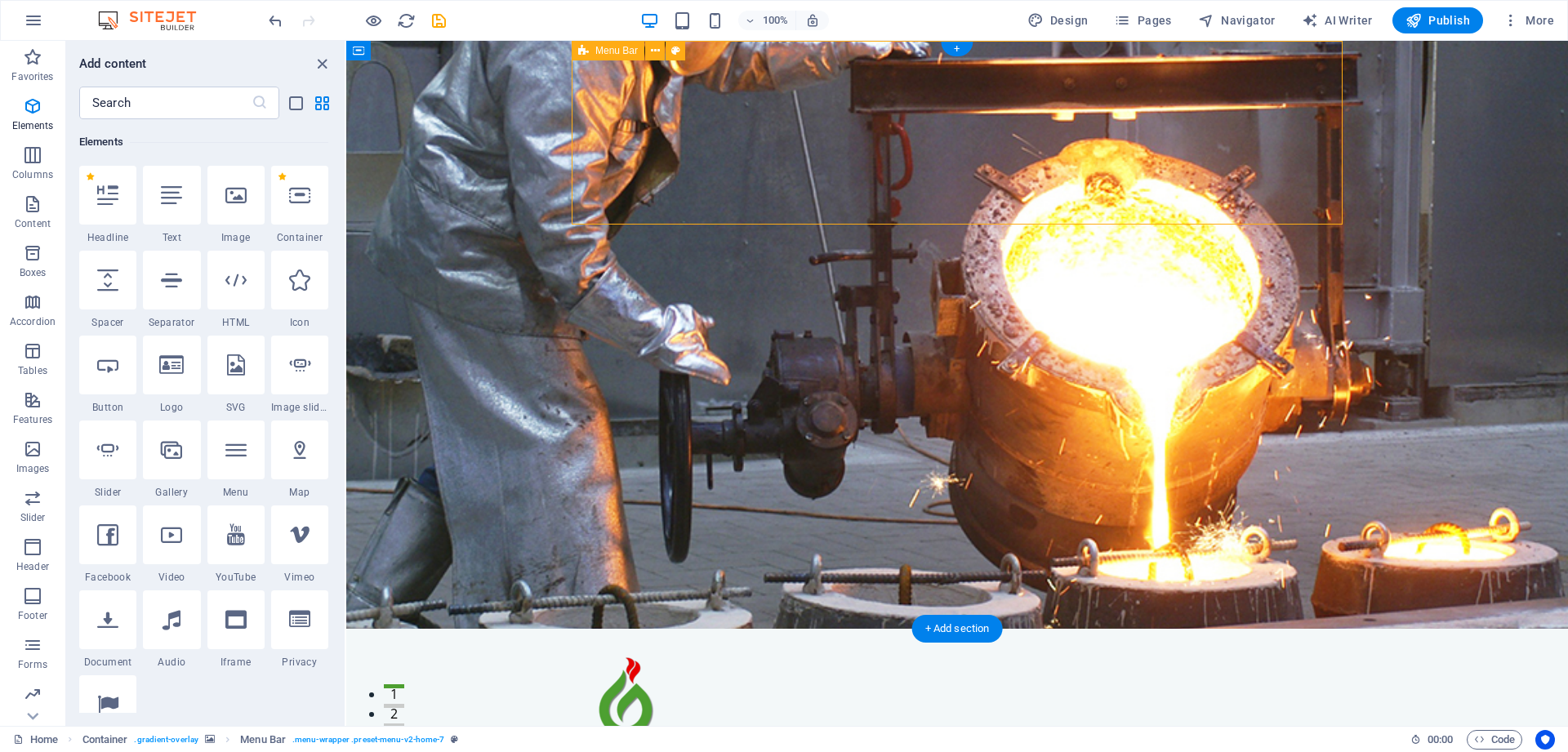
click at [626, 49] on span "Menu Bar" at bounding box center [617, 50] width 42 height 10
click at [654, 50] on icon at bounding box center [655, 50] width 9 height 17
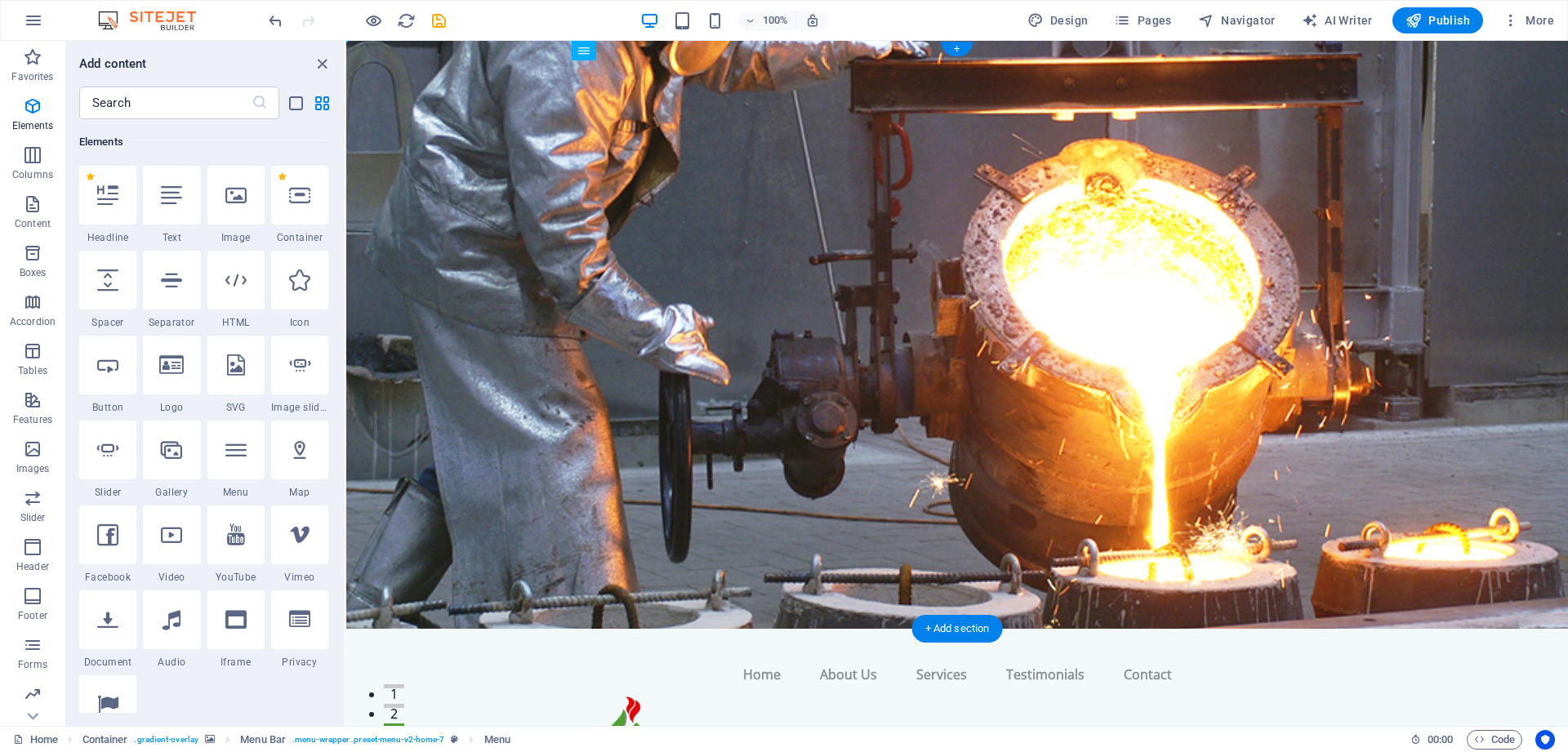
drag, startPoint x: 828, startPoint y: 185, endPoint x: 825, endPoint y: 111, distance: 74.1
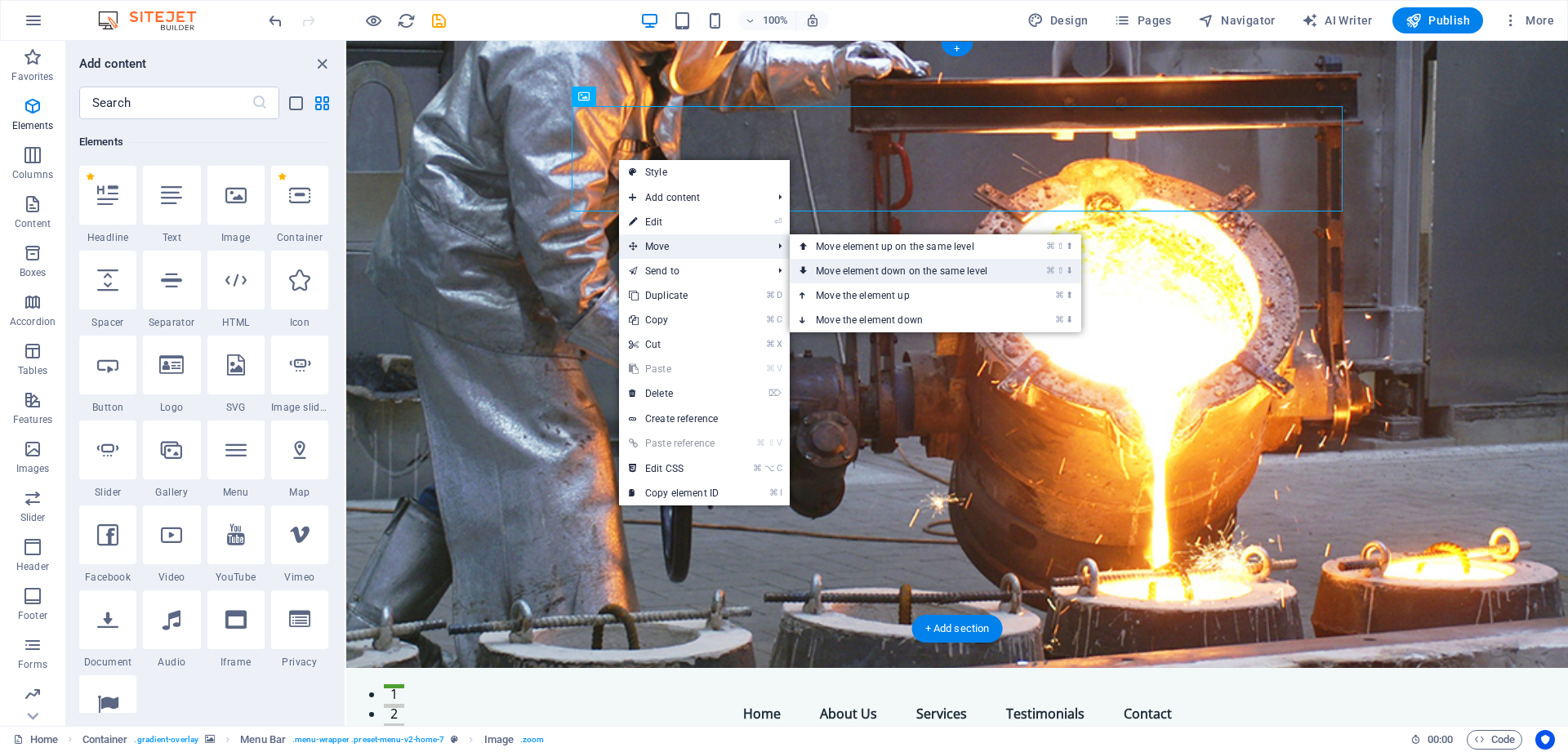
click at [853, 280] on link "⌘ ⇧ ⬇ Move element down on the same level" at bounding box center [905, 270] width 230 height 25
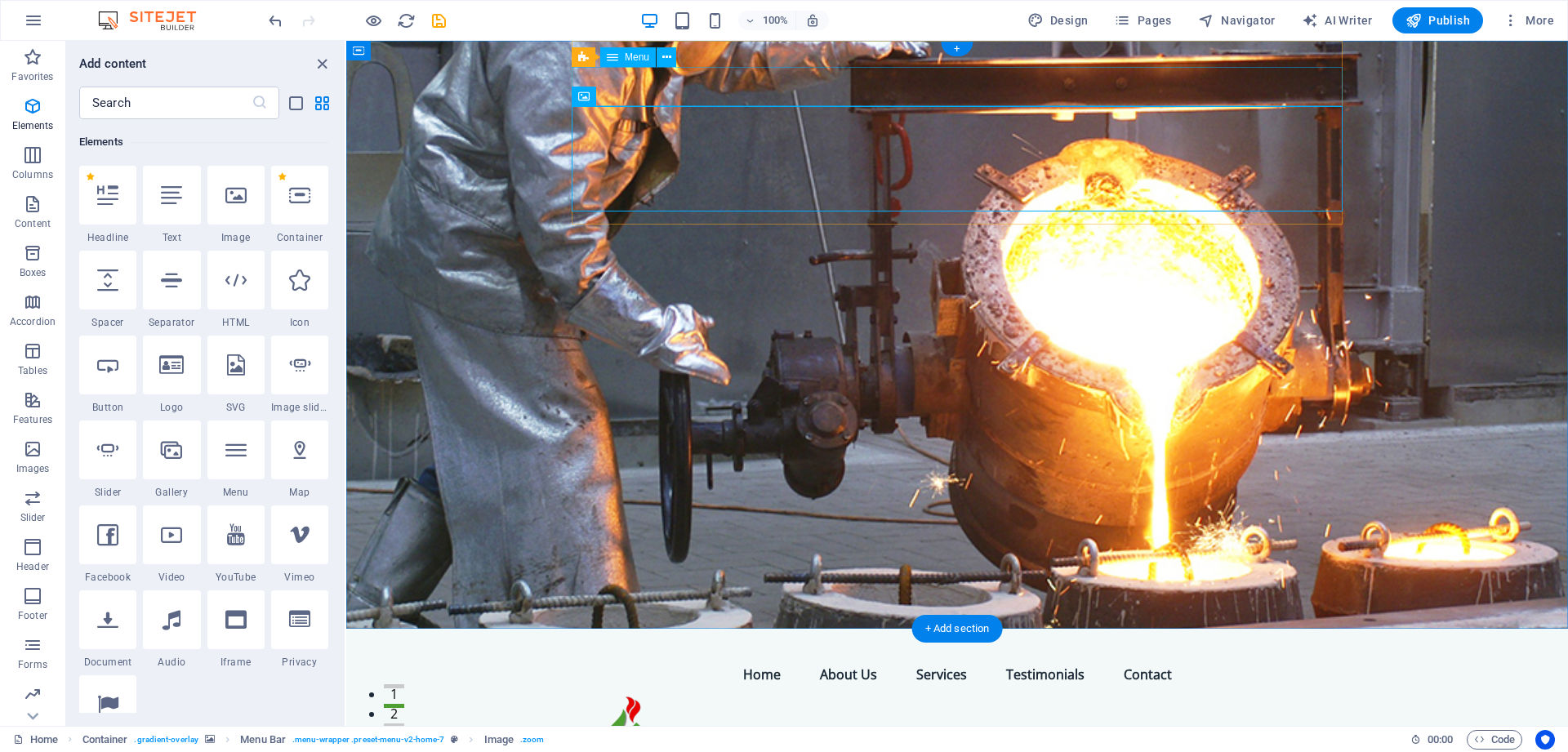
click at [794, 655] on nav "Home About Us Services Testimonials Contact" at bounding box center [958, 674] width 771 height 39
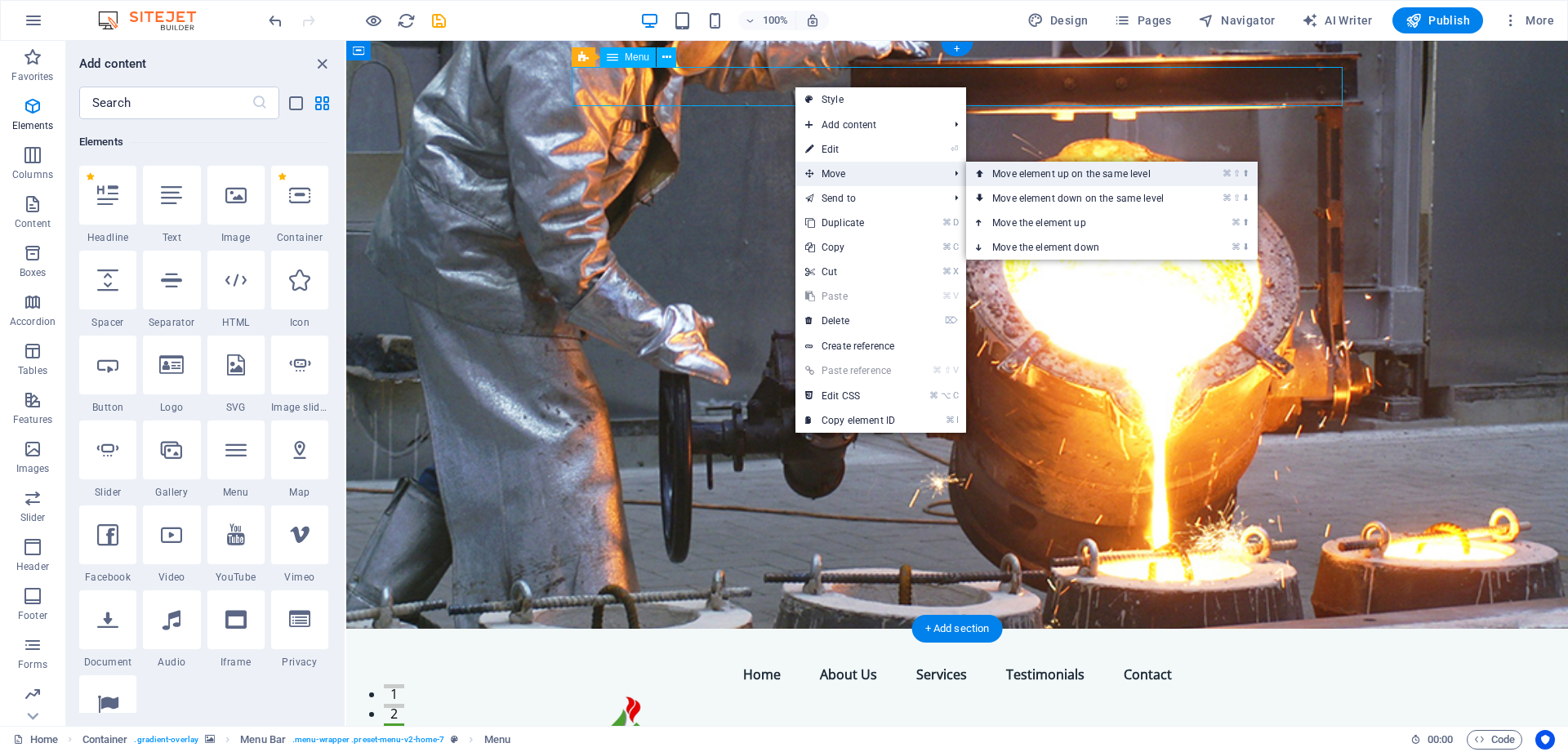
click at [1076, 181] on link "⌘ ⇧ ⬆ Move element up on the same level" at bounding box center [1081, 174] width 230 height 25
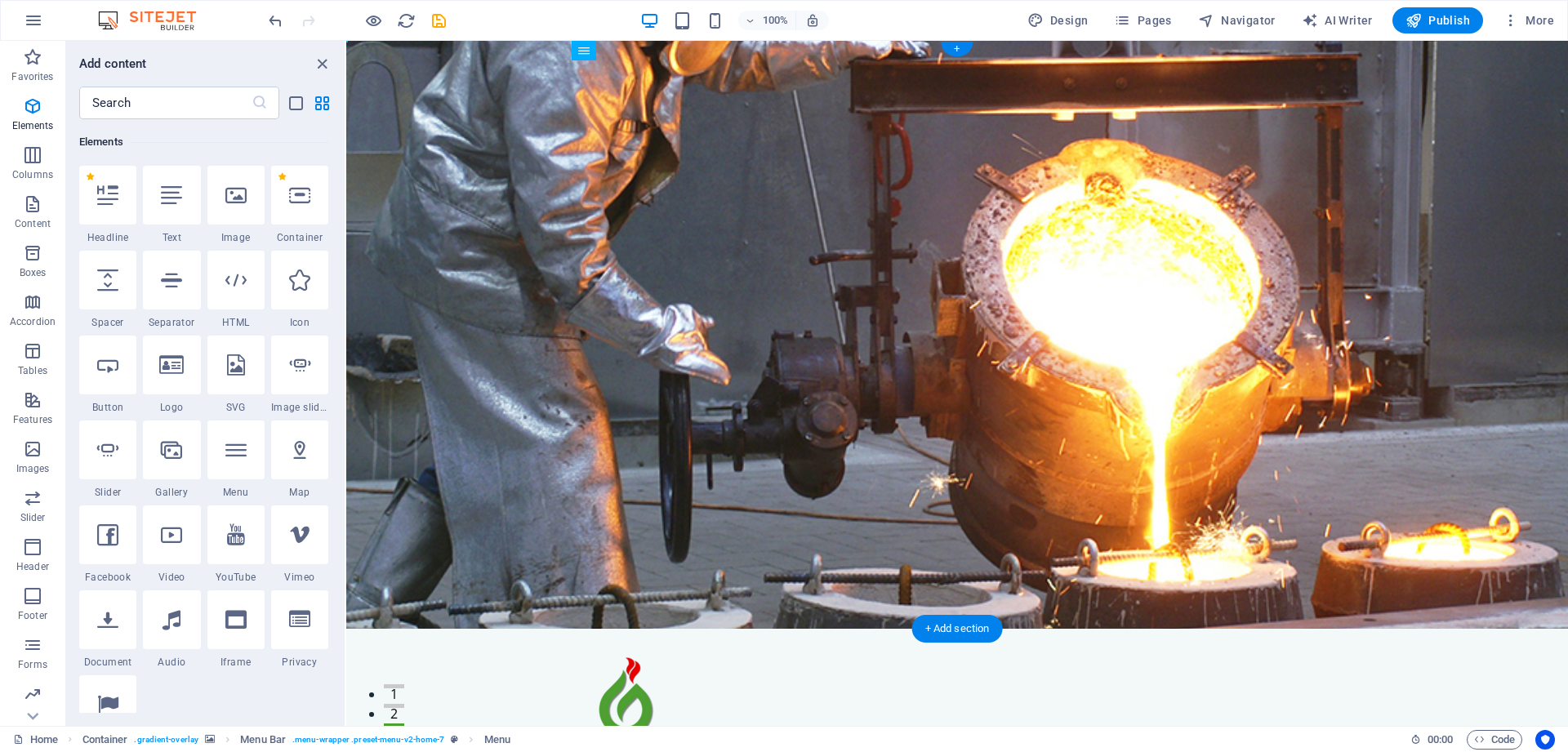
drag, startPoint x: 683, startPoint y: 89, endPoint x: 691, endPoint y: 148, distance: 59.5
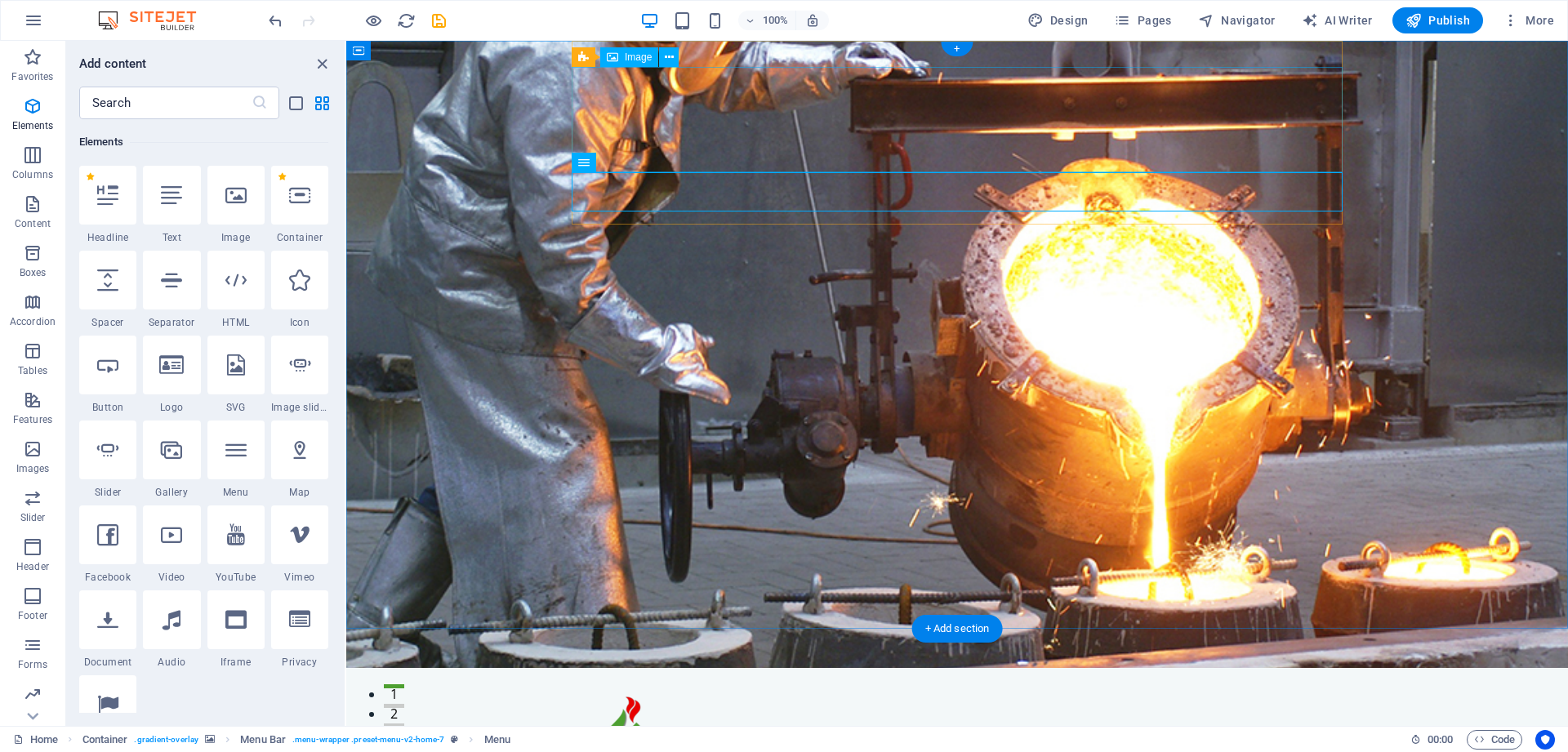
click at [693, 694] on figure at bounding box center [958, 747] width 771 height 105
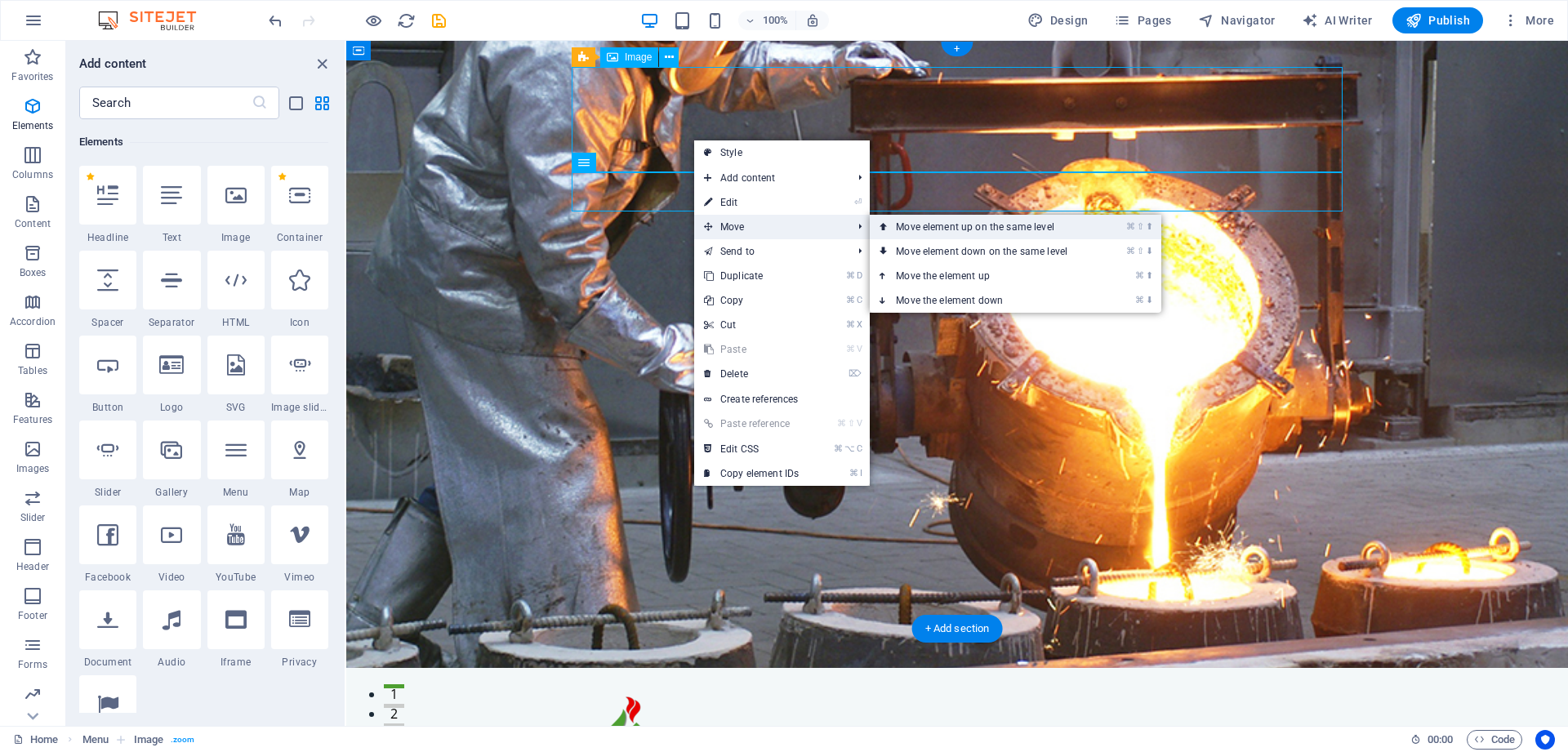
click at [973, 231] on link "⌘ ⇧ ⬆ Move element up on the same level" at bounding box center [985, 227] width 230 height 25
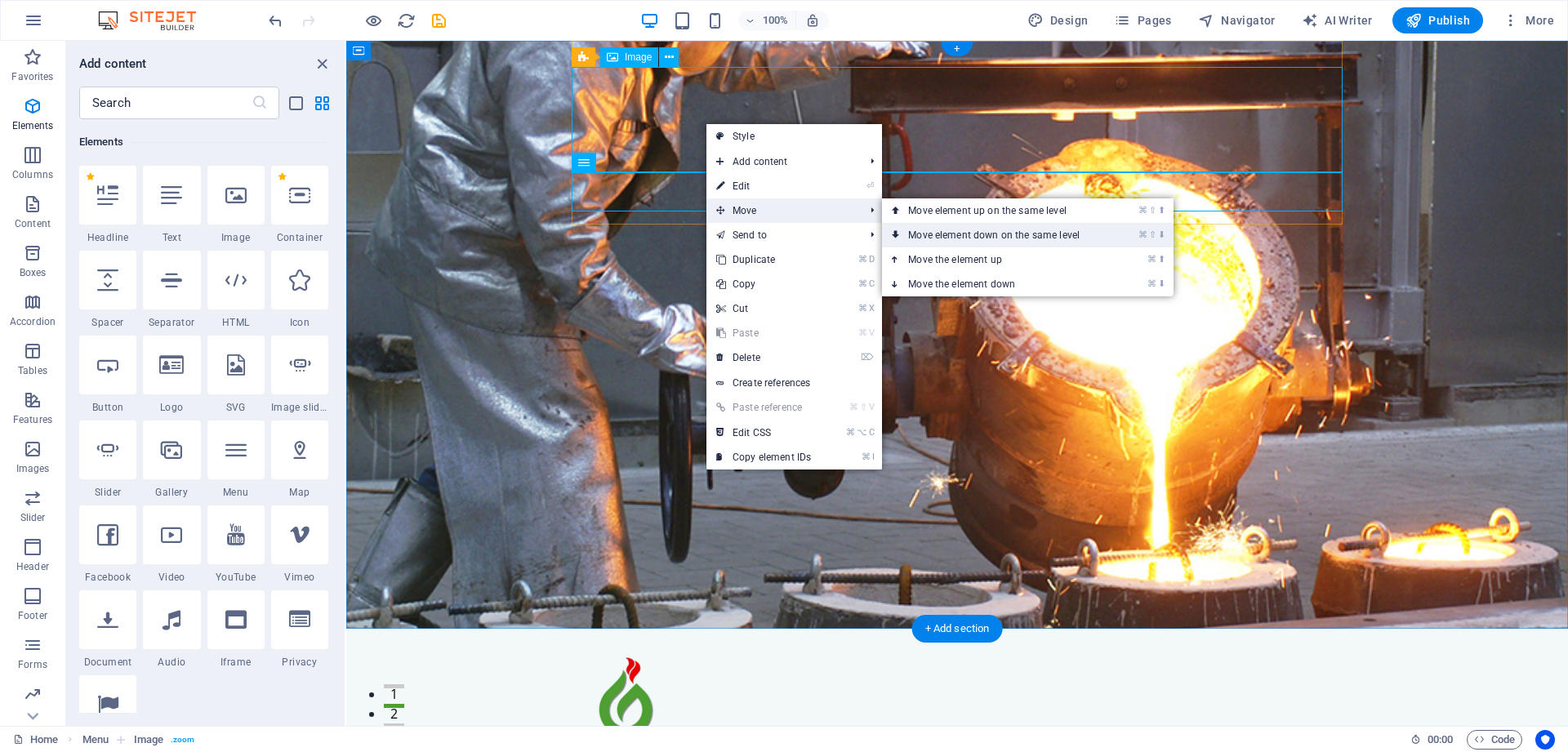
click at [978, 236] on link "⌘ ⇧ ⬇ Move element down on the same level" at bounding box center [997, 235] width 230 height 25
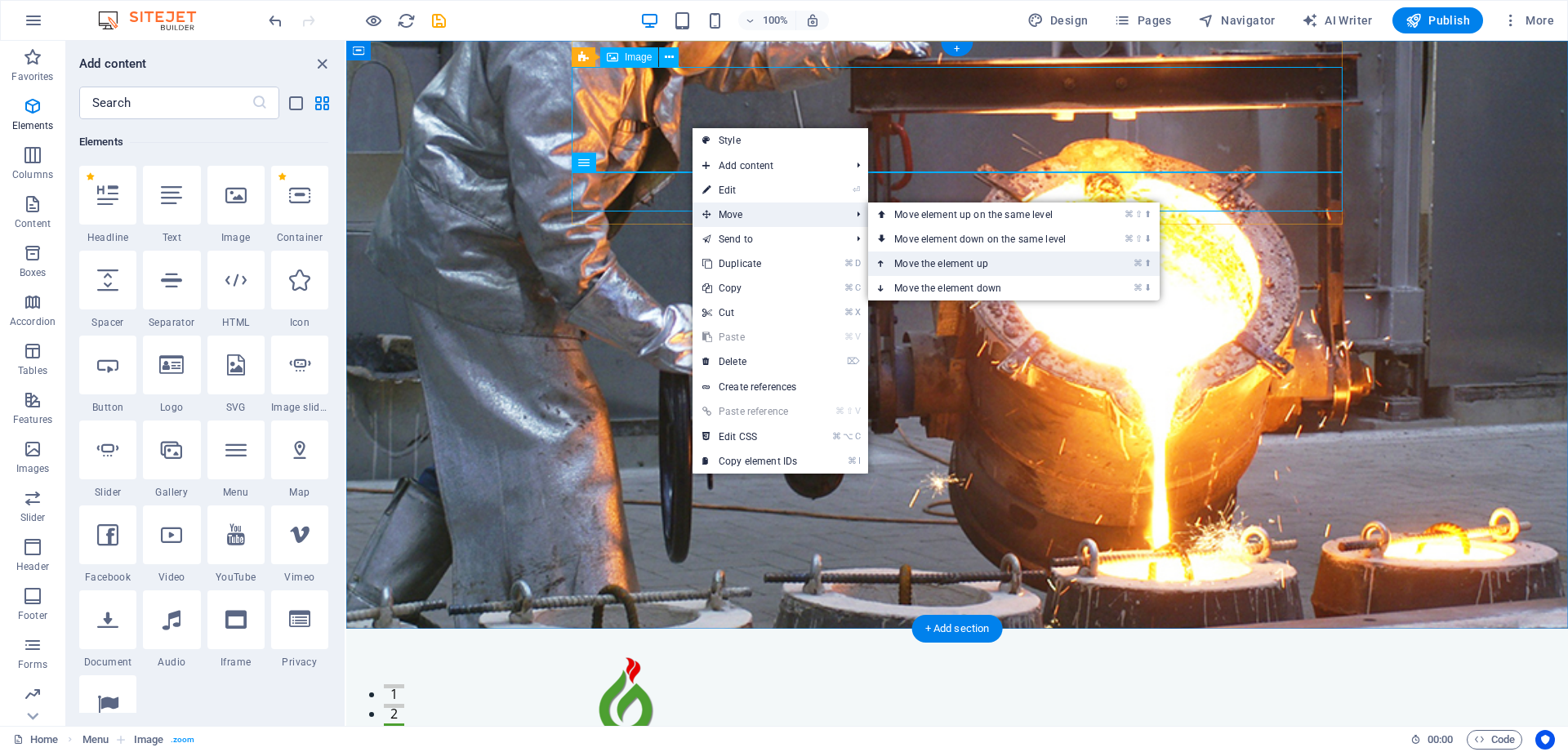
click at [906, 259] on link "⌘ ⬆ Move the element up" at bounding box center [983, 263] width 230 height 25
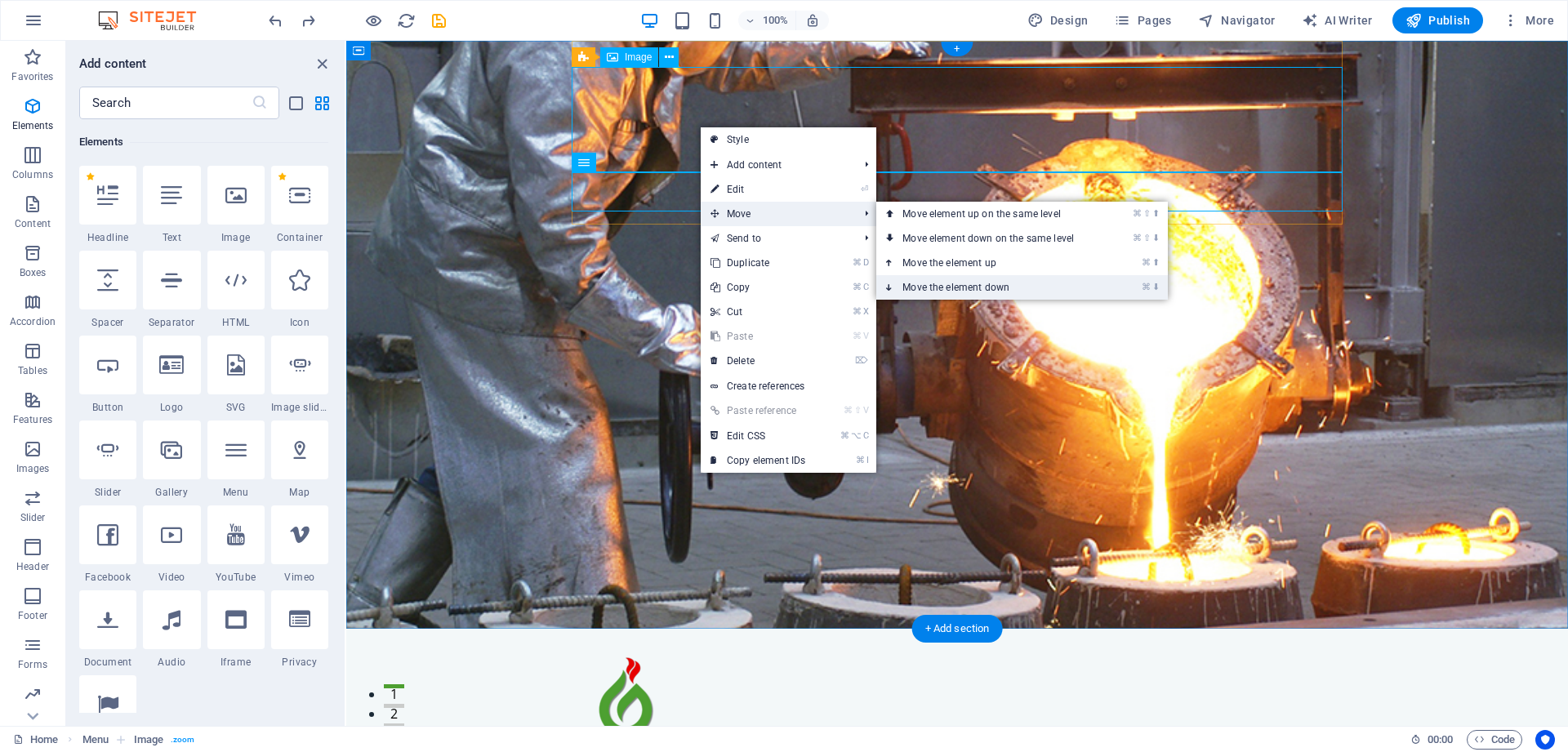
click at [967, 283] on link "⌘ ⬇ Move the element down" at bounding box center [991, 287] width 230 height 25
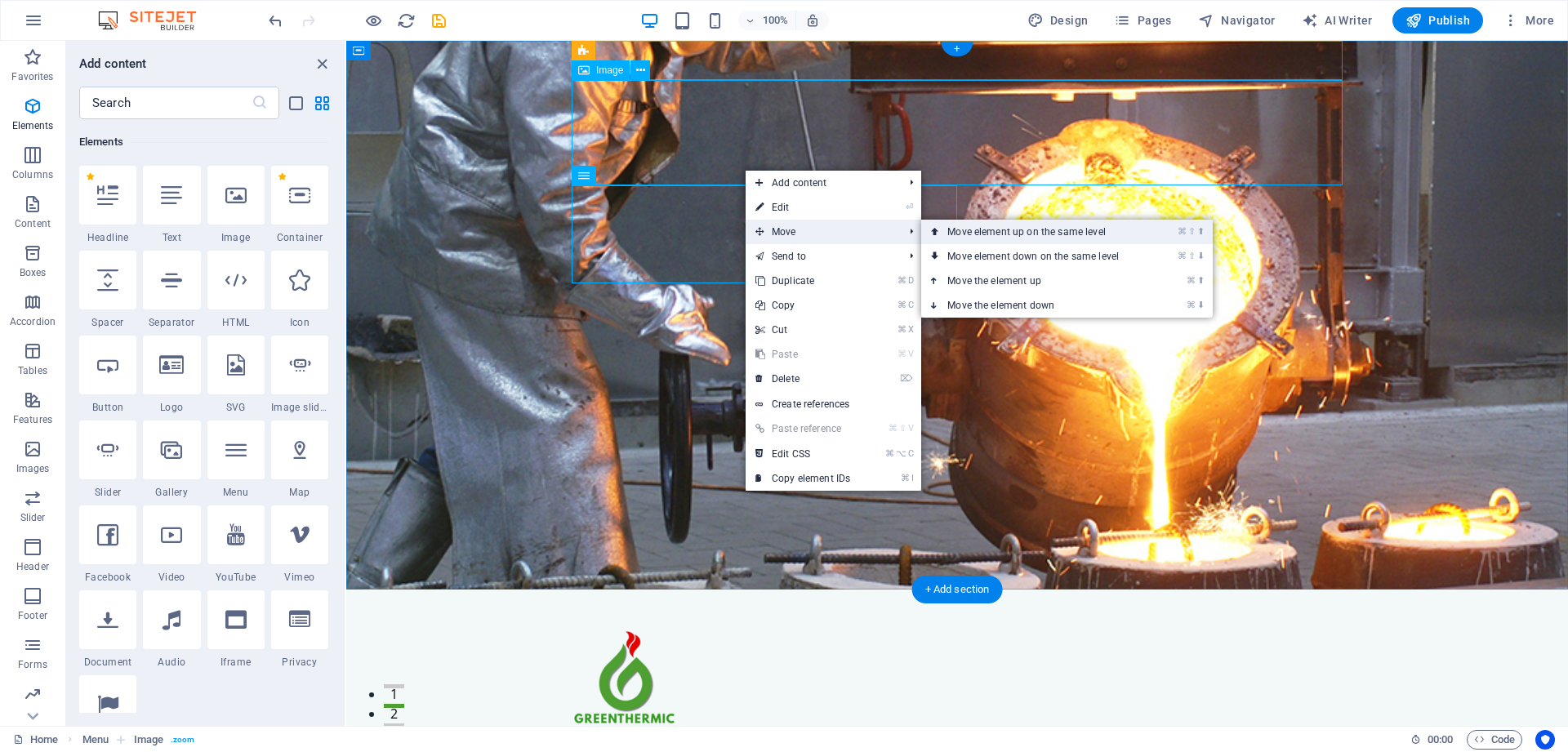
click at [1003, 235] on link "⌘ ⇧ ⬆ Move element up on the same level" at bounding box center [1036, 231] width 230 height 25
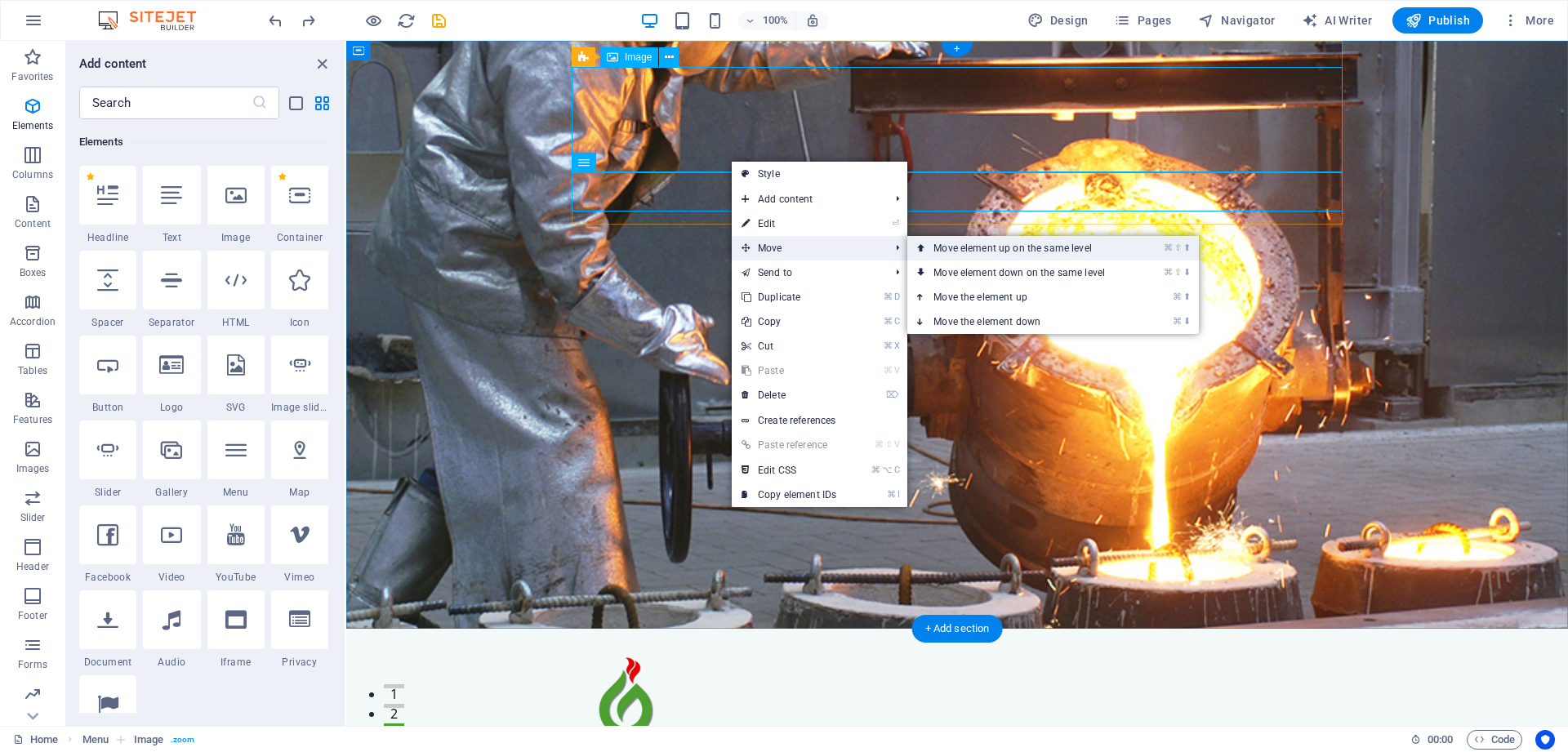
click at [1021, 245] on link "⌘ ⇧ ⬆ Move element up on the same level" at bounding box center [1022, 248] width 230 height 25
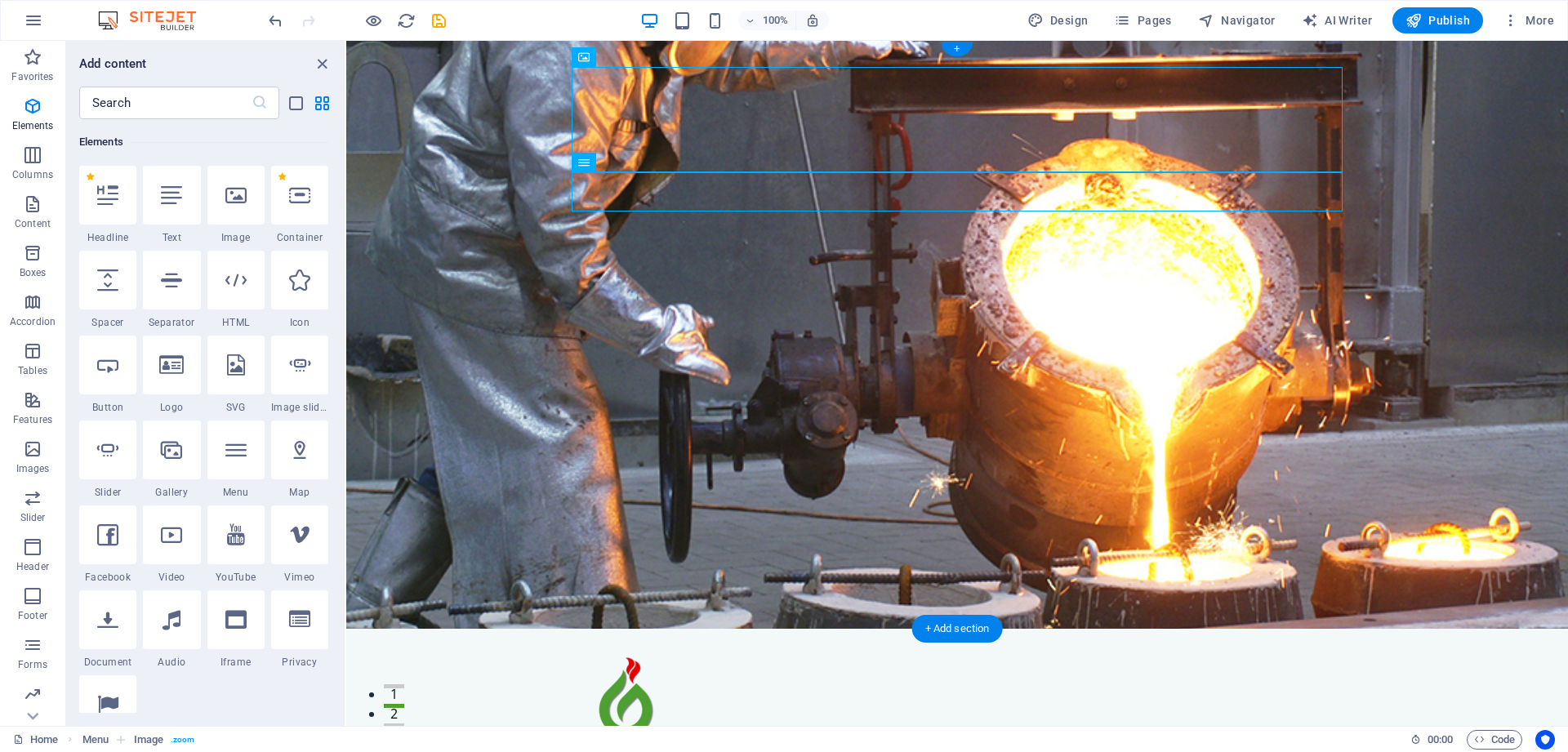
click at [479, 247] on figure at bounding box center [957, 335] width 1222 height 588
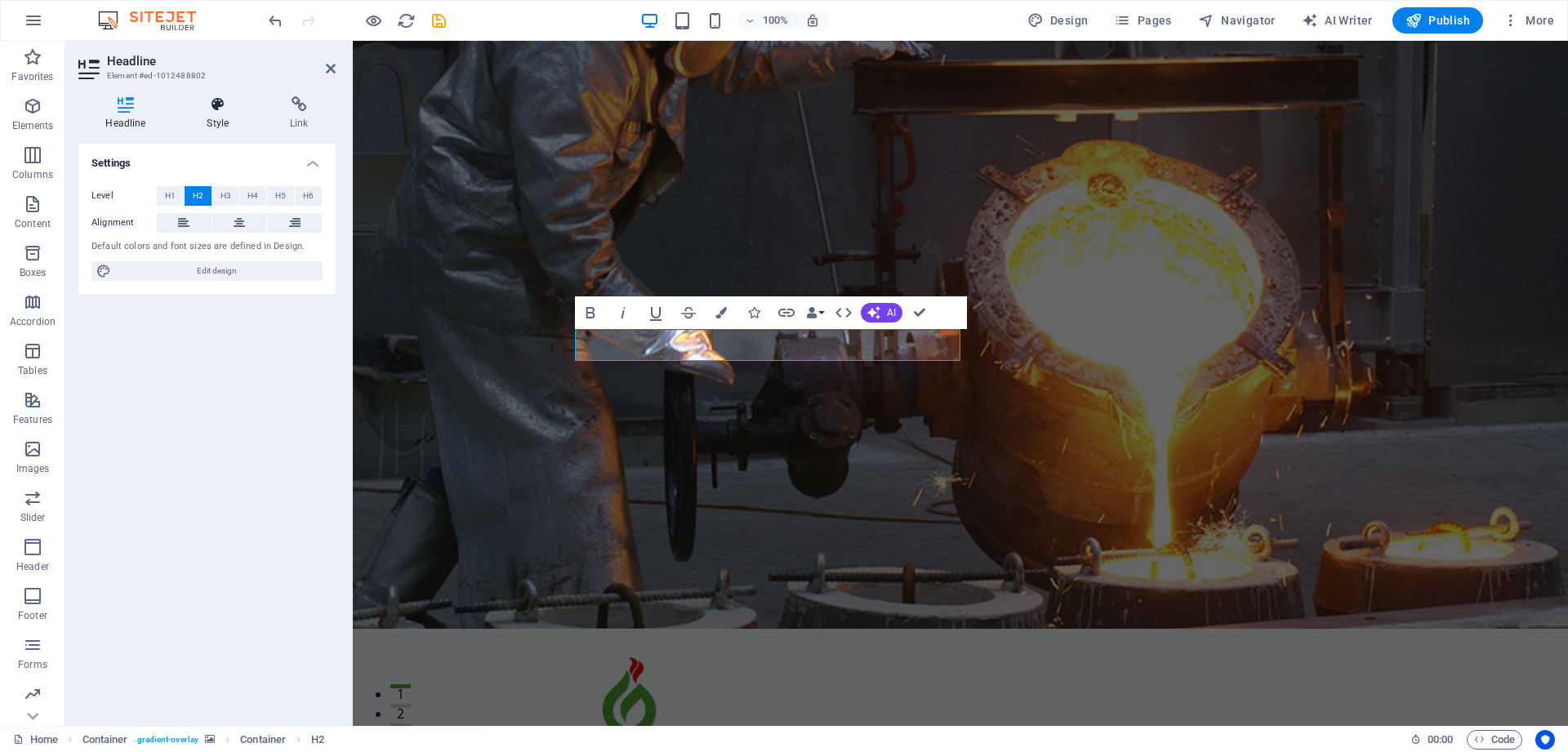
click at [214, 101] on icon at bounding box center [218, 104] width 77 height 16
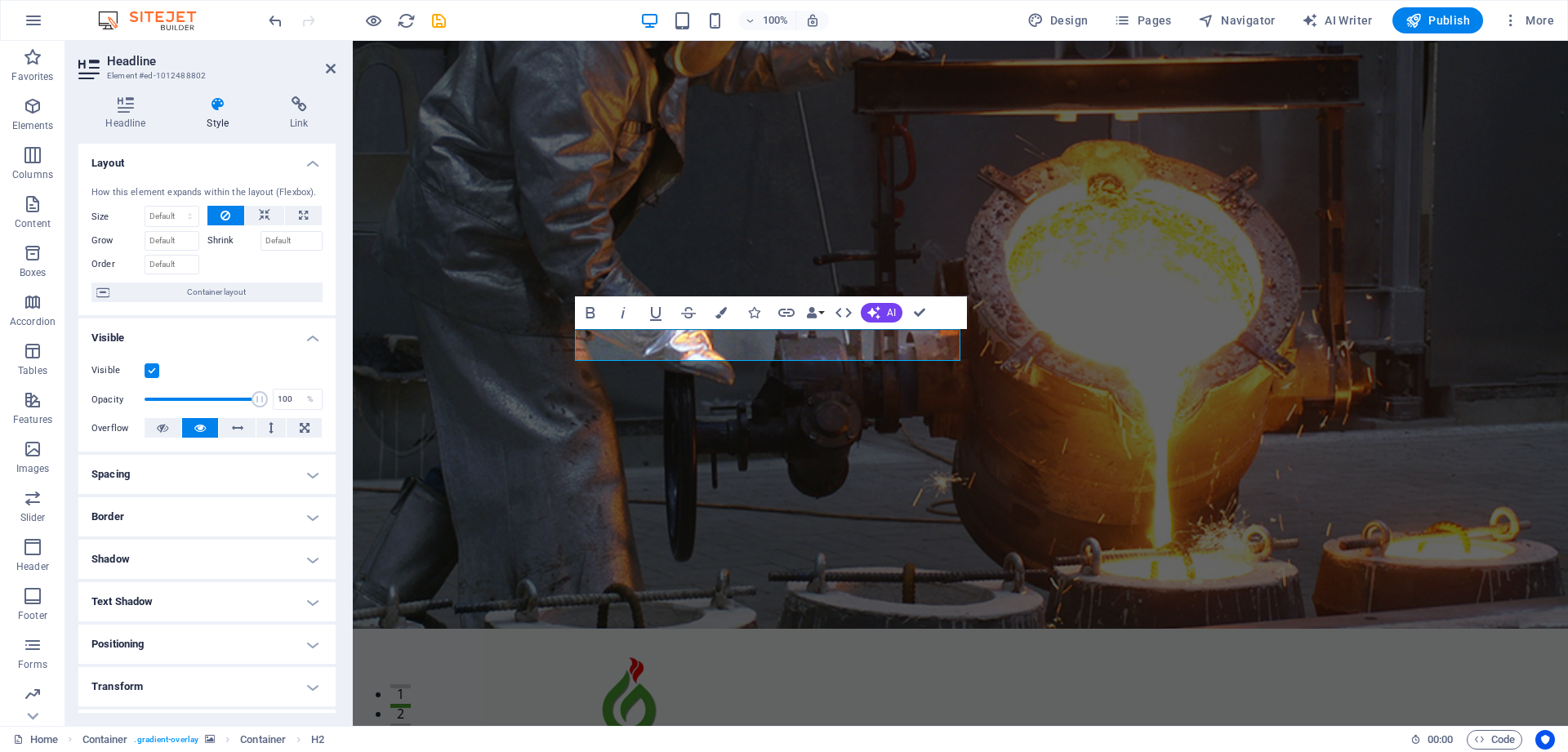
click at [308, 330] on h4 "Visible" at bounding box center [207, 334] width 258 height 29
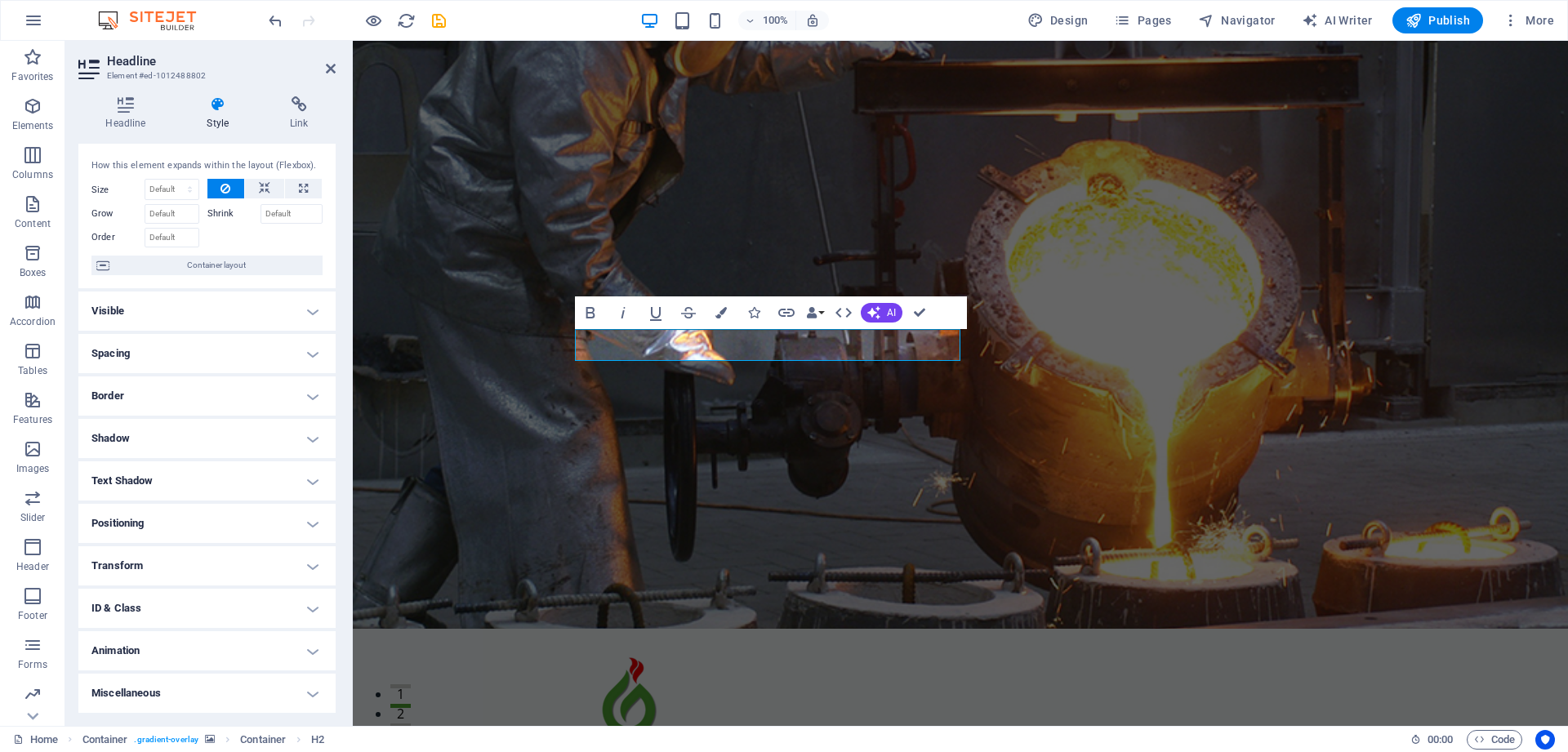
scroll to position [26, 0]
click at [305, 309] on h4 "Visible" at bounding box center [207, 312] width 258 height 39
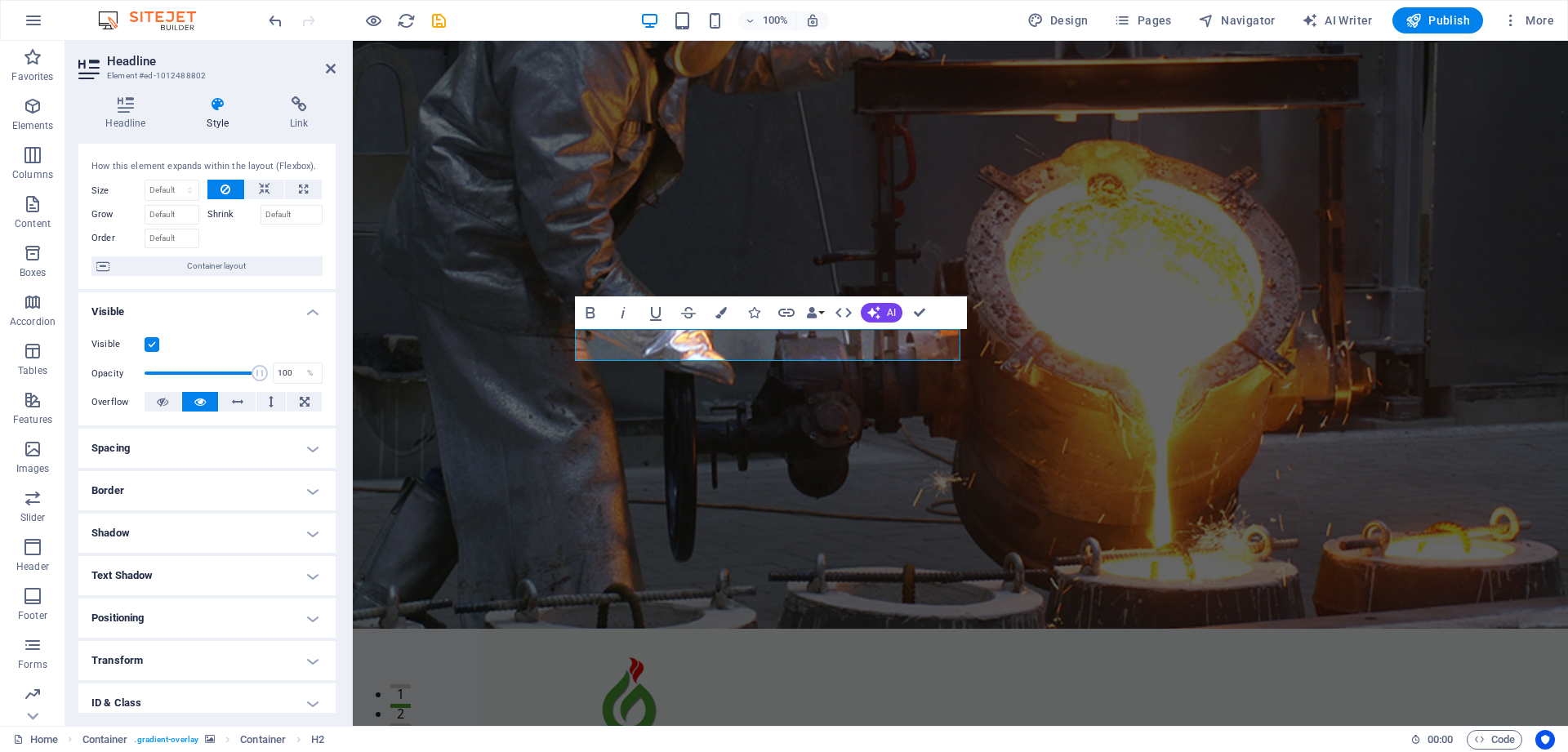
click at [308, 446] on h4 "Spacing" at bounding box center [207, 448] width 258 height 39
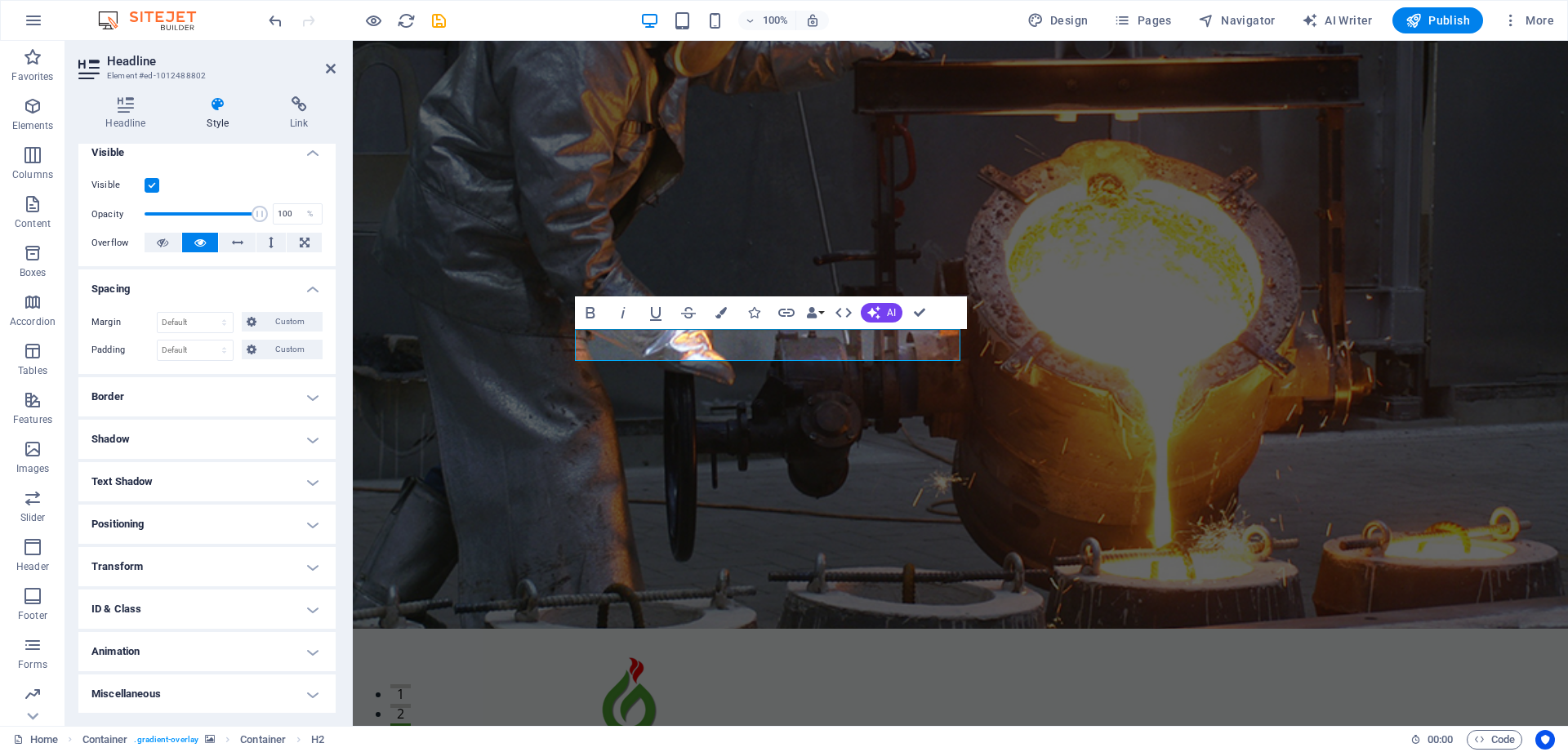
click at [305, 395] on h4 "Border" at bounding box center [207, 397] width 258 height 39
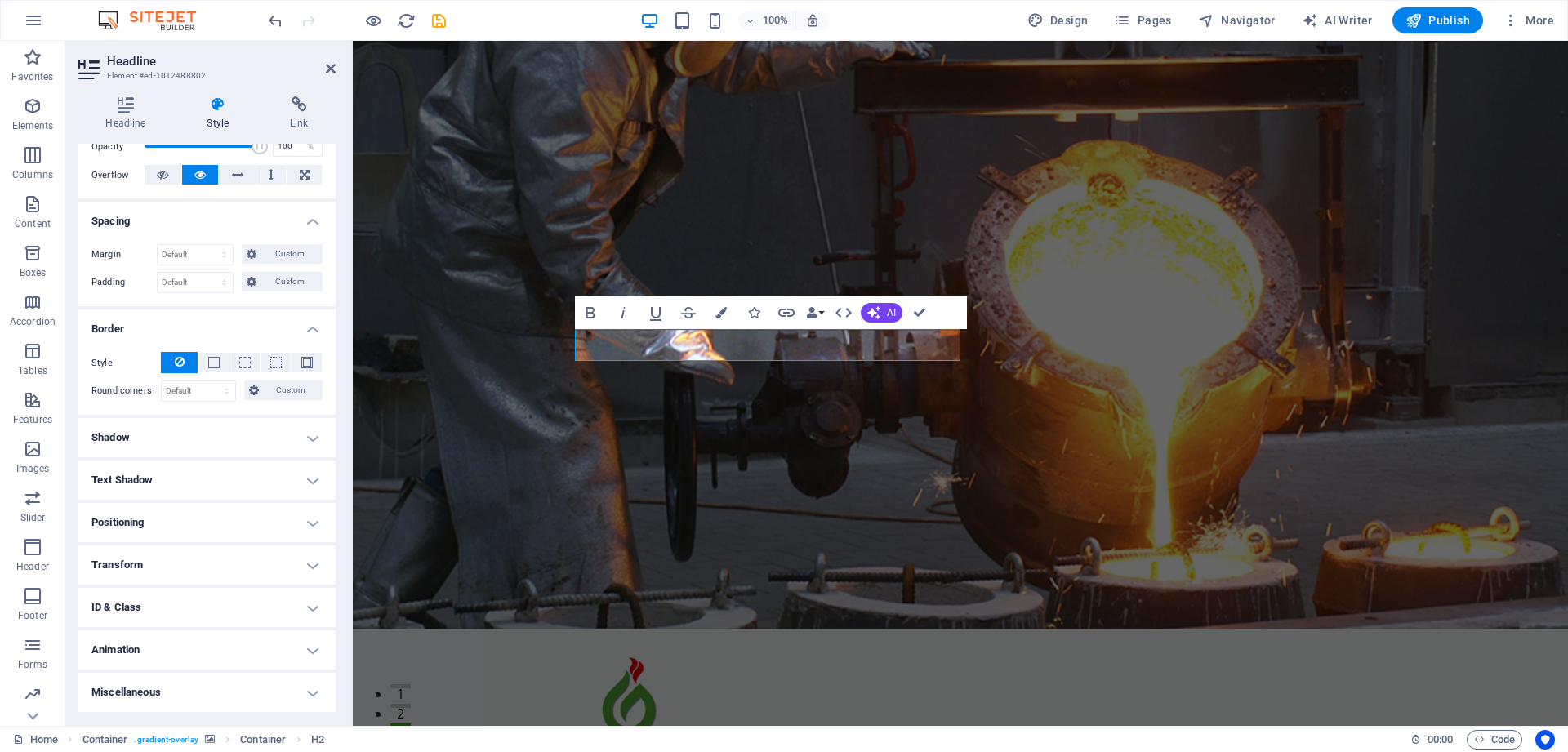
scroll to position [251, 0]
click at [307, 437] on h4 "Shadow" at bounding box center [207, 439] width 258 height 39
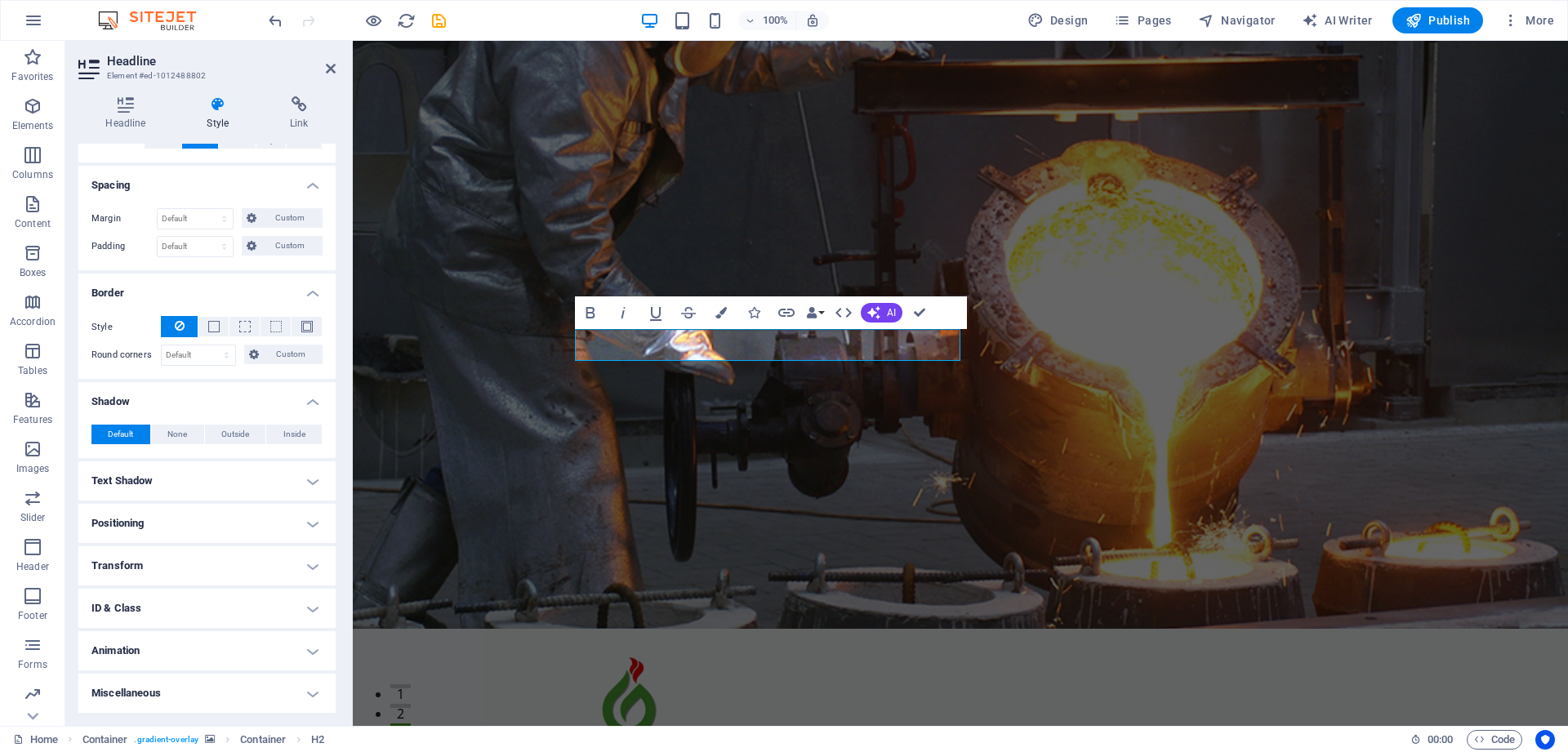
scroll to position [289, 0]
click at [306, 481] on h4 "Text Shadow" at bounding box center [207, 482] width 258 height 39
click at [311, 558] on h4 "Positioning" at bounding box center [207, 561] width 258 height 39
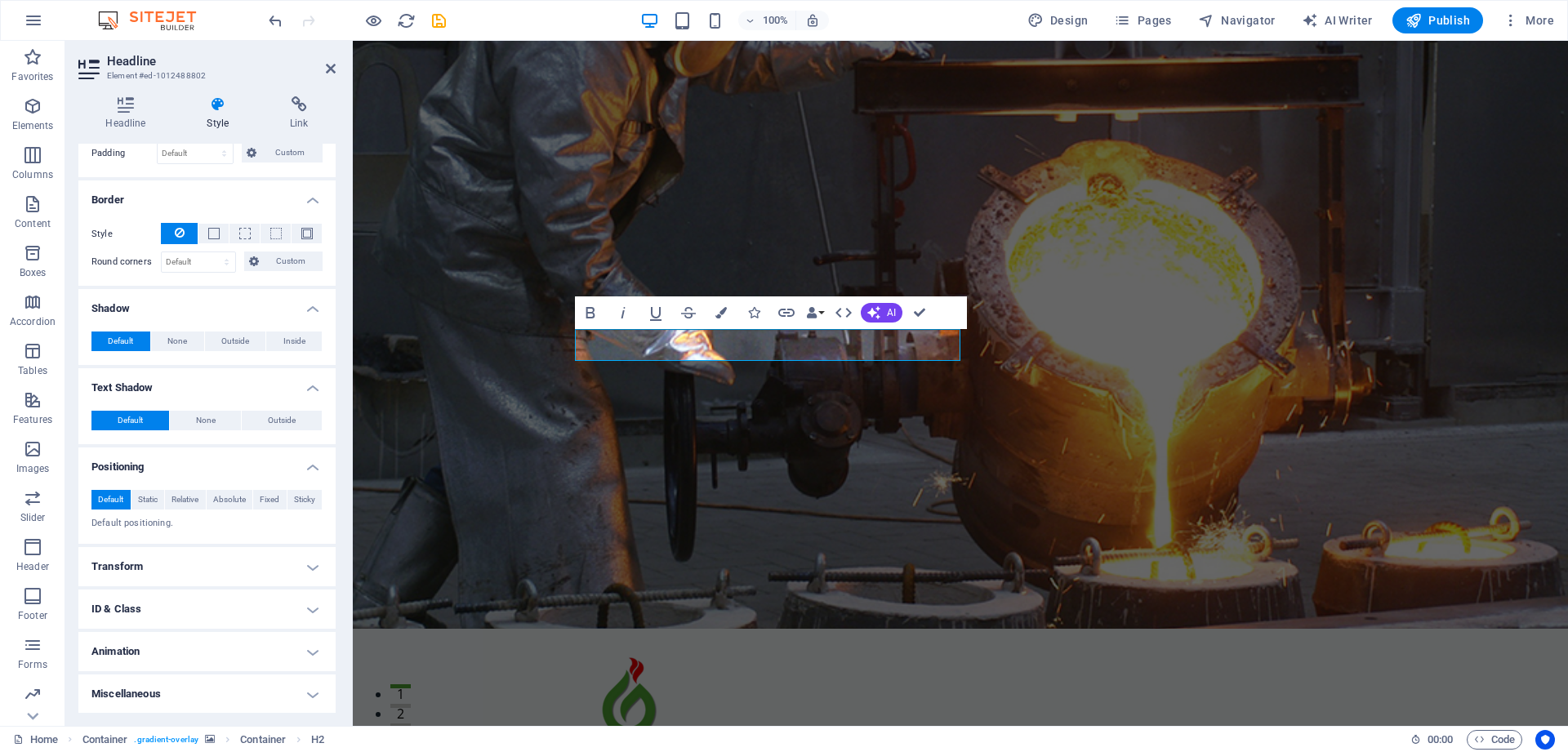
scroll to position [381, 0]
click at [995, 241] on figure at bounding box center [960, 335] width 1215 height 588
select select "header"
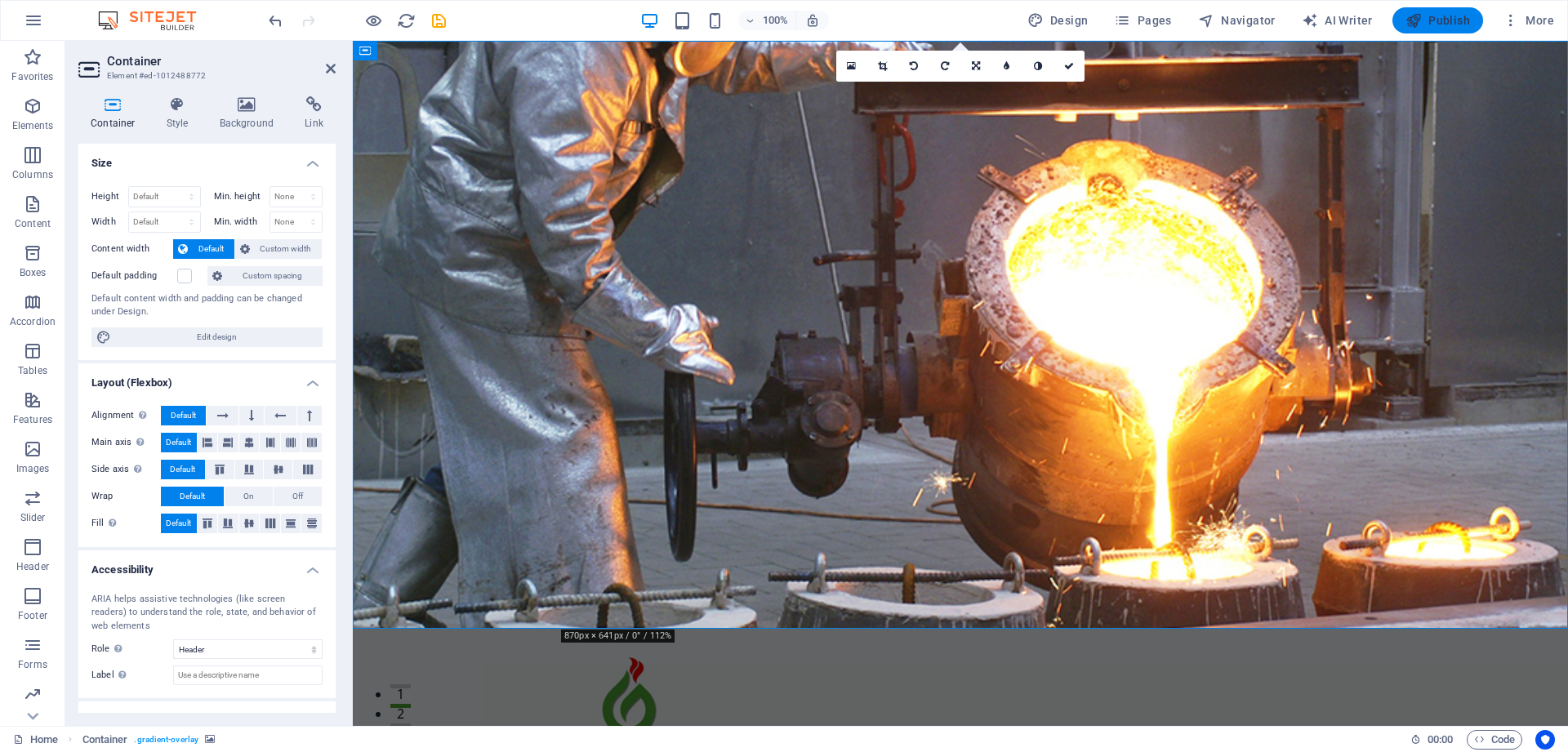
click at [1442, 26] on span "Publish" at bounding box center [1437, 20] width 65 height 16
checkbox input "false"
